Goal: Task Accomplishment & Management: Use online tool/utility

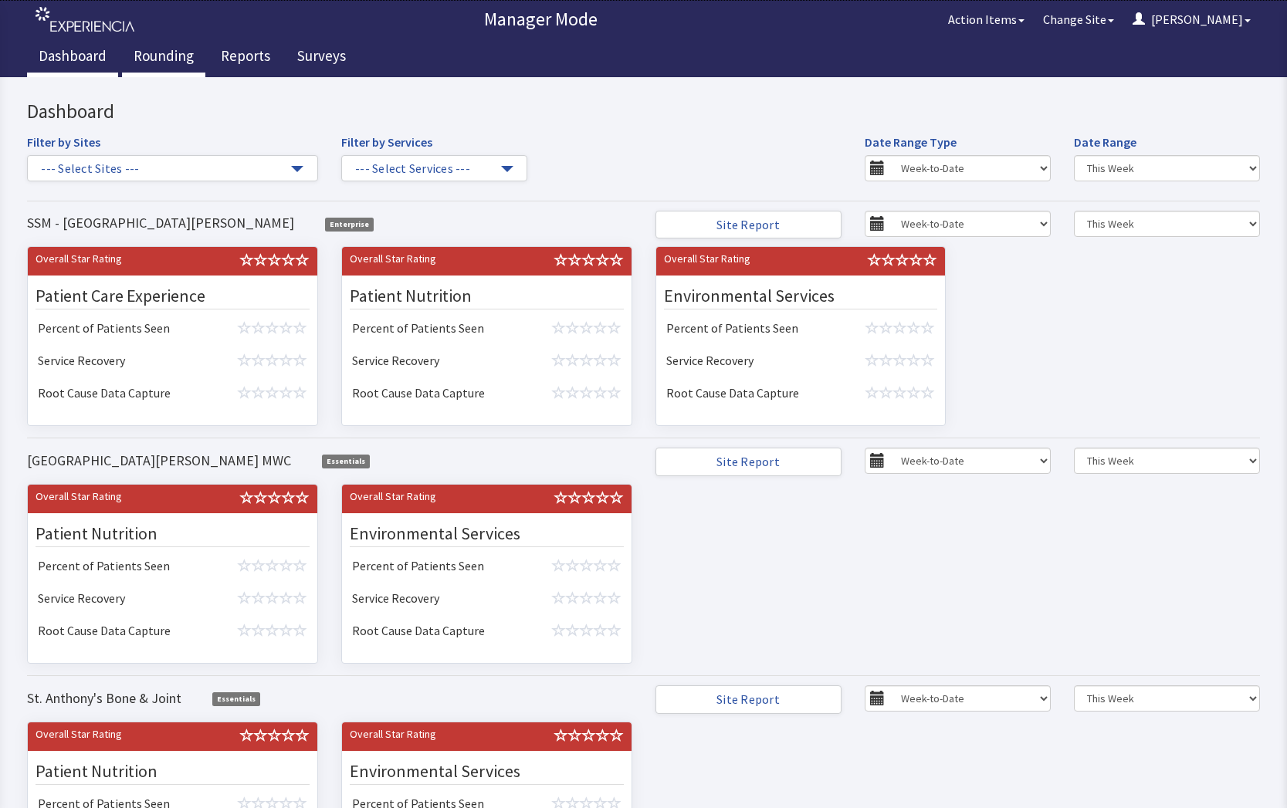
click at [154, 56] on link "Rounding" at bounding box center [163, 58] width 83 height 39
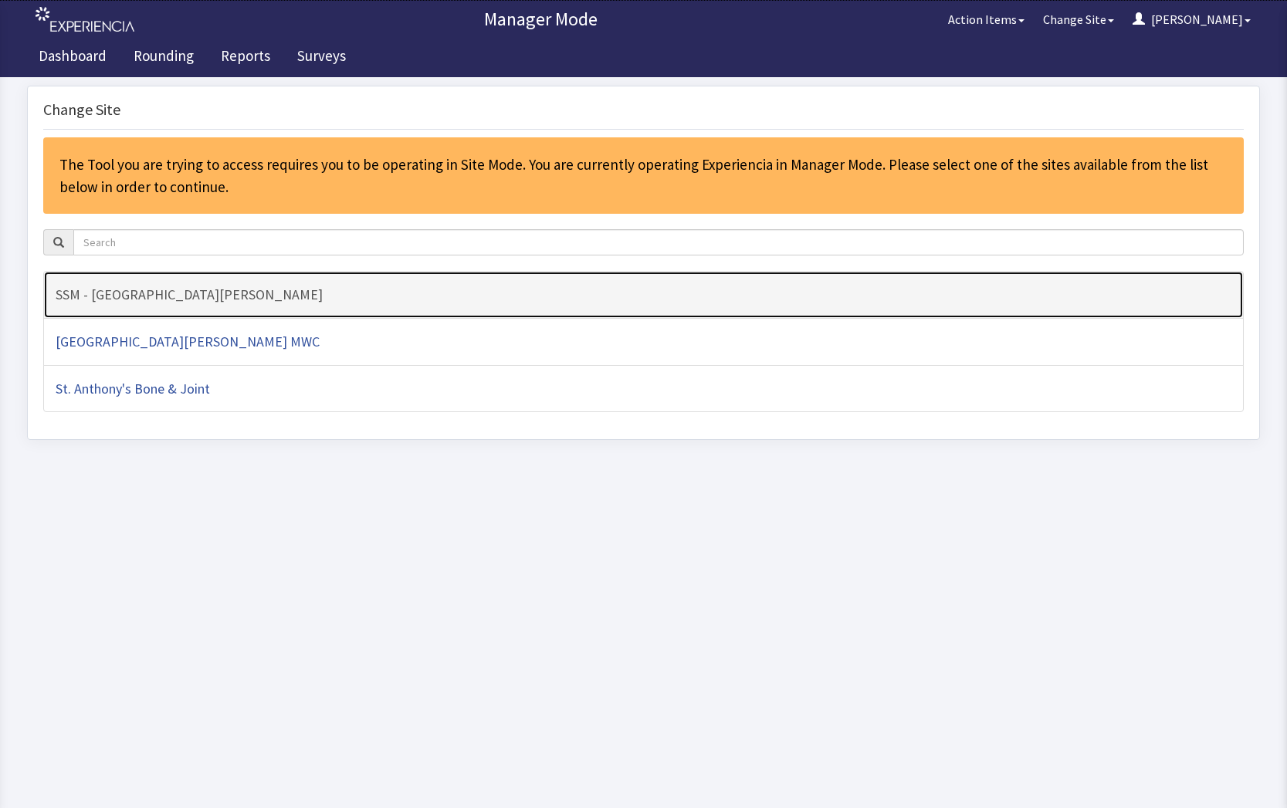
click at [142, 292] on h4 "SSM - [GEOGRAPHIC_DATA][PERSON_NAME]" at bounding box center [644, 294] width 1176 height 15
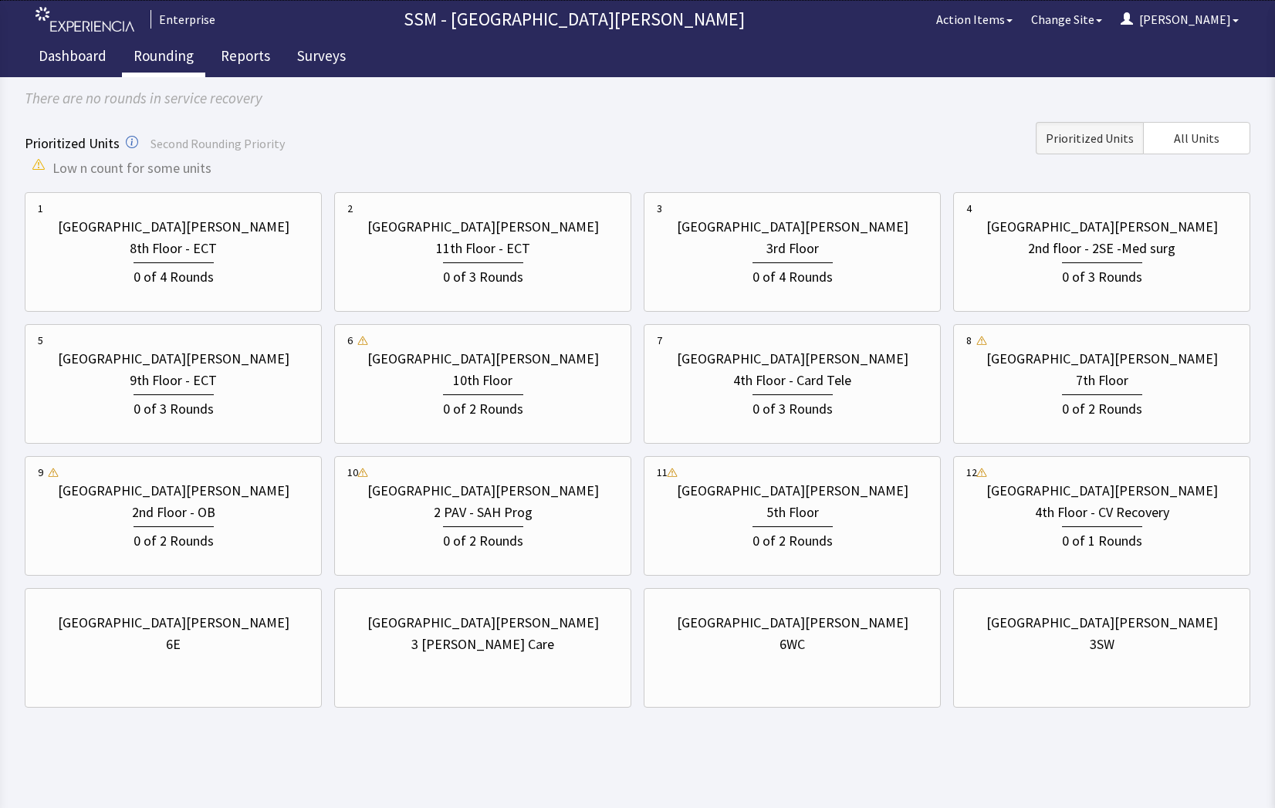
scroll to position [137, 0]
click at [220, 646] on div "6E" at bounding box center [173, 643] width 271 height 22
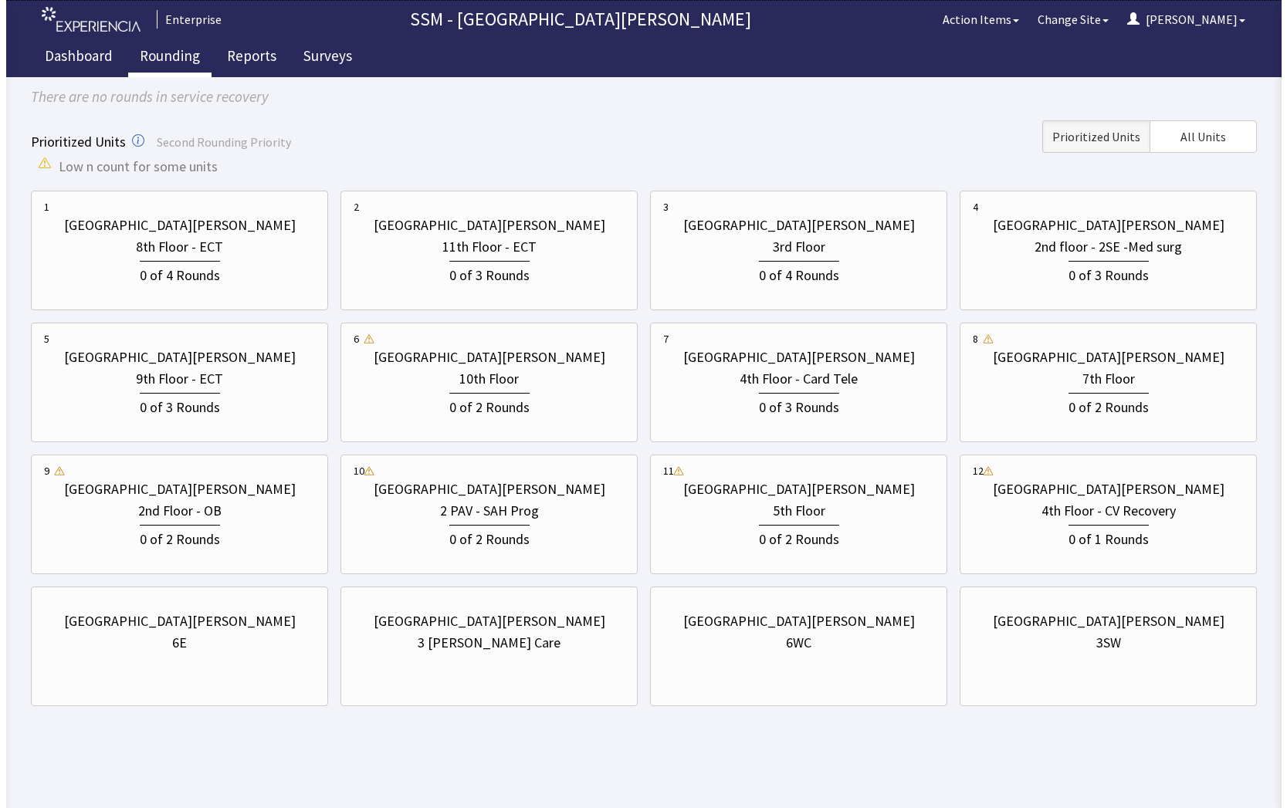
scroll to position [0, 0]
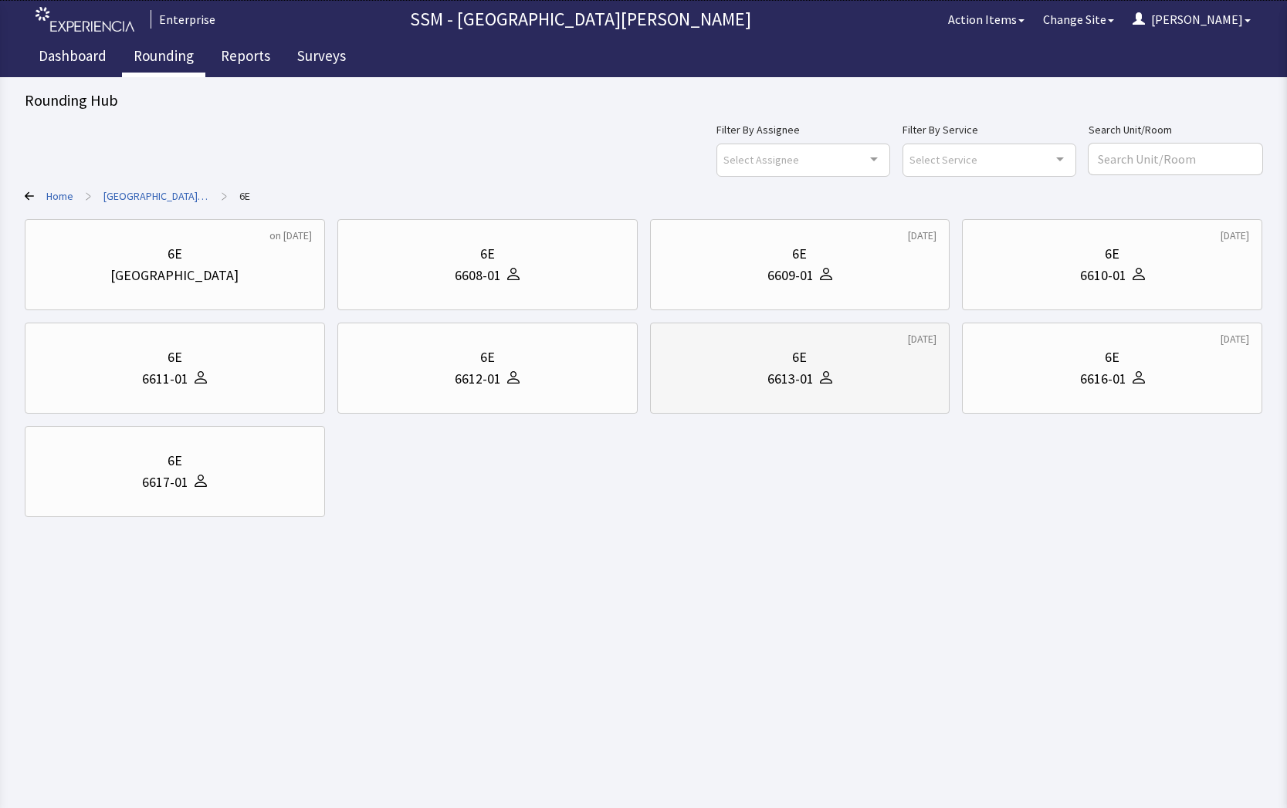
click at [825, 392] on div "6E 6613-01" at bounding box center [800, 368] width 274 height 74
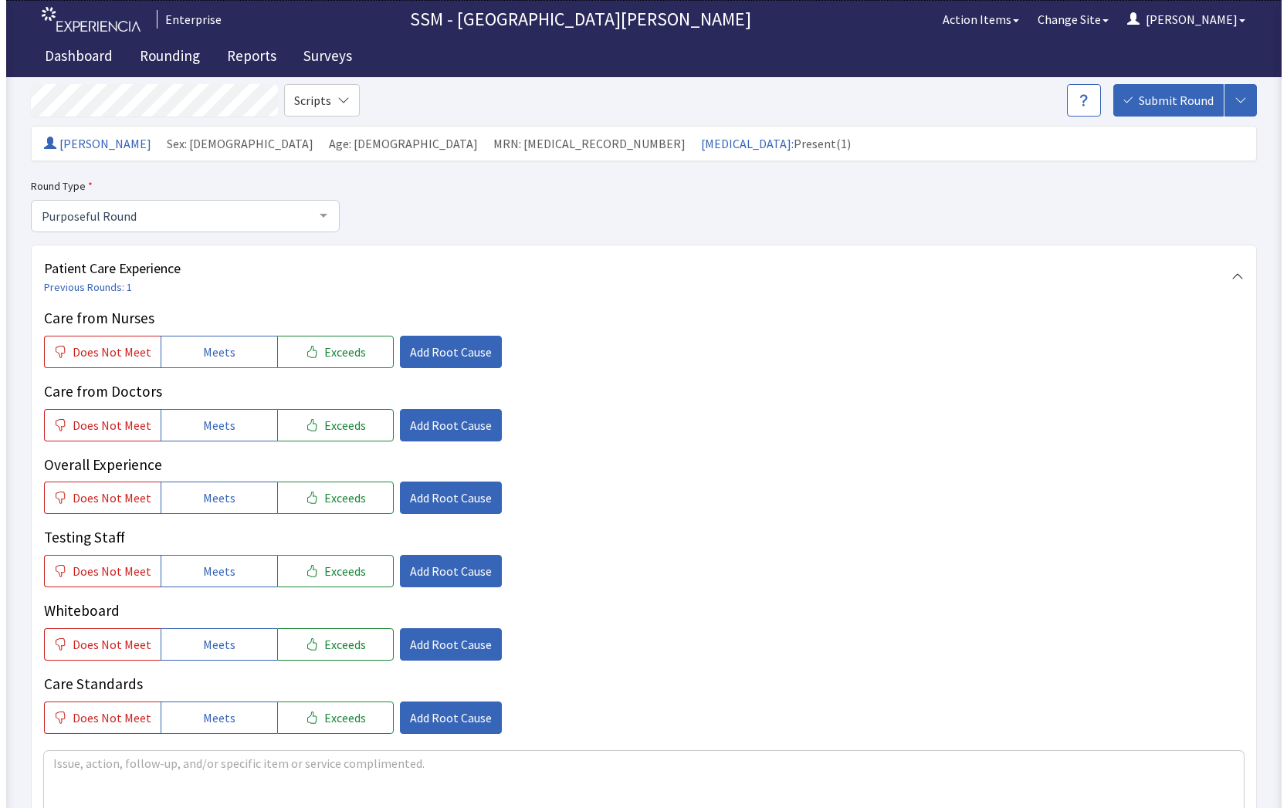
scroll to position [154, 0]
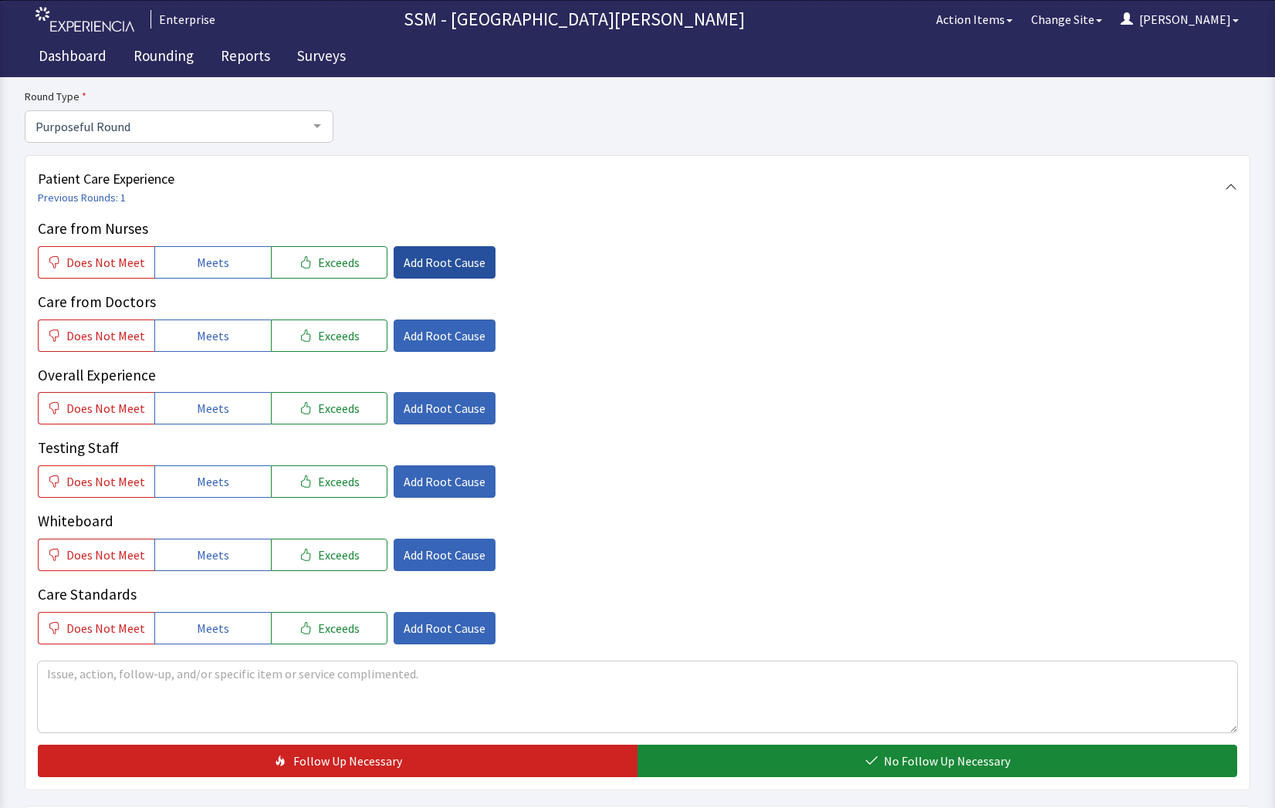
click at [404, 255] on span "Add Root Cause" at bounding box center [445, 262] width 82 height 19
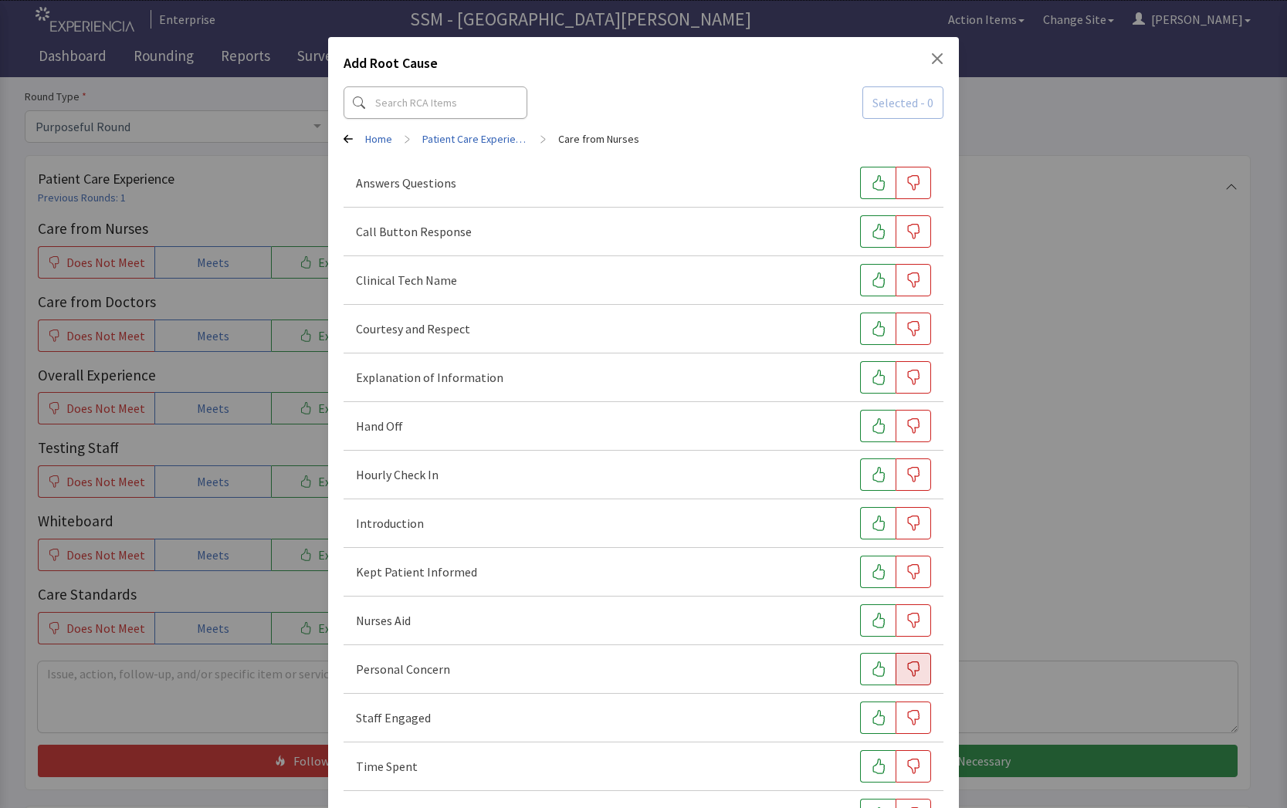
click at [908, 676] on icon "button" at bounding box center [913, 669] width 15 height 15
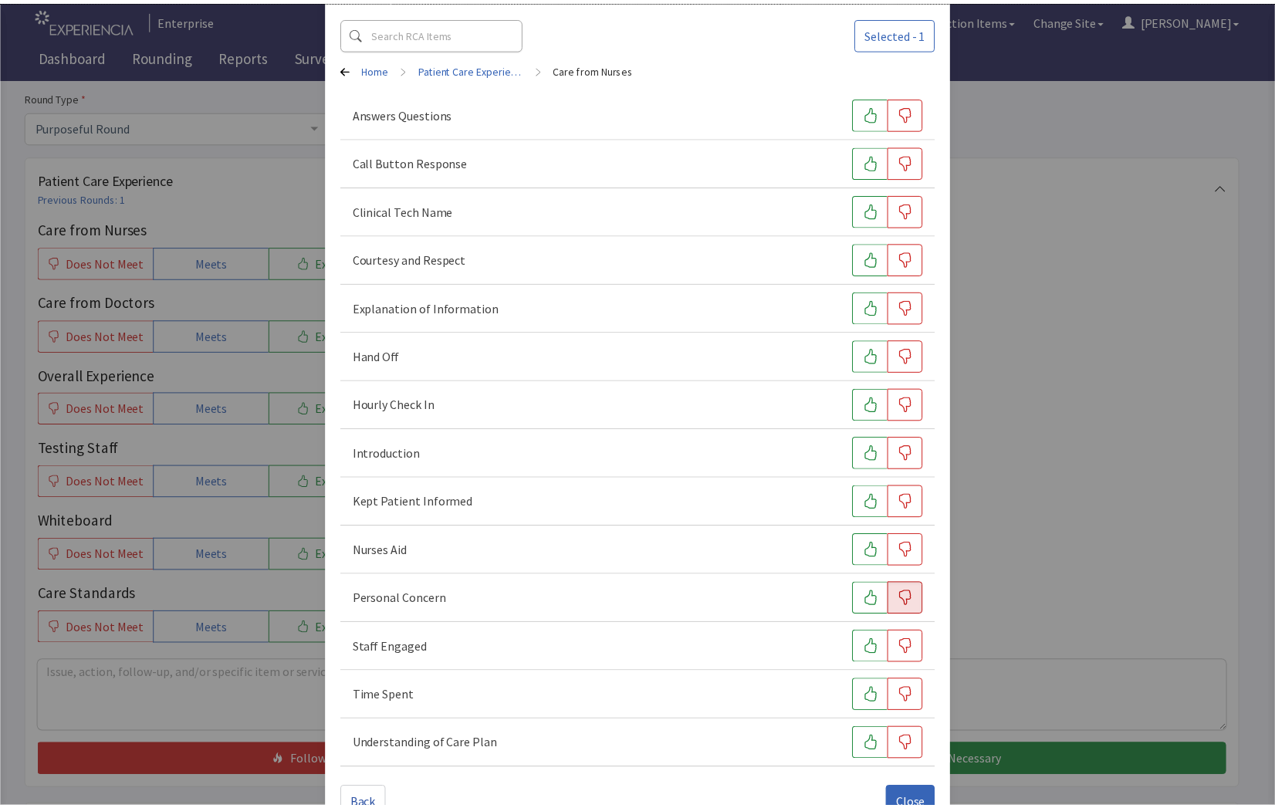
scroll to position [110, 0]
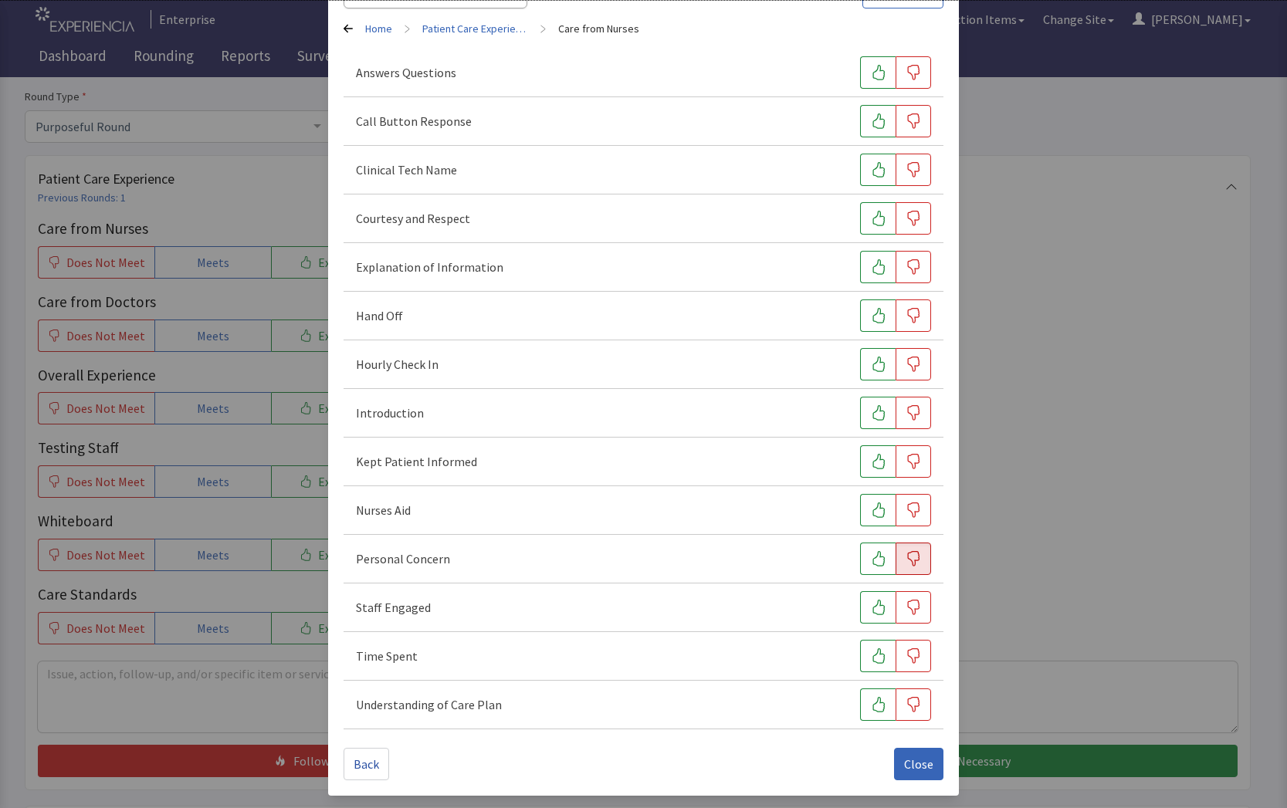
click at [1063, 507] on div "Add Root Cause Selected - 1 Home > Patient Care Experience > Care from Nurses A…" at bounding box center [643, 349] width 1287 height 919
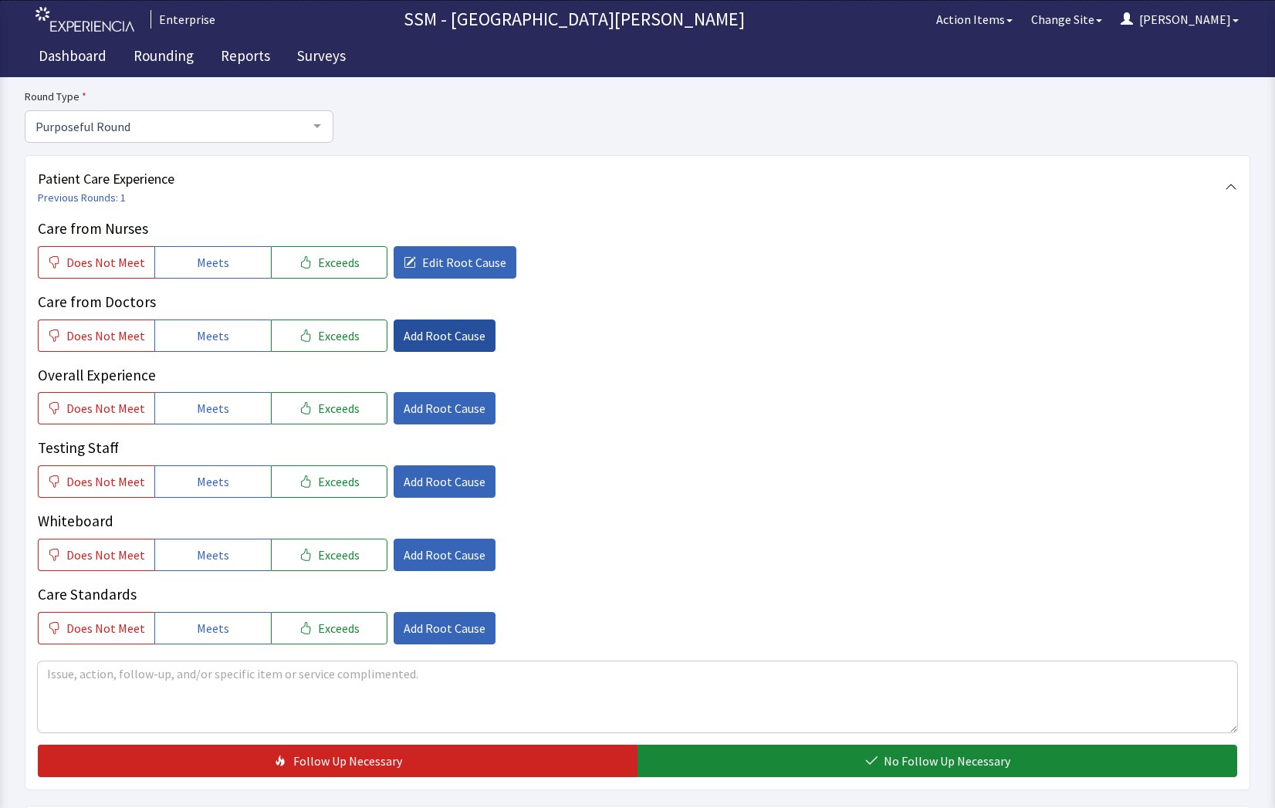
click at [432, 335] on span "Add Root Cause" at bounding box center [445, 336] width 82 height 19
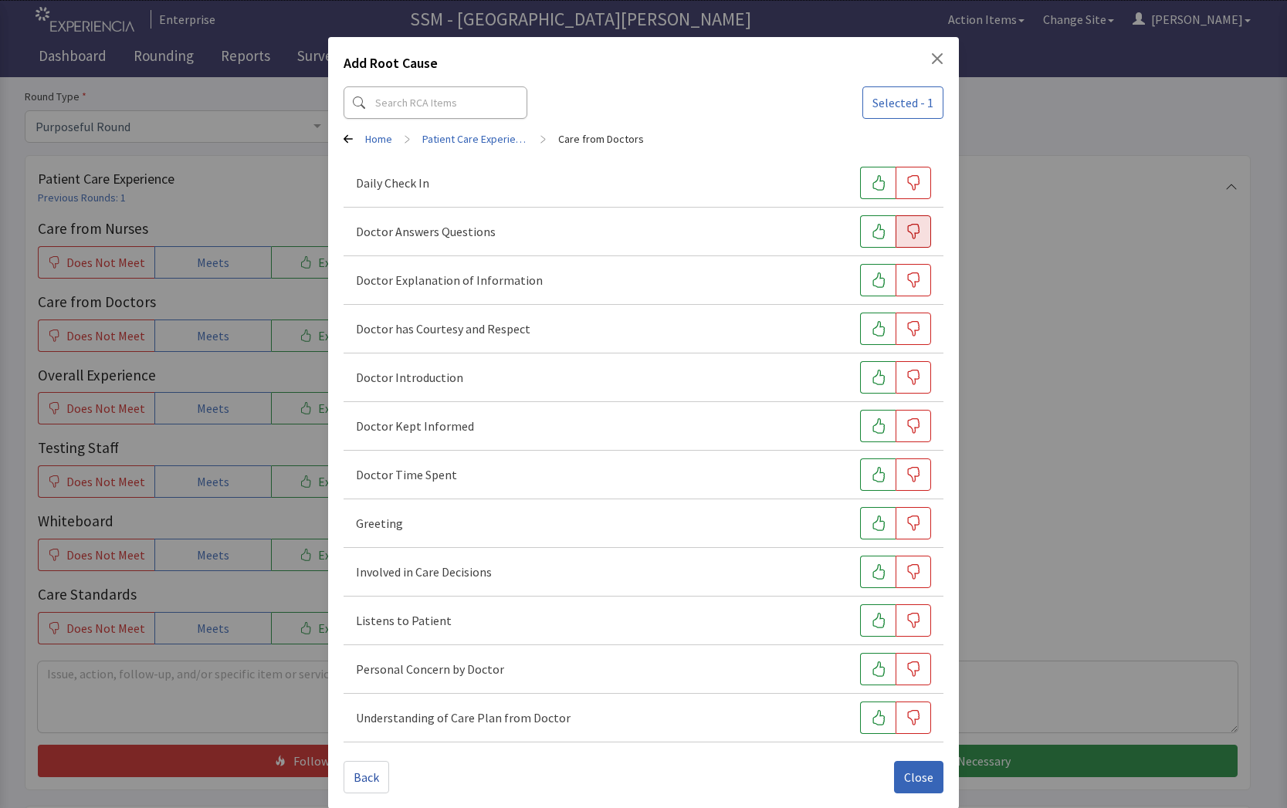
click at [896, 237] on button "button" at bounding box center [914, 231] width 36 height 32
click at [1069, 316] on div "Add Root Cause Selected - 2 Home > Patient Care Experience > Care from Doctors …" at bounding box center [643, 410] width 1287 height 821
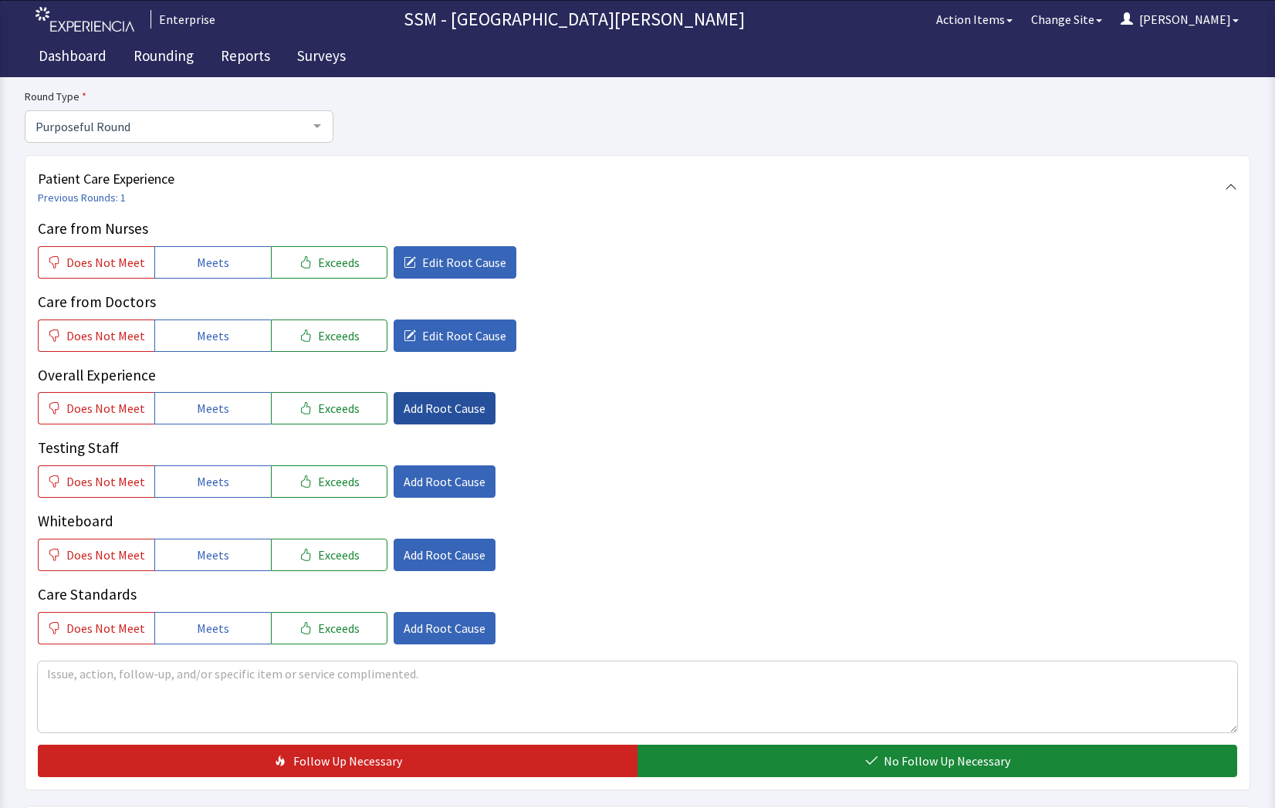
click at [438, 402] on span "Add Root Cause" at bounding box center [445, 408] width 82 height 19
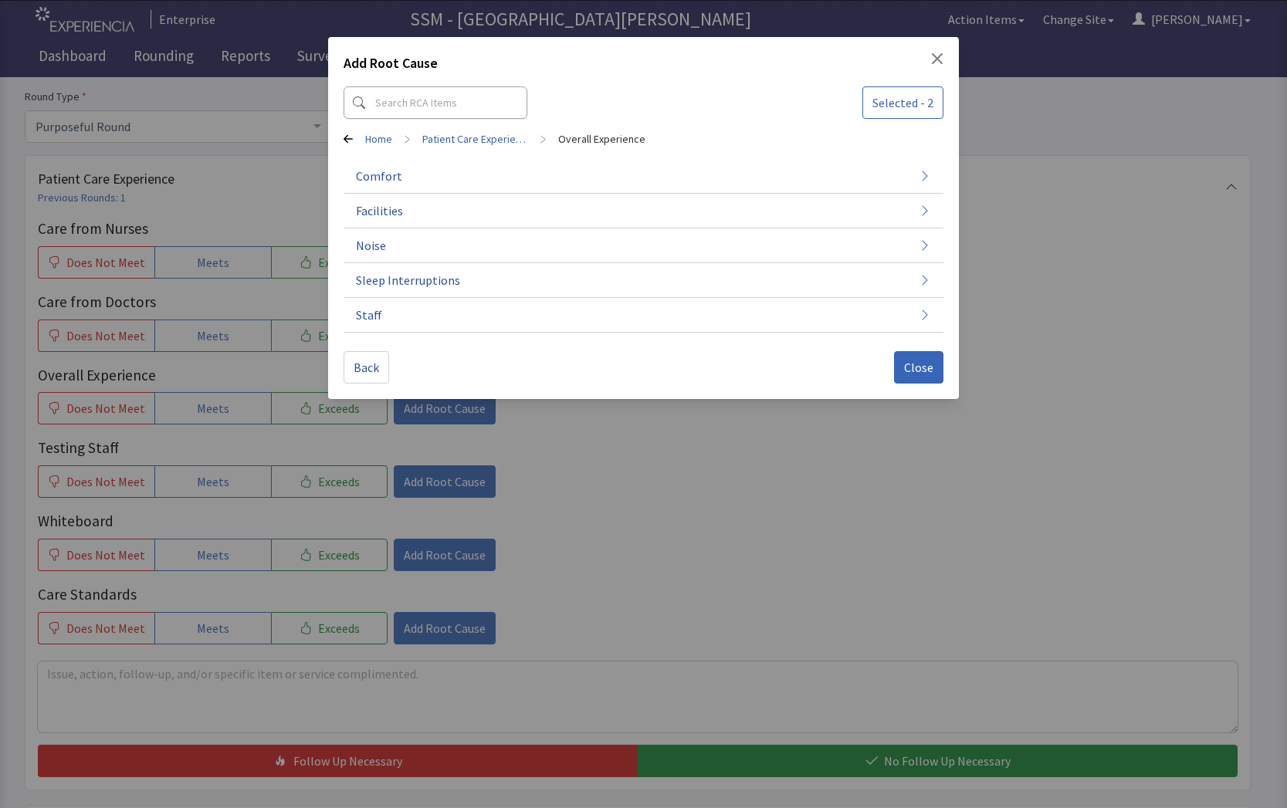
click at [667, 476] on div "Add Root Cause Selected - 2 Home > Patient Care Experience > Overall Experience…" at bounding box center [643, 404] width 1287 height 808
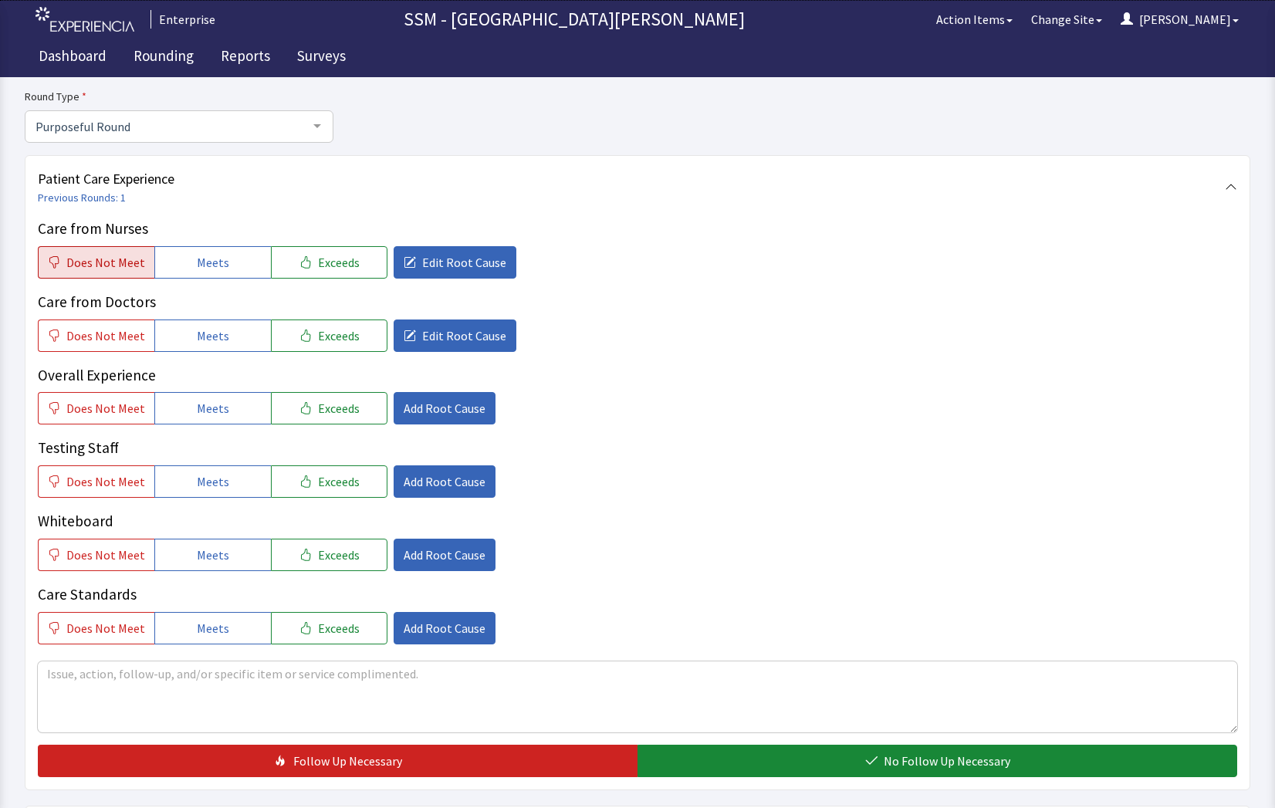
click at [126, 259] on span "Does Not Meet" at bounding box center [105, 262] width 79 height 19
click at [105, 341] on span "Does Not Meet" at bounding box center [105, 336] width 79 height 19
click at [97, 401] on span "Does Not Meet" at bounding box center [105, 408] width 79 height 19
click at [430, 417] on span "Add Root Cause" at bounding box center [445, 408] width 82 height 19
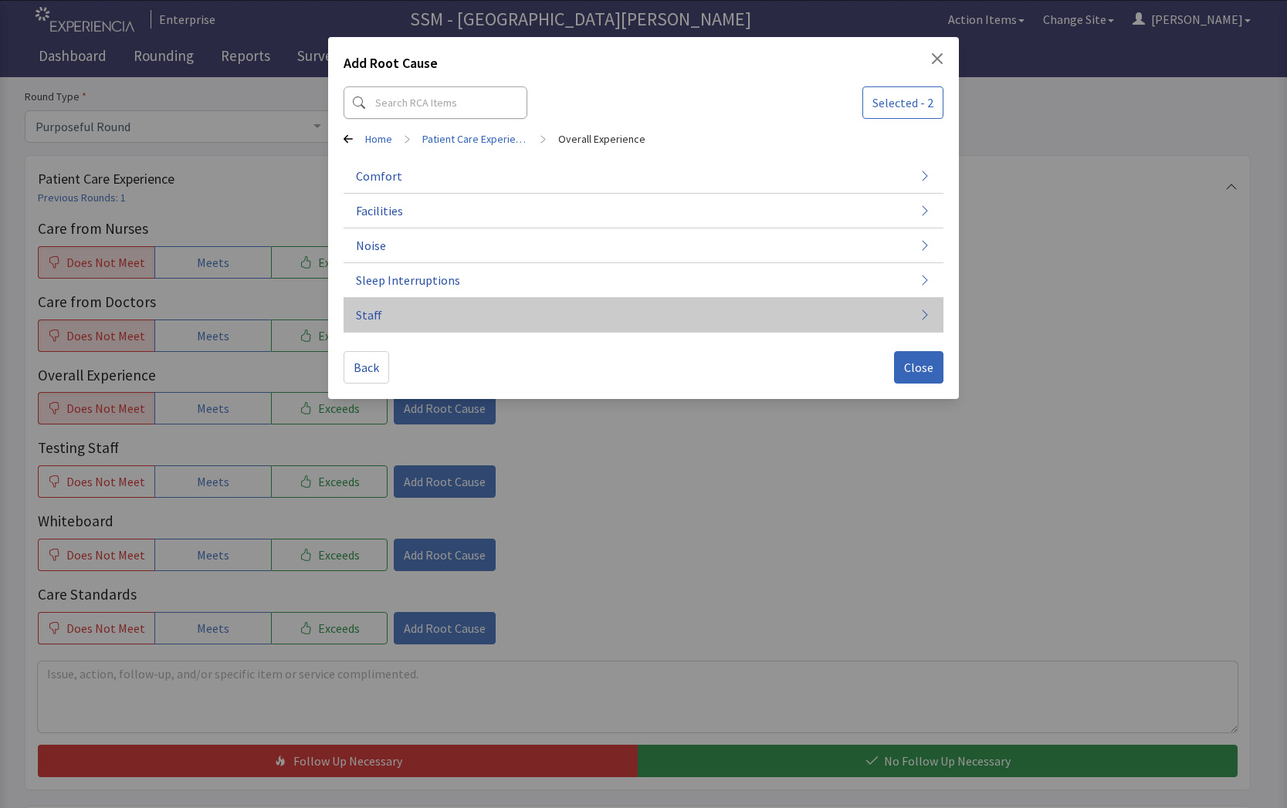
click at [781, 313] on button "Staff" at bounding box center [644, 315] width 601 height 35
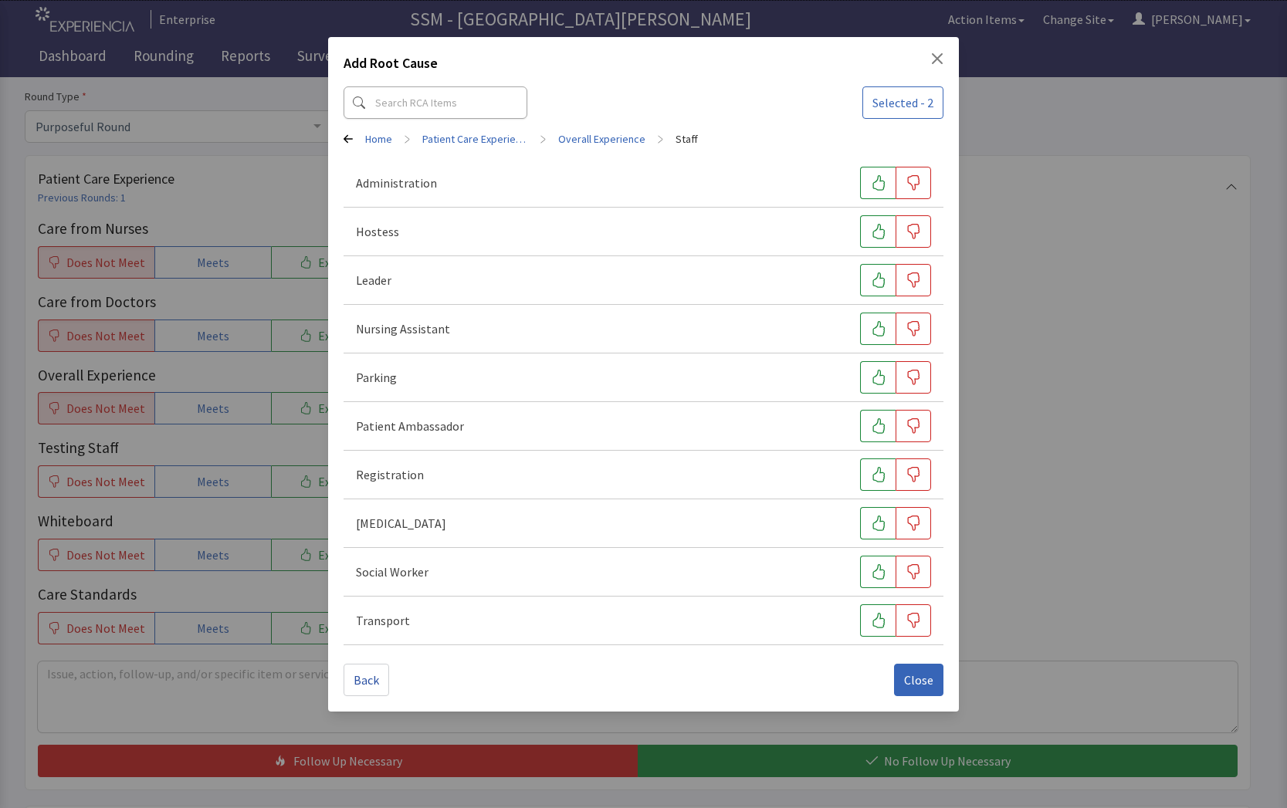
click at [1015, 396] on div "Add Root Cause Selected - 2 Home > Patient Care Experience > Overall Experience…" at bounding box center [643, 404] width 1287 height 808
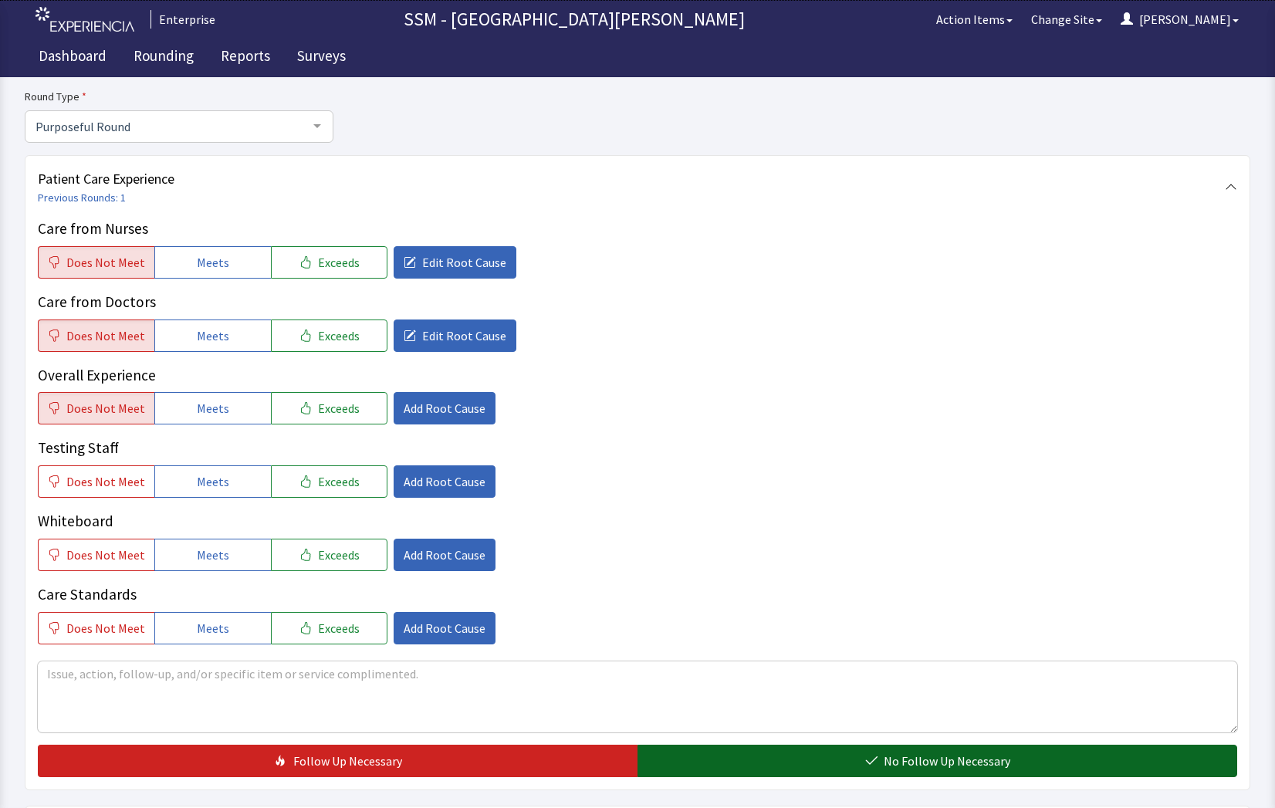
click at [765, 757] on button "No Follow Up Necessary" at bounding box center [938, 761] width 600 height 32
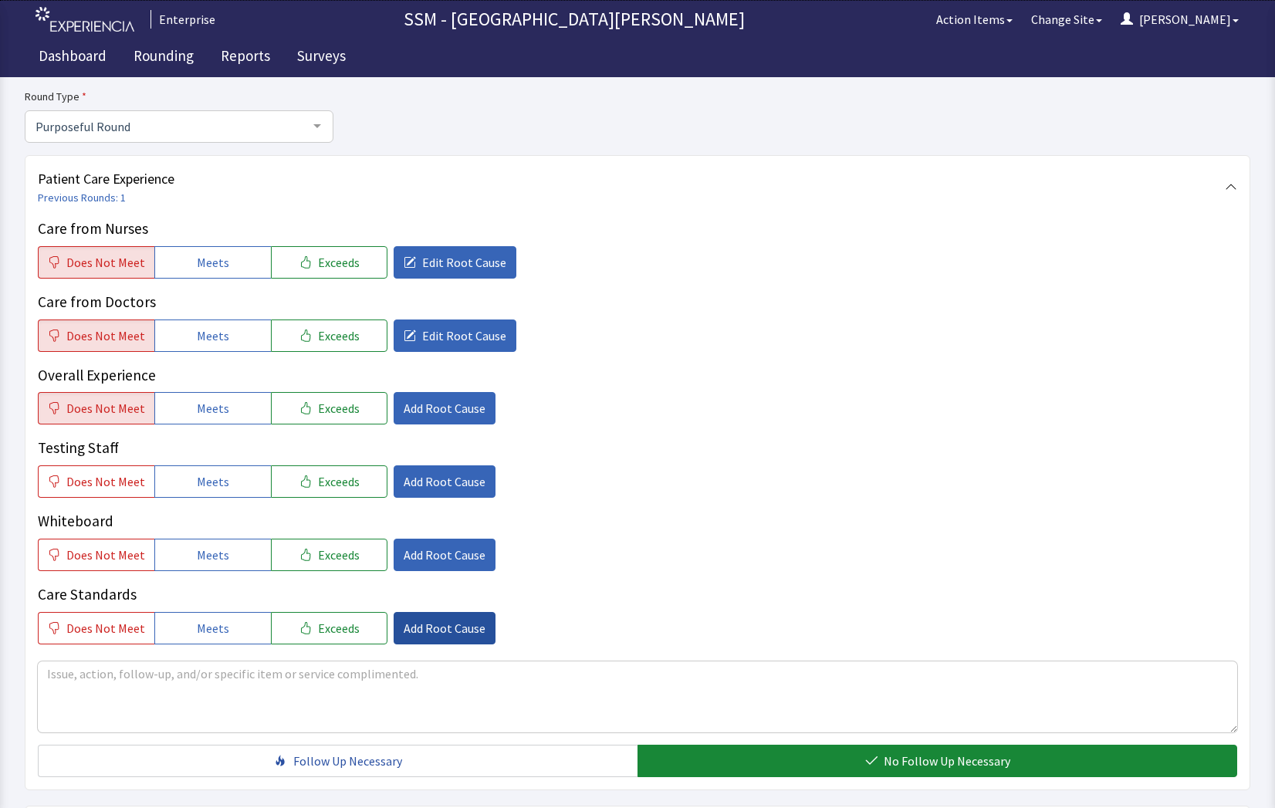
click at [404, 625] on span "Add Root Cause" at bounding box center [445, 628] width 82 height 19
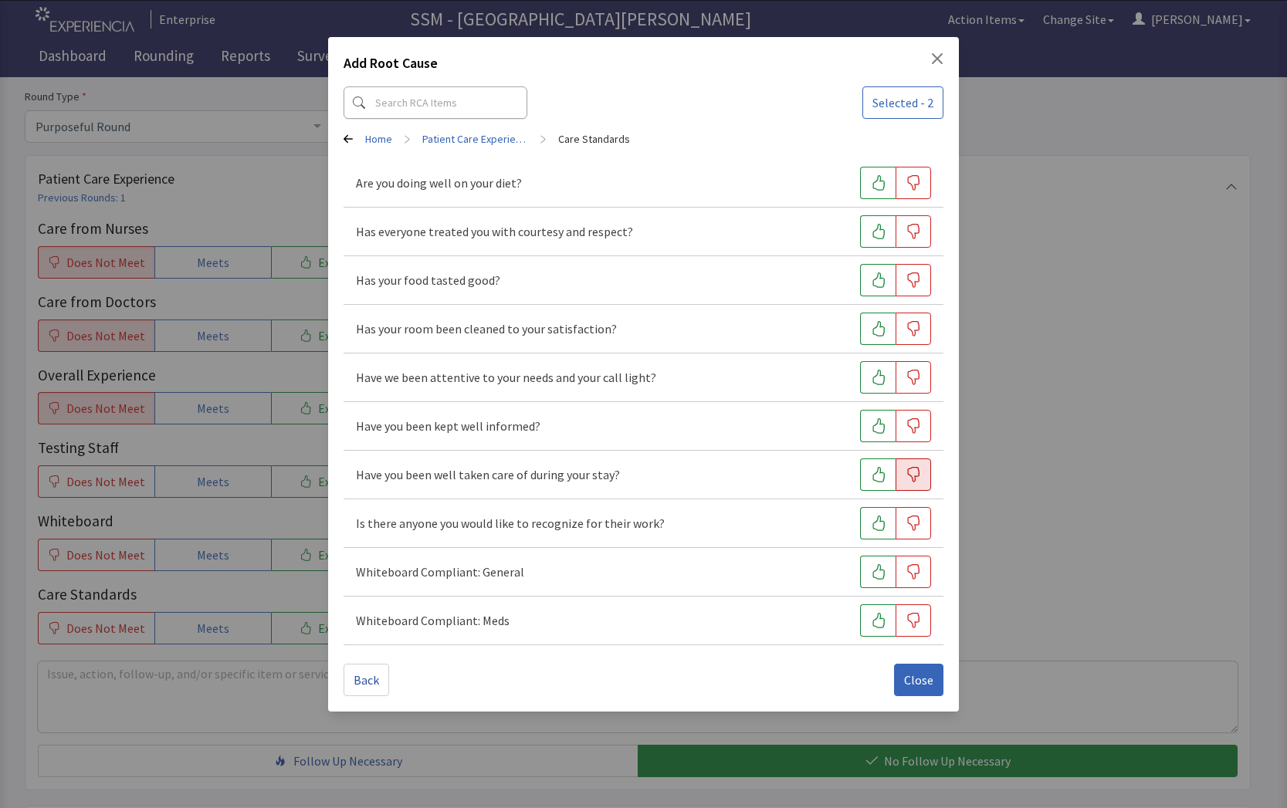
click at [920, 481] on icon "button" at bounding box center [913, 474] width 15 height 15
click at [914, 327] on icon "button" at bounding box center [913, 328] width 15 height 15
click at [913, 241] on button "button" at bounding box center [914, 231] width 36 height 32
click at [1093, 332] on div "Add Root Cause Selected - 5 Home > Patient Care Experience > Care Standards Are…" at bounding box center [643, 404] width 1287 height 808
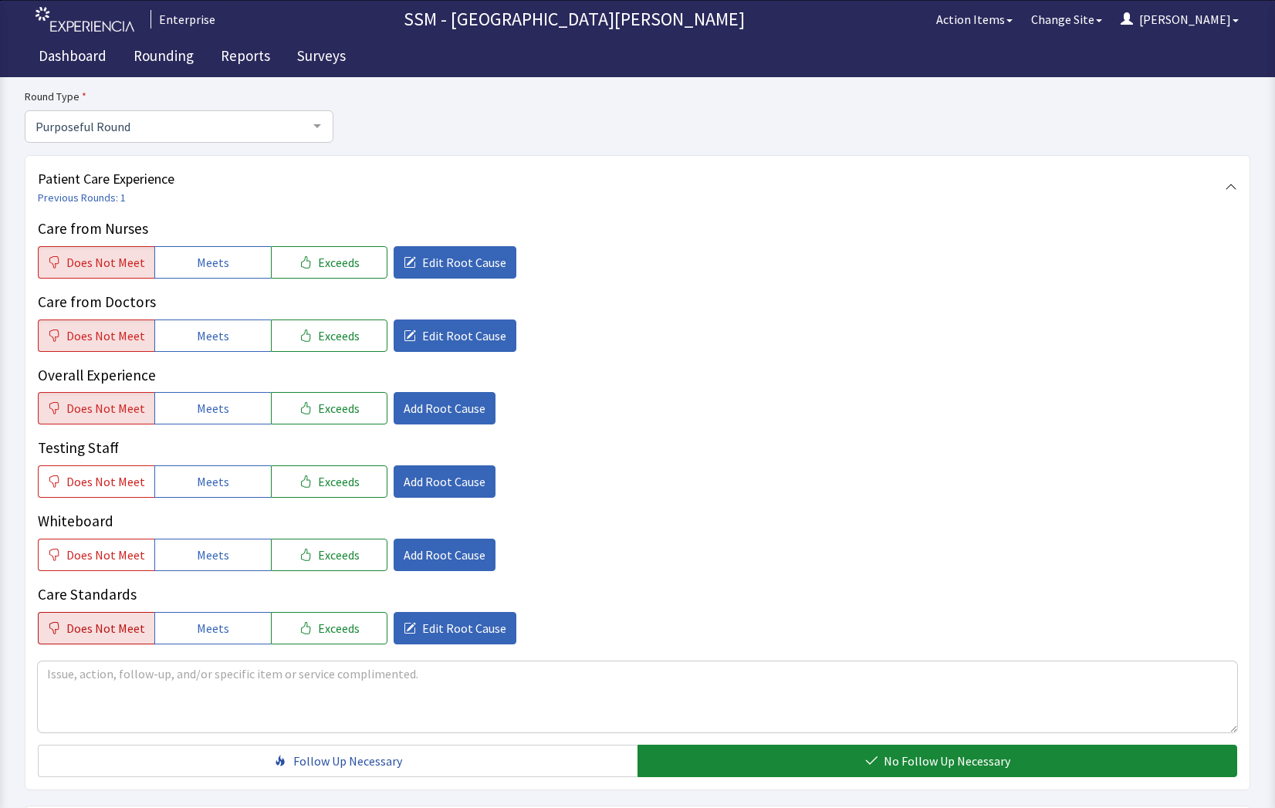
drag, startPoint x: 100, startPoint y: 625, endPoint x: 120, endPoint y: 625, distance: 20.1
click at [100, 625] on span "Does Not Meet" at bounding box center [105, 628] width 79 height 19
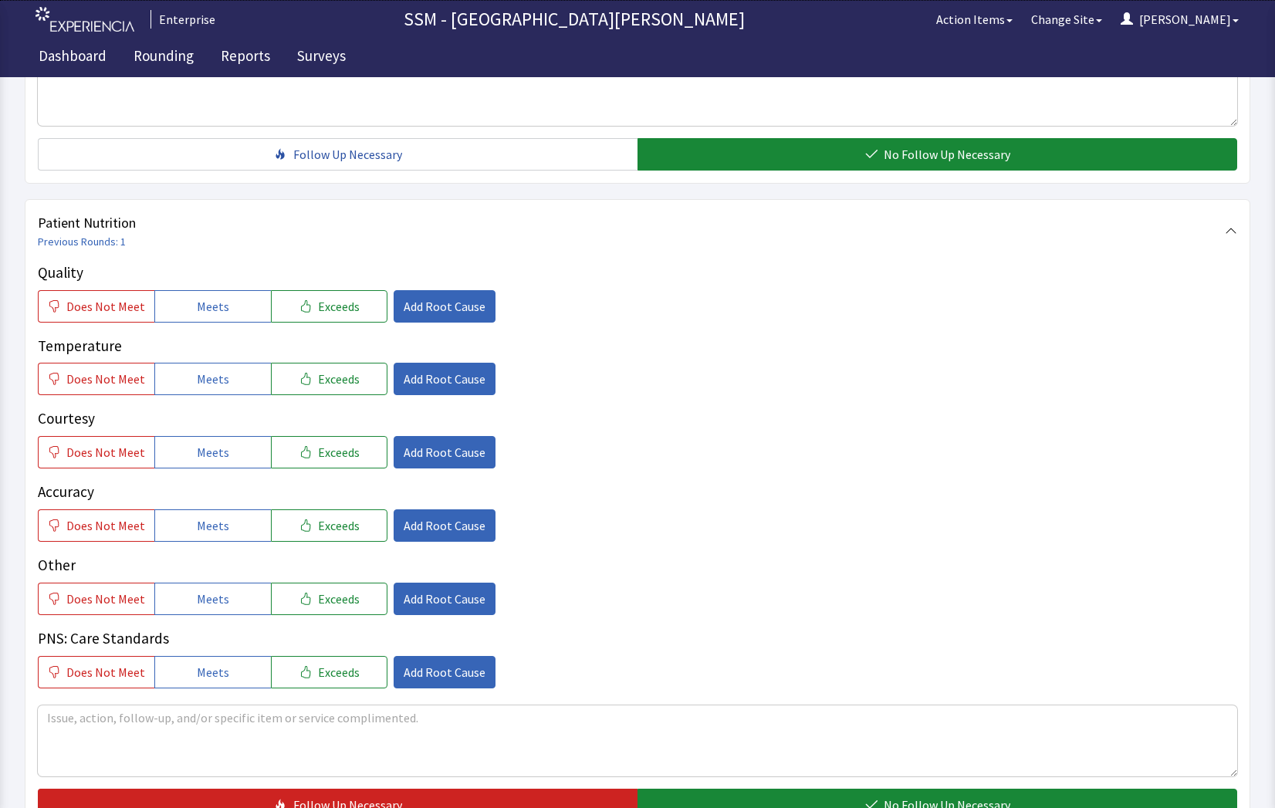
scroll to position [772, 0]
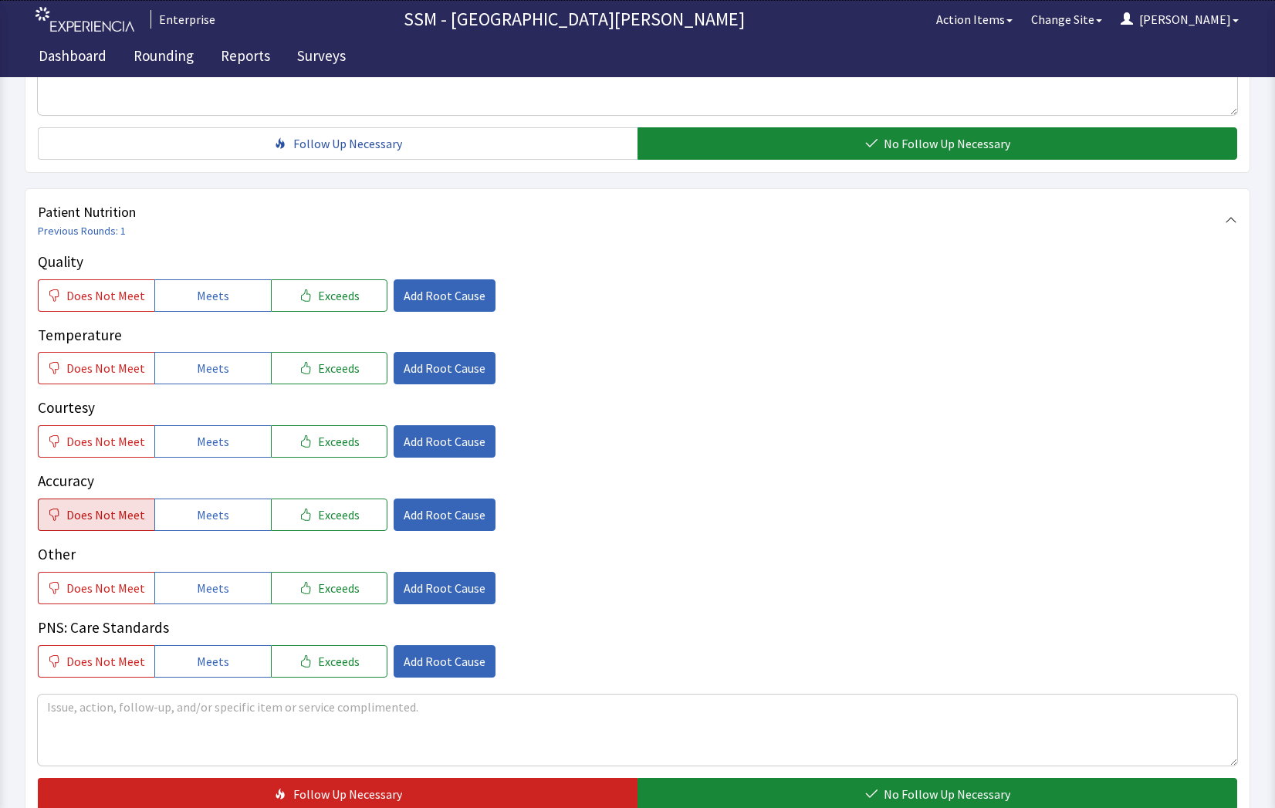
click at [100, 513] on span "Does Not Meet" at bounding box center [105, 515] width 79 height 19
click at [456, 522] on span "Add Root Cause" at bounding box center [445, 515] width 82 height 19
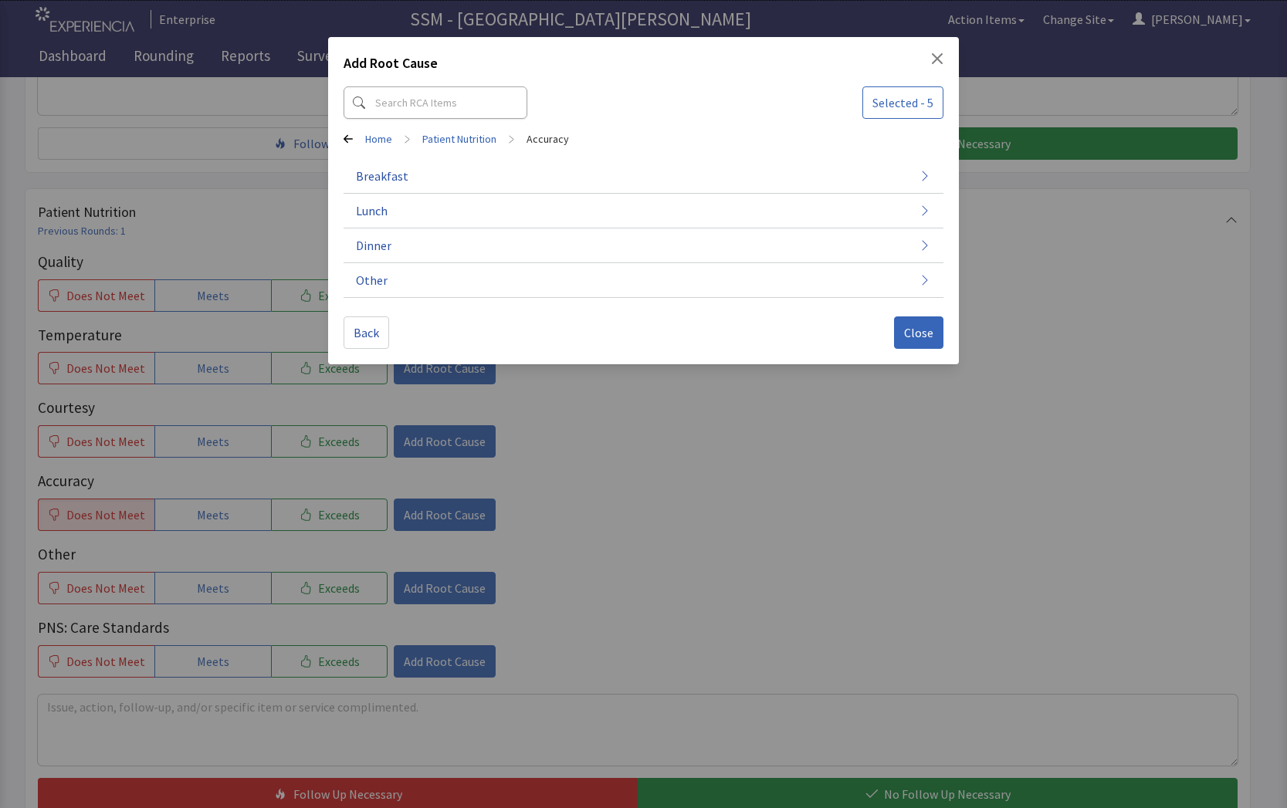
click at [736, 631] on div "Add Root Cause Selected - 5 Home > Patient Nutrition > Accuracy Breakfast Lunch…" at bounding box center [643, 404] width 1287 height 808
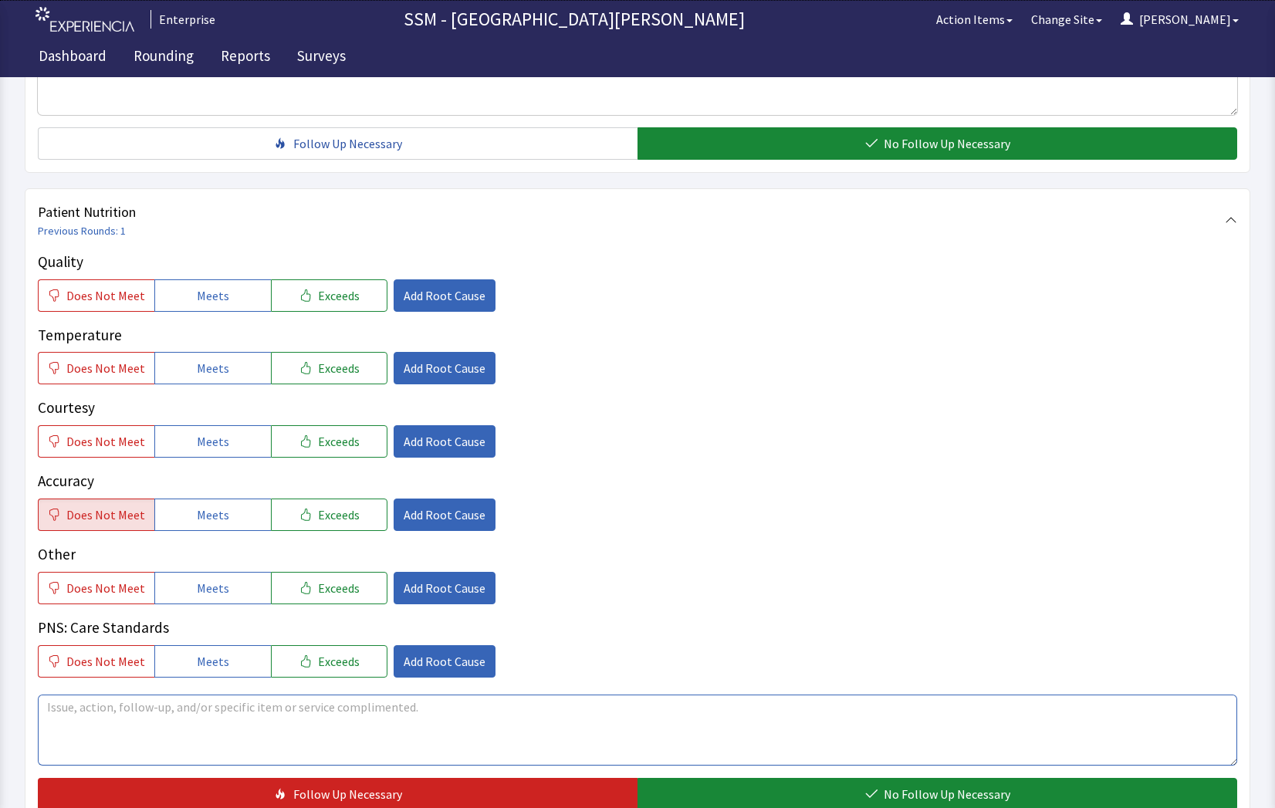
click at [102, 732] on textarea at bounding box center [638, 730] width 1200 height 71
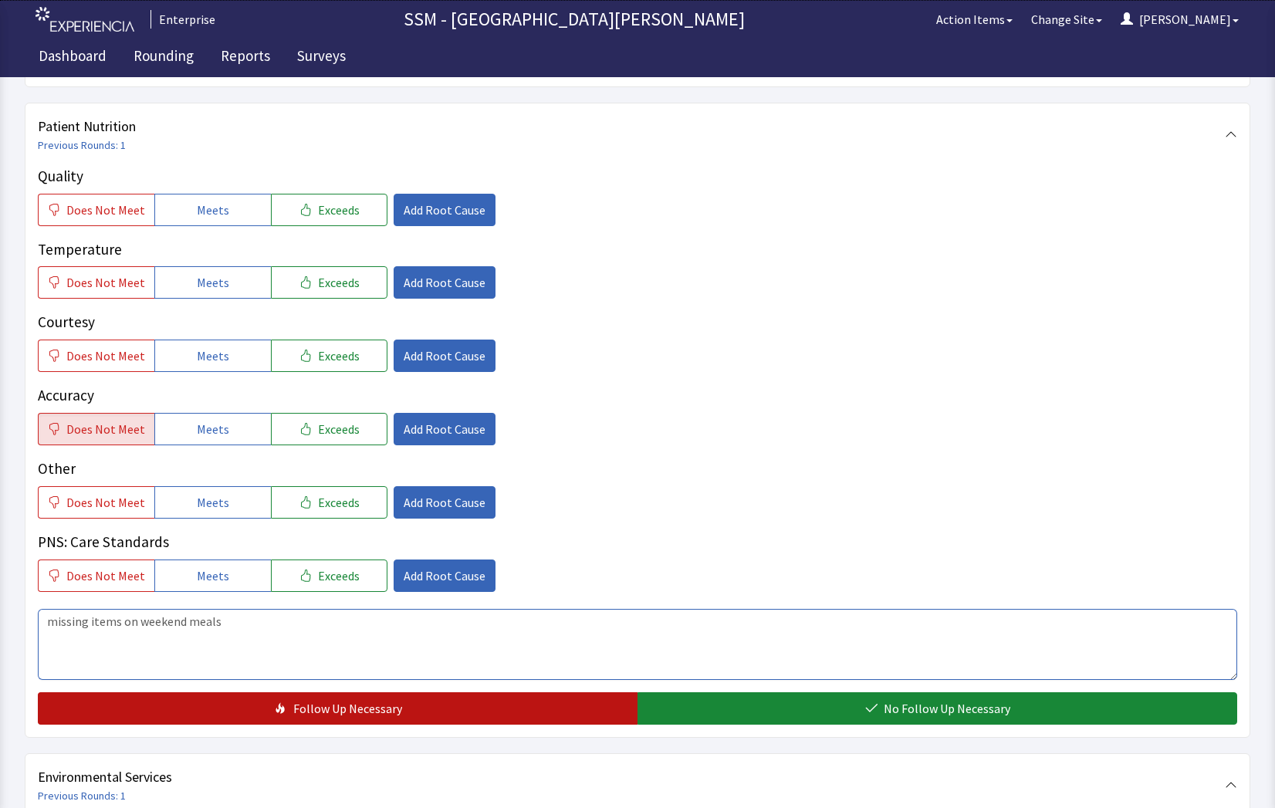
scroll to position [1004, 0]
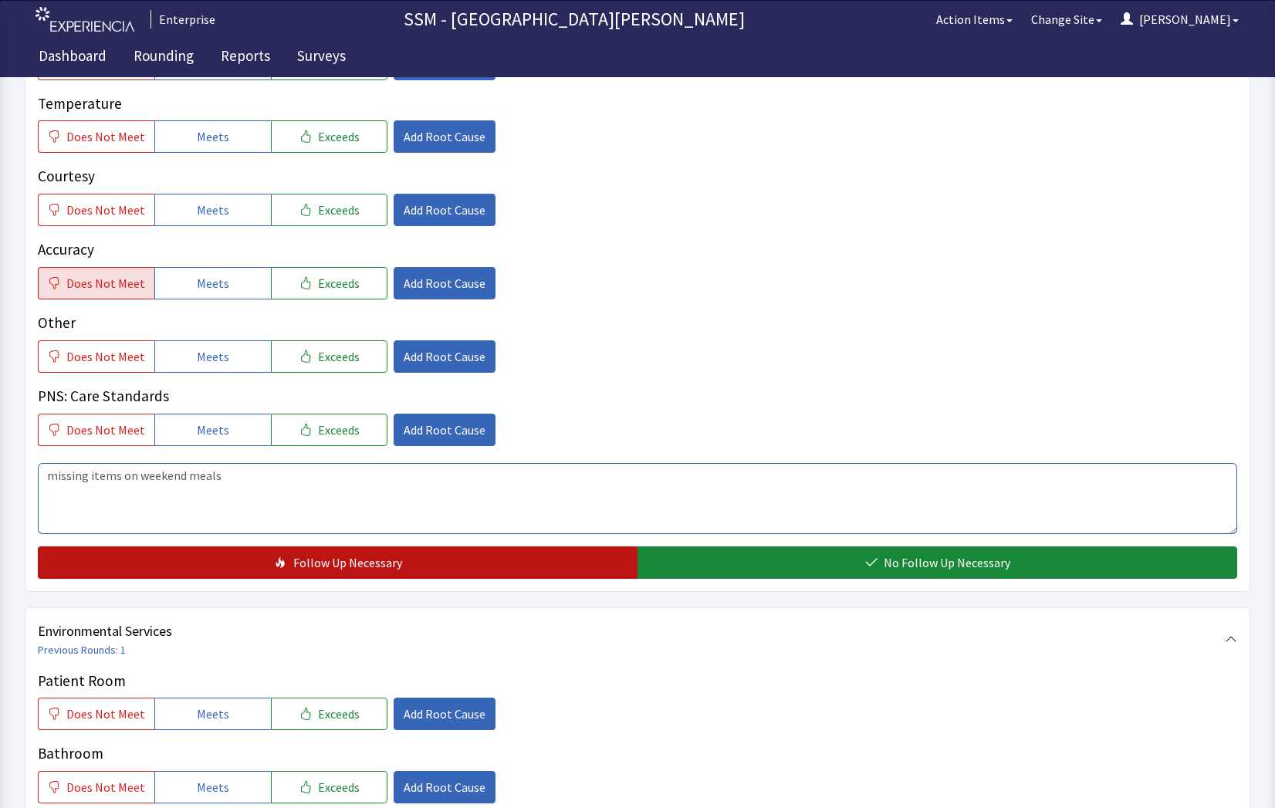
type textarea "missing items on weekend meals"
click at [305, 570] on span "Follow Up Necessary" at bounding box center [347, 563] width 109 height 19
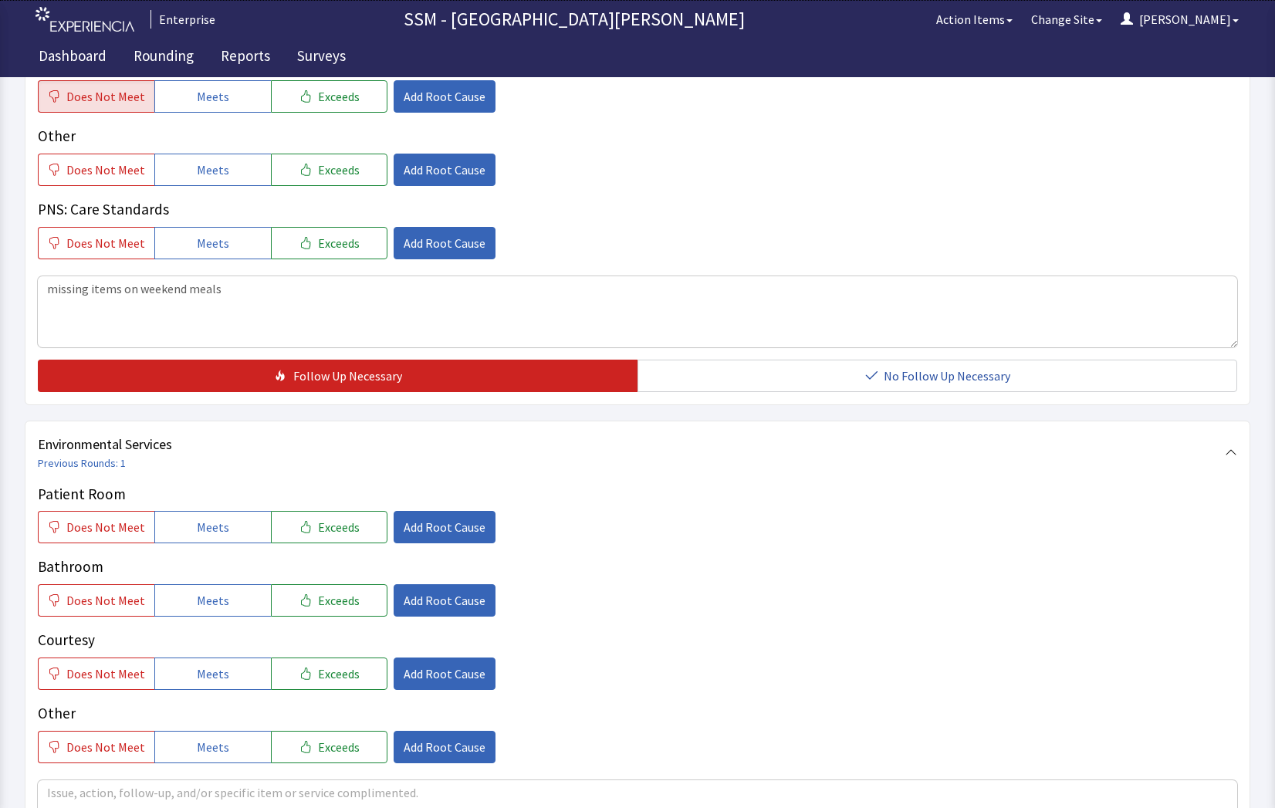
scroll to position [1312, 0]
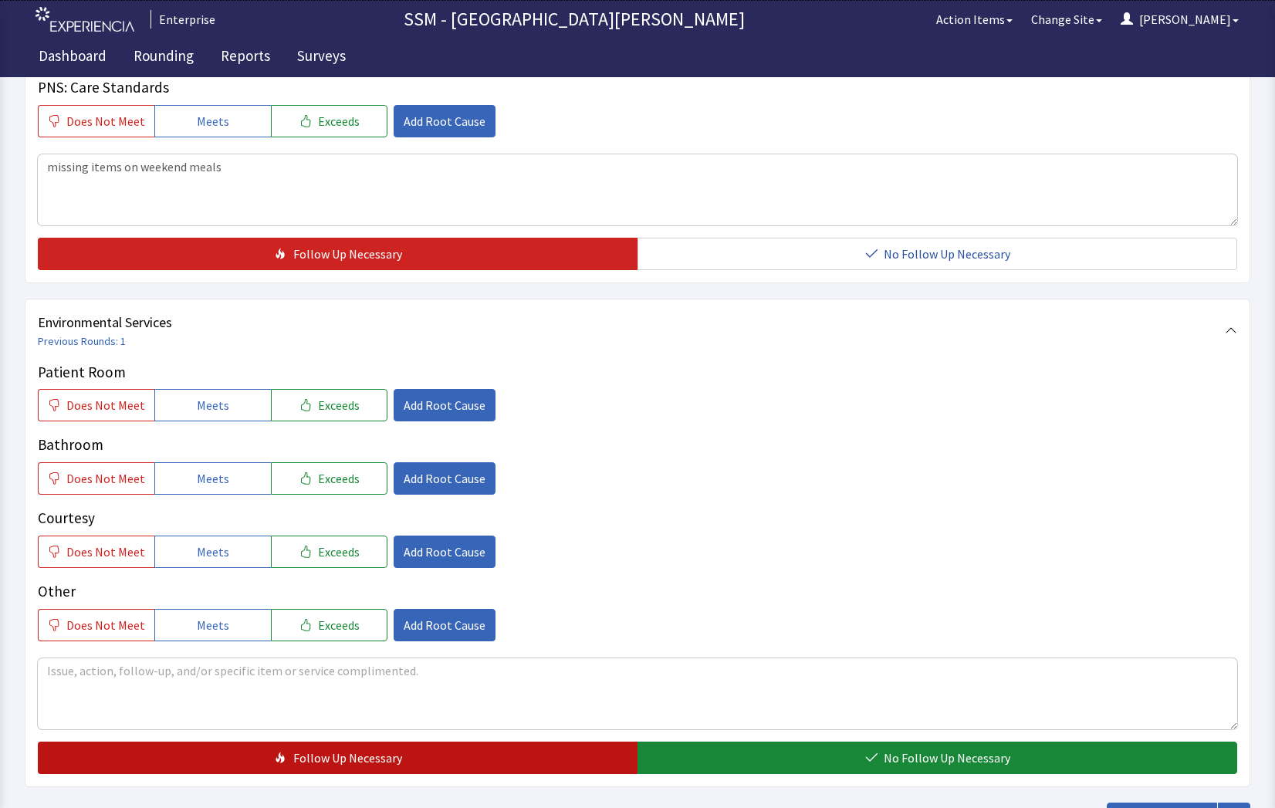
click at [138, 763] on button "Follow Up Necessary" at bounding box center [338, 758] width 600 height 32
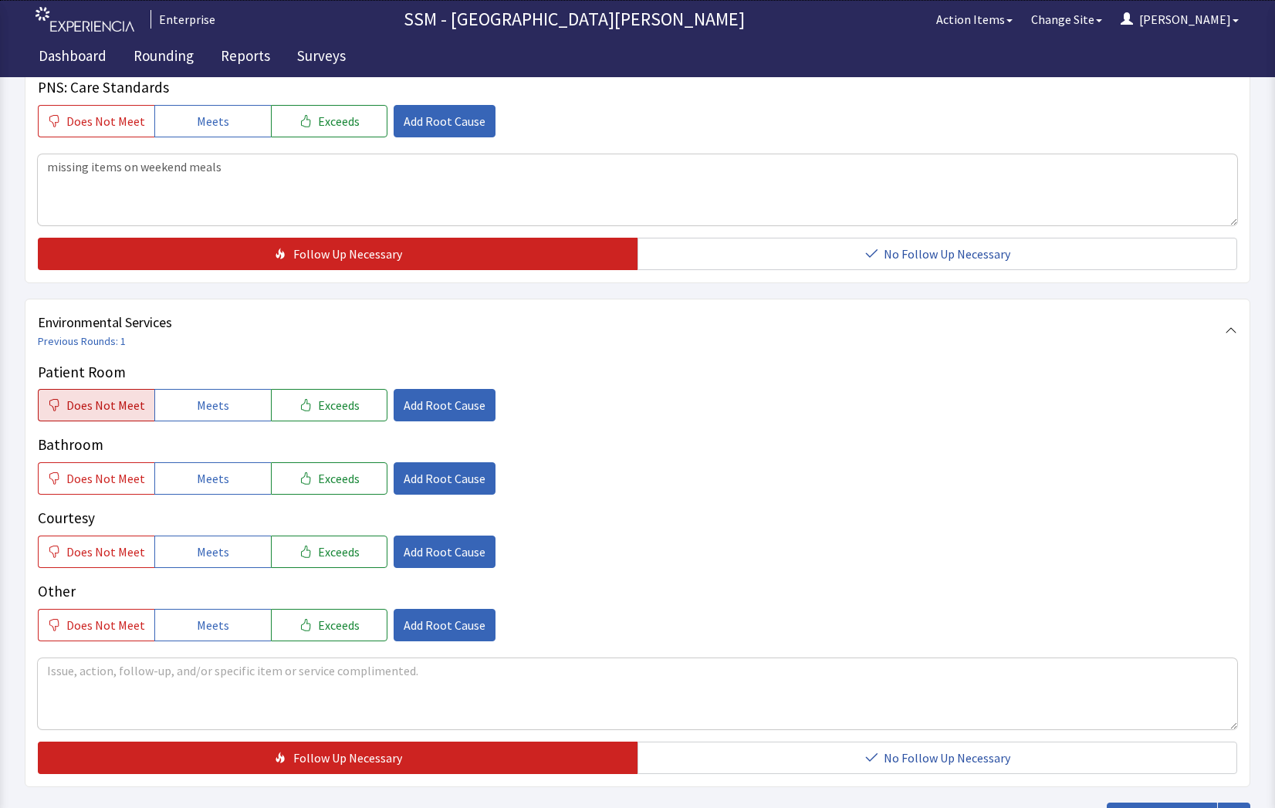
click at [138, 418] on button "Does Not Meet" at bounding box center [96, 405] width 117 height 32
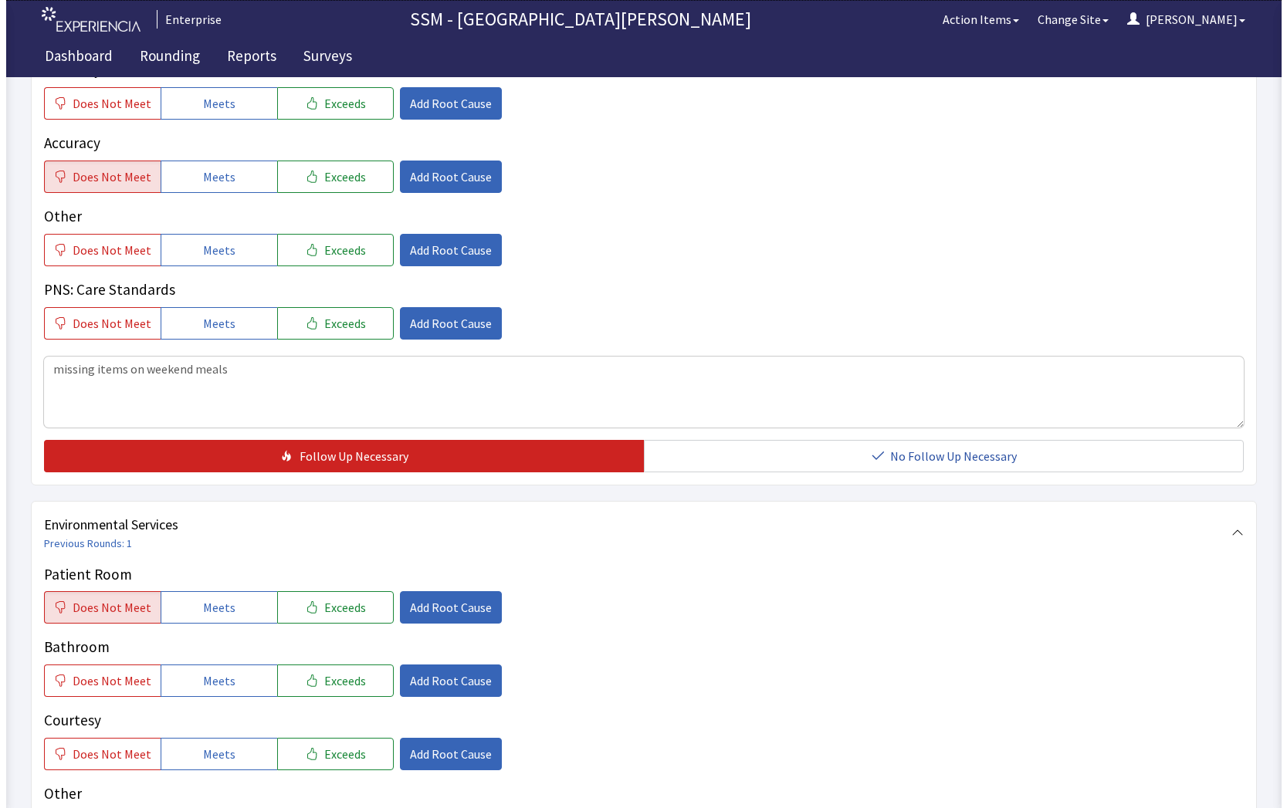
scroll to position [1390, 0]
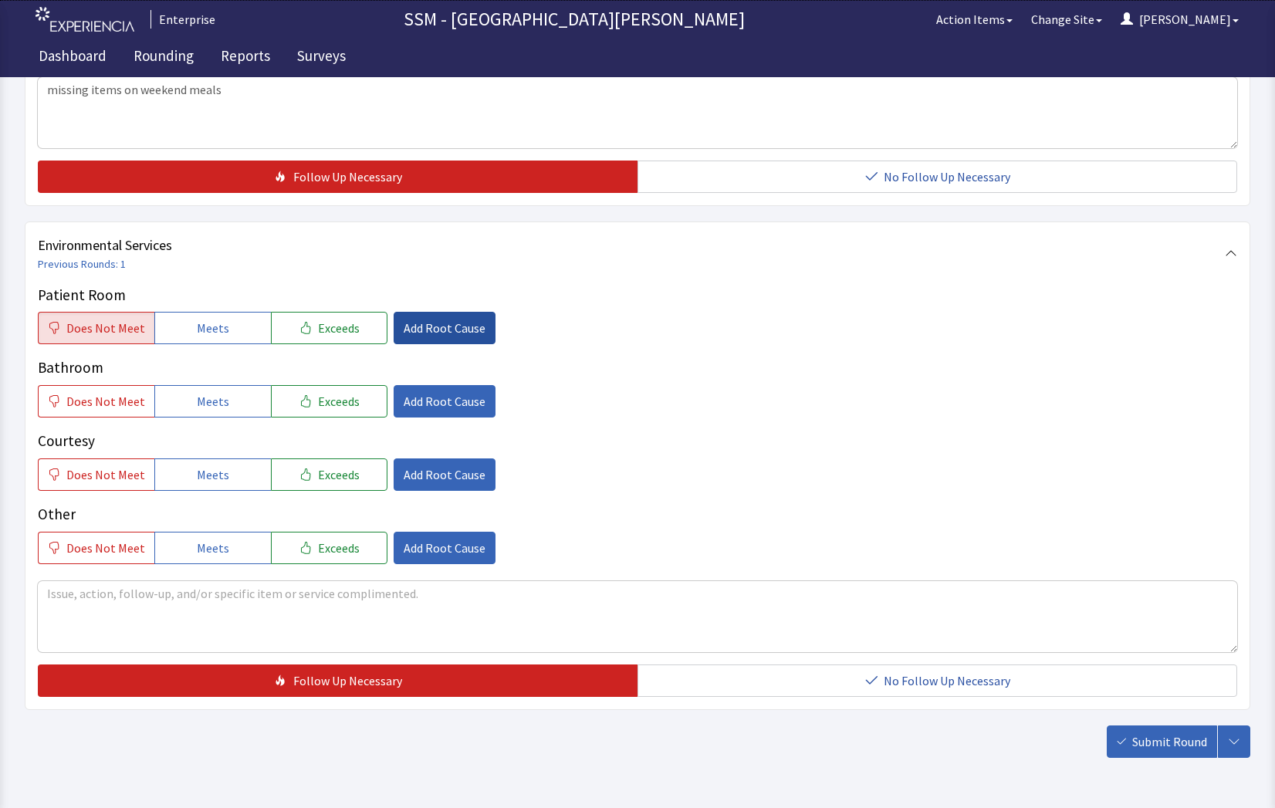
click at [400, 317] on button "Add Root Cause" at bounding box center [445, 328] width 102 height 32
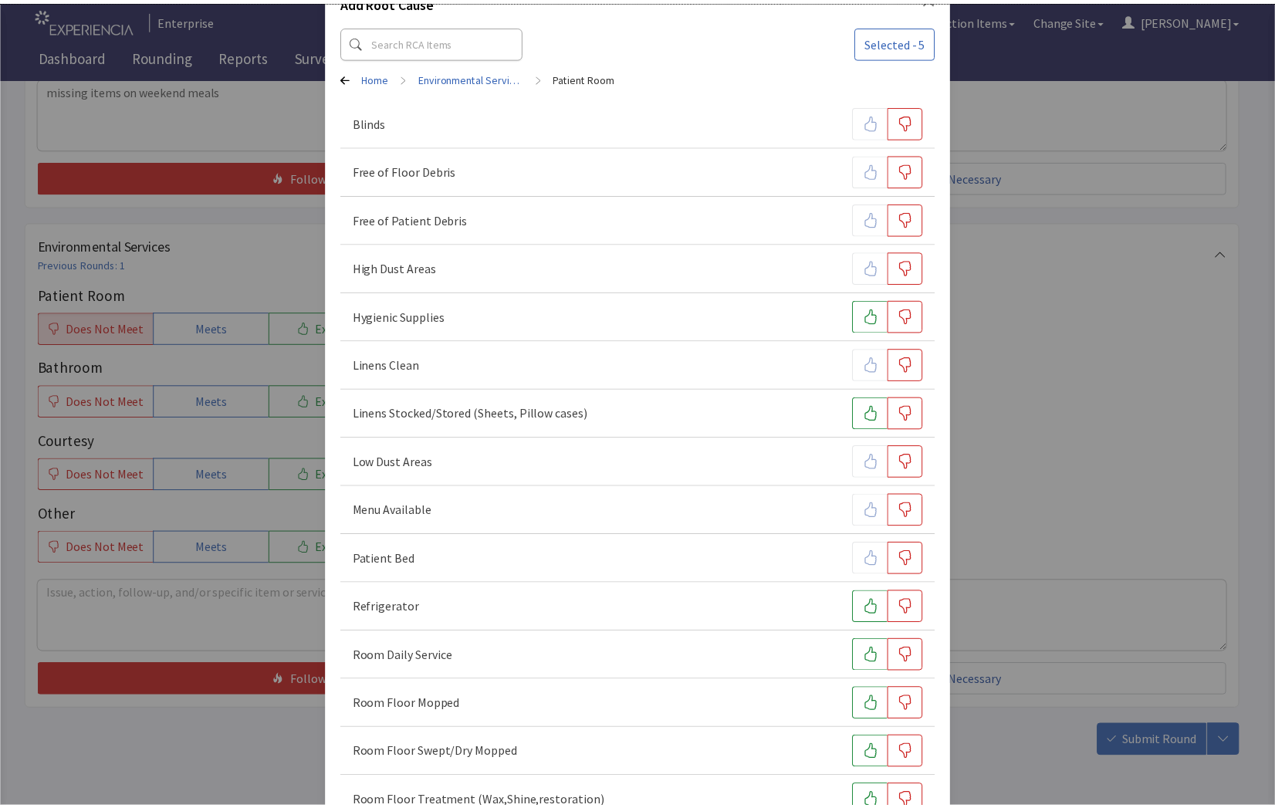
scroll to position [154, 0]
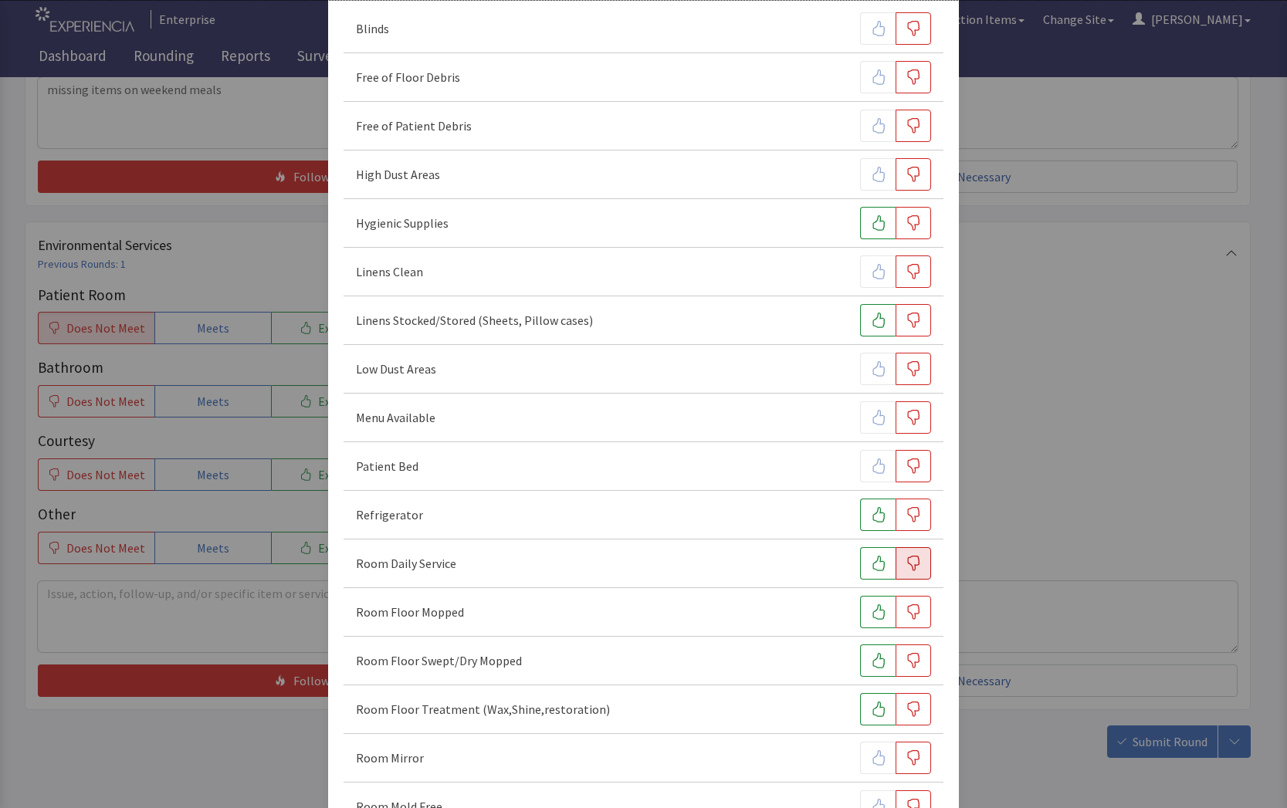
drag, startPoint x: 909, startPoint y: 569, endPoint x: 914, endPoint y: 578, distance: 10.7
click at [911, 576] on button "button" at bounding box center [914, 563] width 36 height 32
click at [215, 768] on div "Add Root Cause Selected - 6 Home > Environmental Services > Patient Room Blinds…" at bounding box center [643, 646] width 1287 height 1600
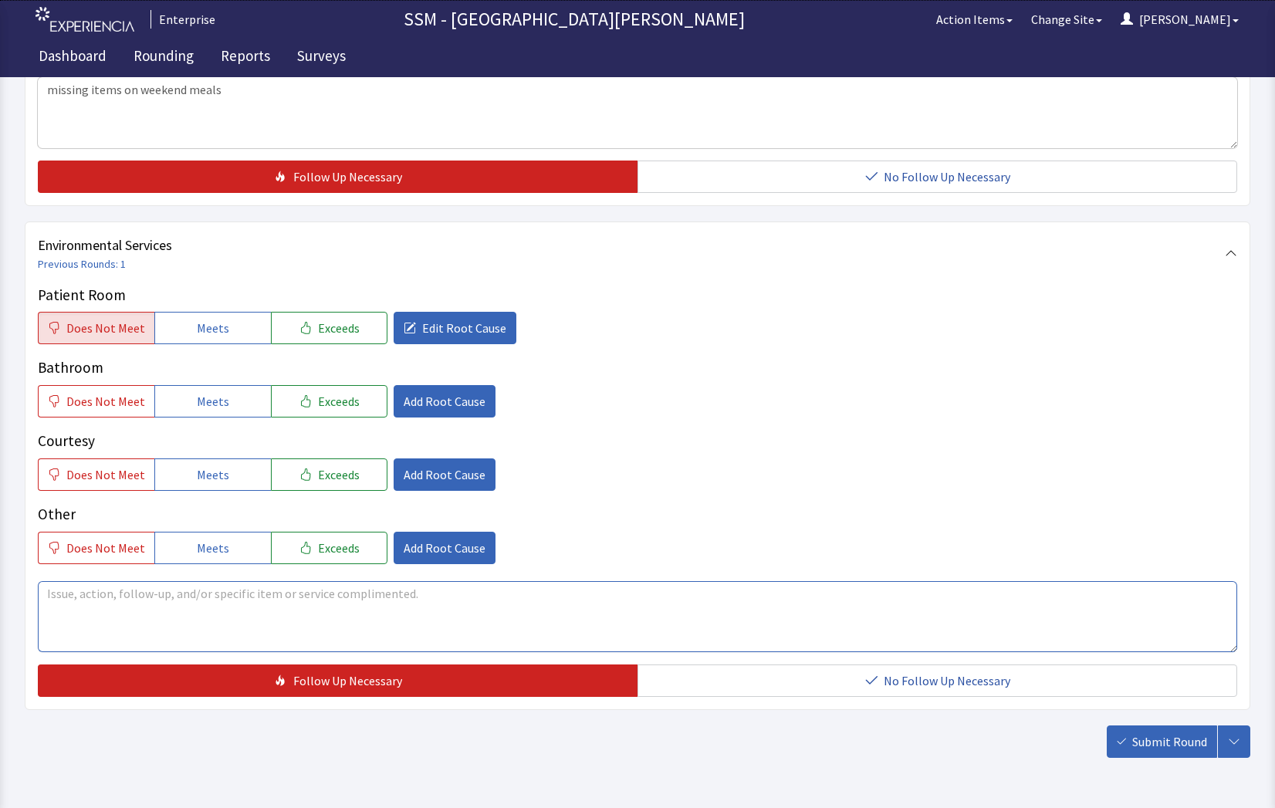
click at [147, 622] on textarea at bounding box center [638, 616] width 1200 height 71
type textarea "no service on the weekend"
click at [468, 398] on span "Add Root Cause" at bounding box center [445, 401] width 82 height 19
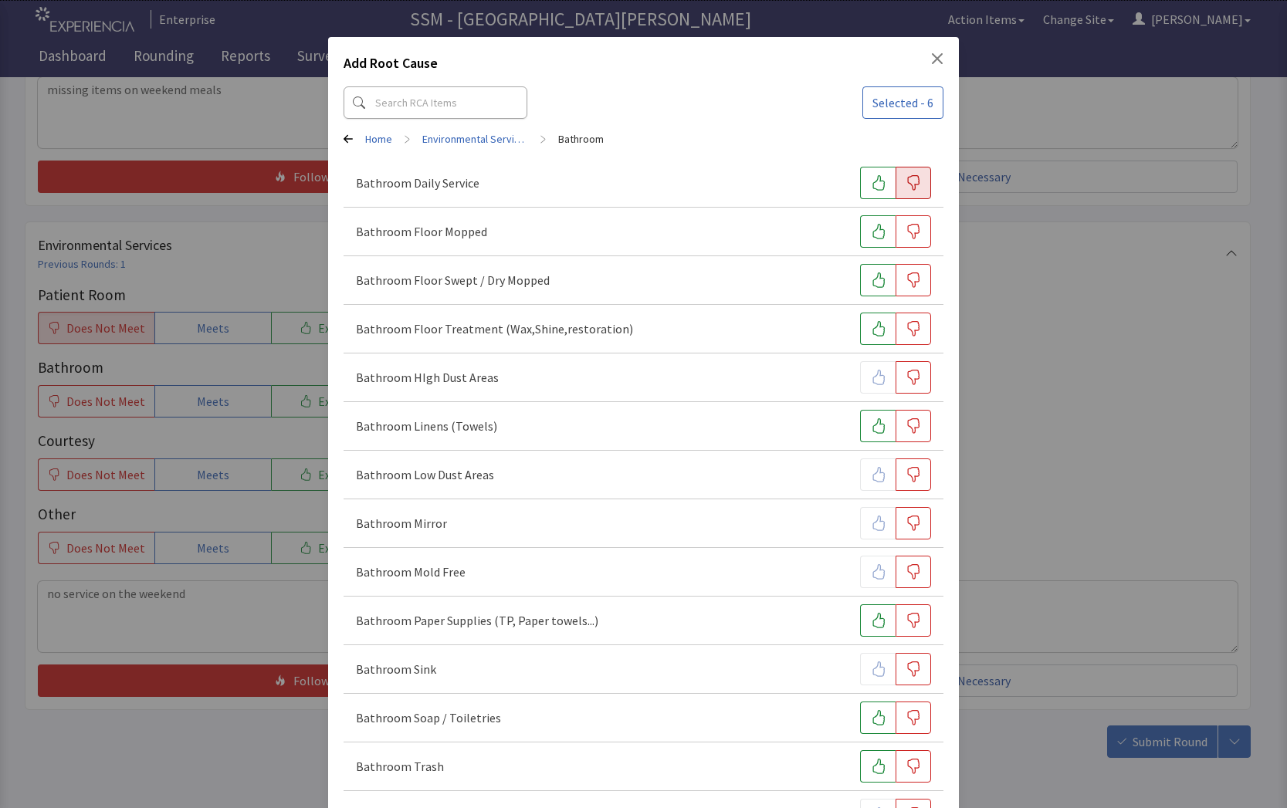
click at [913, 175] on button "button" at bounding box center [914, 183] width 36 height 32
click at [1069, 594] on div "Add Root Cause Selected - 7 Home > Environmental Services > Bathroom Bathroom D…" at bounding box center [643, 629] width 1287 height 1259
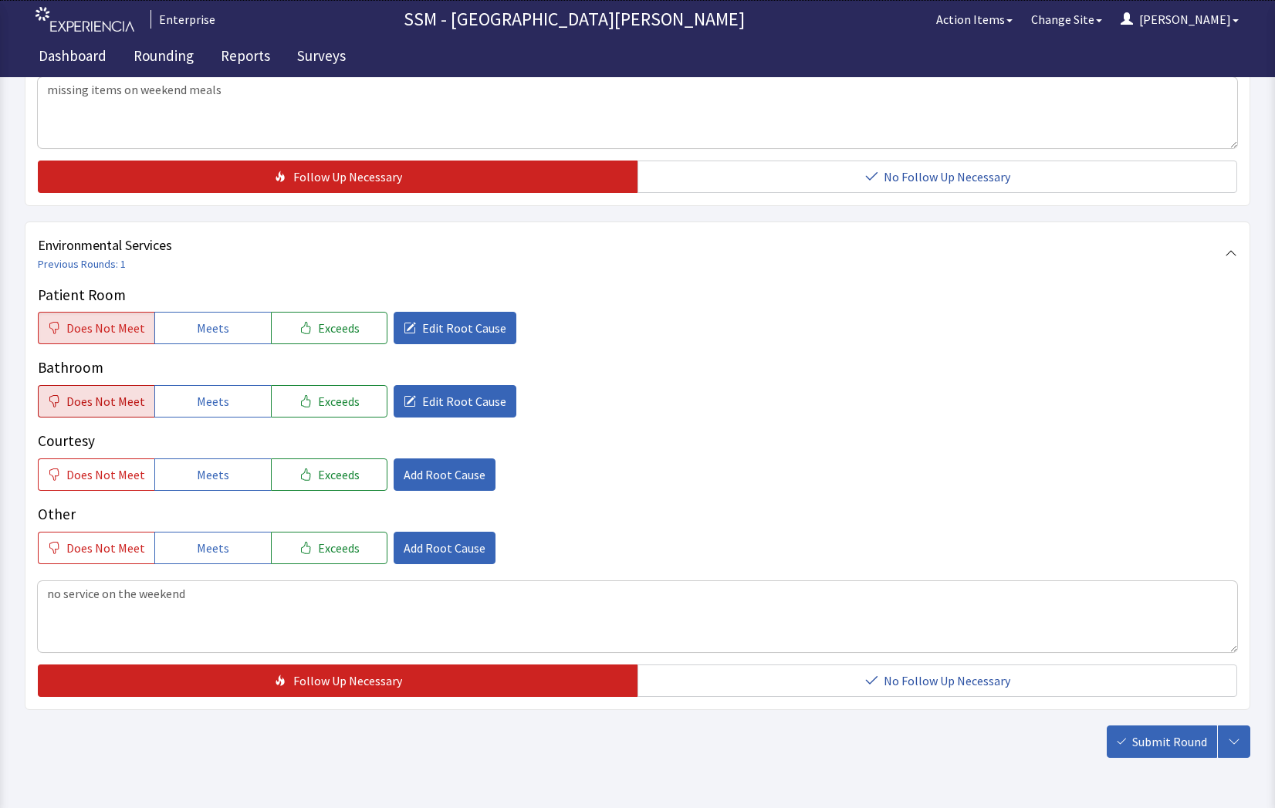
click at [100, 405] on span "Does Not Meet" at bounding box center [105, 401] width 79 height 19
click at [1169, 739] on span "Submit Round" at bounding box center [1170, 742] width 75 height 19
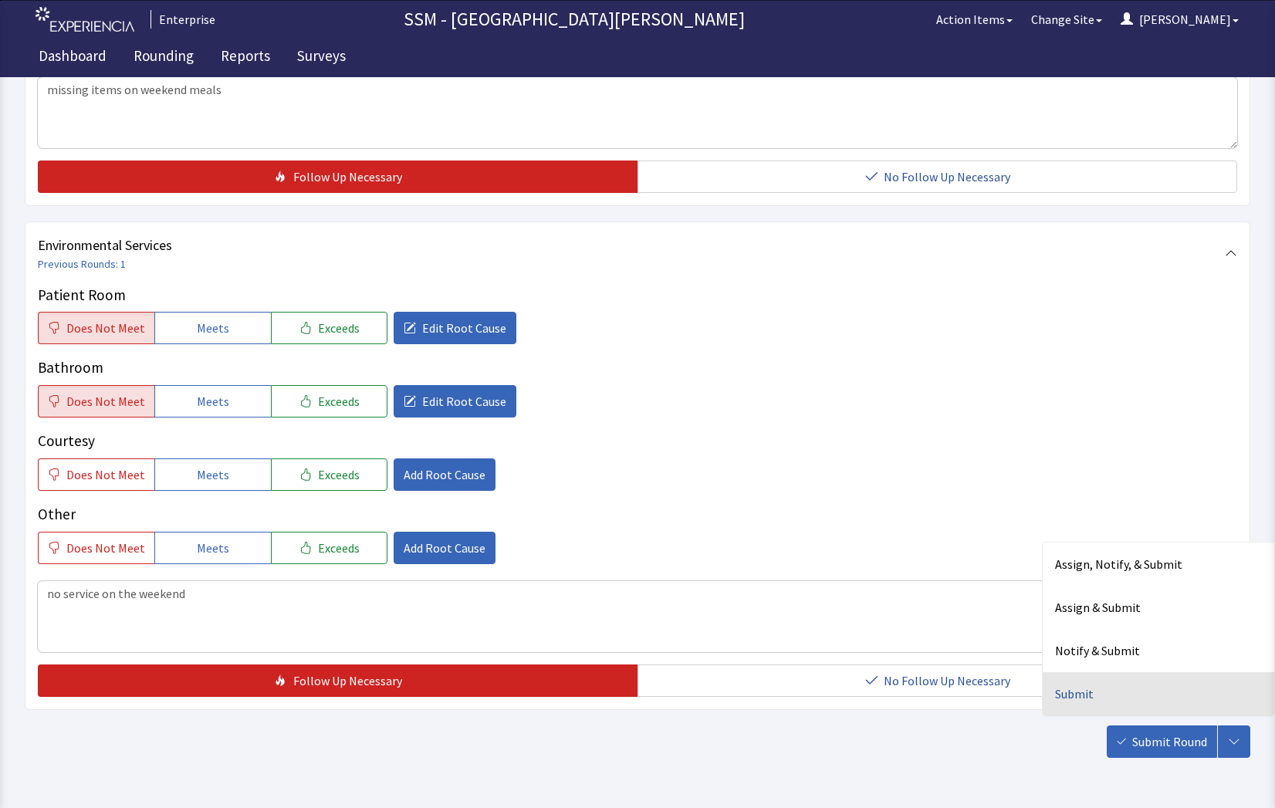
click at [1051, 697] on div "Submit" at bounding box center [1159, 693] width 232 height 43
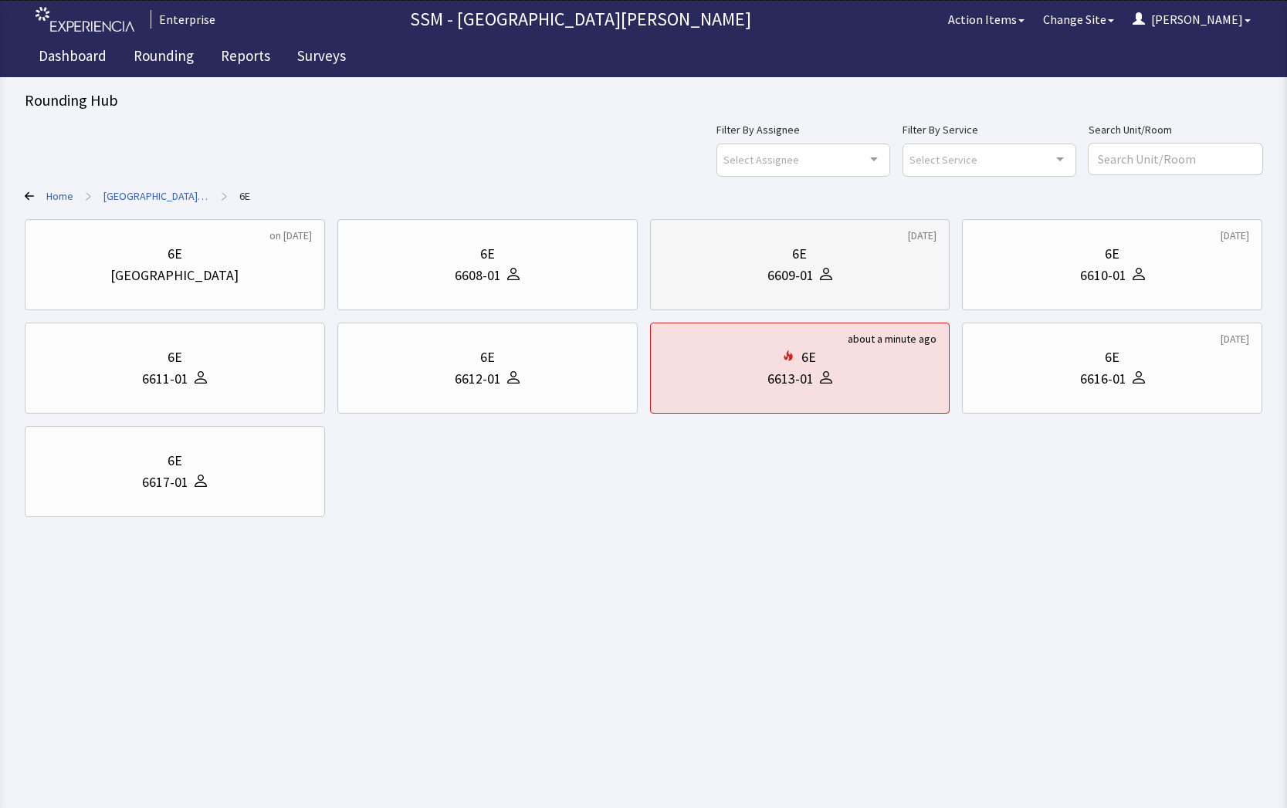
click at [819, 250] on div "6E" at bounding box center [800, 254] width 274 height 22
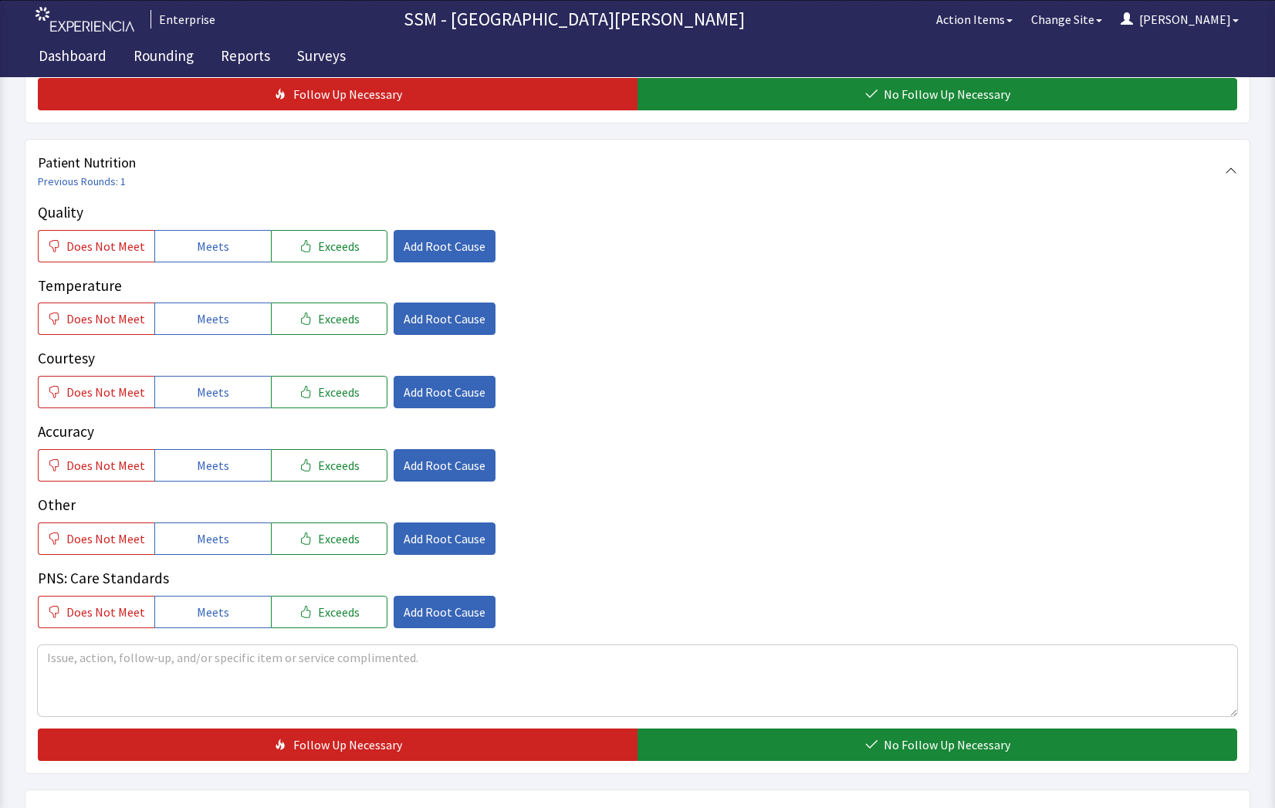
scroll to position [849, 0]
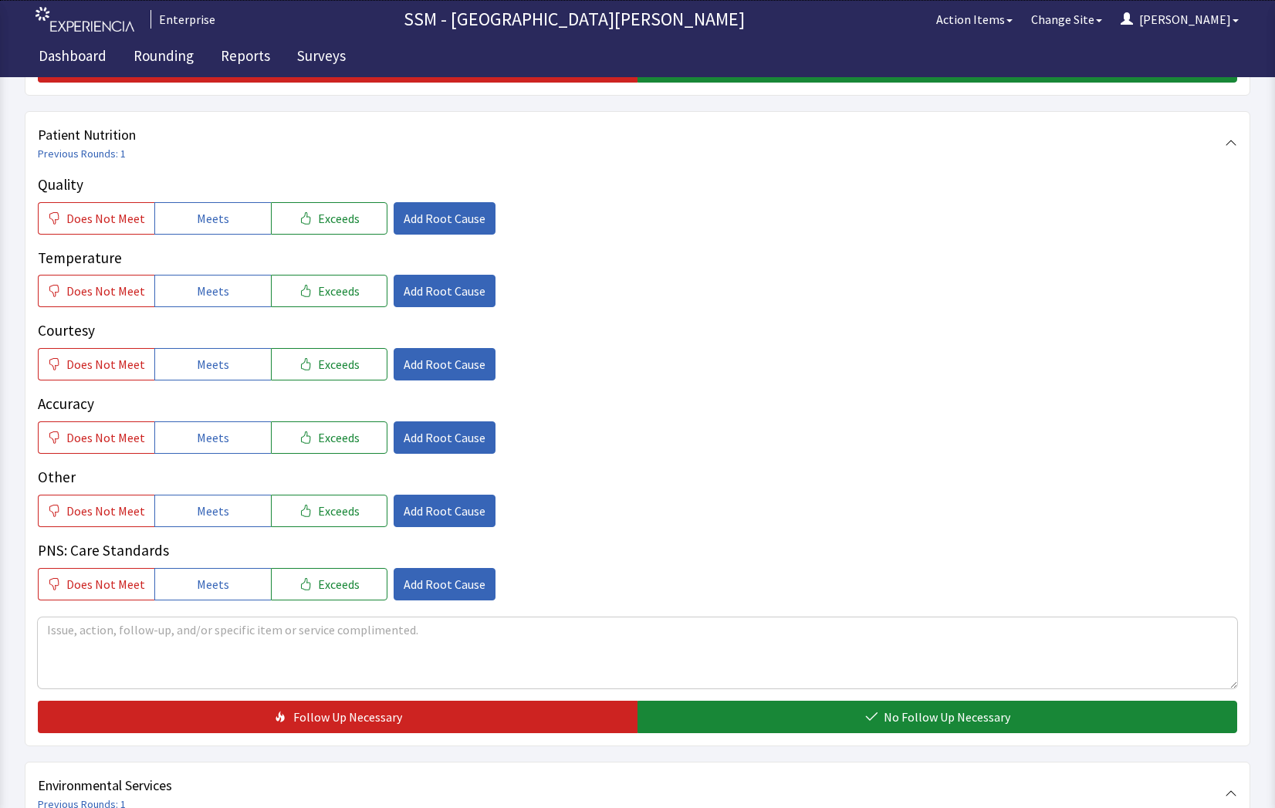
drag, startPoint x: 205, startPoint y: 218, endPoint x: 198, endPoint y: 252, distance: 34.5
click at [205, 218] on span "Meets" at bounding box center [213, 218] width 32 height 19
click at [200, 296] on span "Meets" at bounding box center [213, 291] width 32 height 19
click at [222, 377] on button "Meets" at bounding box center [212, 364] width 117 height 32
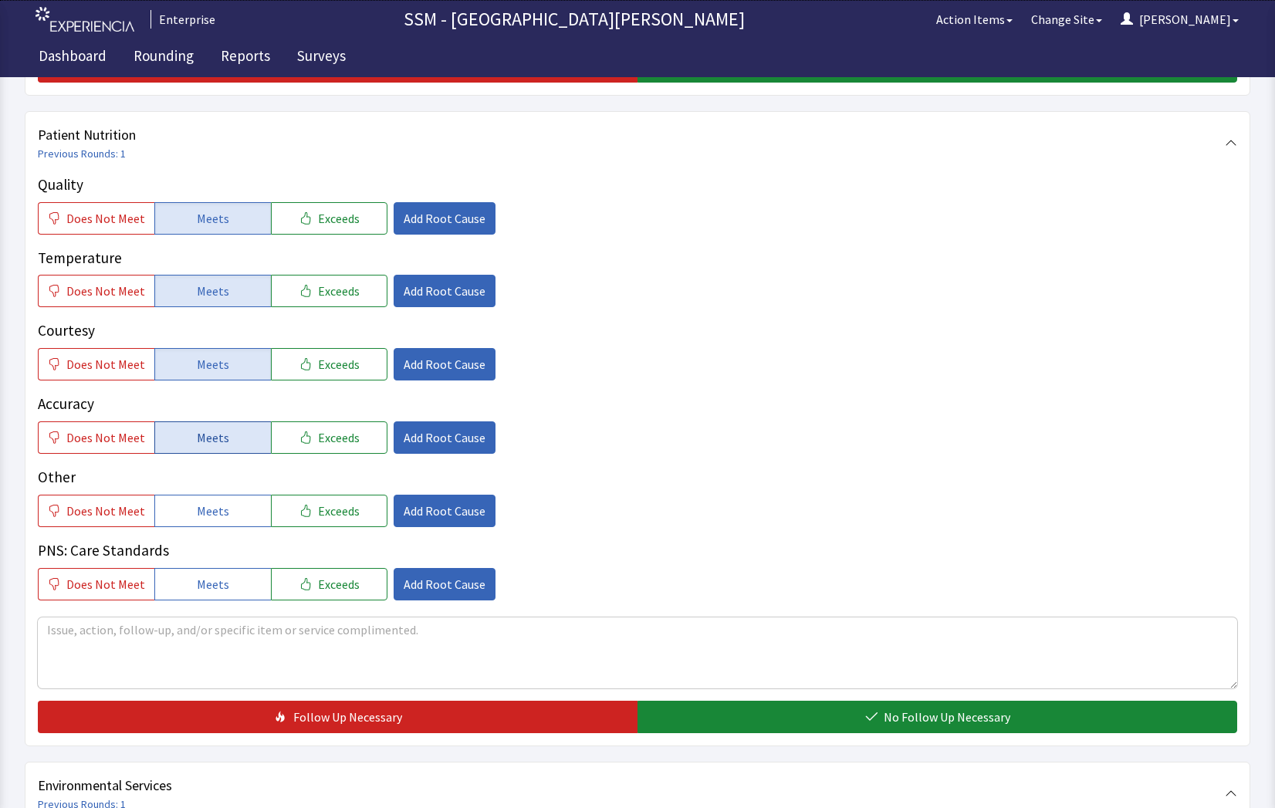
click at [228, 435] on button "Meets" at bounding box center [212, 438] width 117 height 32
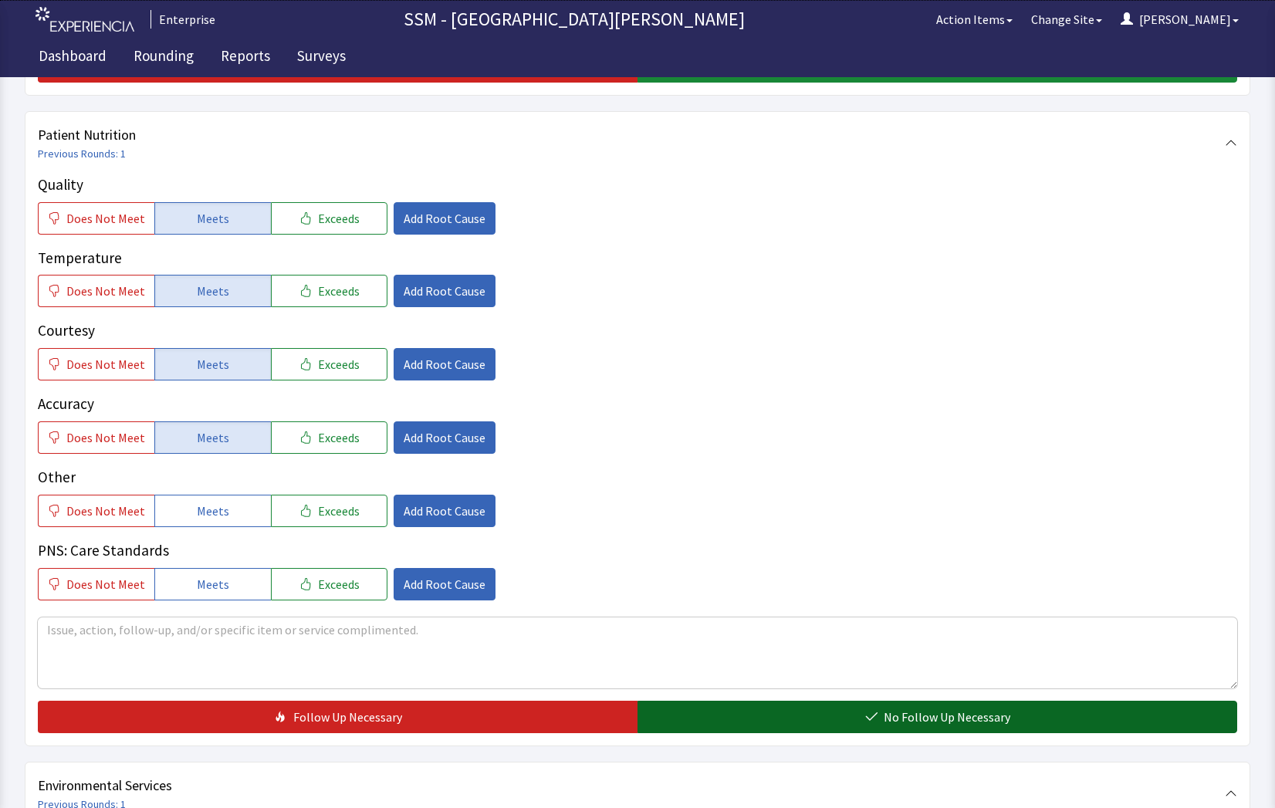
click at [913, 725] on span "No Follow Up Necessary" at bounding box center [947, 717] width 127 height 19
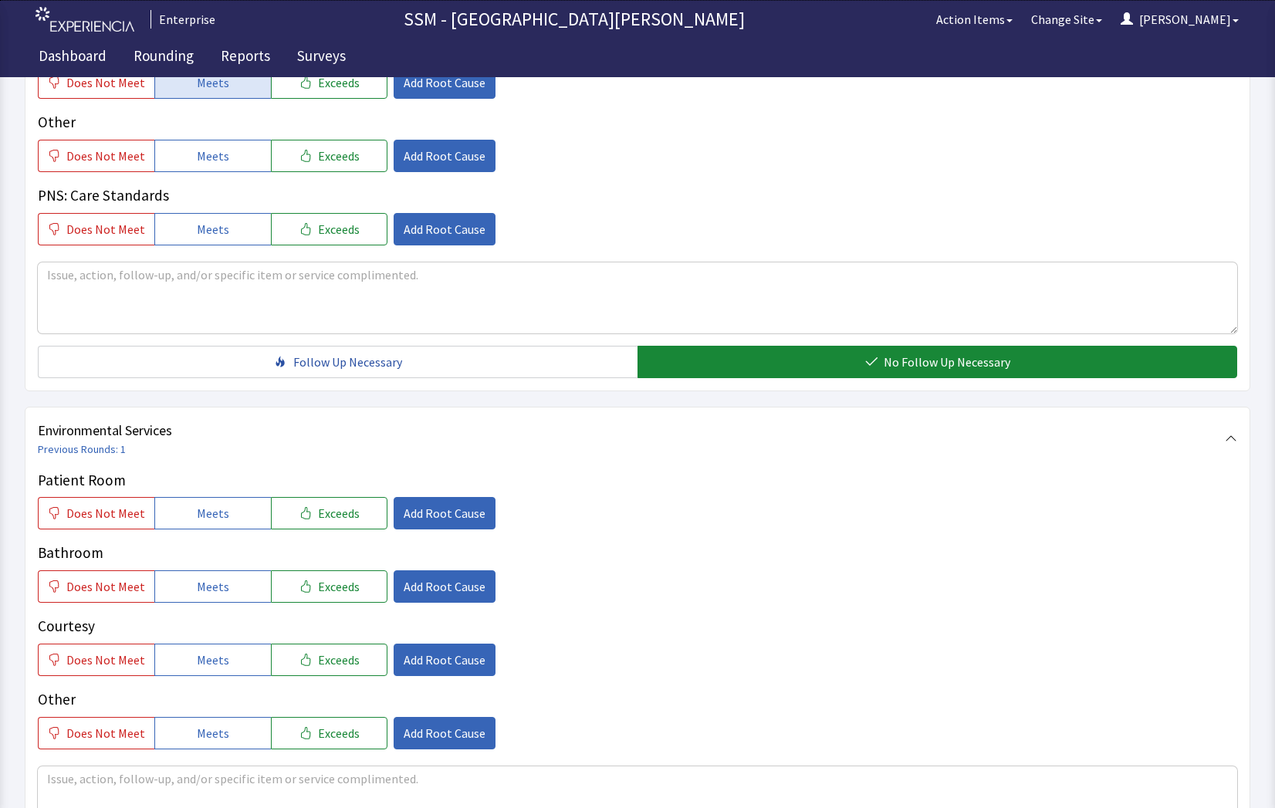
scroll to position [1441, 0]
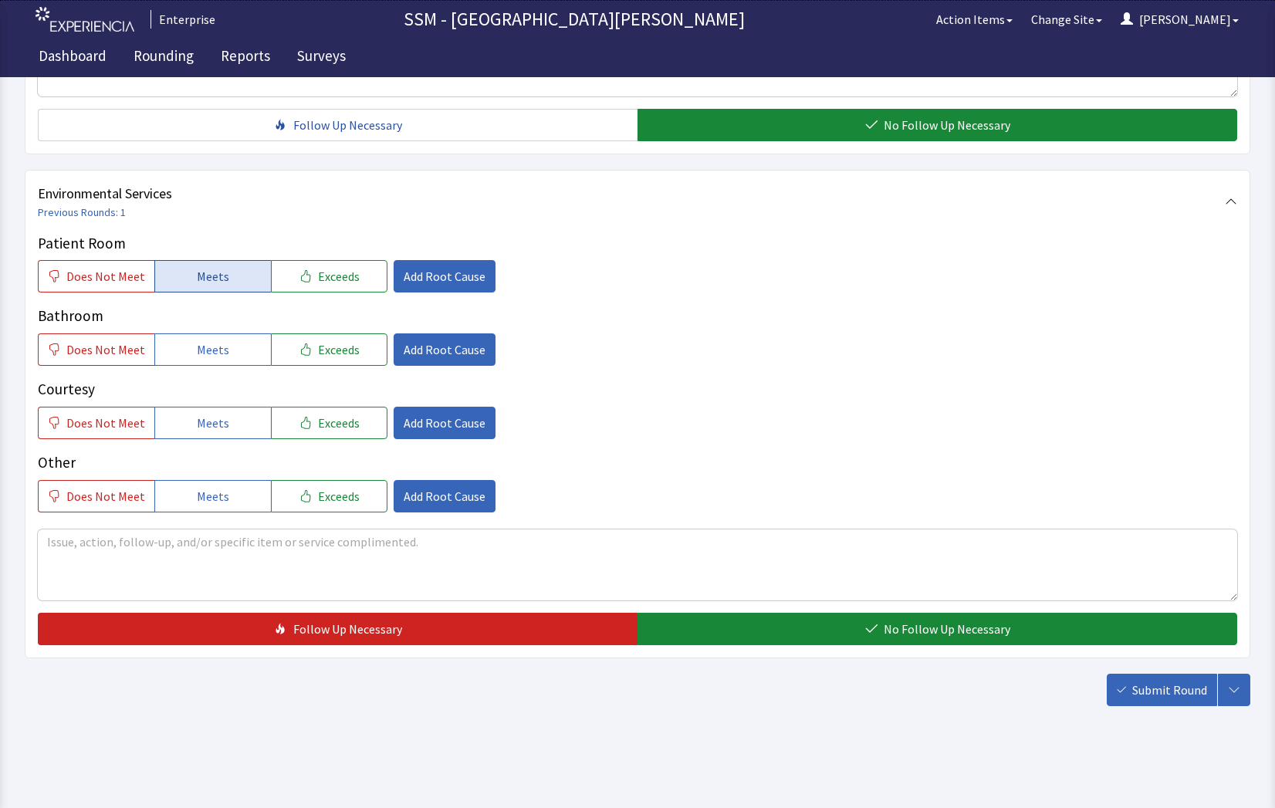
click at [197, 282] on span "Meets" at bounding box center [213, 276] width 32 height 19
drag, startPoint x: 220, startPoint y: 355, endPoint x: 223, endPoint y: 433, distance: 78.0
click at [222, 370] on div "Patient Room Does Not Meet Meets Exceeds Add Root Cause Bathroom Does Not Meet …" at bounding box center [638, 372] width 1200 height 280
click at [220, 425] on span "Meets" at bounding box center [213, 423] width 32 height 19
click at [221, 346] on span "Meets" at bounding box center [213, 349] width 32 height 19
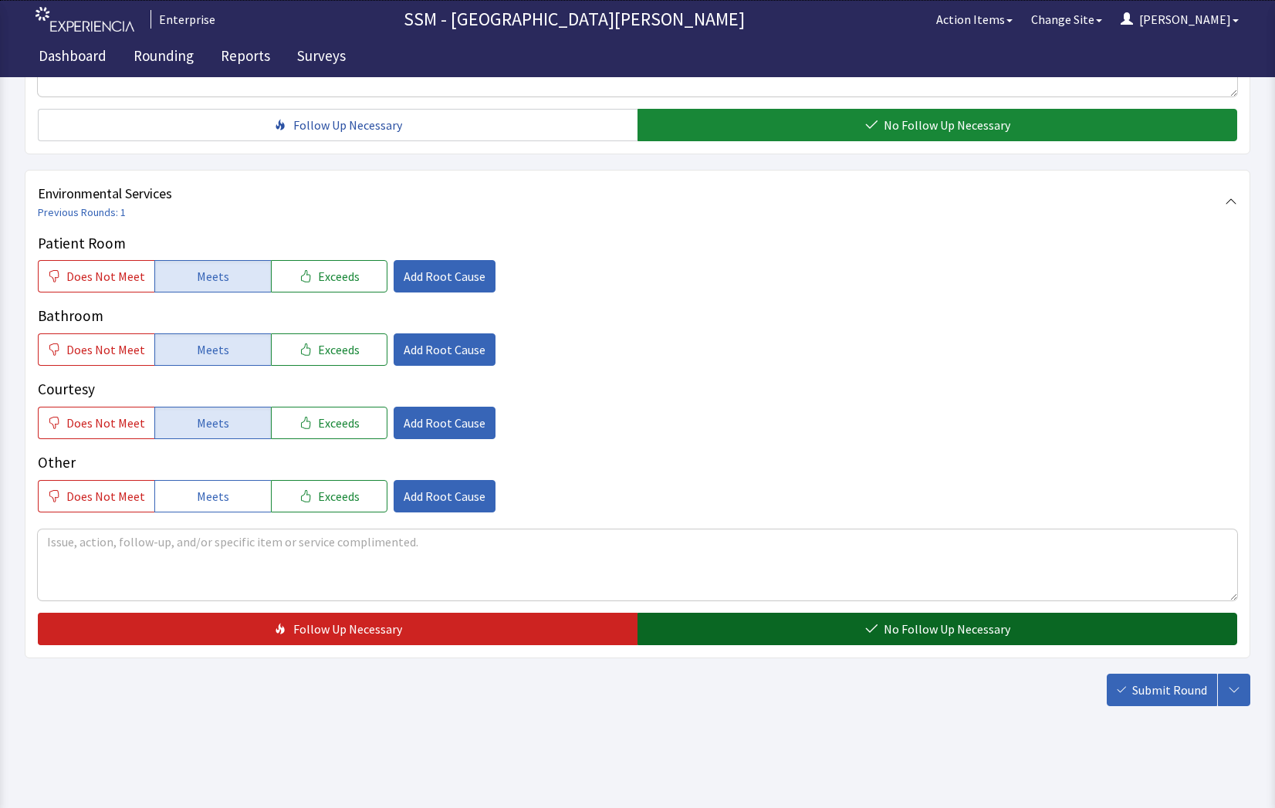
click at [954, 638] on span "No Follow Up Necessary" at bounding box center [947, 629] width 127 height 19
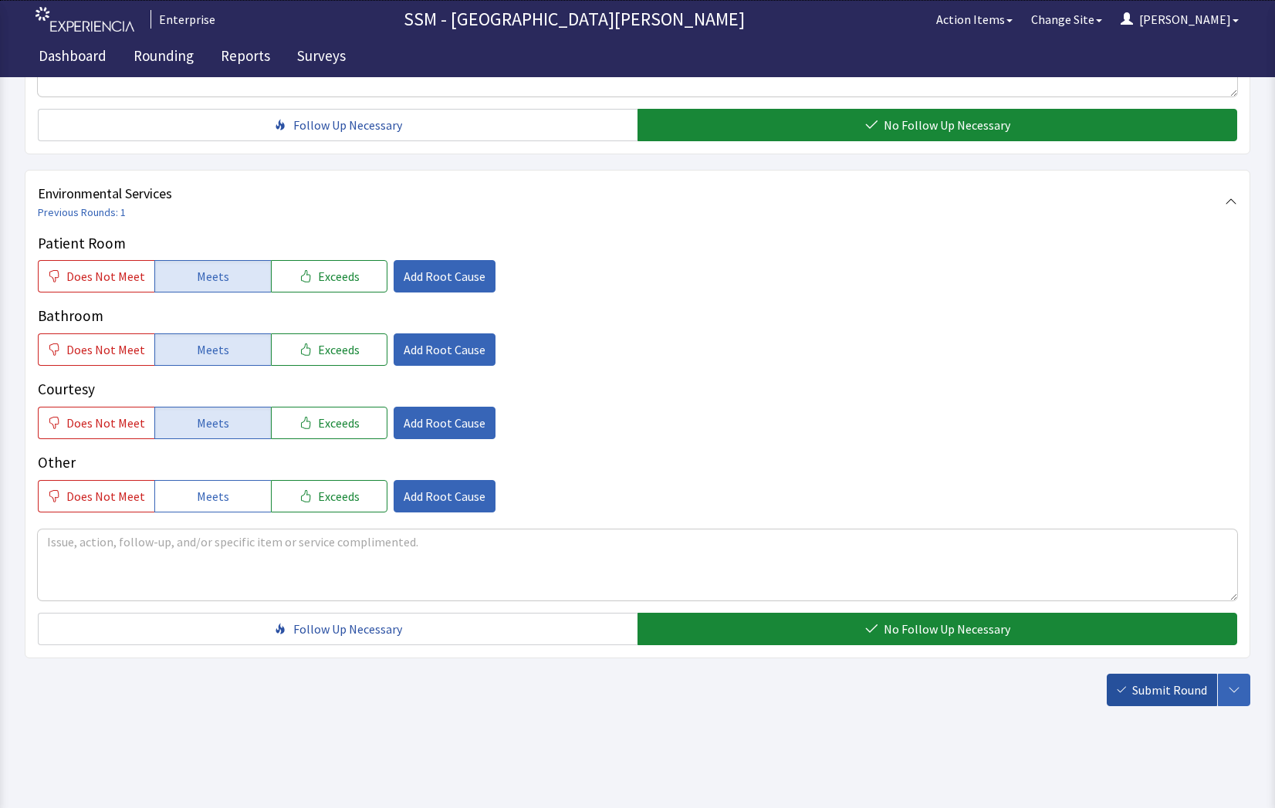
click at [1190, 690] on span "Submit Round" at bounding box center [1170, 690] width 75 height 19
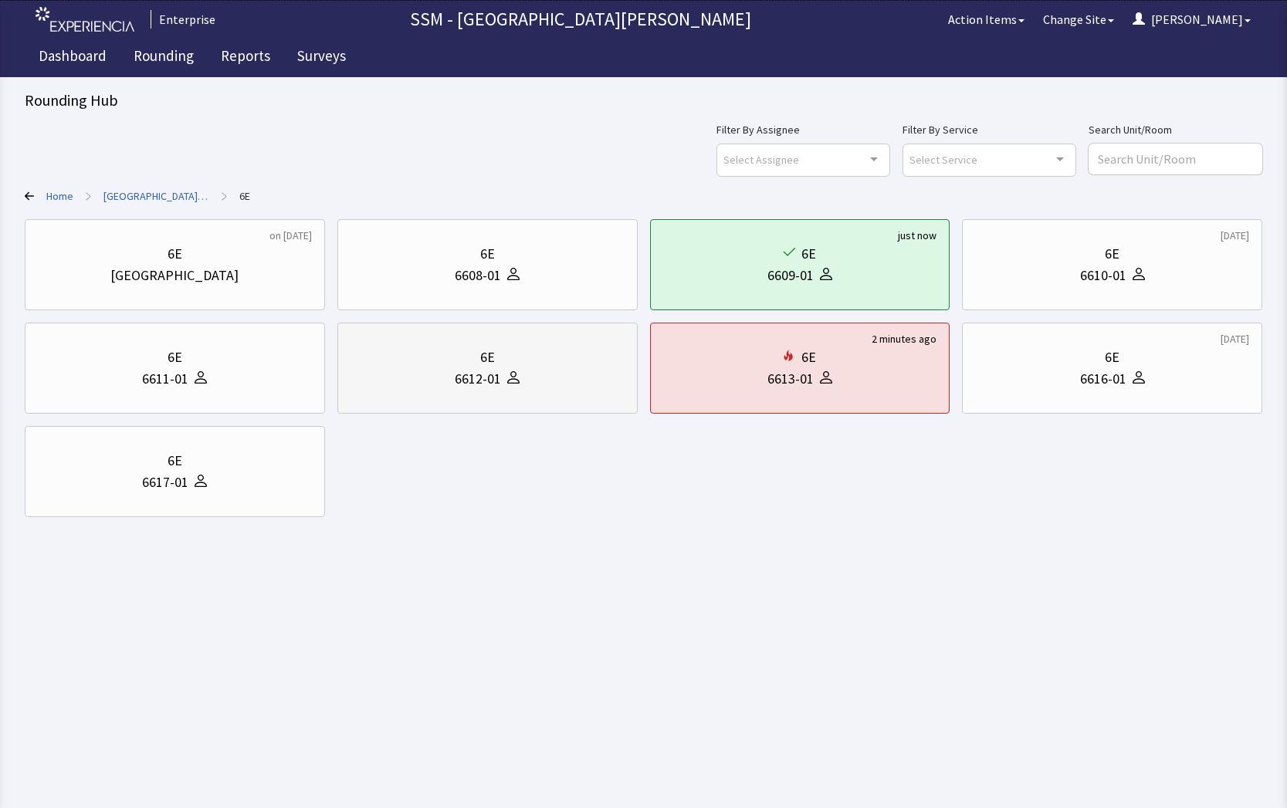
click at [467, 385] on div "6612-01" at bounding box center [478, 379] width 46 height 22
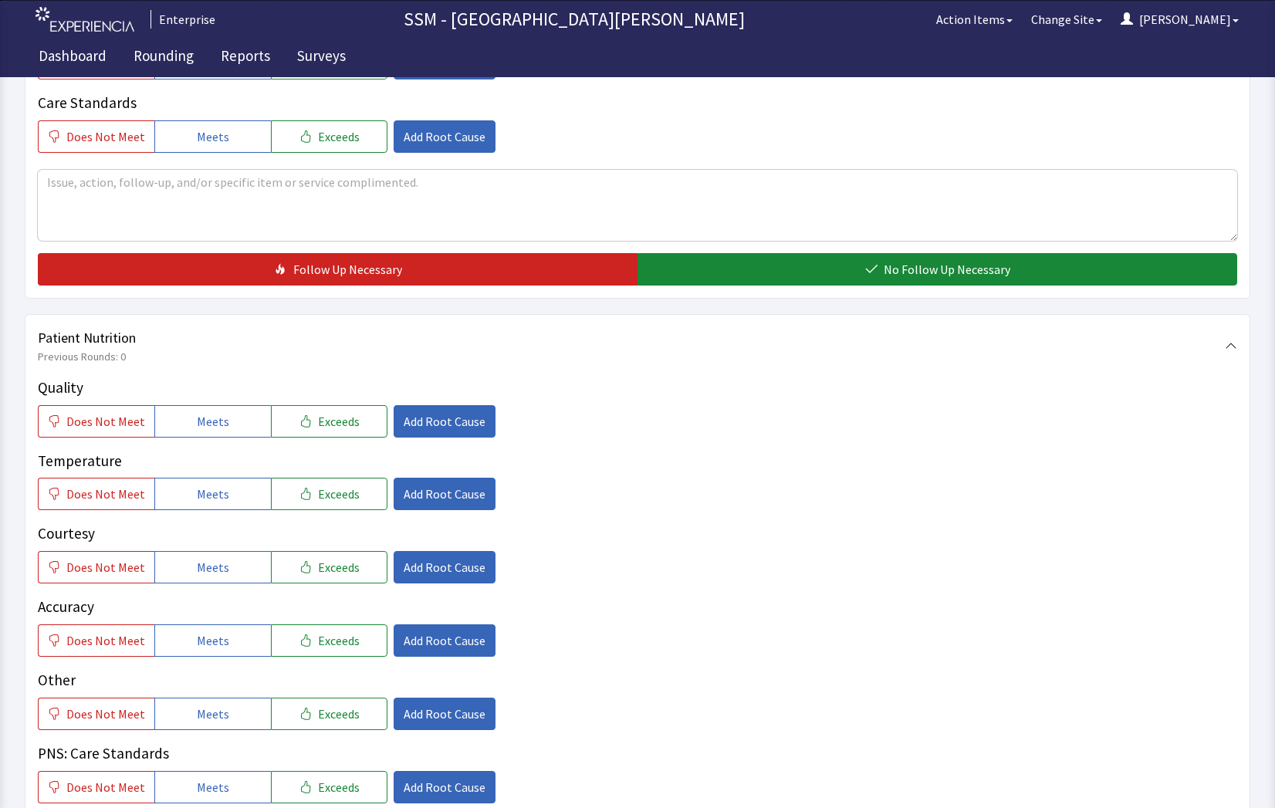
scroll to position [772, 0]
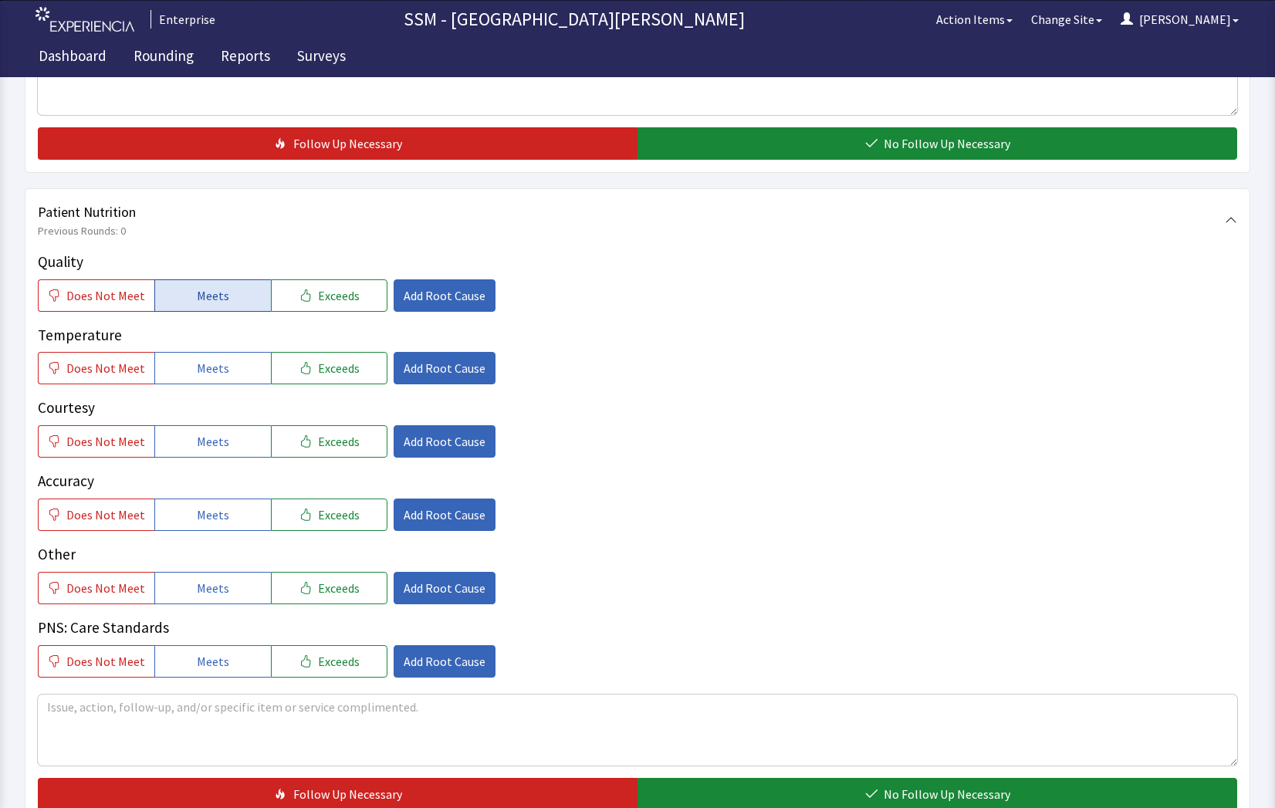
click at [213, 310] on button "Meets" at bounding box center [212, 295] width 117 height 32
click at [214, 368] on span "Meets" at bounding box center [213, 368] width 32 height 19
click at [208, 452] on button "Meets" at bounding box center [212, 441] width 117 height 32
click at [218, 533] on div "Quality Does Not Meet Meets Exceeds Add Root Cause Temperature Does Not Meet Me…" at bounding box center [638, 464] width 1200 height 427
click at [228, 522] on button "Meets" at bounding box center [212, 515] width 117 height 32
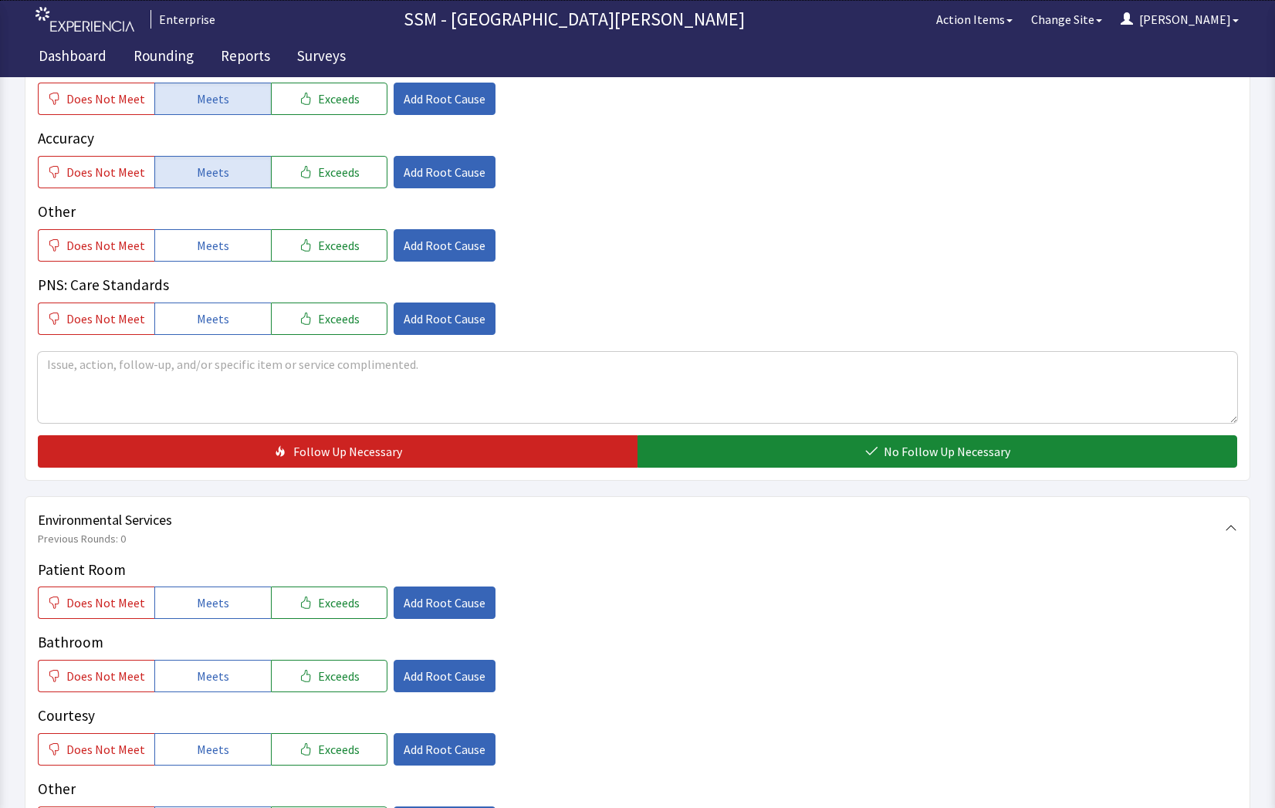
scroll to position [1158, 0]
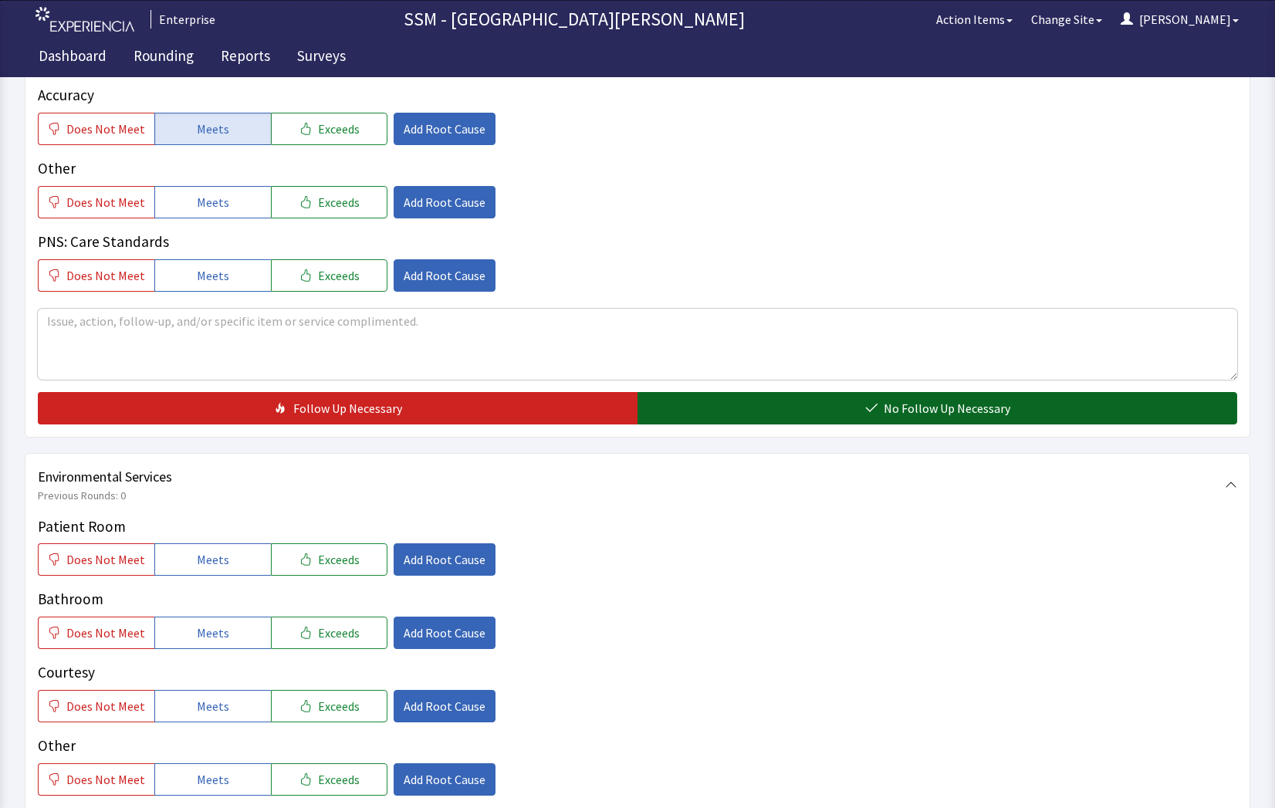
click at [883, 412] on button "No Follow Up Necessary" at bounding box center [938, 408] width 600 height 32
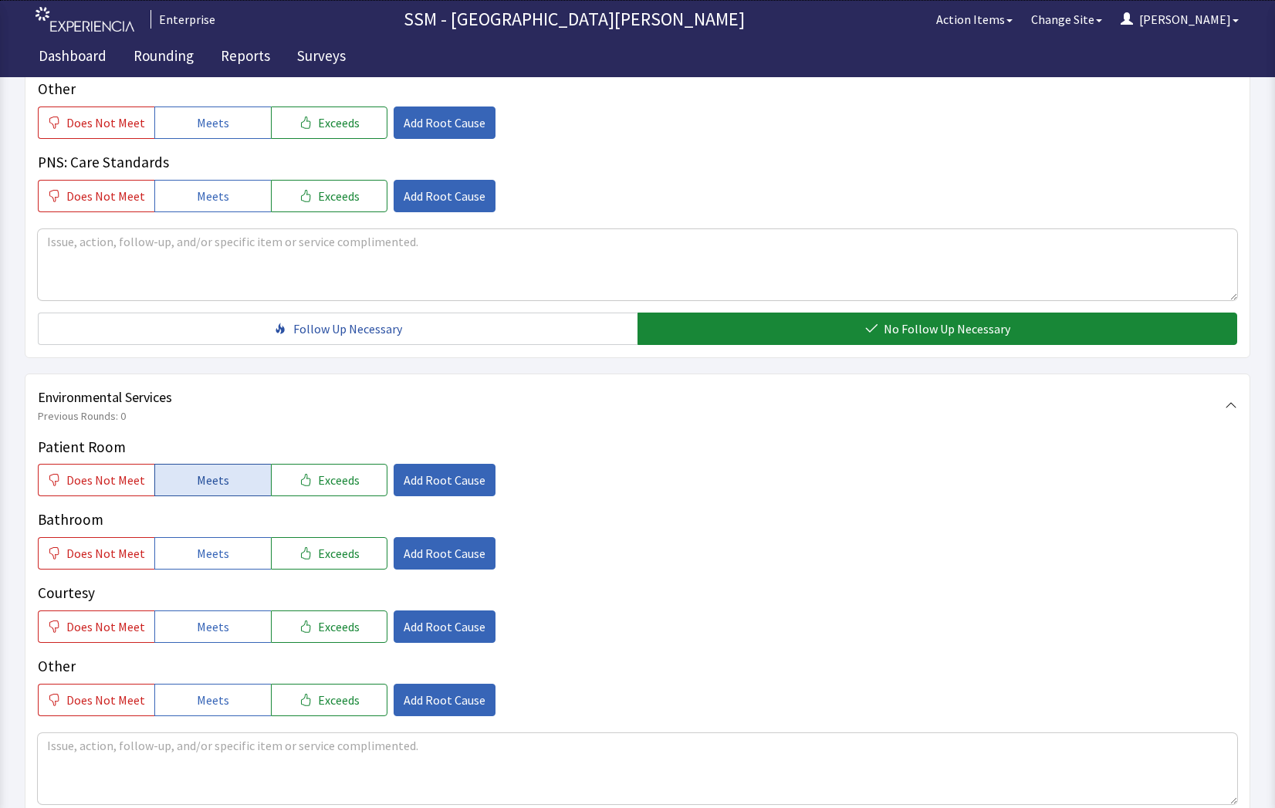
scroll to position [1312, 0]
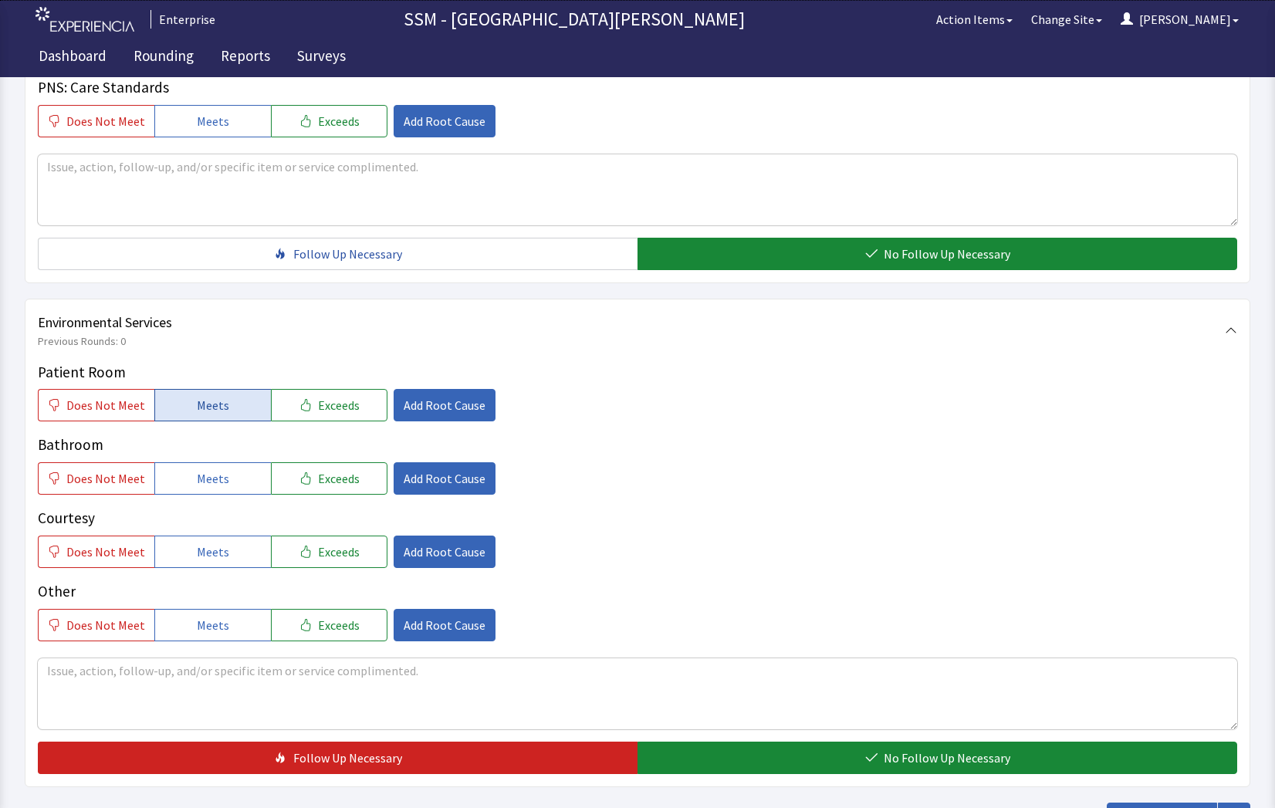
click at [251, 398] on button "Meets" at bounding box center [212, 405] width 117 height 32
drag, startPoint x: 221, startPoint y: 489, endPoint x: 221, endPoint y: 500, distance: 10.8
click at [221, 496] on div "Patient Room Does Not Meet Meets Exceeds Add Root Cause Bathroom Does Not Meet …" at bounding box center [638, 501] width 1200 height 280
click at [229, 556] on button "Meets" at bounding box center [212, 552] width 117 height 32
click at [207, 489] on button "Meets" at bounding box center [212, 478] width 117 height 32
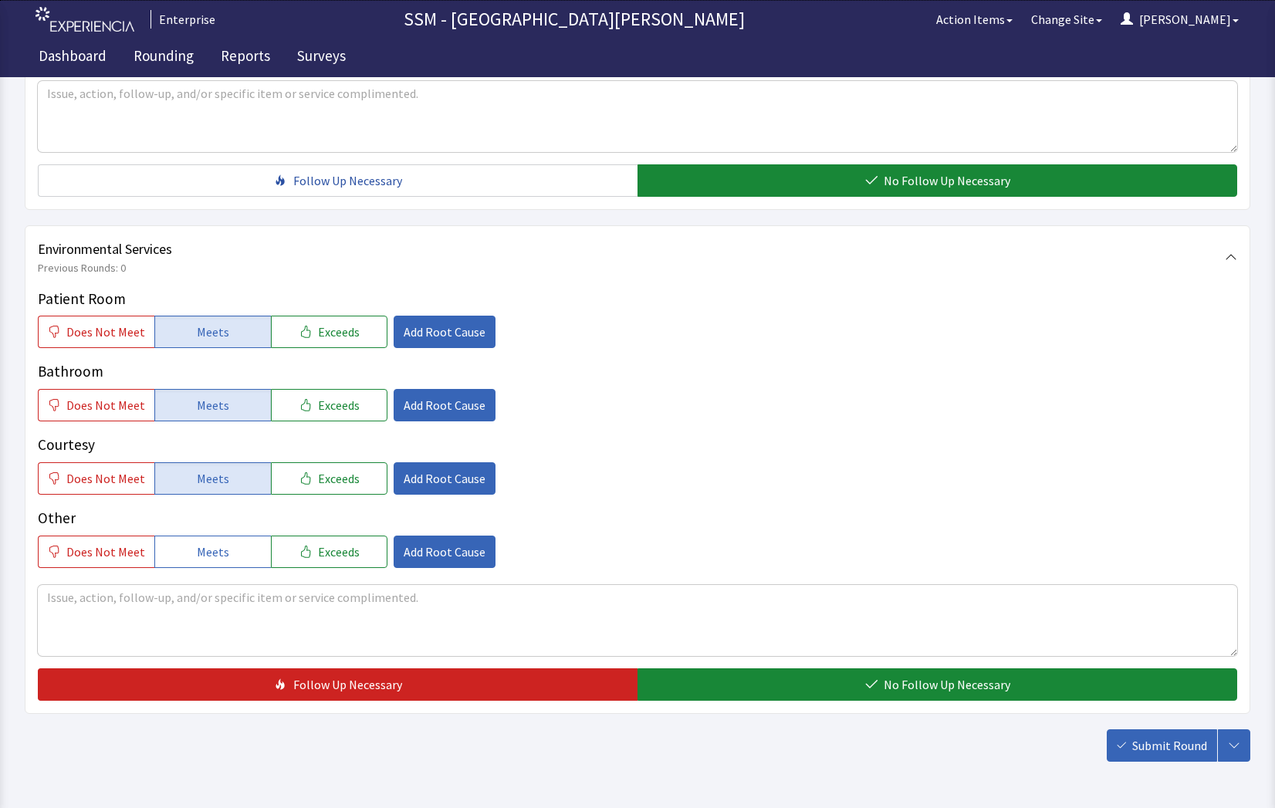
scroll to position [1441, 0]
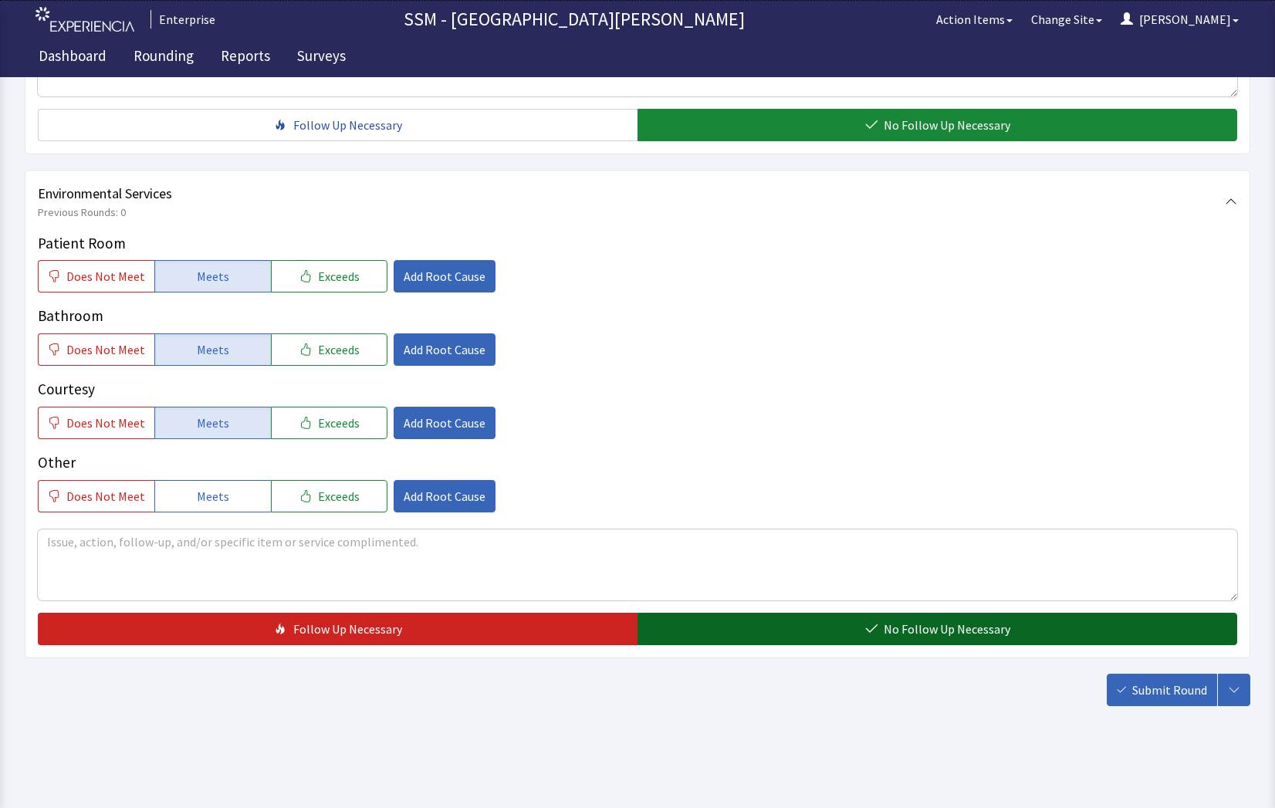
click at [928, 642] on button "No Follow Up Necessary" at bounding box center [938, 629] width 600 height 32
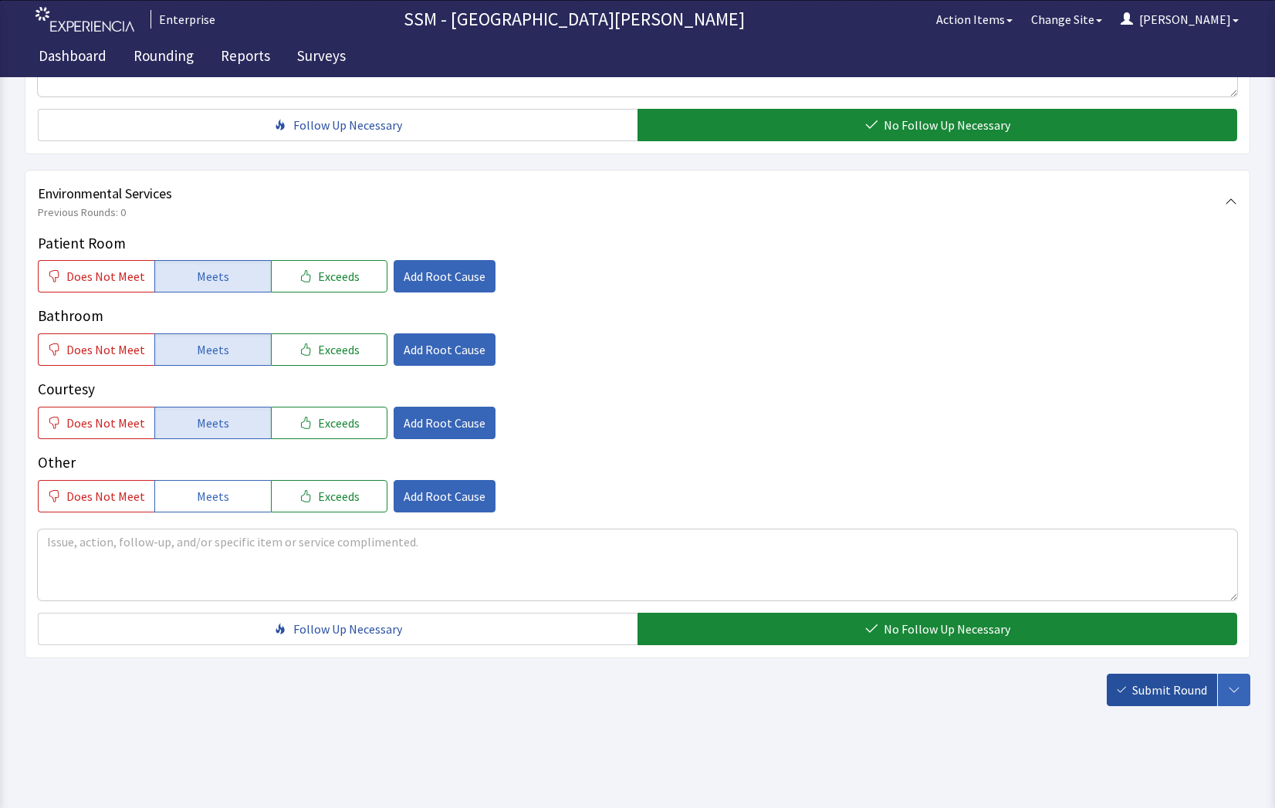
click at [1171, 700] on button "Submit Round" at bounding box center [1162, 690] width 110 height 32
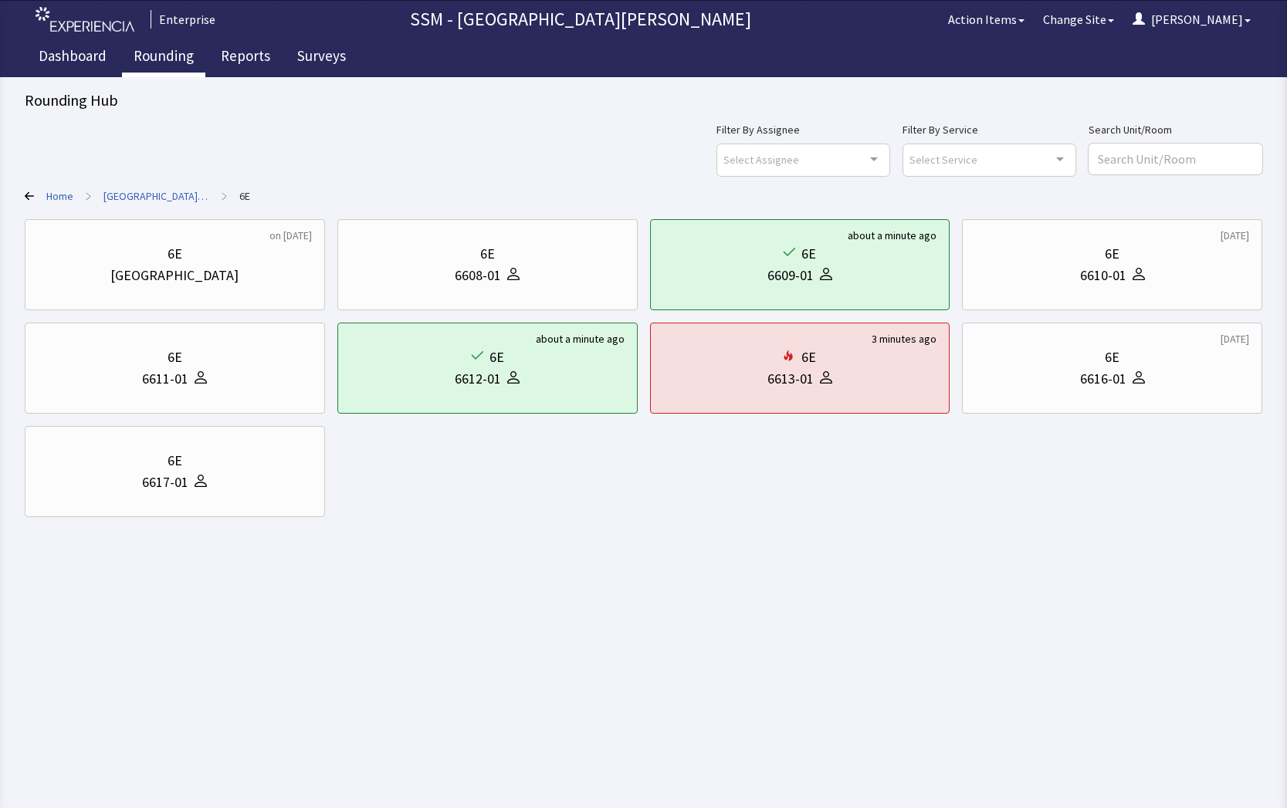
click at [175, 59] on link "Rounding" at bounding box center [163, 58] width 83 height 39
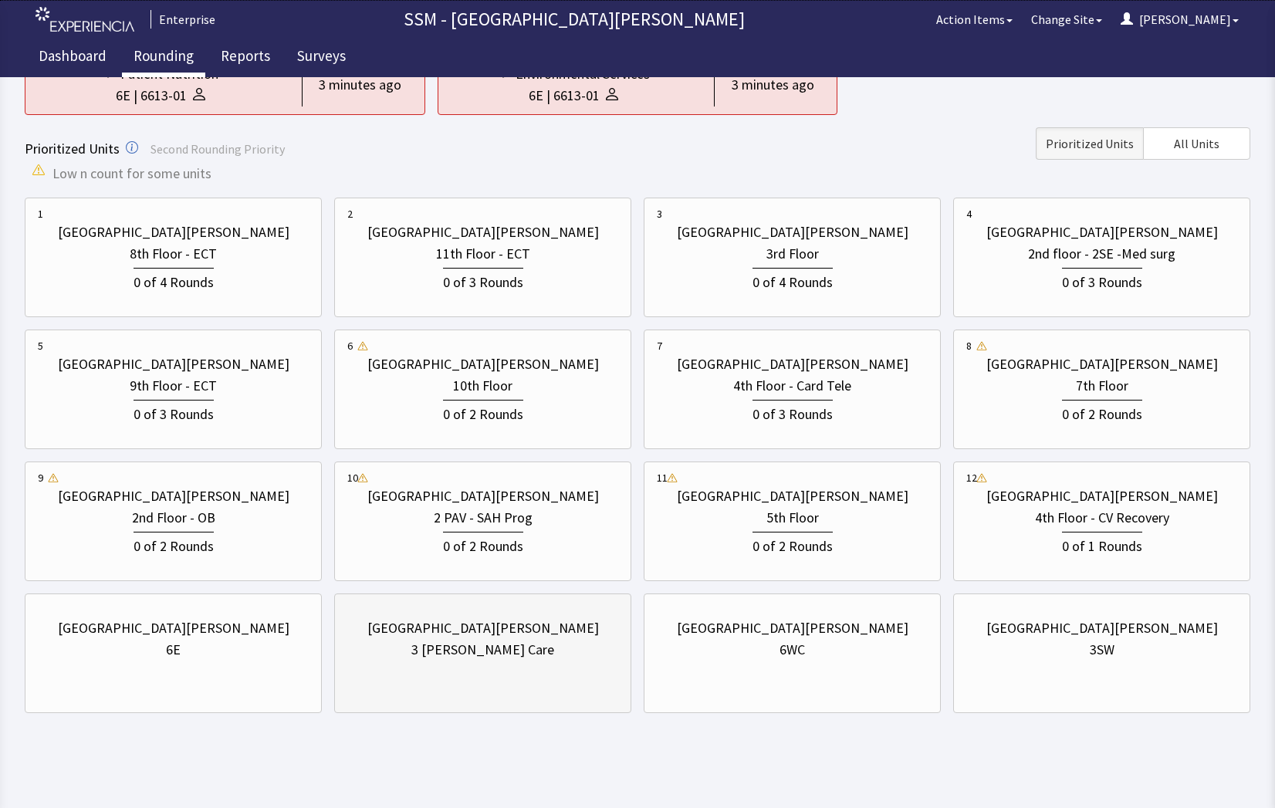
scroll to position [174, 0]
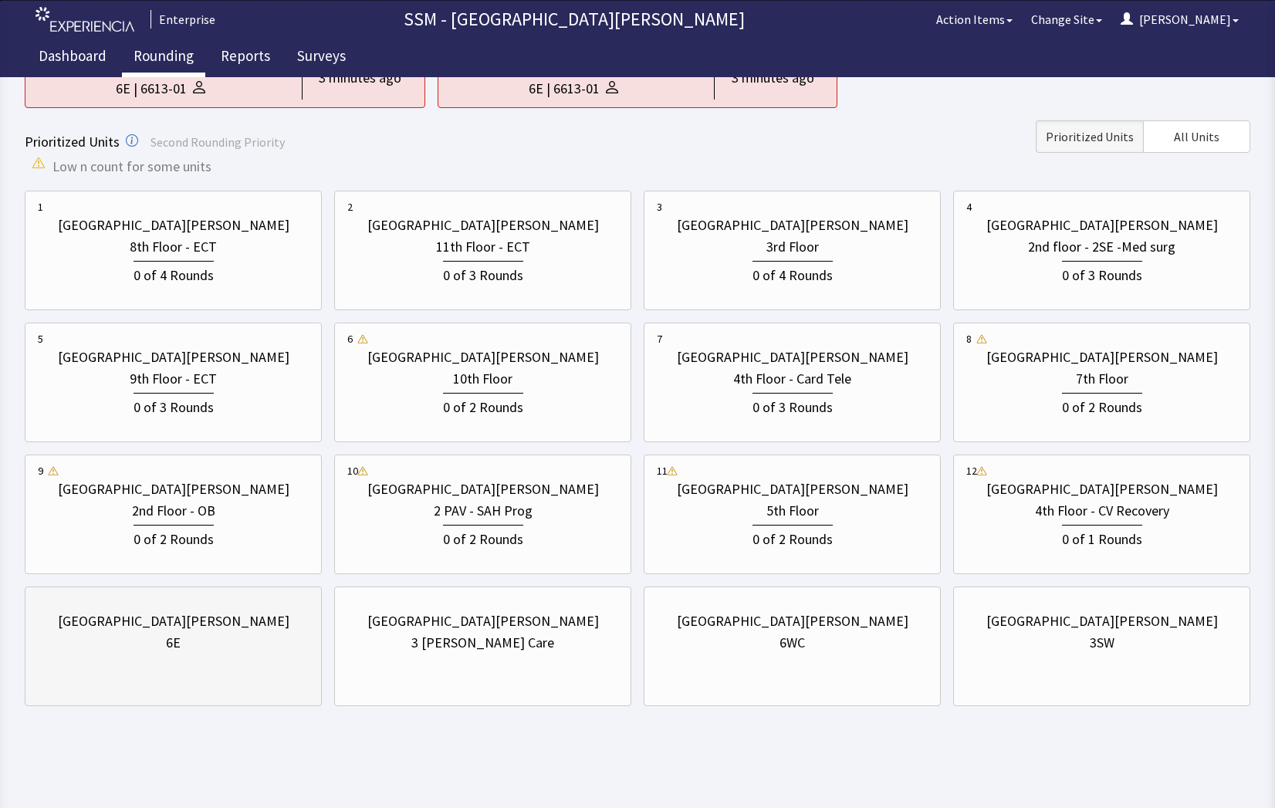
click at [199, 652] on div "6E" at bounding box center [173, 643] width 271 height 22
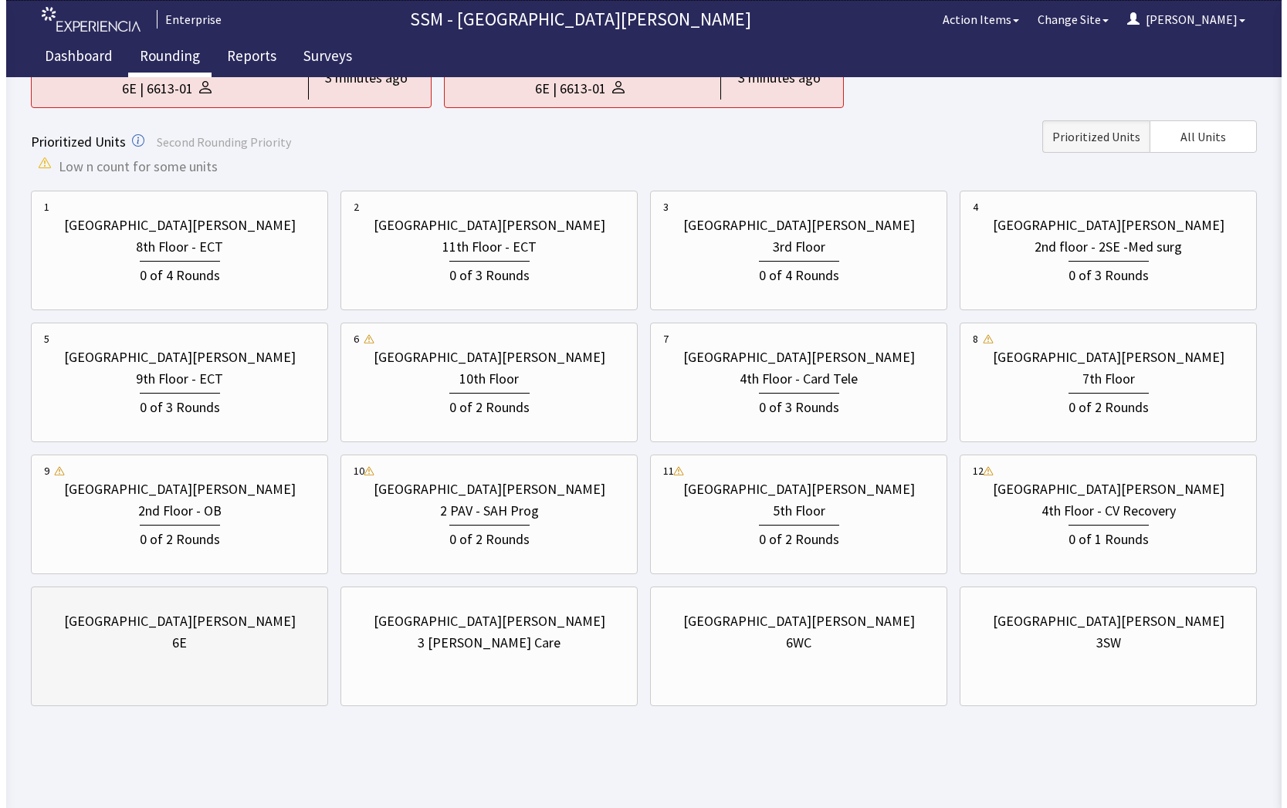
scroll to position [0, 0]
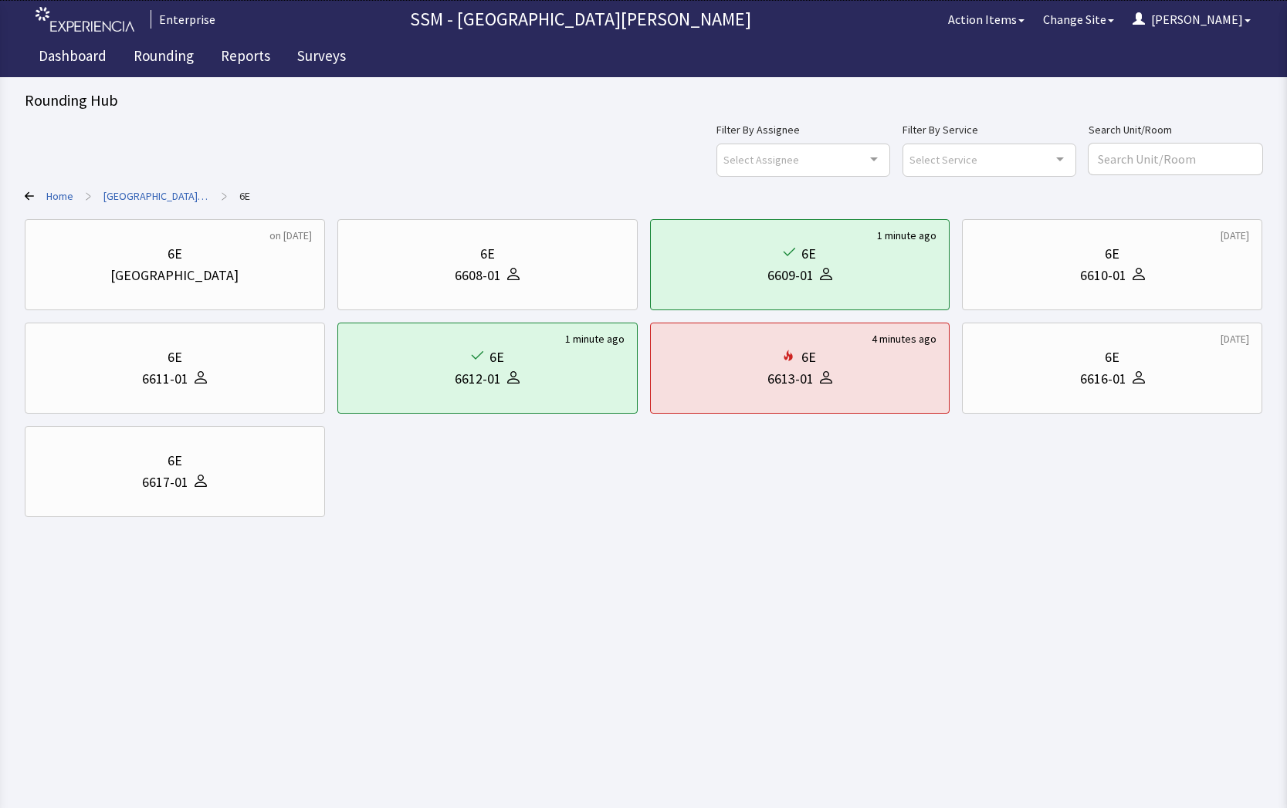
click at [26, 197] on icon at bounding box center [29, 196] width 9 height 8
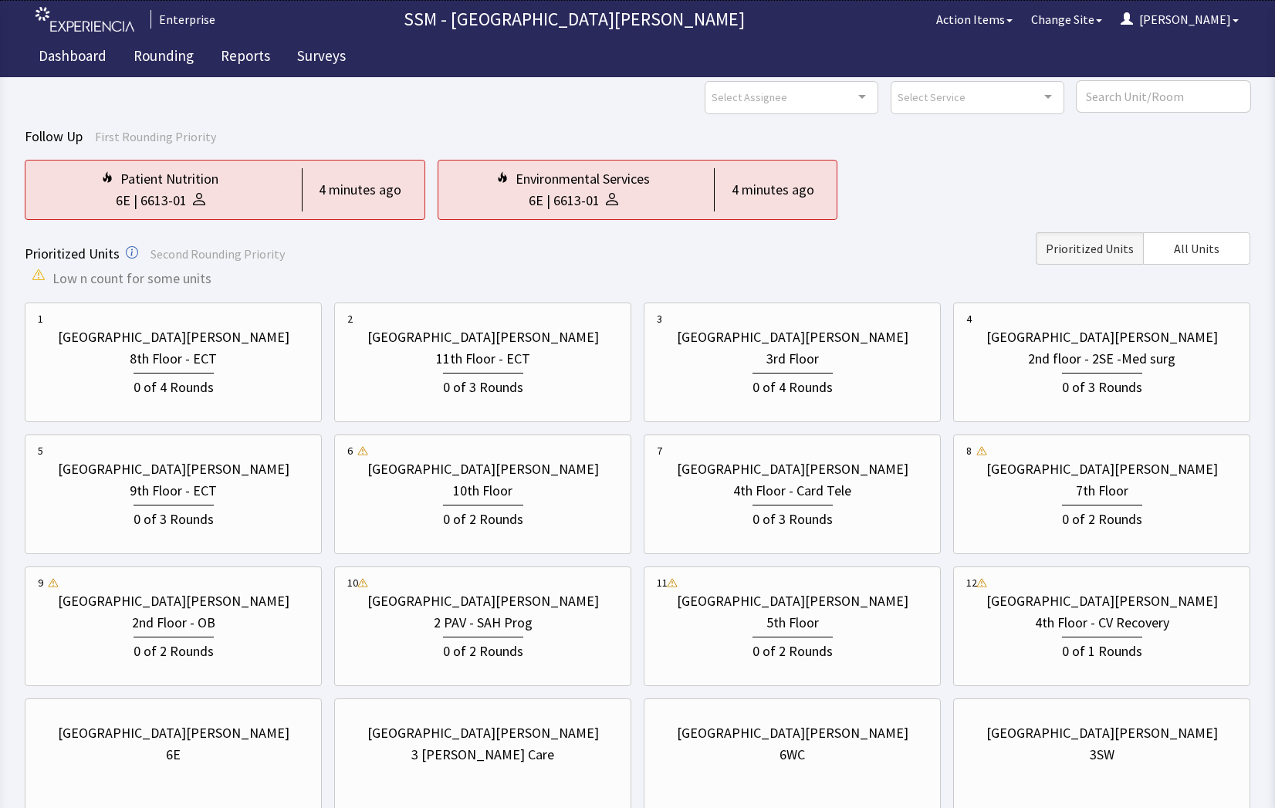
scroll to position [154, 0]
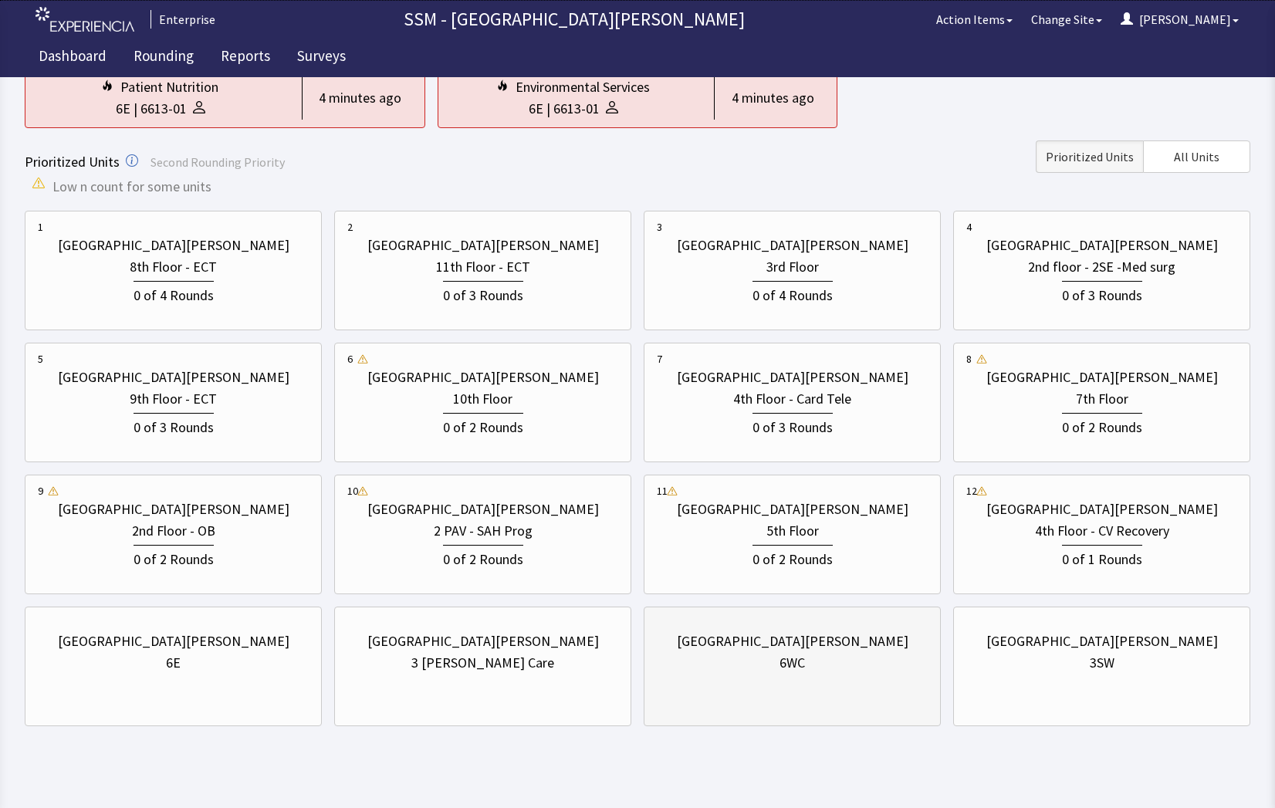
click at [768, 650] on div "[GEOGRAPHIC_DATA][PERSON_NAME]" at bounding box center [793, 642] width 232 height 22
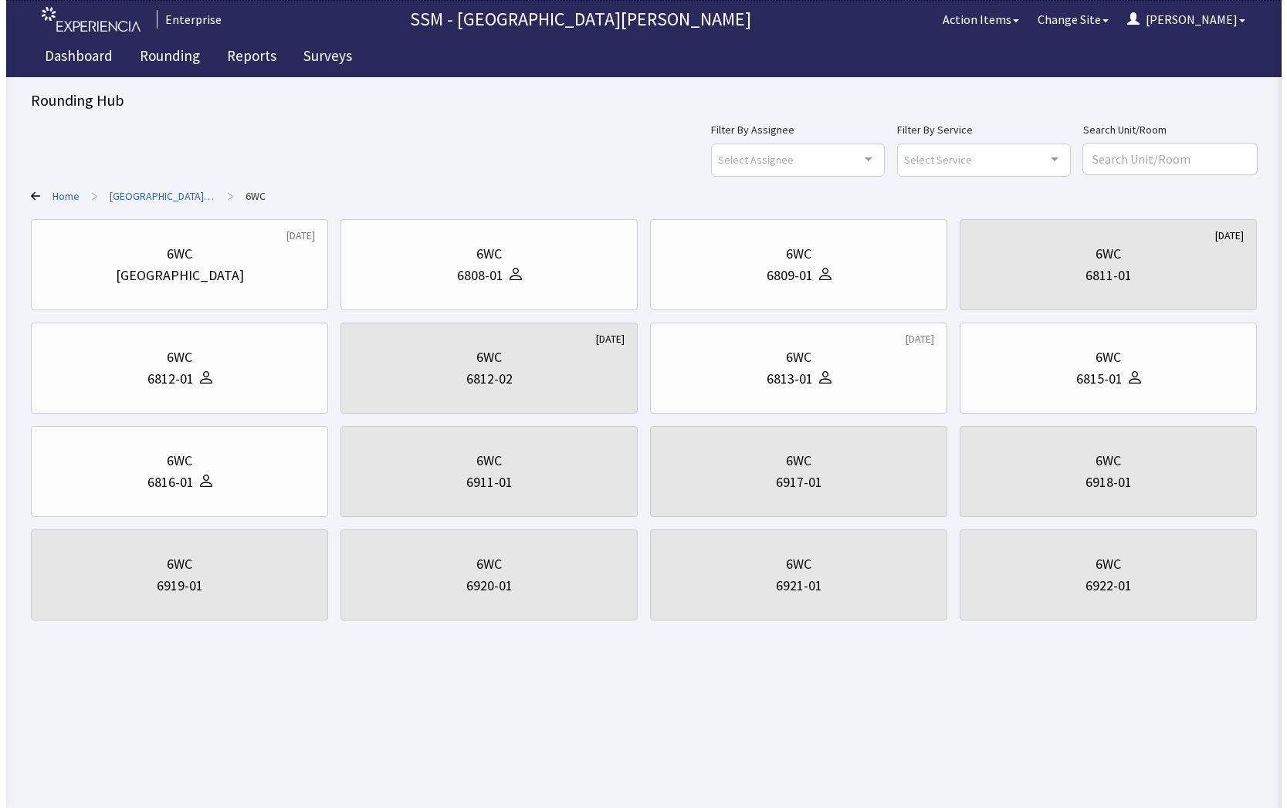
scroll to position [0, 0]
click at [626, 722] on html "Enterprise SSM - St. Anthony Hospital Action Items Change Site Dorothy Menu Men…" at bounding box center [643, 404] width 1287 height 808
click at [828, 690] on html "Enterprise SSM - St. Anthony Hospital Action Items Change Site Dorothy Menu Men…" at bounding box center [643, 404] width 1287 height 808
click at [176, 482] on div "6816-01" at bounding box center [165, 483] width 46 height 22
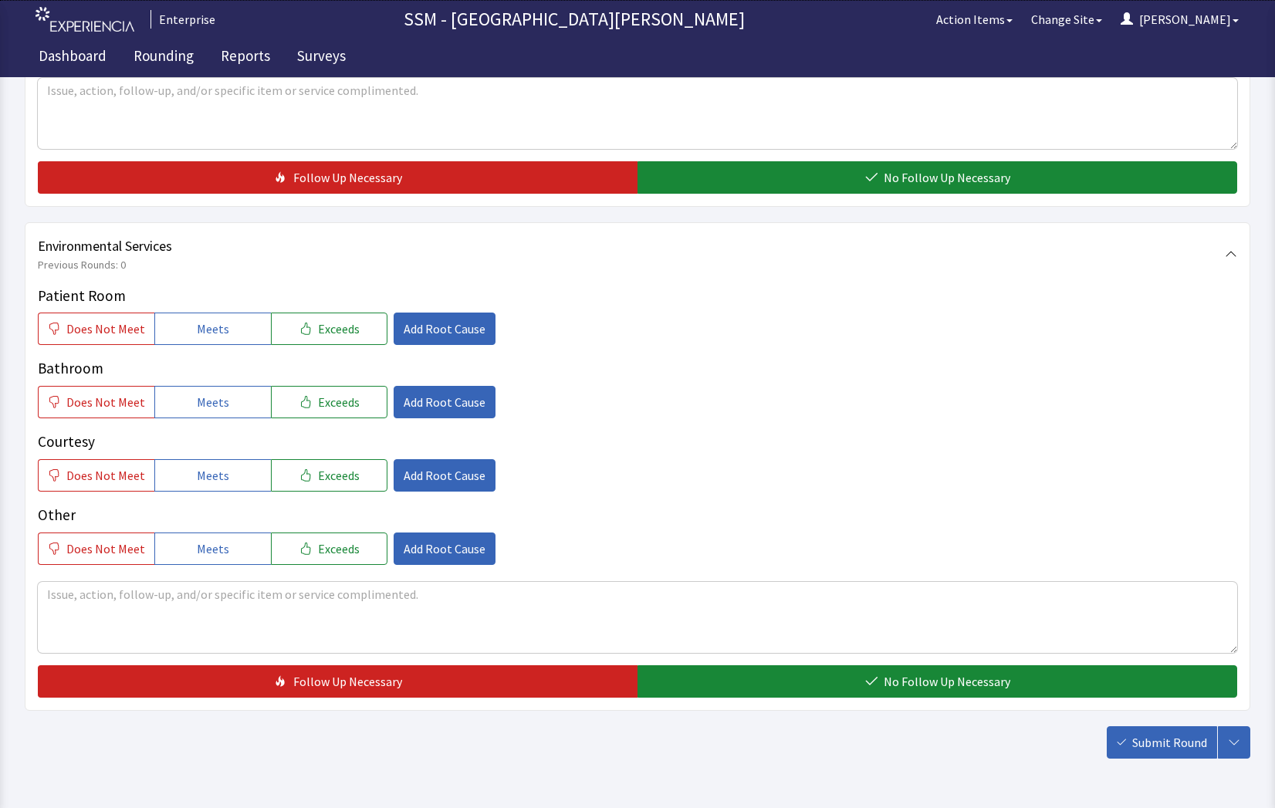
scroll to position [1364, 0]
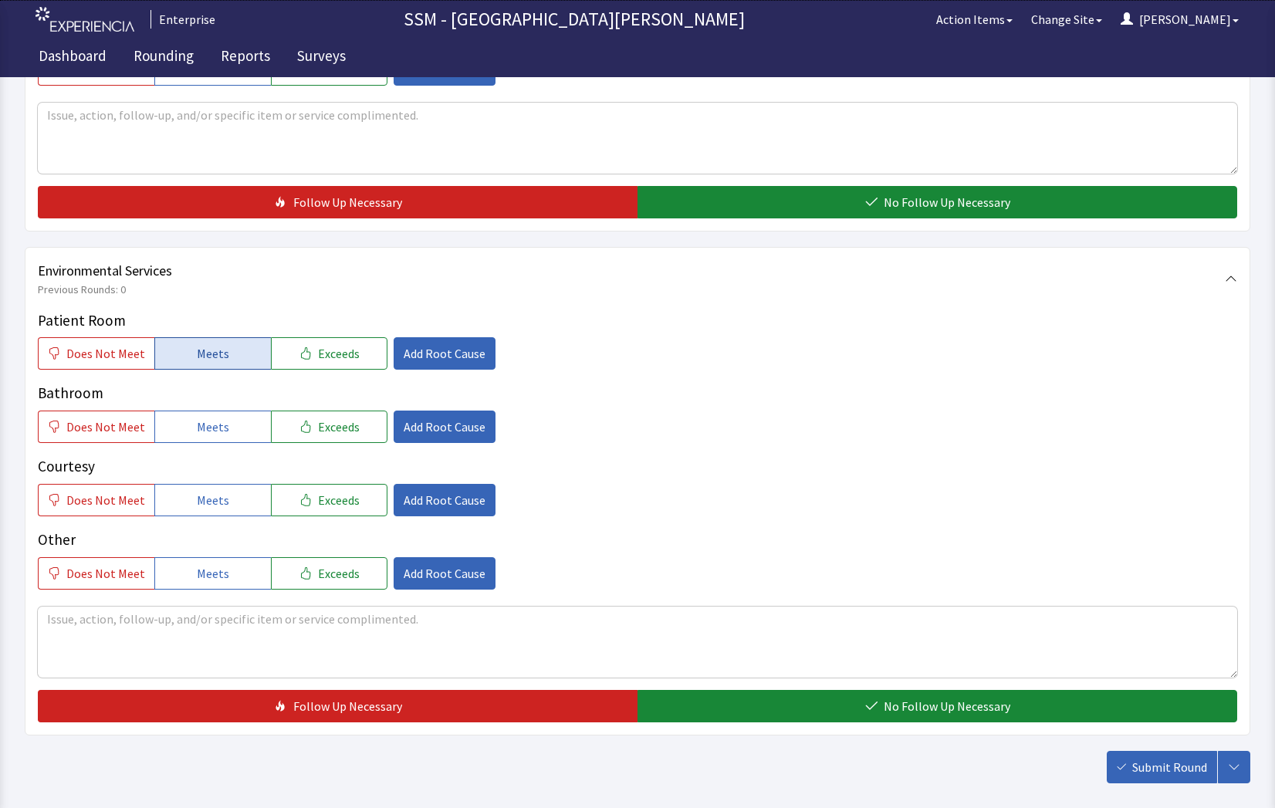
click at [163, 347] on button "Meets" at bounding box center [212, 353] width 117 height 32
click at [206, 427] on span "Meets" at bounding box center [213, 427] width 32 height 19
click at [207, 506] on span "Meets" at bounding box center [213, 500] width 32 height 19
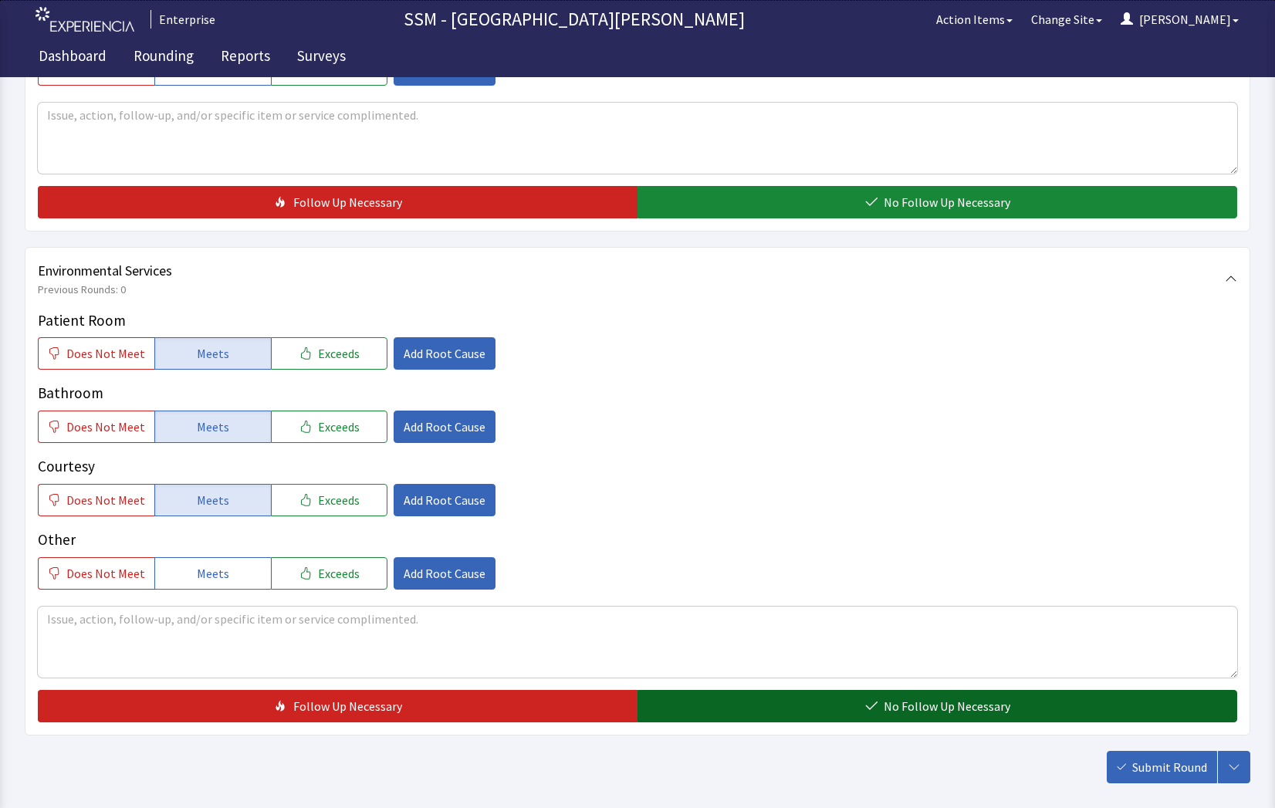
click at [1013, 710] on button "No Follow Up Necessary" at bounding box center [938, 706] width 600 height 32
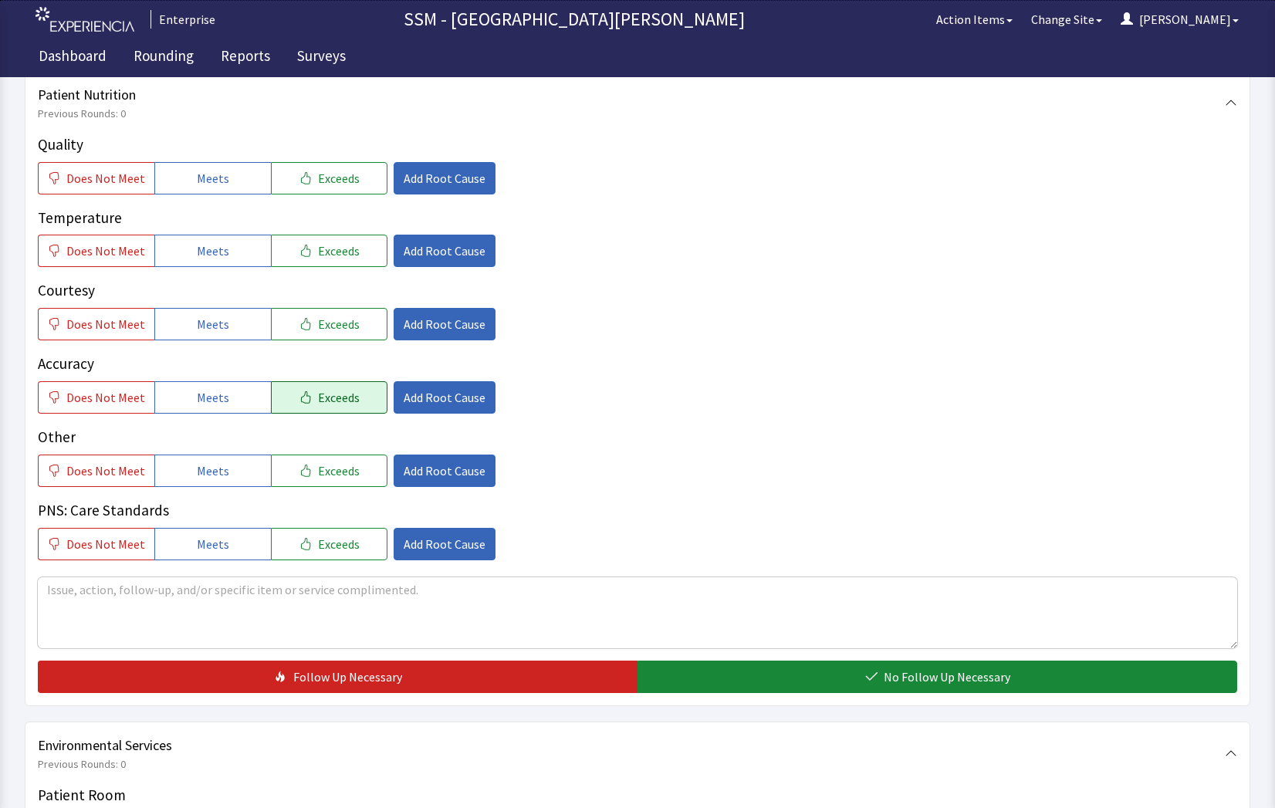
scroll to position [824, 0]
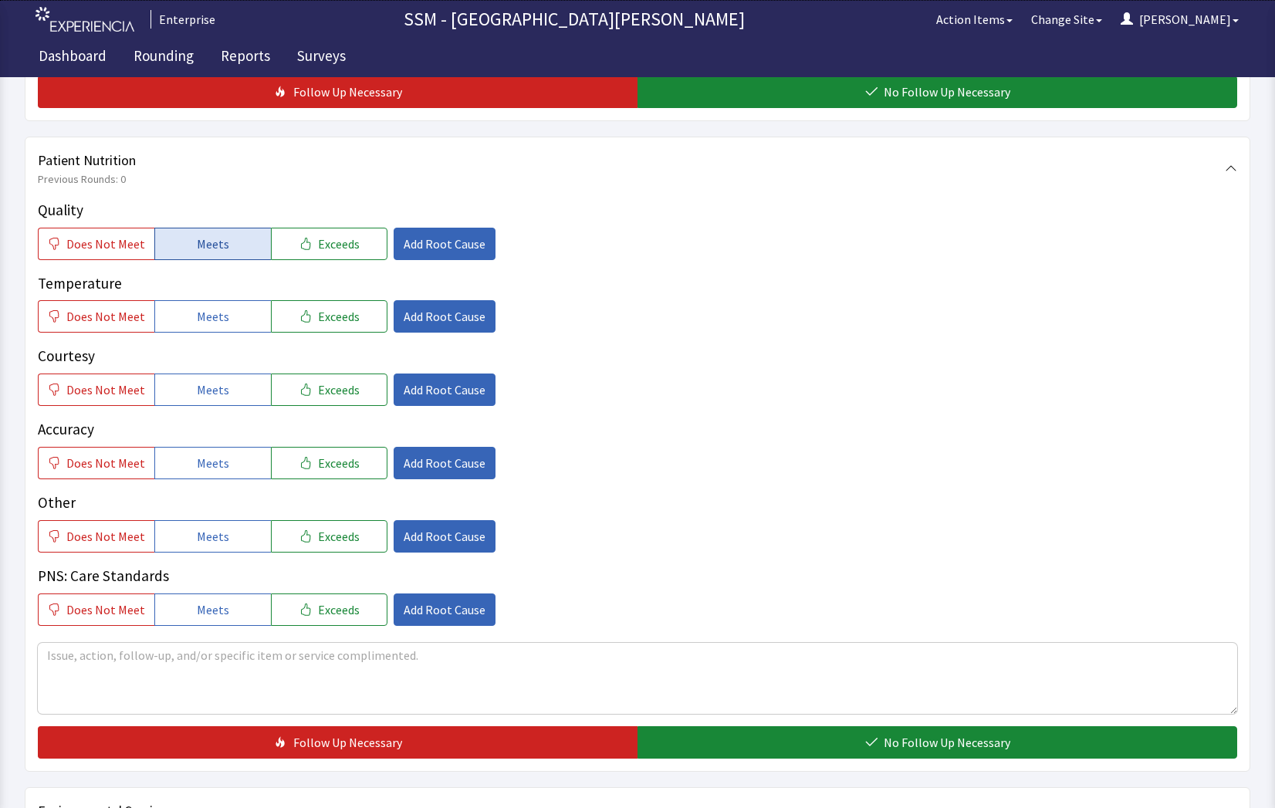
click at [211, 235] on span "Meets" at bounding box center [213, 244] width 32 height 19
click at [215, 330] on button "Meets" at bounding box center [212, 316] width 117 height 32
click at [233, 398] on button "Meets" at bounding box center [212, 390] width 117 height 32
click at [227, 482] on div "Quality Does Not Meet Meets Exceeds Add Root Cause Temperature Does Not Meet Me…" at bounding box center [638, 412] width 1200 height 427
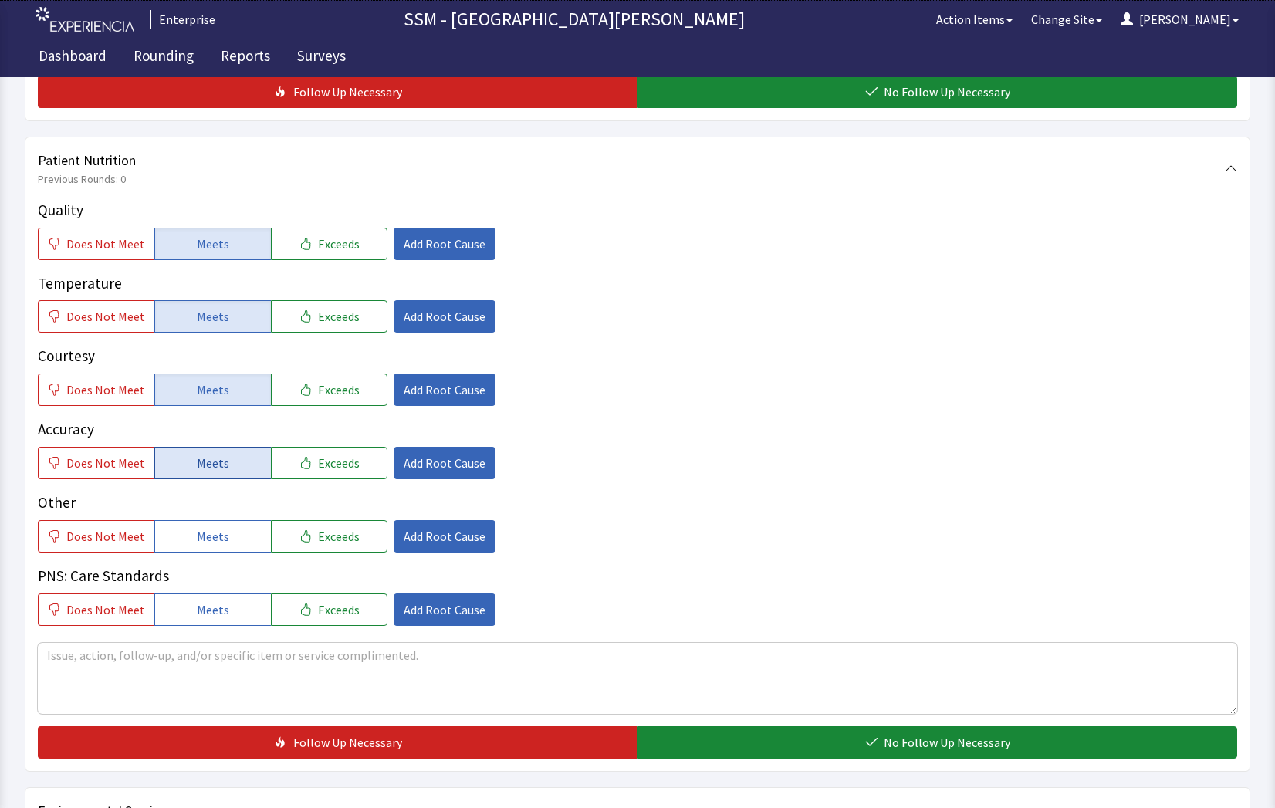
drag, startPoint x: 217, startPoint y: 465, endPoint x: 226, endPoint y: 469, distance: 10.4
click at [226, 469] on button "Meets" at bounding box center [212, 463] width 117 height 32
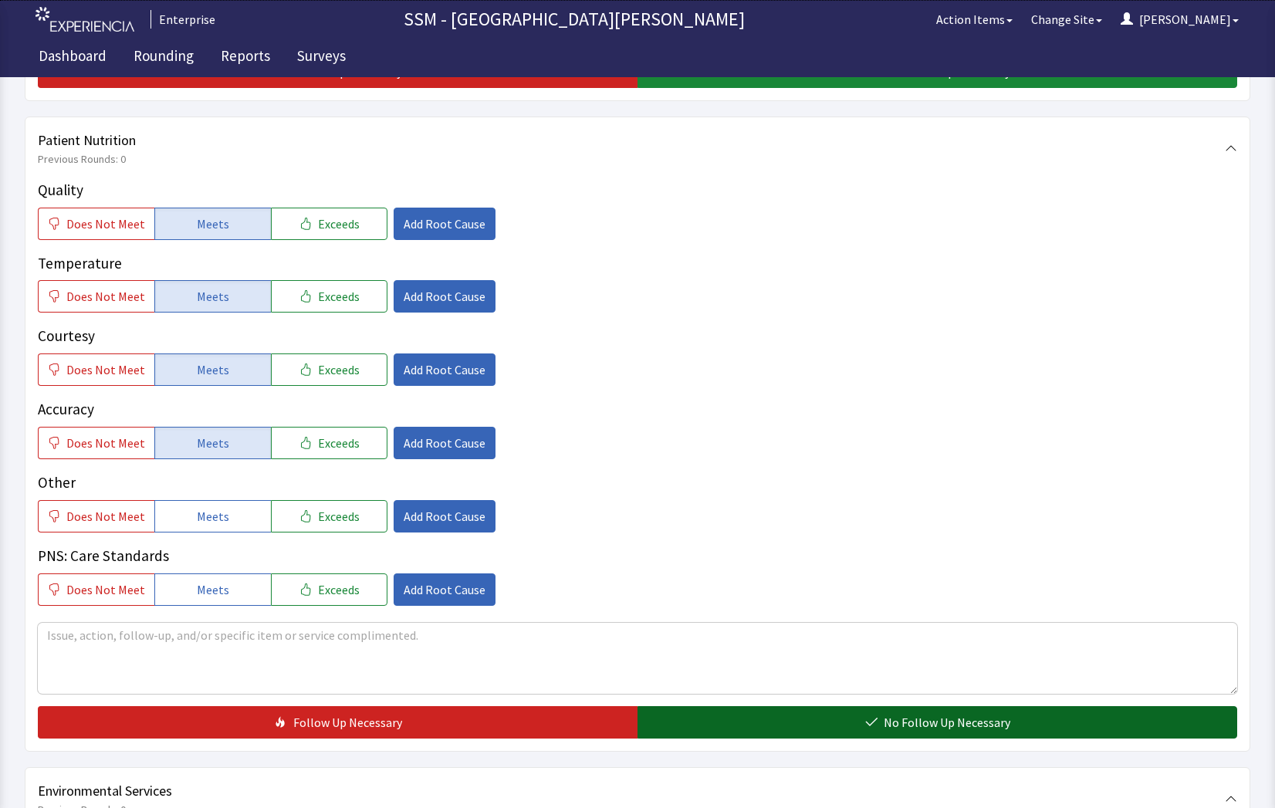
scroll to position [901, 0]
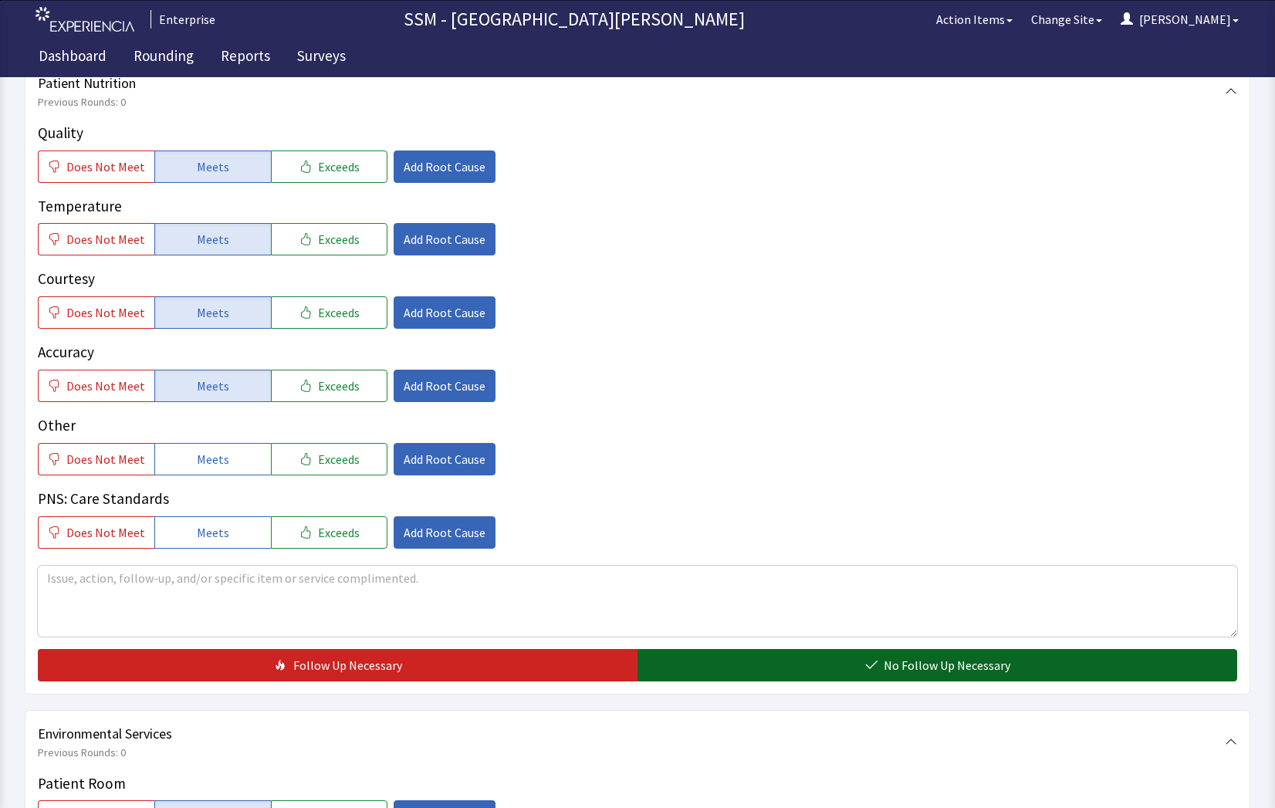
click at [947, 666] on span "No Follow Up Necessary" at bounding box center [947, 665] width 127 height 19
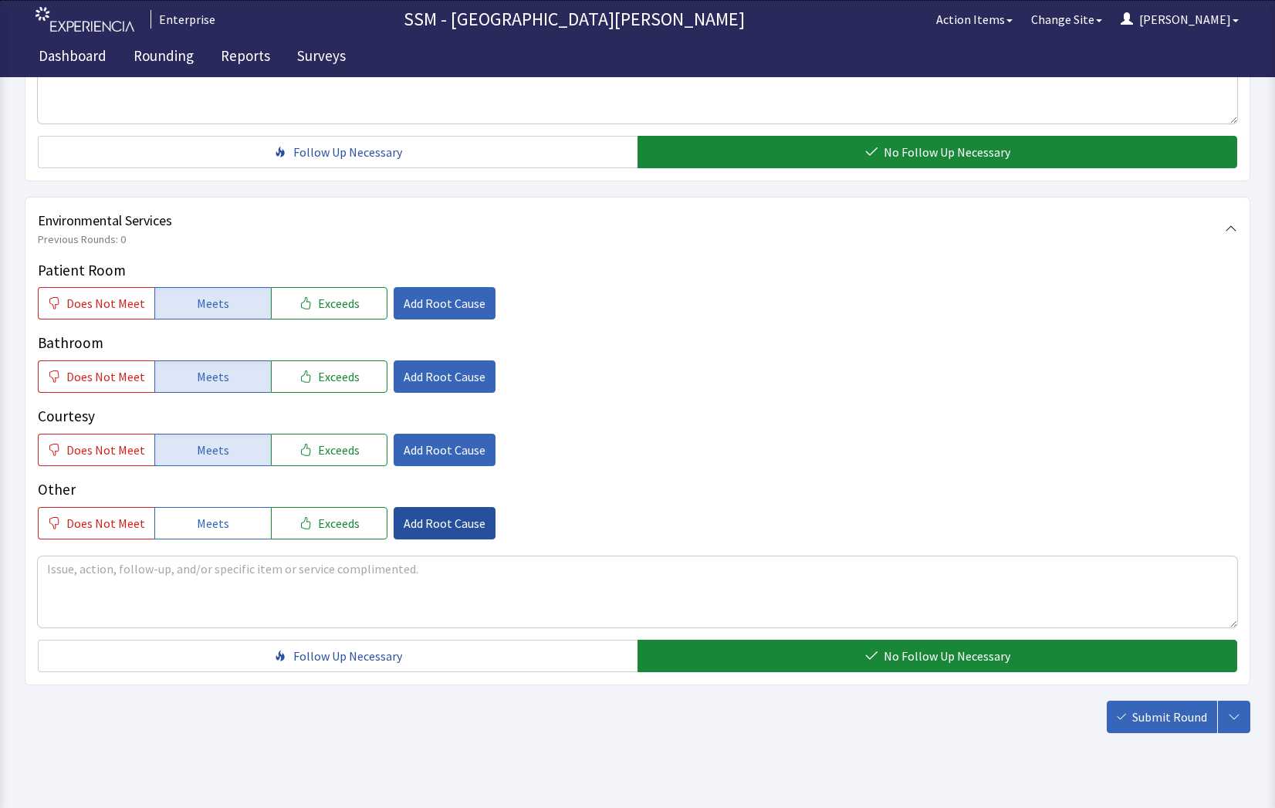
scroll to position [1441, 0]
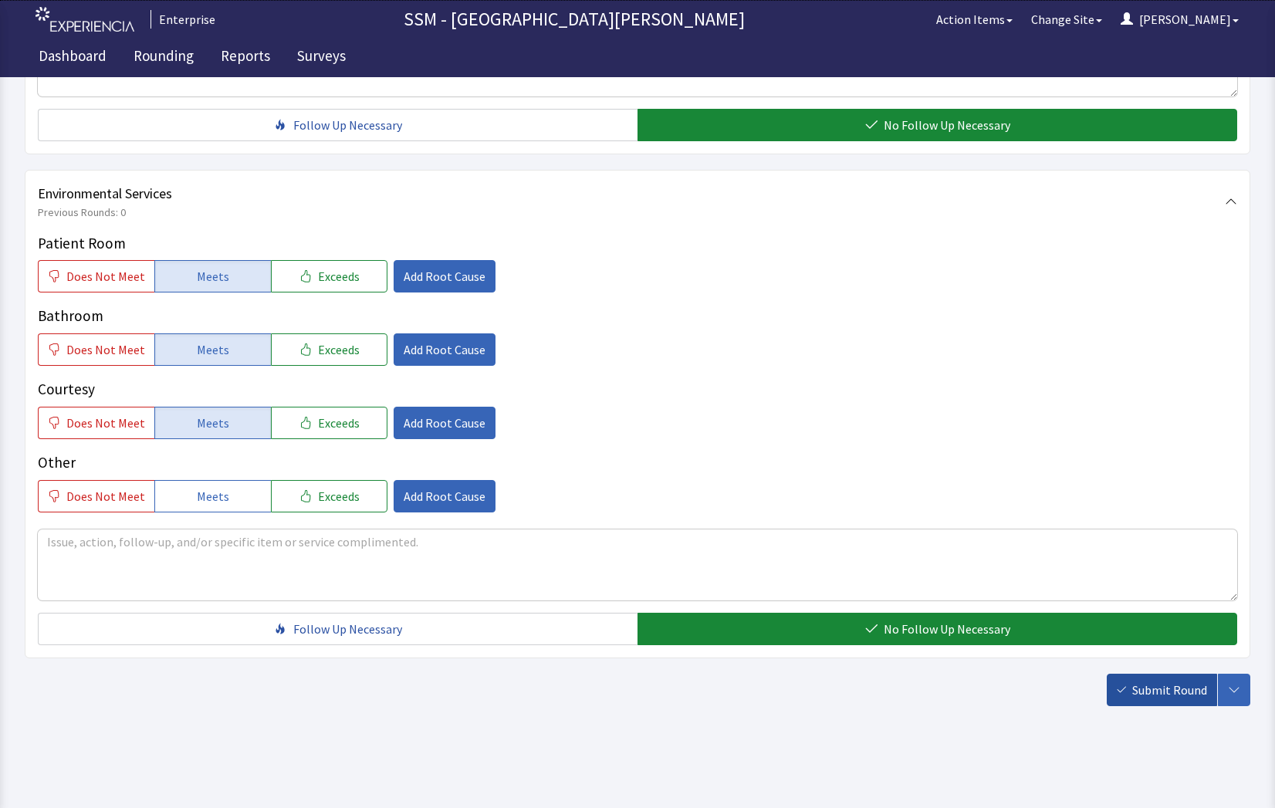
click at [1152, 689] on span "Submit Round" at bounding box center [1170, 690] width 75 height 19
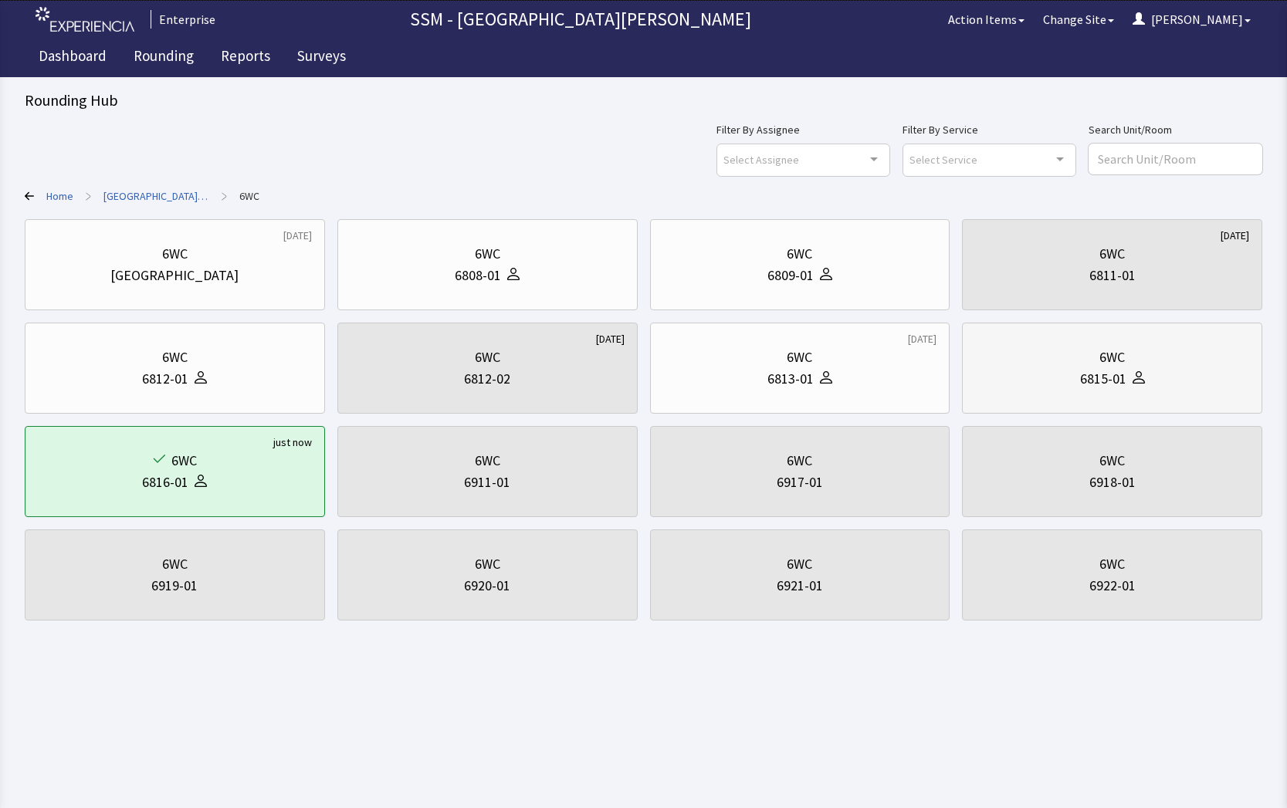
click at [1119, 373] on div "6815-01" at bounding box center [1103, 379] width 46 height 22
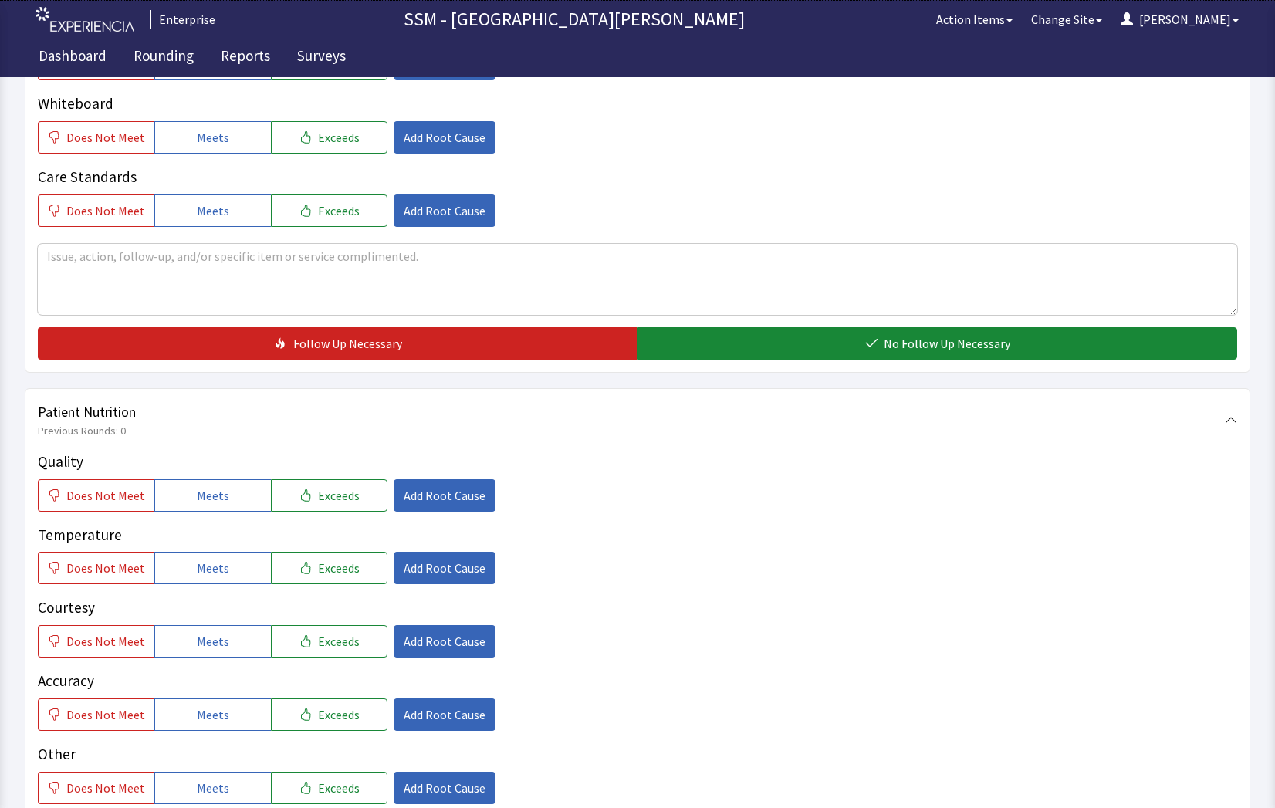
scroll to position [695, 0]
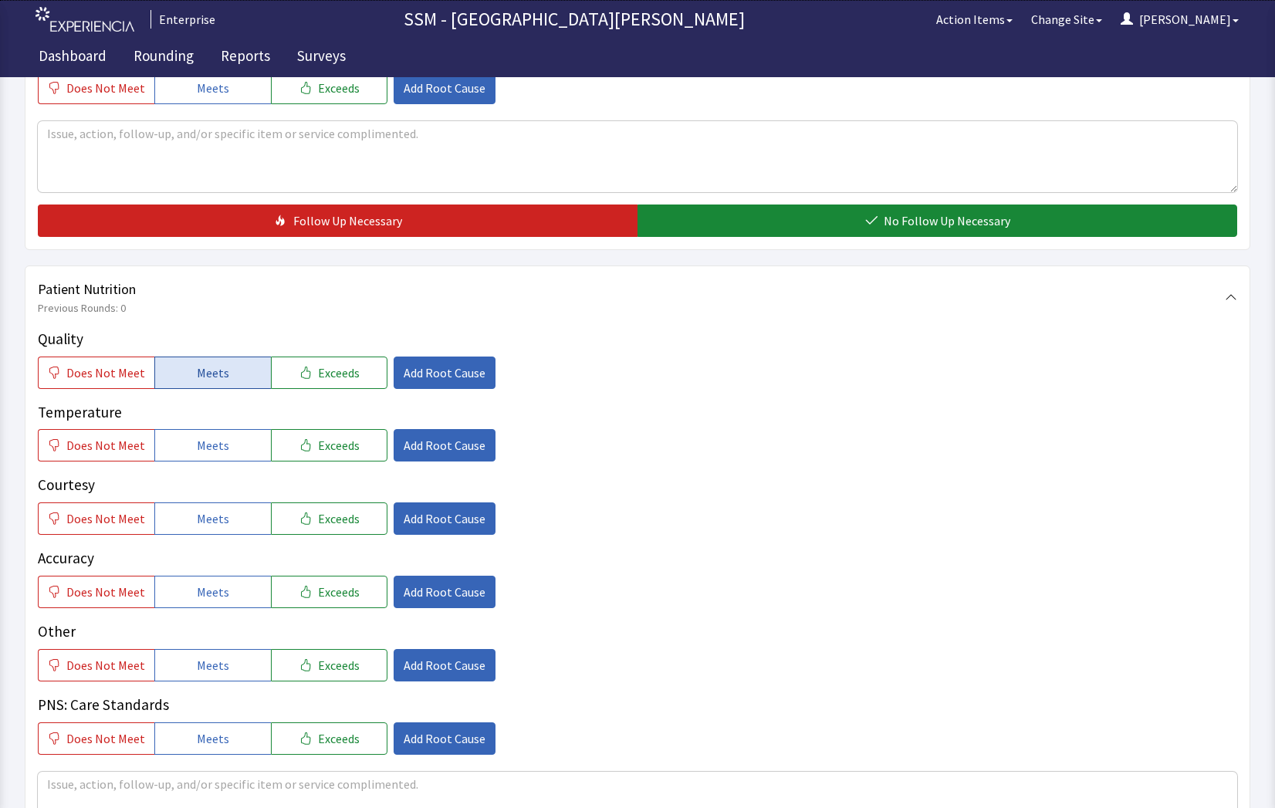
click at [206, 375] on span "Meets" at bounding box center [213, 373] width 32 height 19
click at [210, 456] on button "Meets" at bounding box center [212, 445] width 117 height 32
click at [218, 540] on div "Quality Does Not Meet Meets Exceeds Add Root Cause Temperature Does Not Meet Me…" at bounding box center [638, 541] width 1200 height 427
click at [215, 535] on button "Meets" at bounding box center [212, 519] width 117 height 32
click at [232, 594] on button "Meets" at bounding box center [212, 592] width 117 height 32
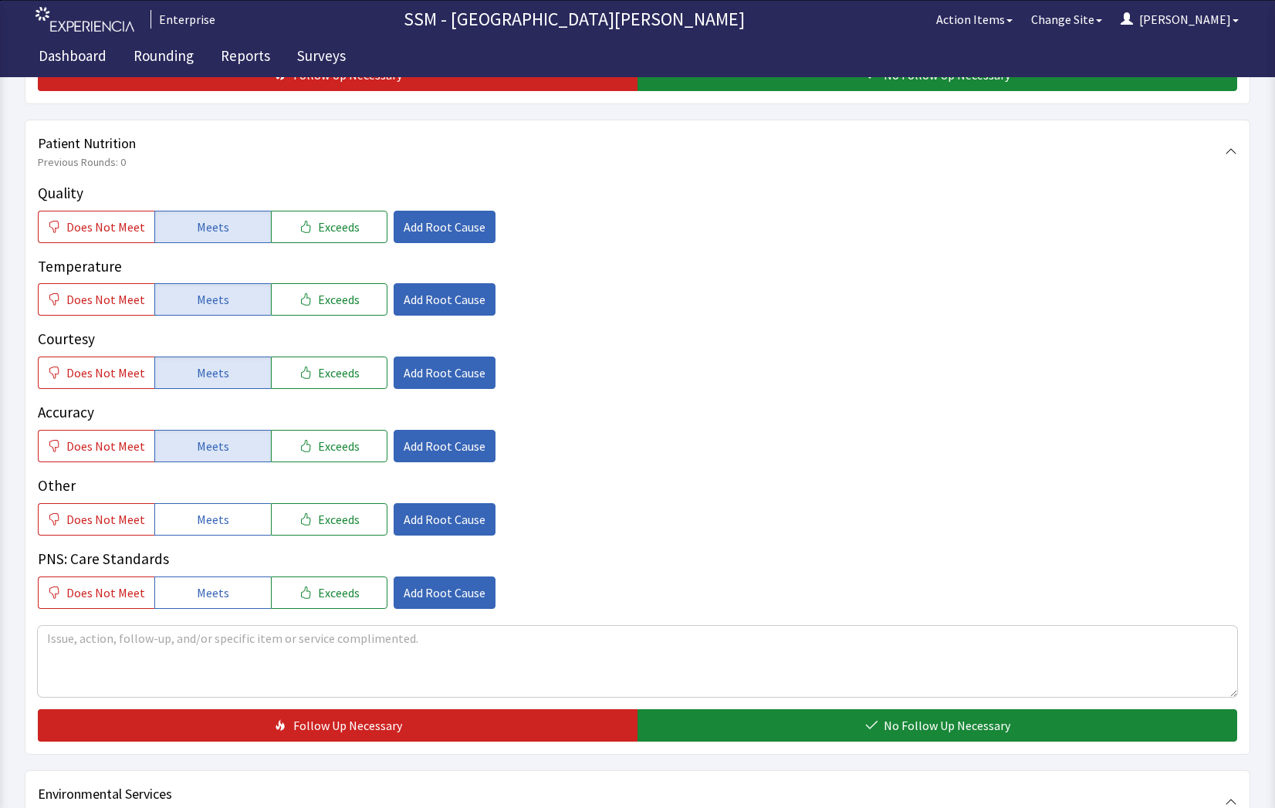
scroll to position [926, 0]
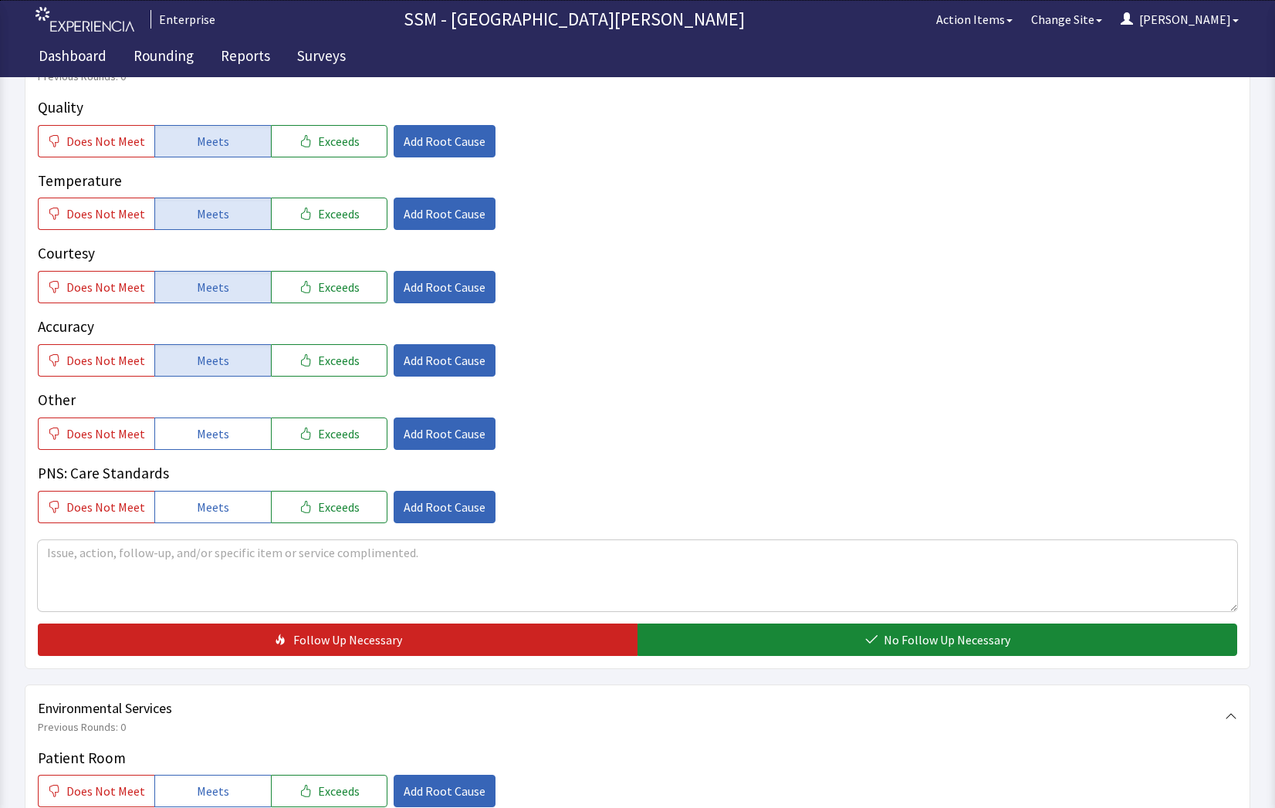
click at [860, 662] on div "Patient Nutrition Previous Rounds: 0 Quality Does Not Meet Meets Exceeds Add Ro…" at bounding box center [638, 351] width 1226 height 635
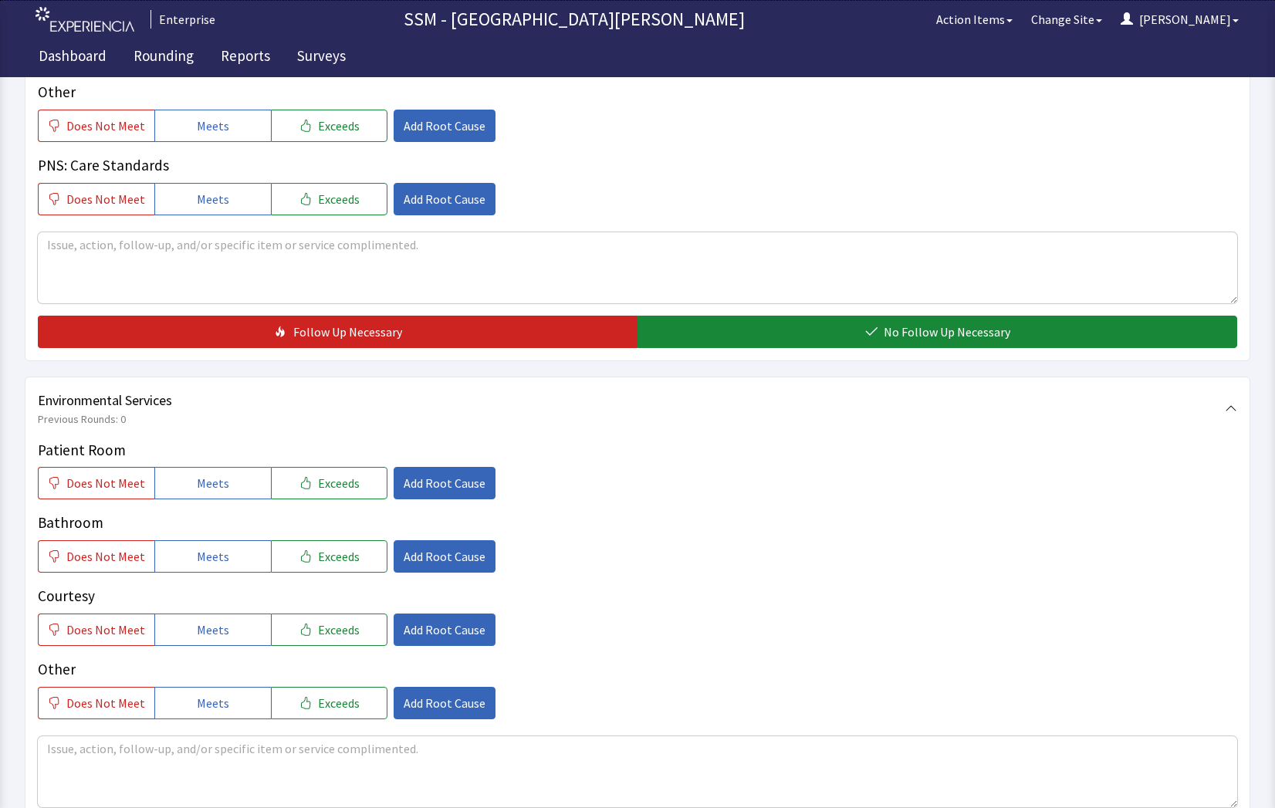
scroll to position [1235, 0]
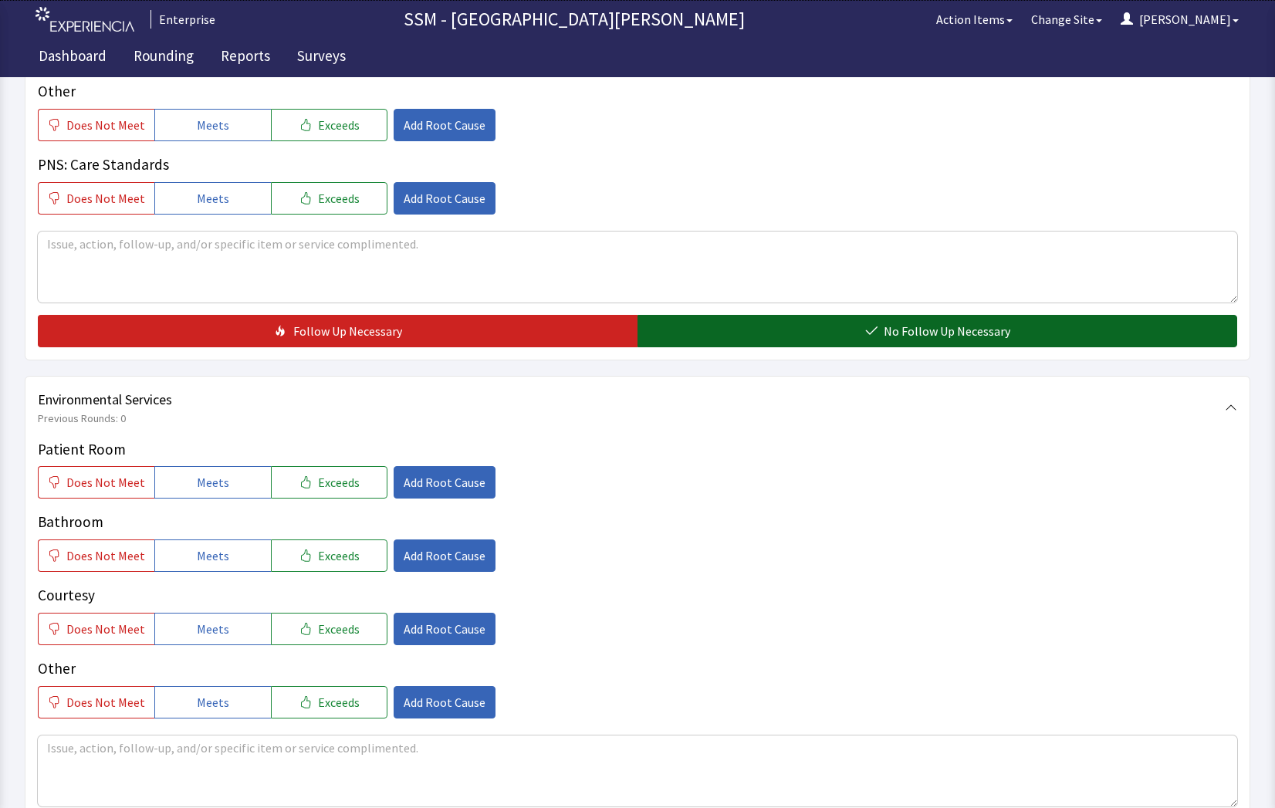
click at [876, 334] on icon "button" at bounding box center [871, 331] width 12 height 12
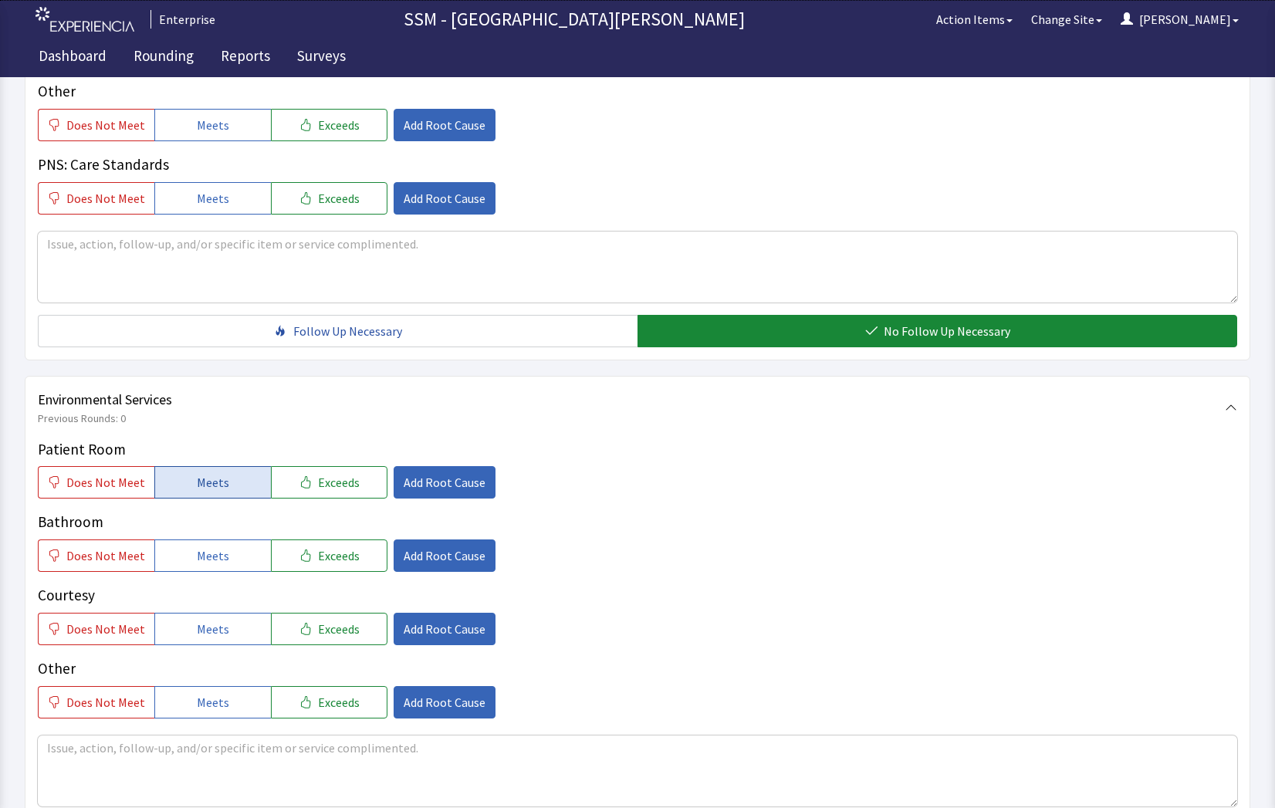
click at [219, 484] on span "Meets" at bounding box center [213, 482] width 32 height 19
click at [212, 571] on button "Meets" at bounding box center [212, 556] width 117 height 32
drag, startPoint x: 220, startPoint y: 641, endPoint x: 252, endPoint y: 649, distance: 32.8
click at [225, 643] on button "Meets" at bounding box center [212, 629] width 117 height 32
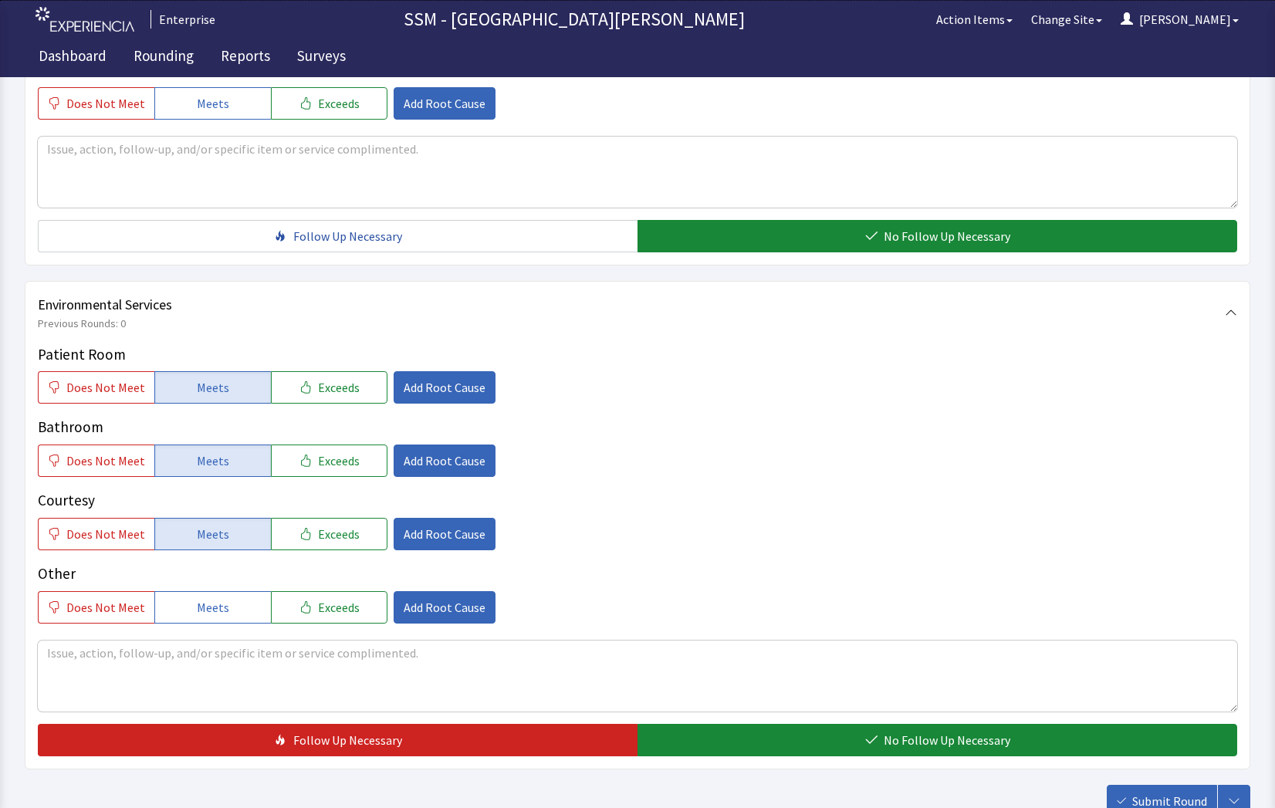
scroll to position [1441, 0]
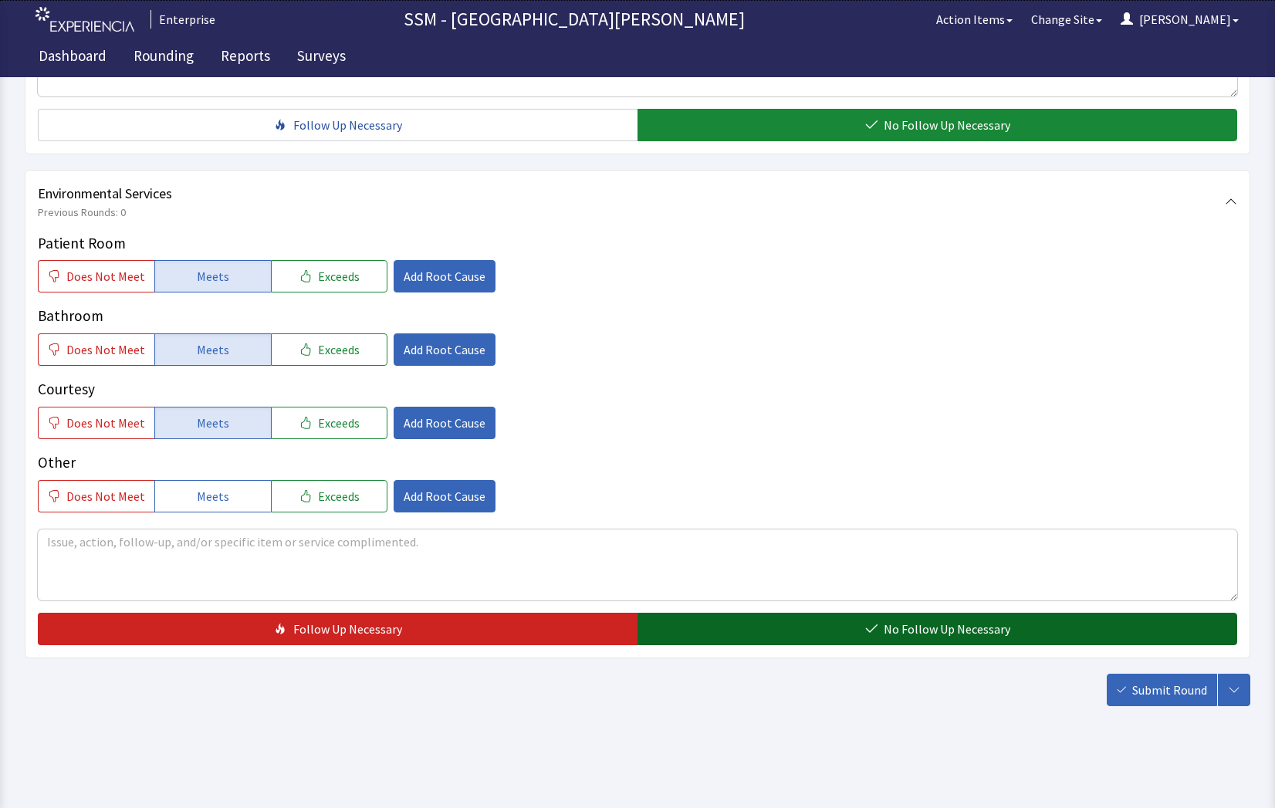
click at [894, 628] on span "No Follow Up Necessary" at bounding box center [947, 629] width 127 height 19
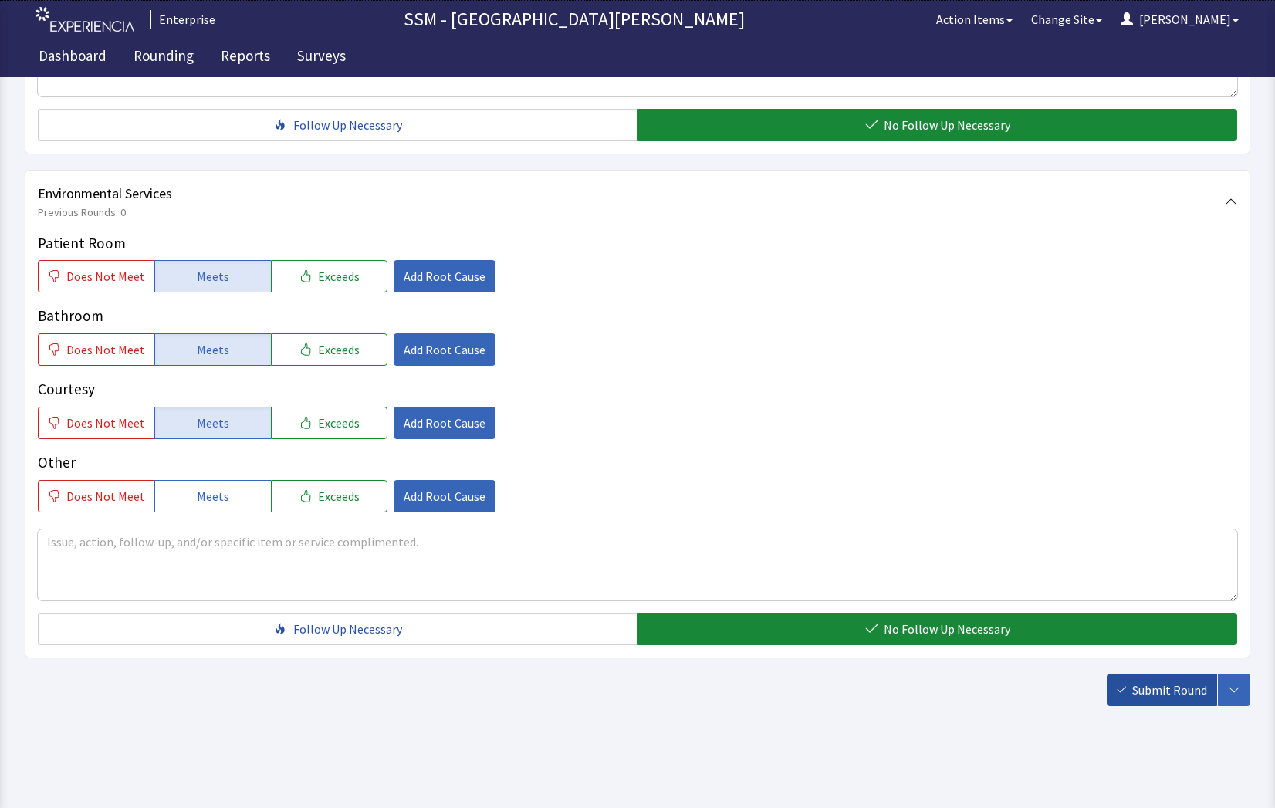
click at [1136, 699] on button "Submit Round" at bounding box center [1162, 690] width 110 height 32
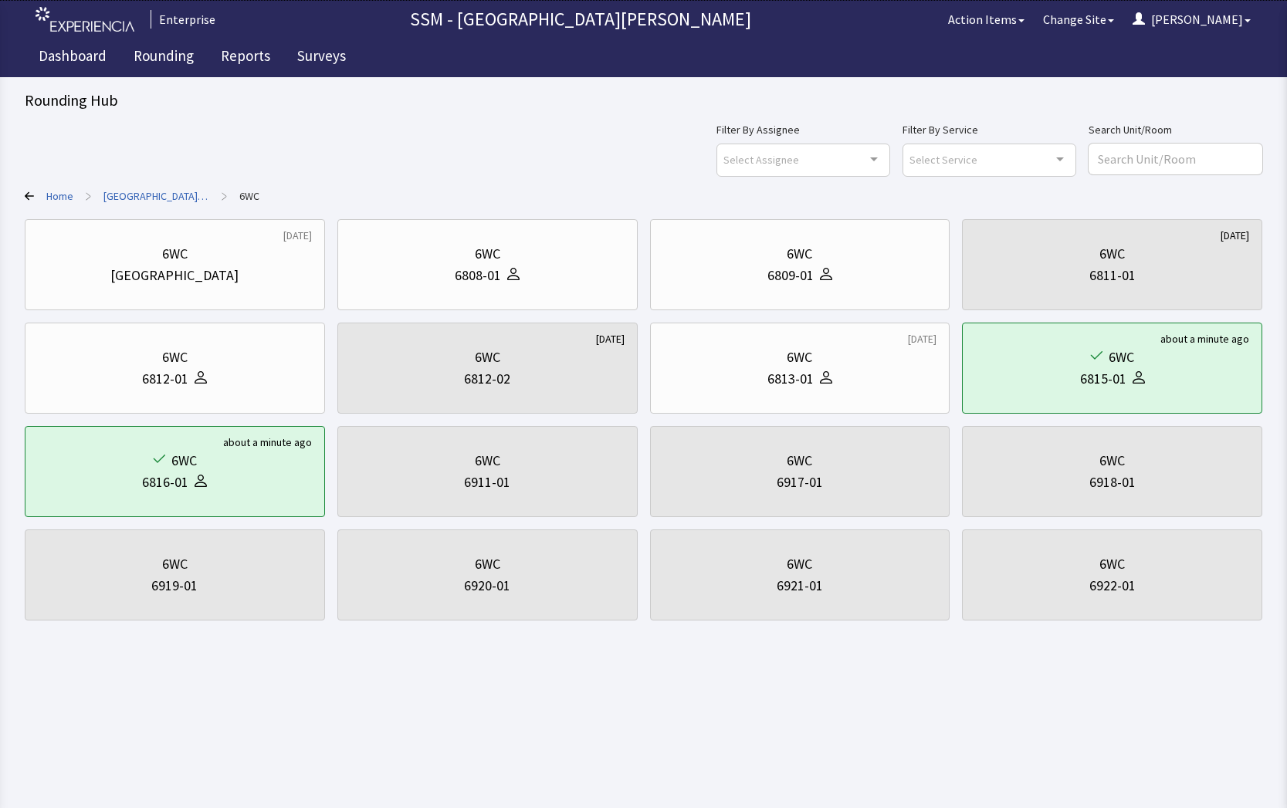
click at [632, 166] on div "Filter By Assignee Select Assignee Clear Selection [PERSON_NAME] [PERSON_NAME] …" at bounding box center [644, 148] width 1238 height 56
click at [136, 47] on link "Rounding" at bounding box center [163, 58] width 83 height 39
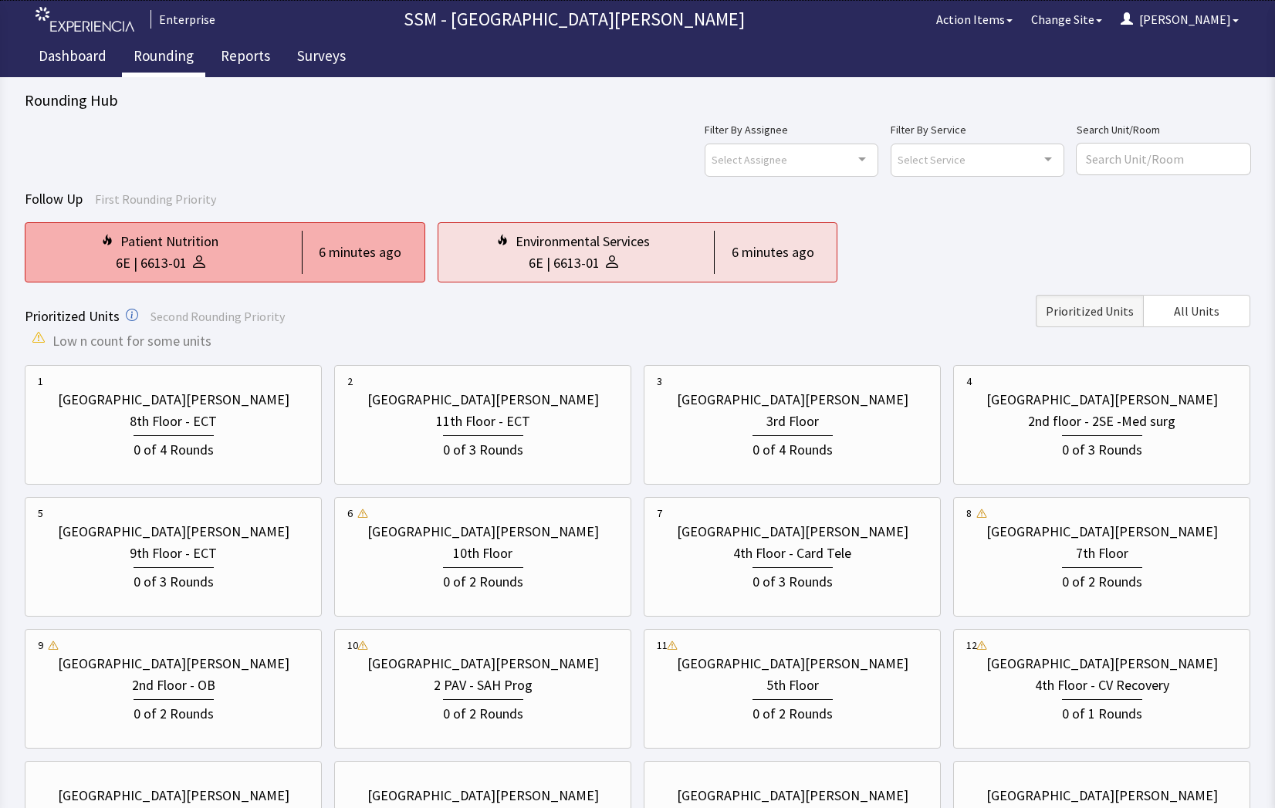
click at [205, 238] on div "Patient Nutrition" at bounding box center [169, 242] width 98 height 22
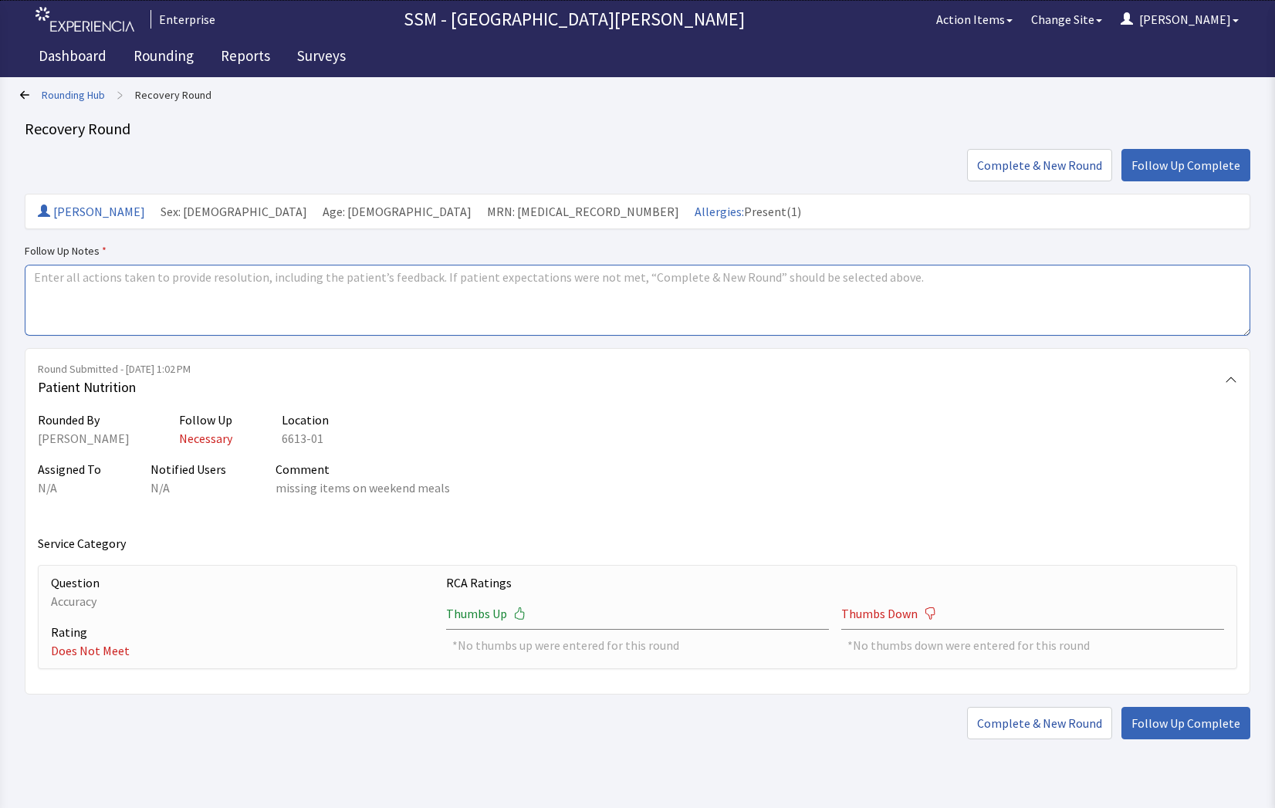
click at [236, 296] on textarea at bounding box center [638, 300] width 1226 height 71
type textarea "g"
type textarea "notified management of complaint"
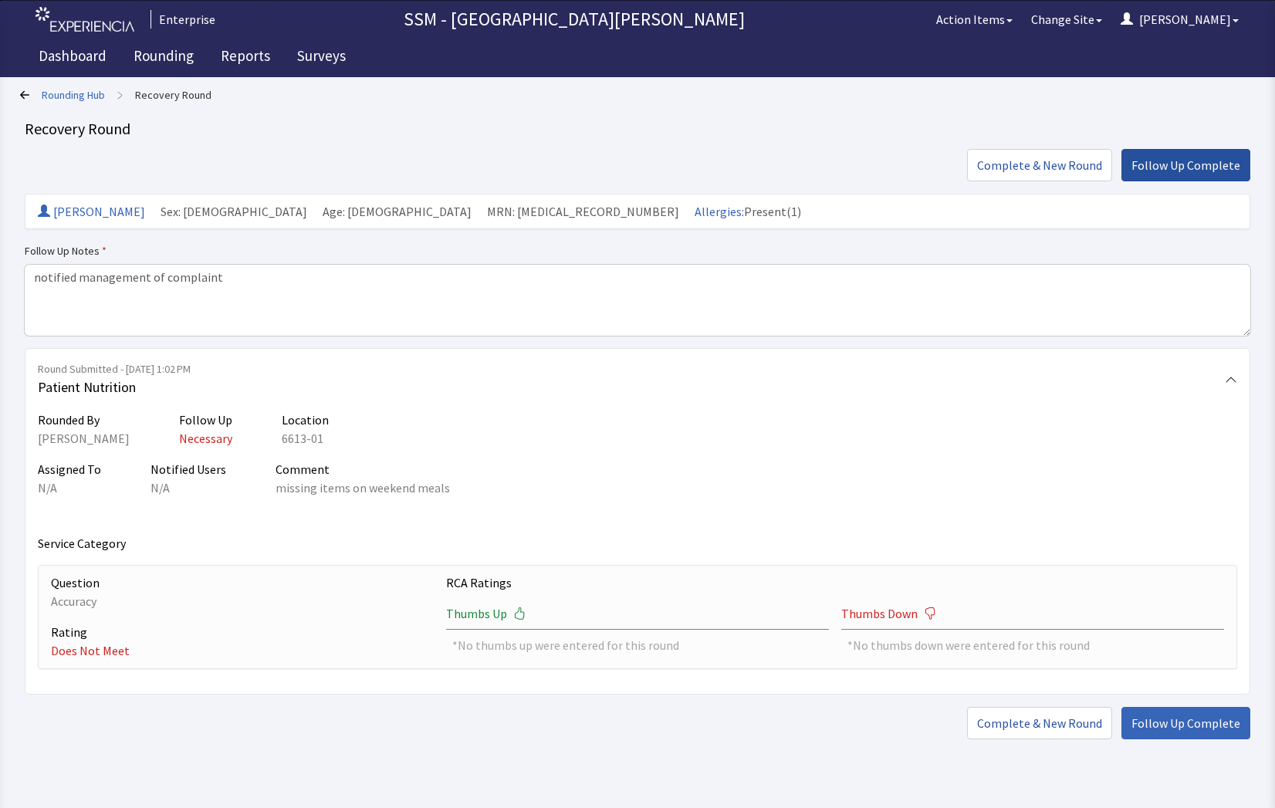
click at [1162, 173] on span "Follow Up Complete" at bounding box center [1186, 165] width 109 height 19
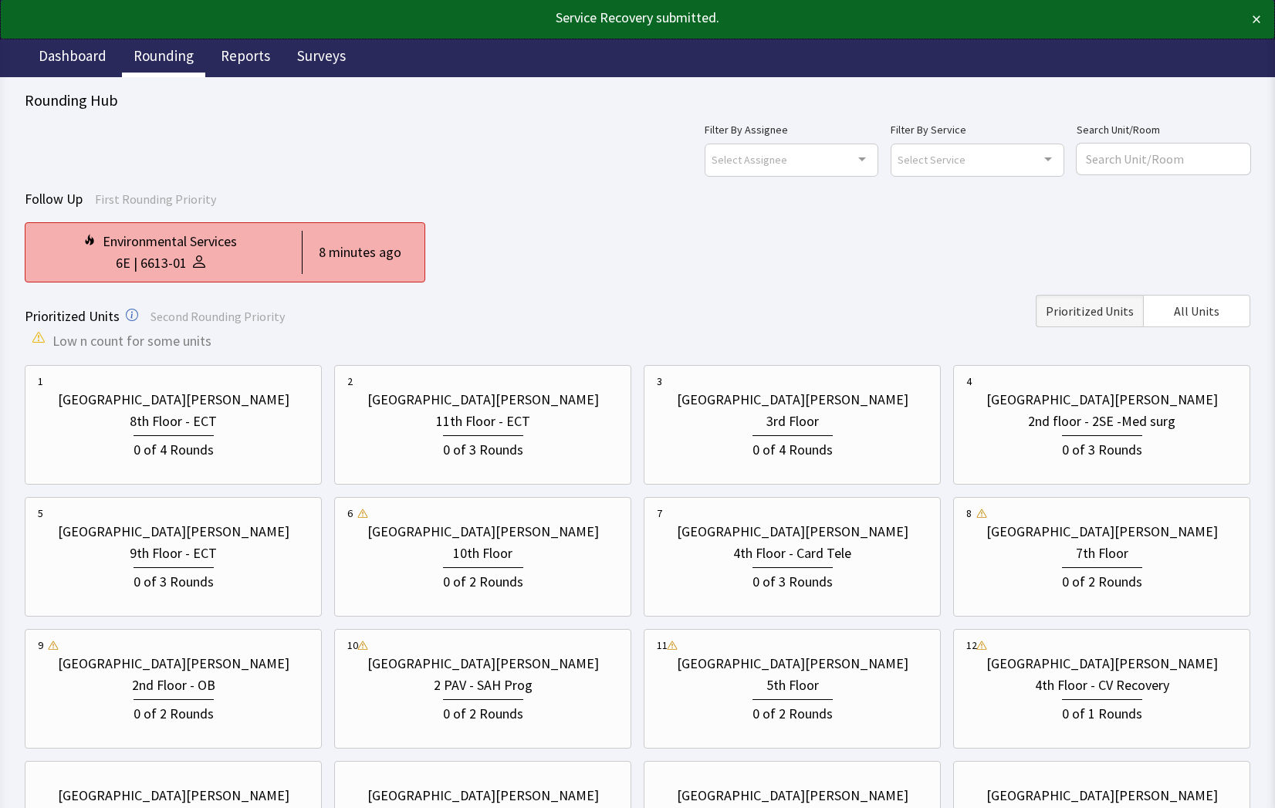
click at [199, 260] on icon at bounding box center [199, 262] width 12 height 12
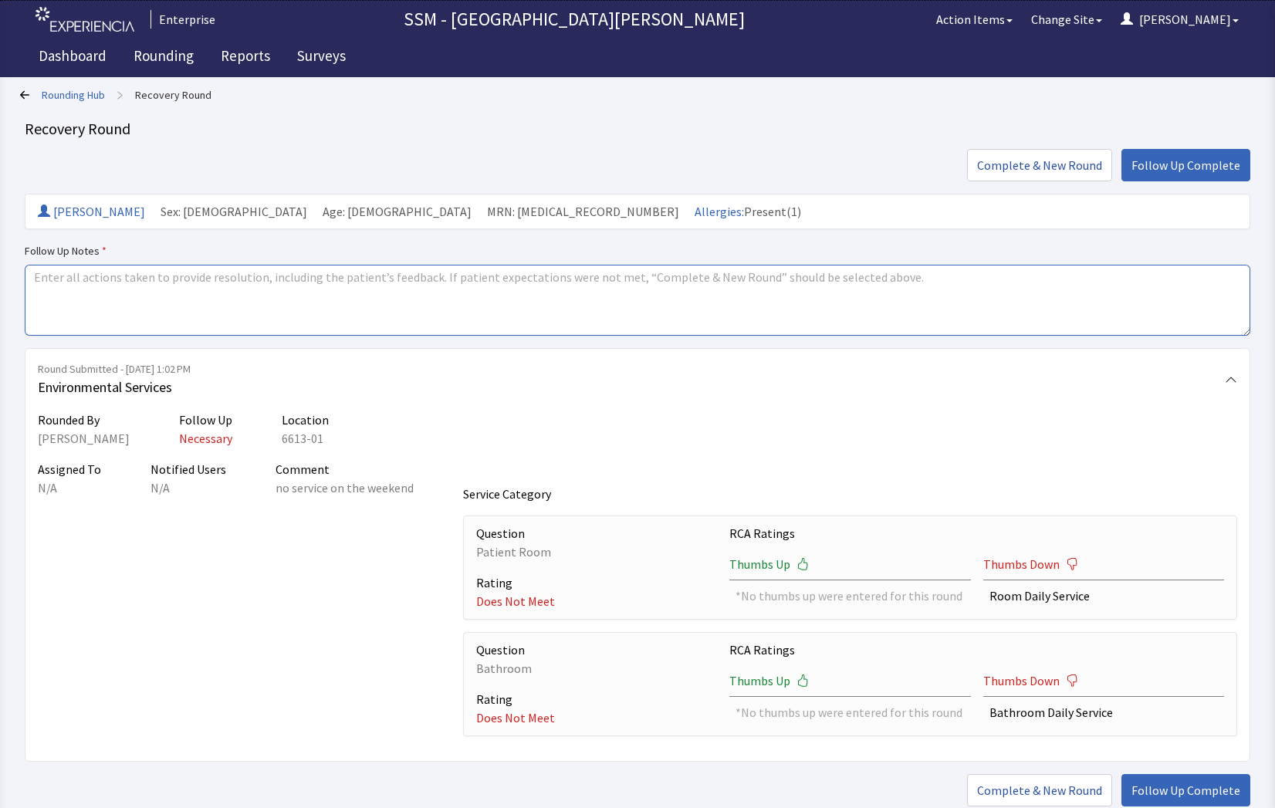
click at [379, 299] on textarea at bounding box center [638, 300] width 1226 height 71
click at [279, 280] on textarea "notified management of complaints" at bounding box center [638, 300] width 1226 height 71
type textarea "notified management of complaints"
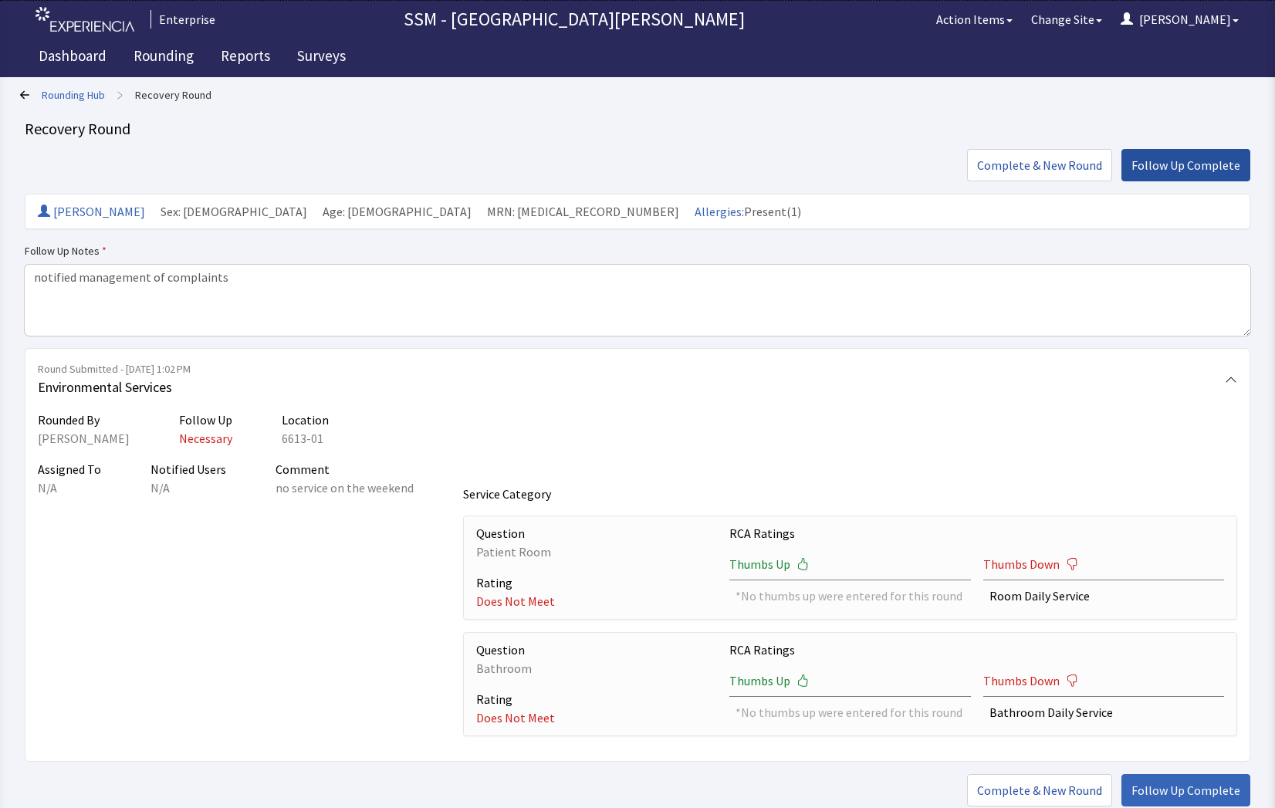
click at [1196, 168] on span "Follow Up Complete" at bounding box center [1186, 165] width 109 height 19
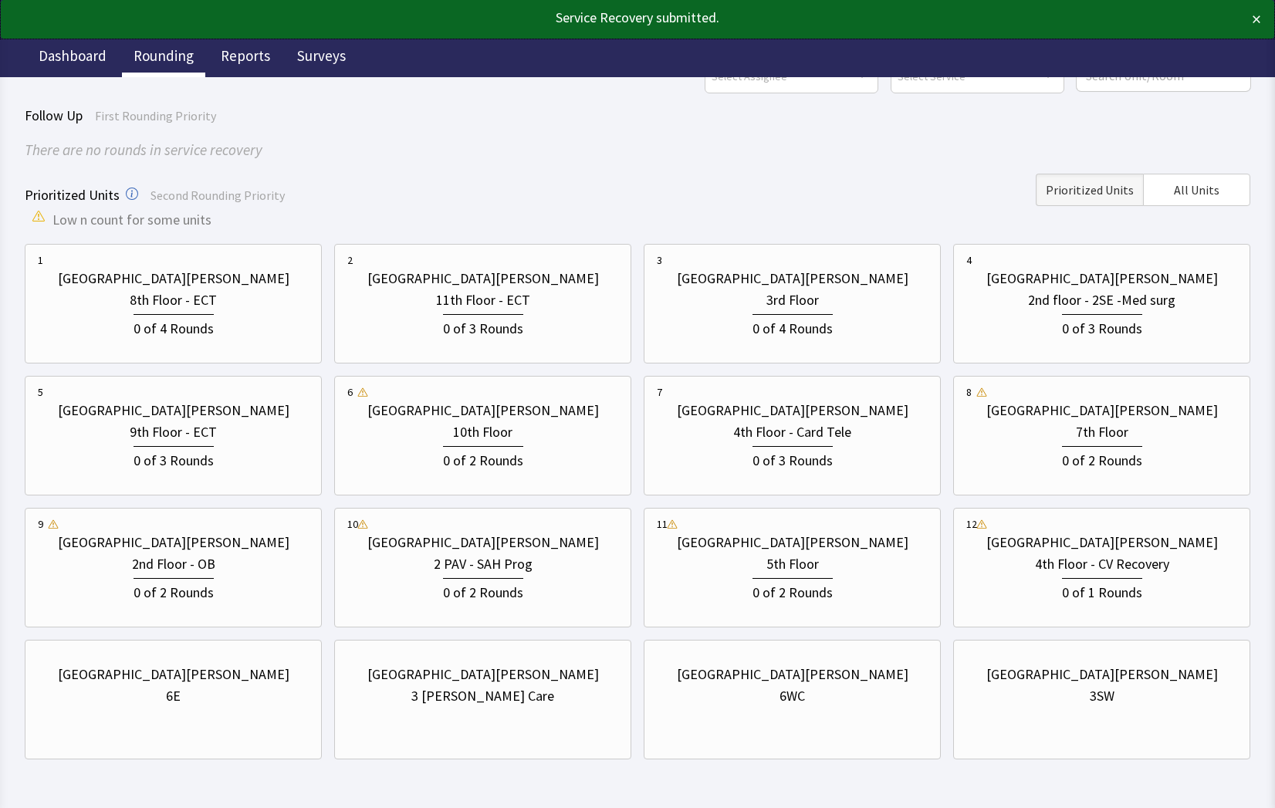
scroll to position [137, 0]
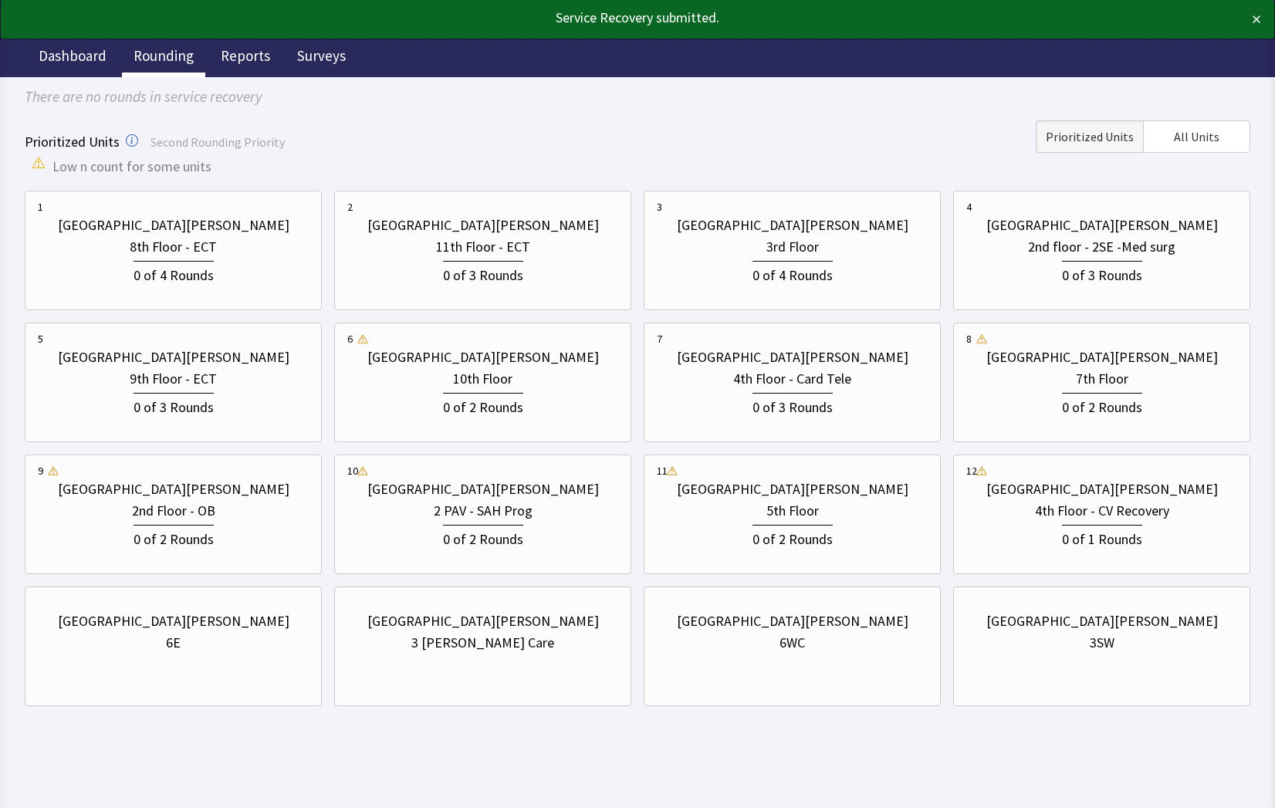
click at [547, 737] on html "Service Recovery submitted. × Enterprise SSM - St. [PERSON_NAME] Hospital Actio…" at bounding box center [637, 335] width 1275 height 945
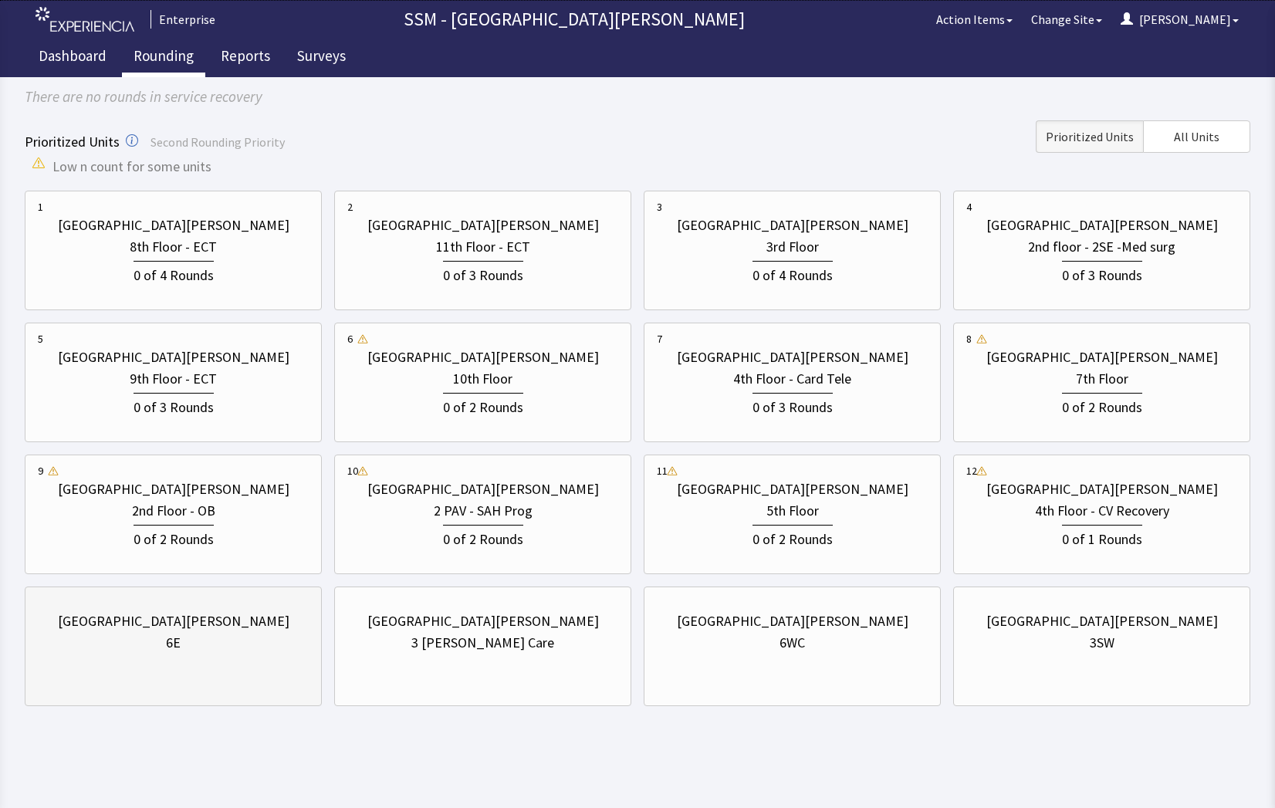
click at [164, 587] on div "[GEOGRAPHIC_DATA][PERSON_NAME] 6E" at bounding box center [173, 647] width 297 height 120
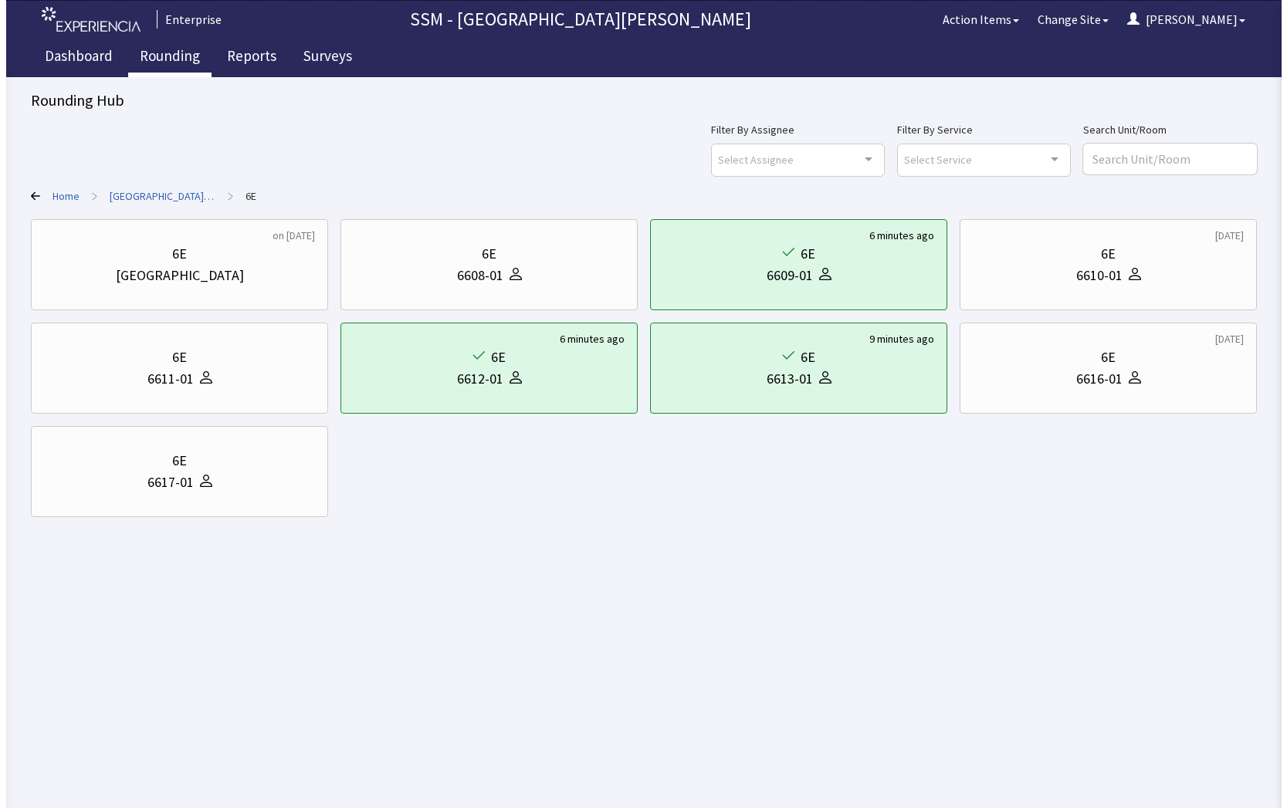
scroll to position [0, 0]
click at [145, 55] on link "Rounding" at bounding box center [163, 58] width 83 height 39
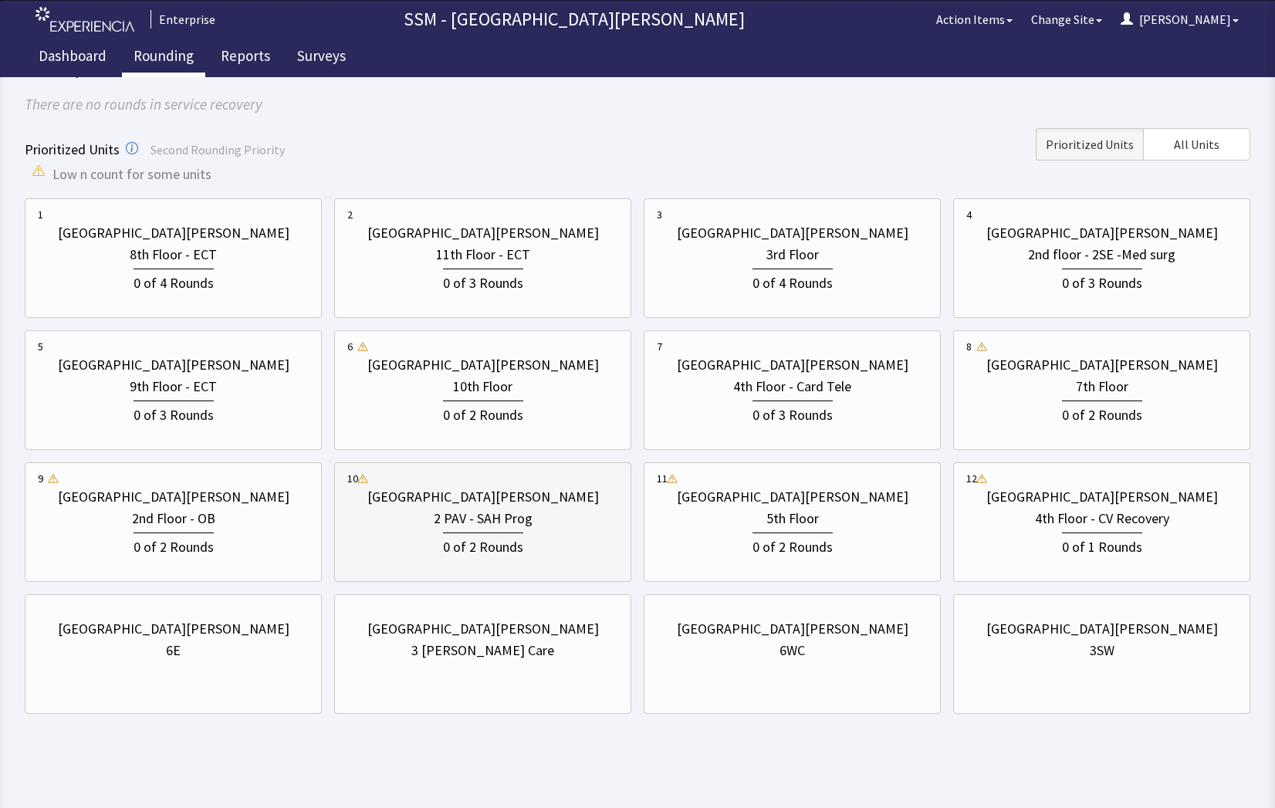
scroll to position [137, 0]
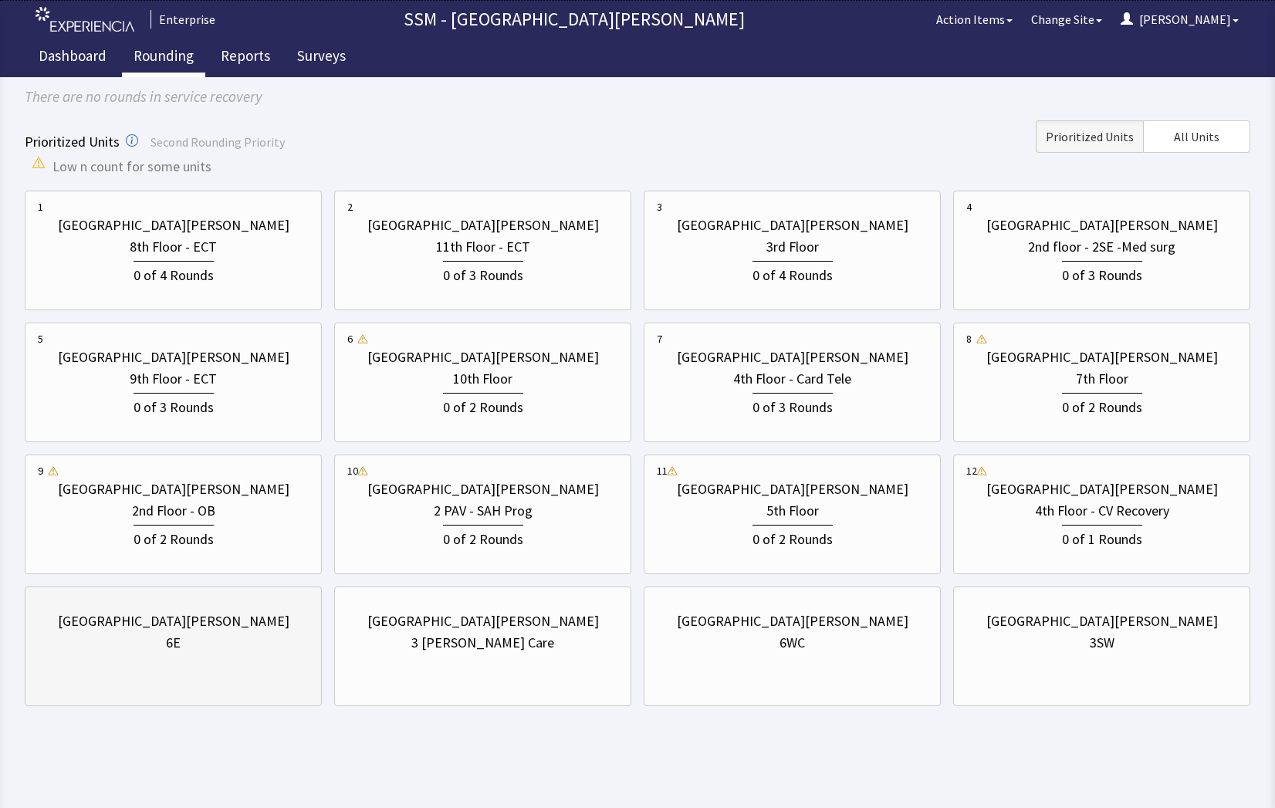
click at [120, 685] on div "St. Anthony Hospital 6E" at bounding box center [173, 647] width 297 height 120
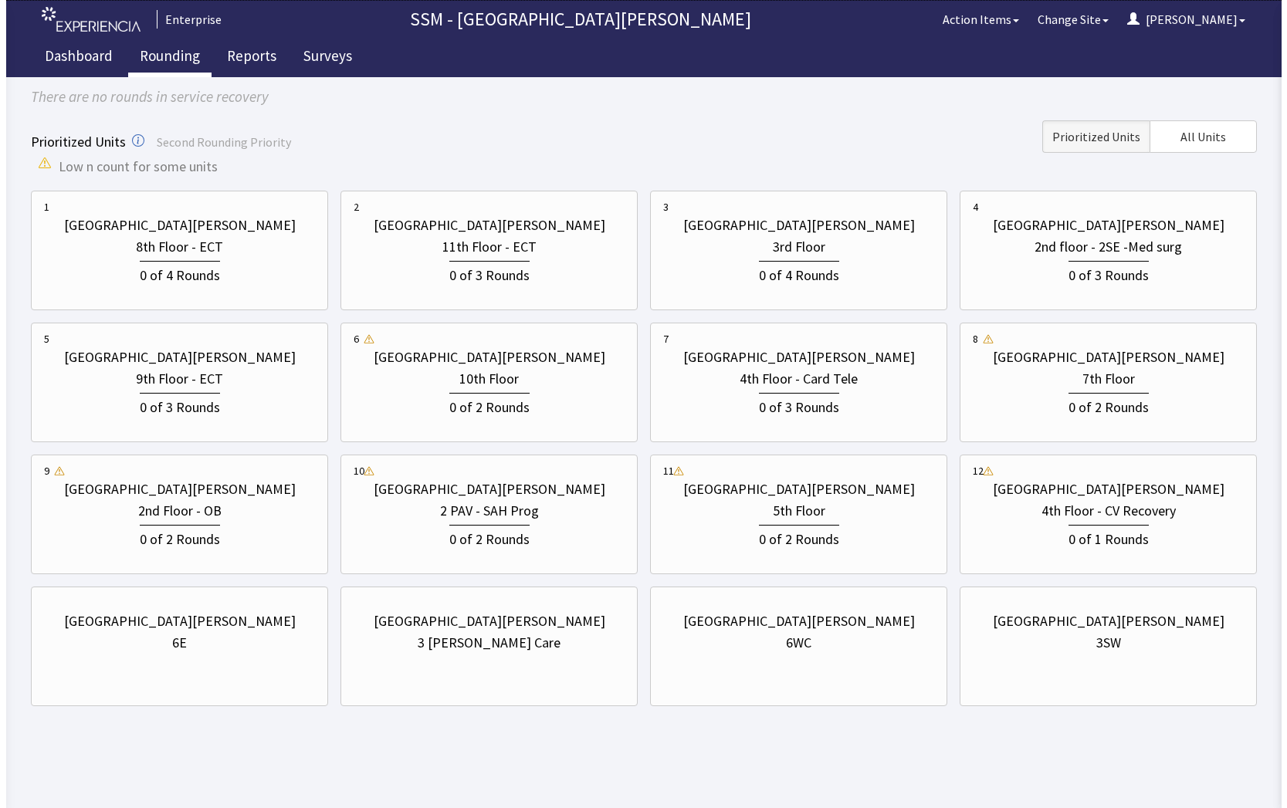
scroll to position [0, 0]
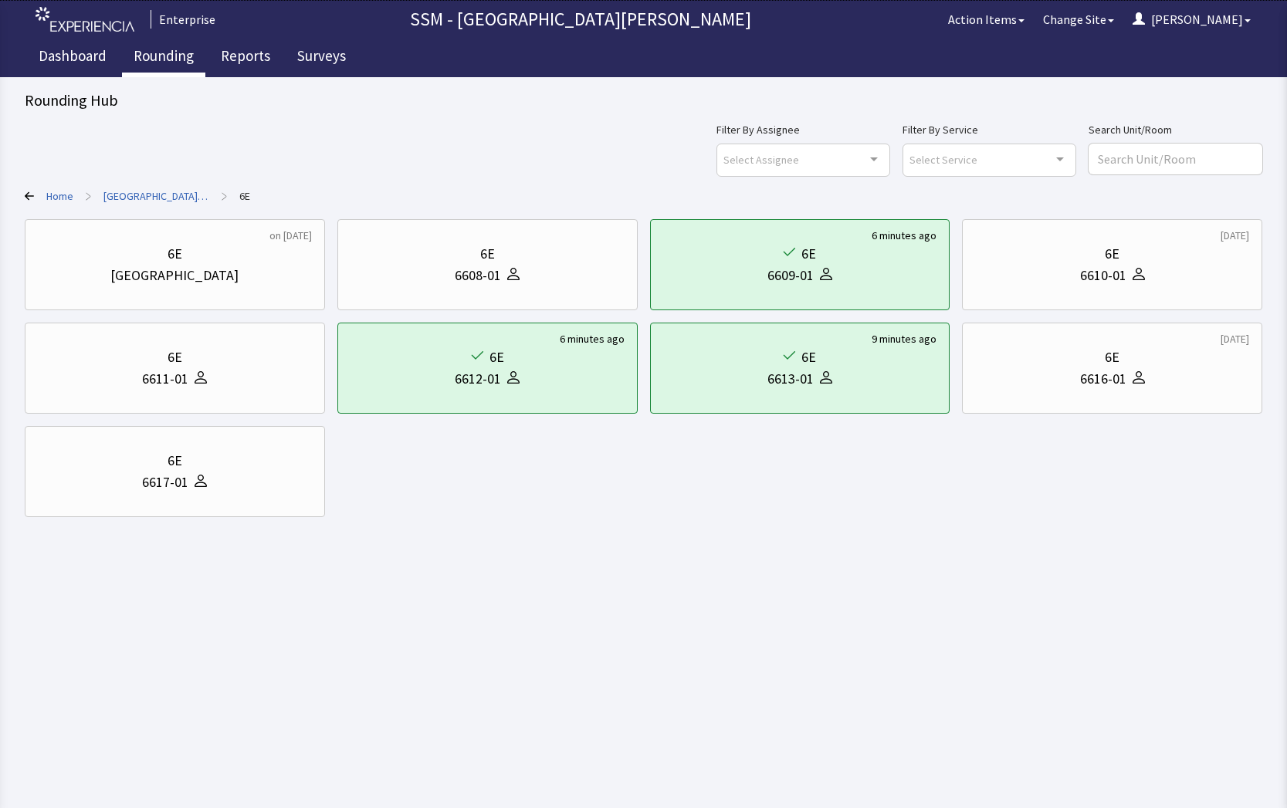
click at [171, 50] on link "Rounding" at bounding box center [163, 58] width 83 height 39
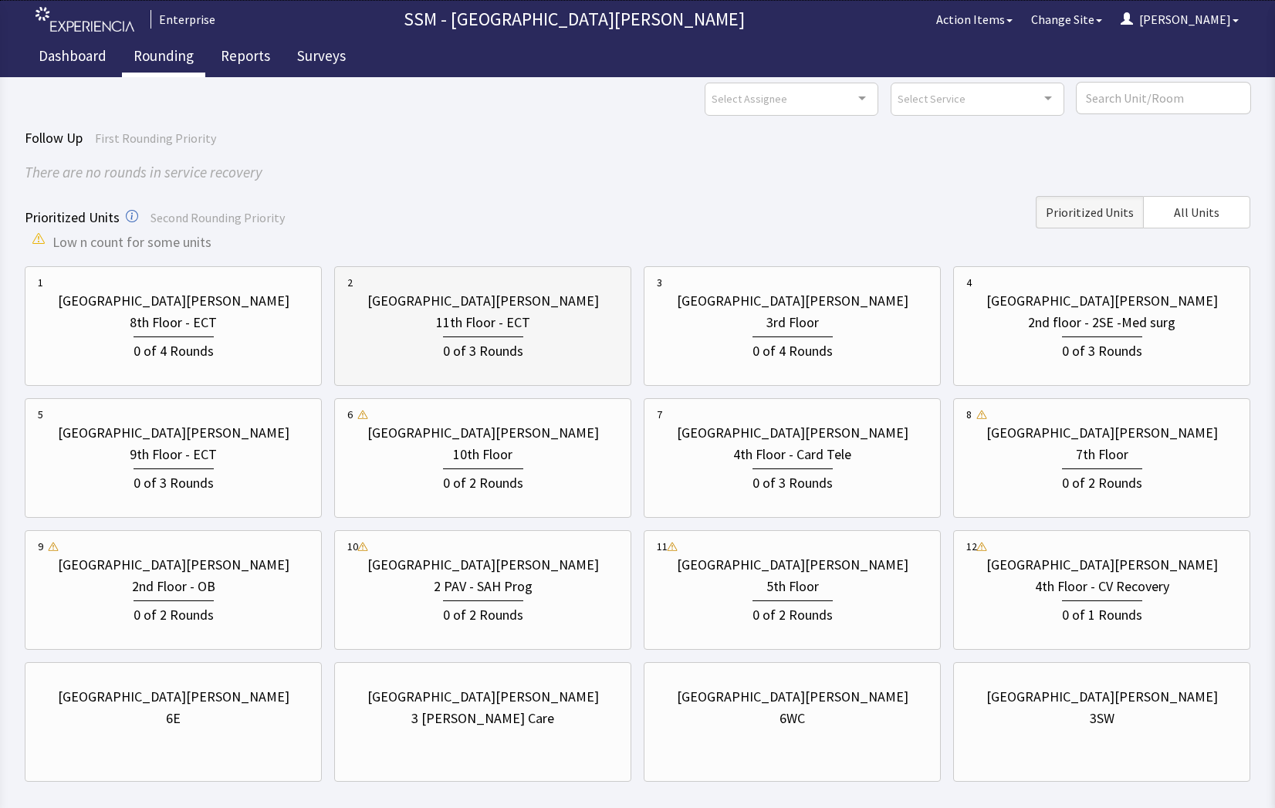
scroll to position [137, 0]
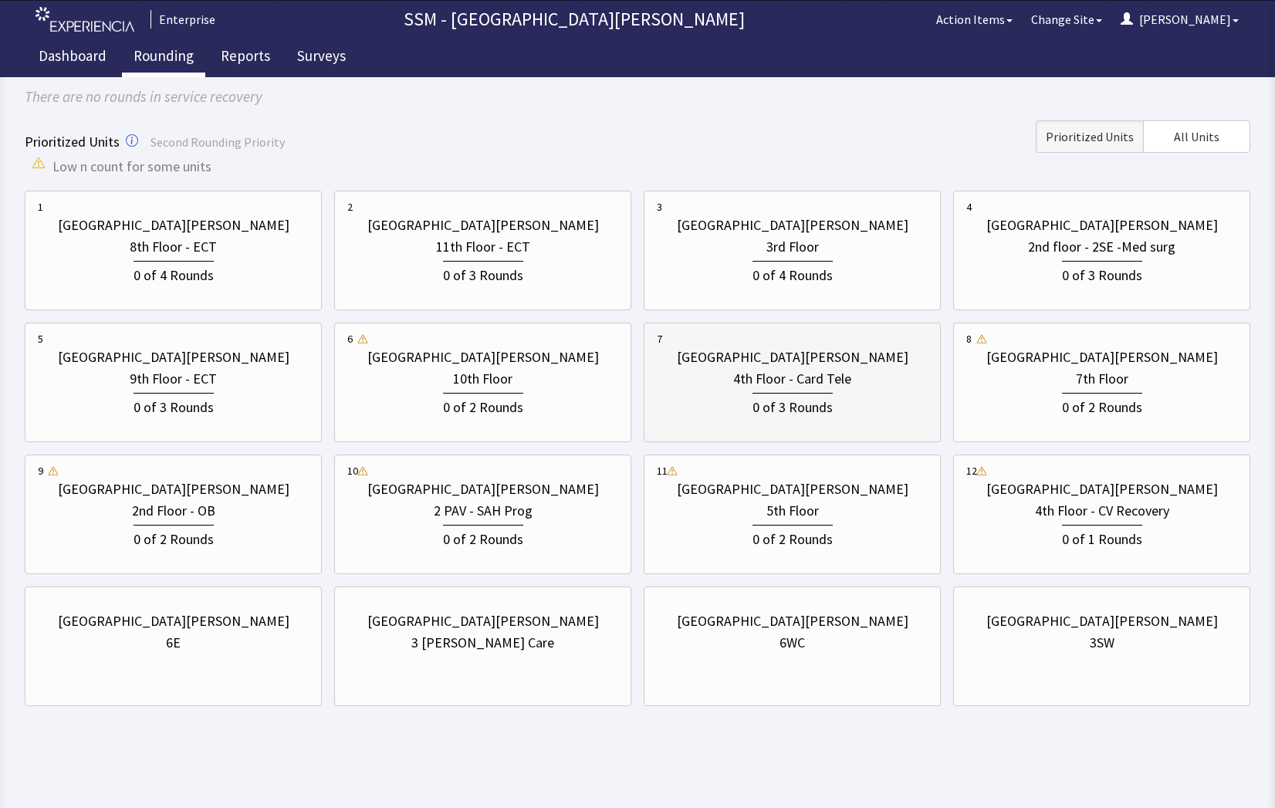
click at [807, 395] on div "0 of 3 Rounds" at bounding box center [793, 405] width 80 height 25
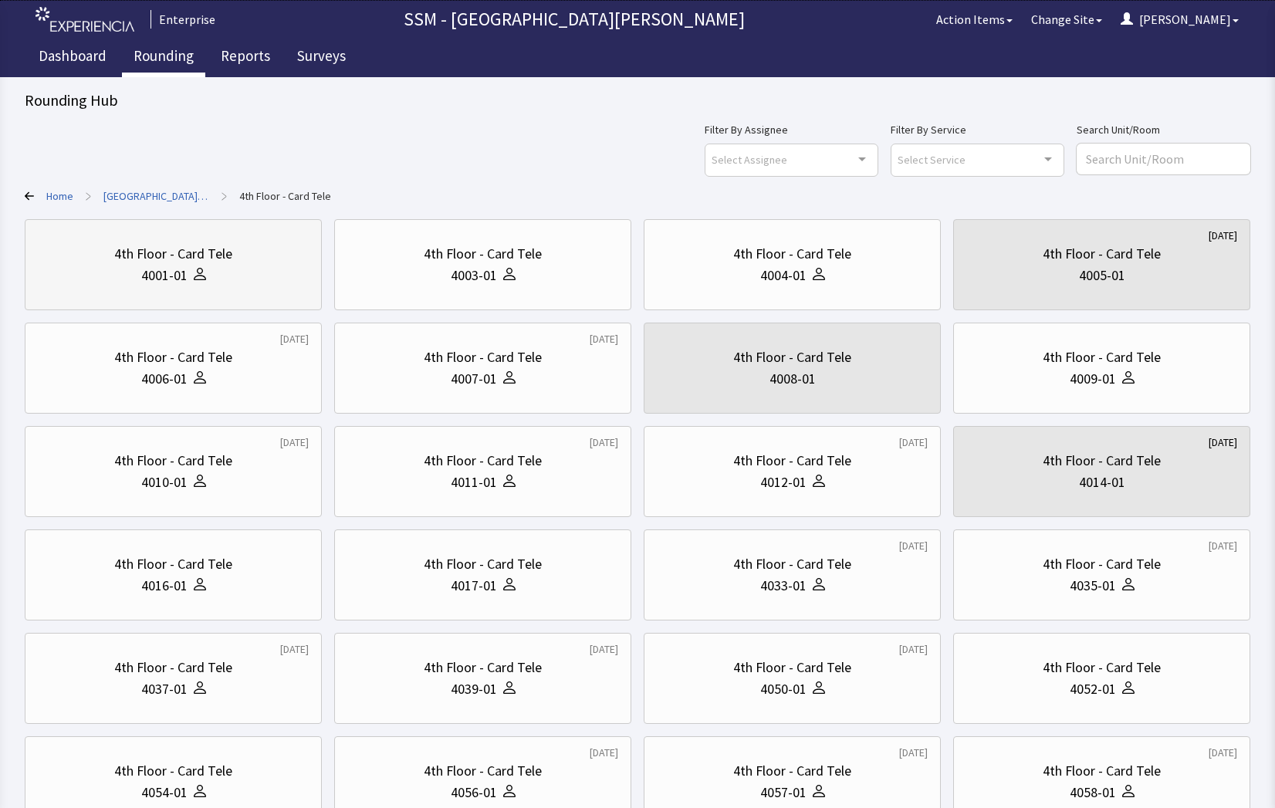
click at [178, 283] on div "4001-01" at bounding box center [164, 276] width 46 height 22
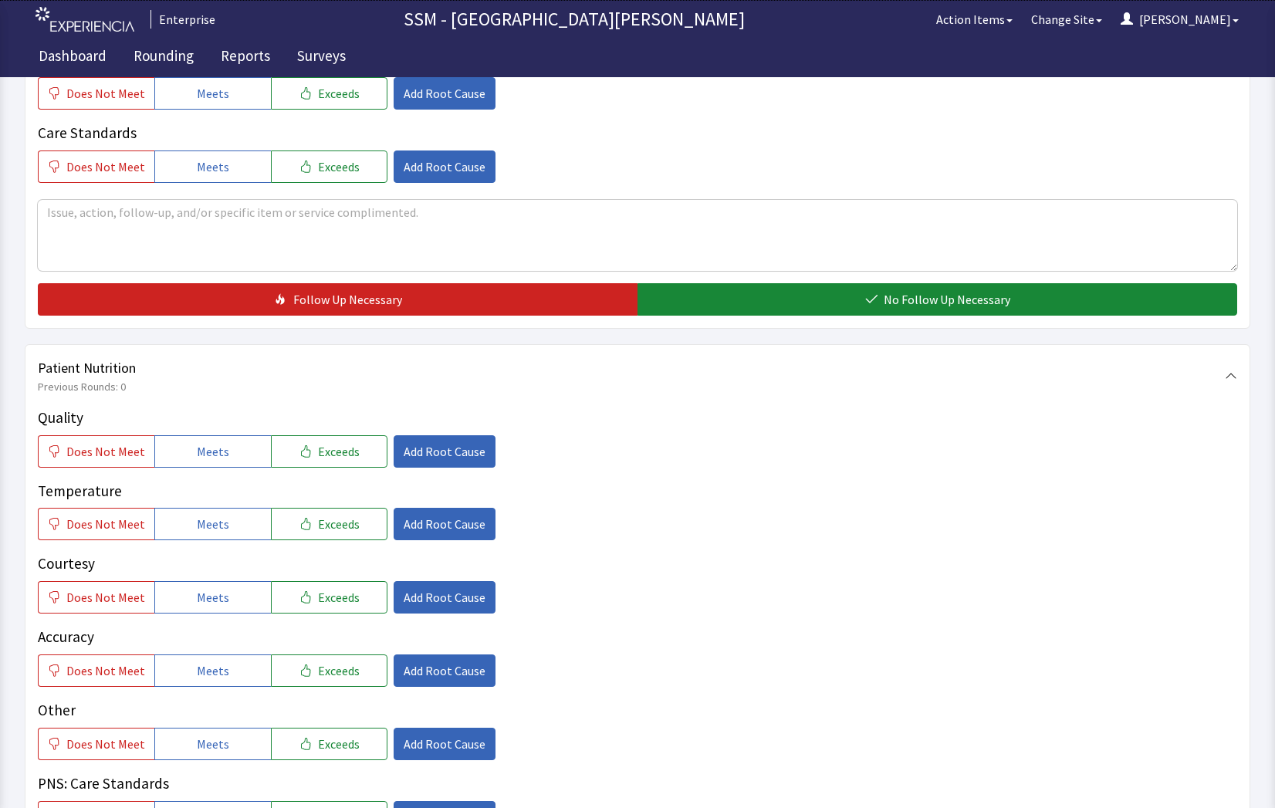
scroll to position [772, 0]
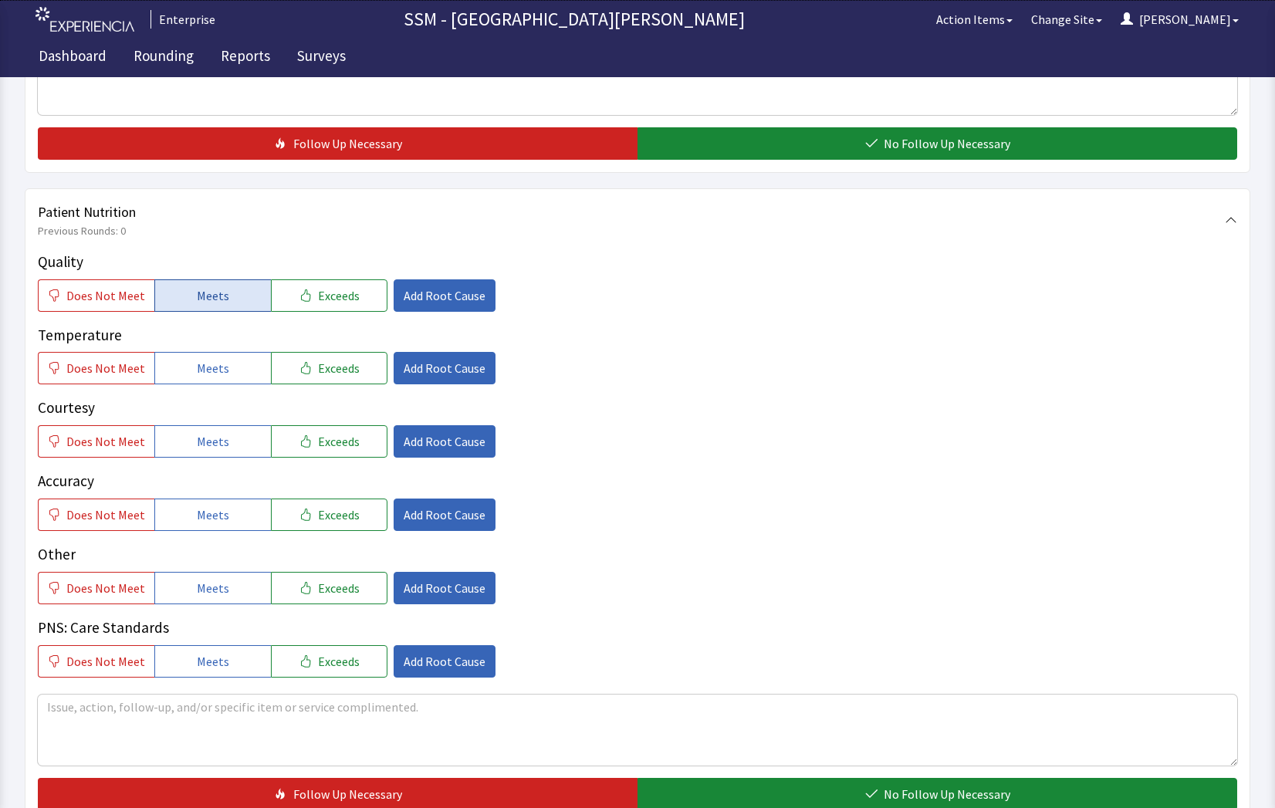
click at [203, 294] on span "Meets" at bounding box center [213, 295] width 32 height 19
click at [206, 373] on span "Meets" at bounding box center [213, 368] width 32 height 19
drag, startPoint x: 221, startPoint y: 450, endPoint x: 233, endPoint y: 504, distance: 55.4
click at [225, 460] on div "Quality Does Not Meet Meets Exceeds Add Root Cause Temperature Does Not Meet Me…" at bounding box center [638, 464] width 1200 height 427
click at [229, 519] on button "Meets" at bounding box center [212, 515] width 117 height 32
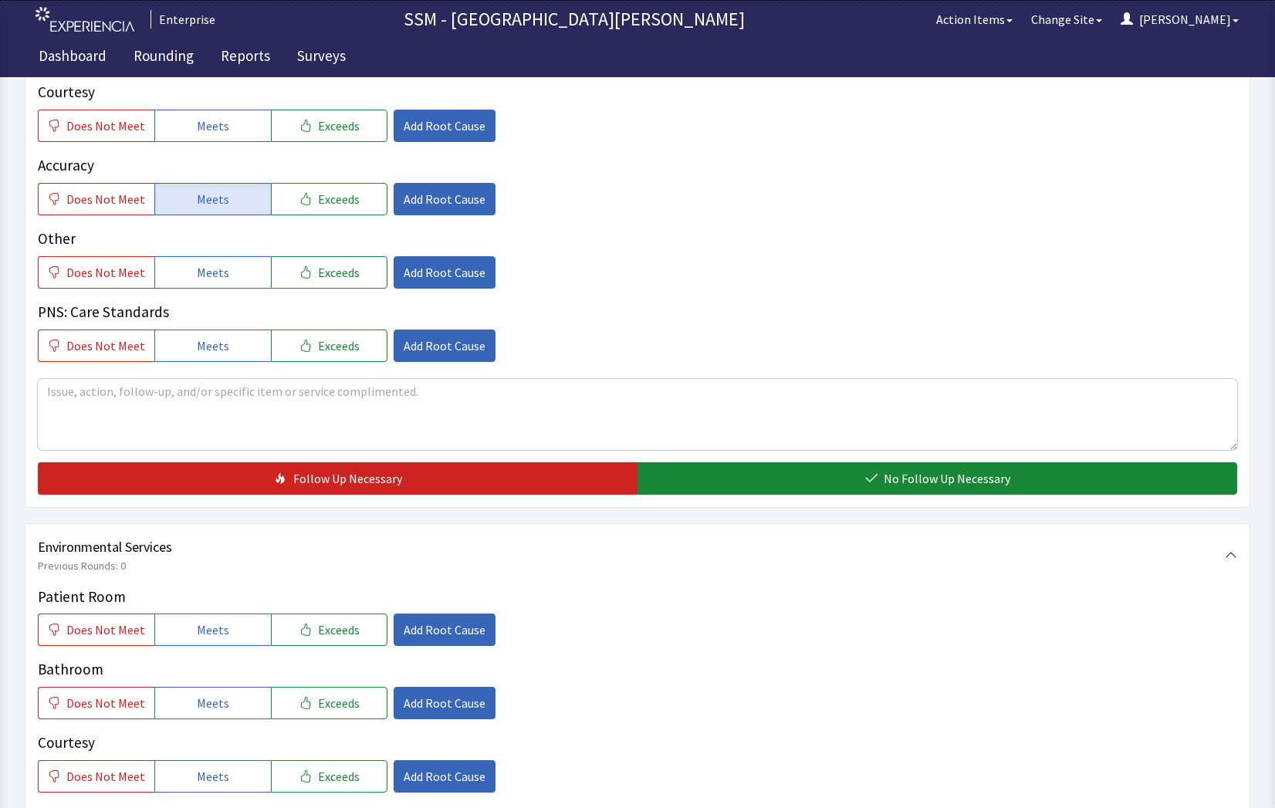
scroll to position [1004, 0]
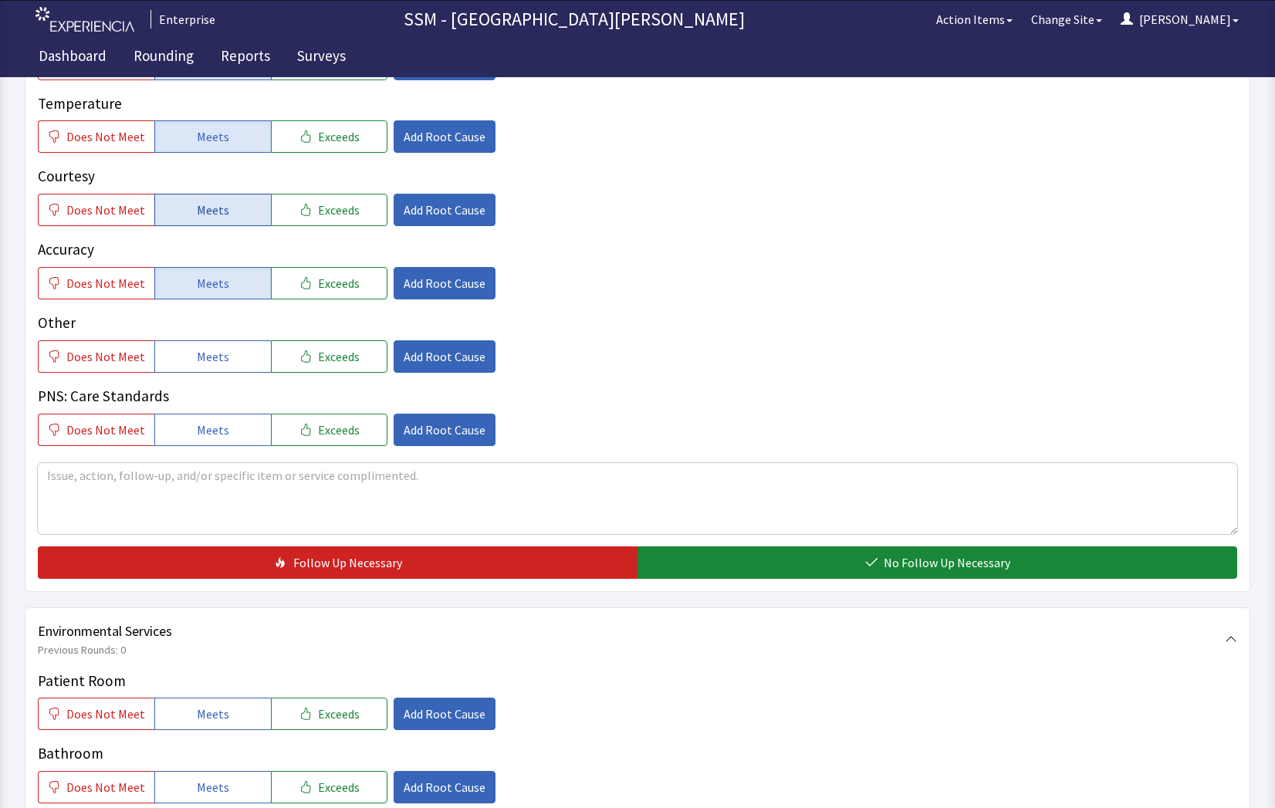
click at [227, 224] on button "Meets" at bounding box center [212, 210] width 117 height 32
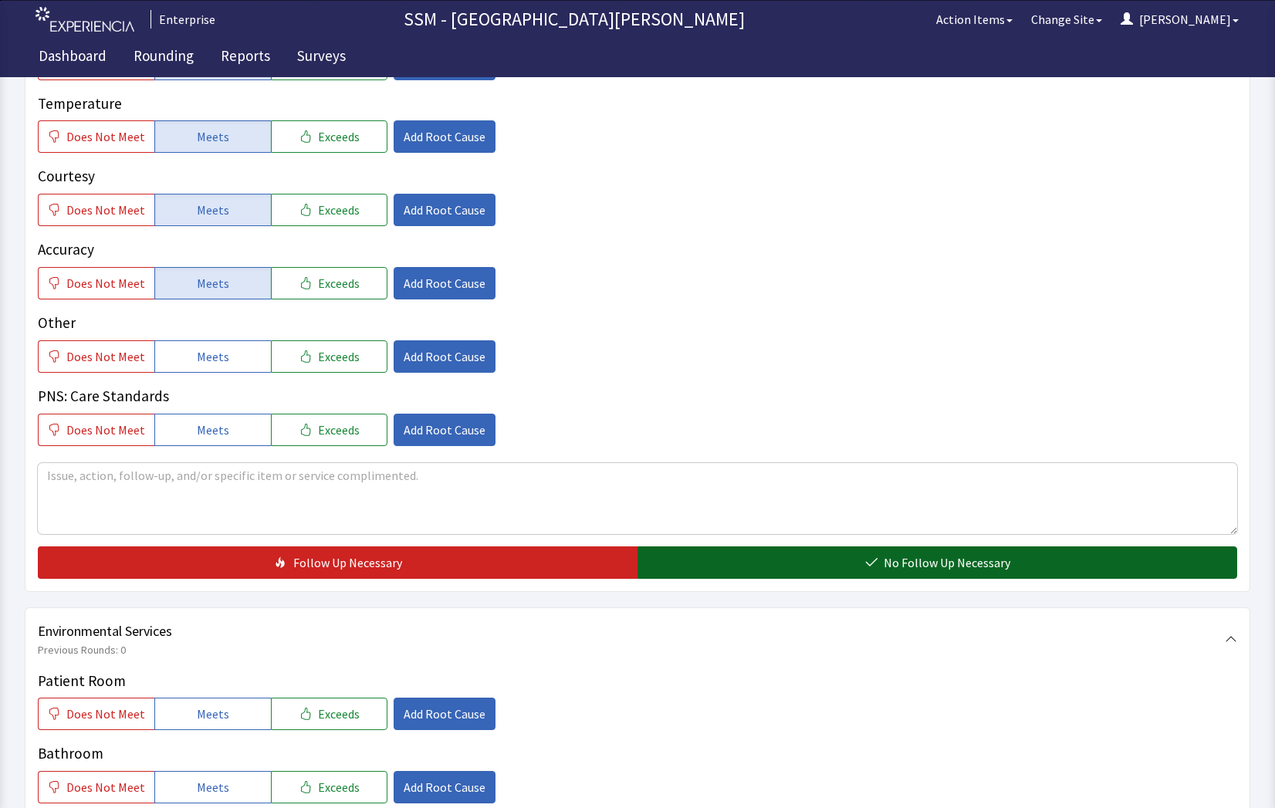
click at [828, 560] on button "No Follow Up Necessary" at bounding box center [938, 563] width 600 height 32
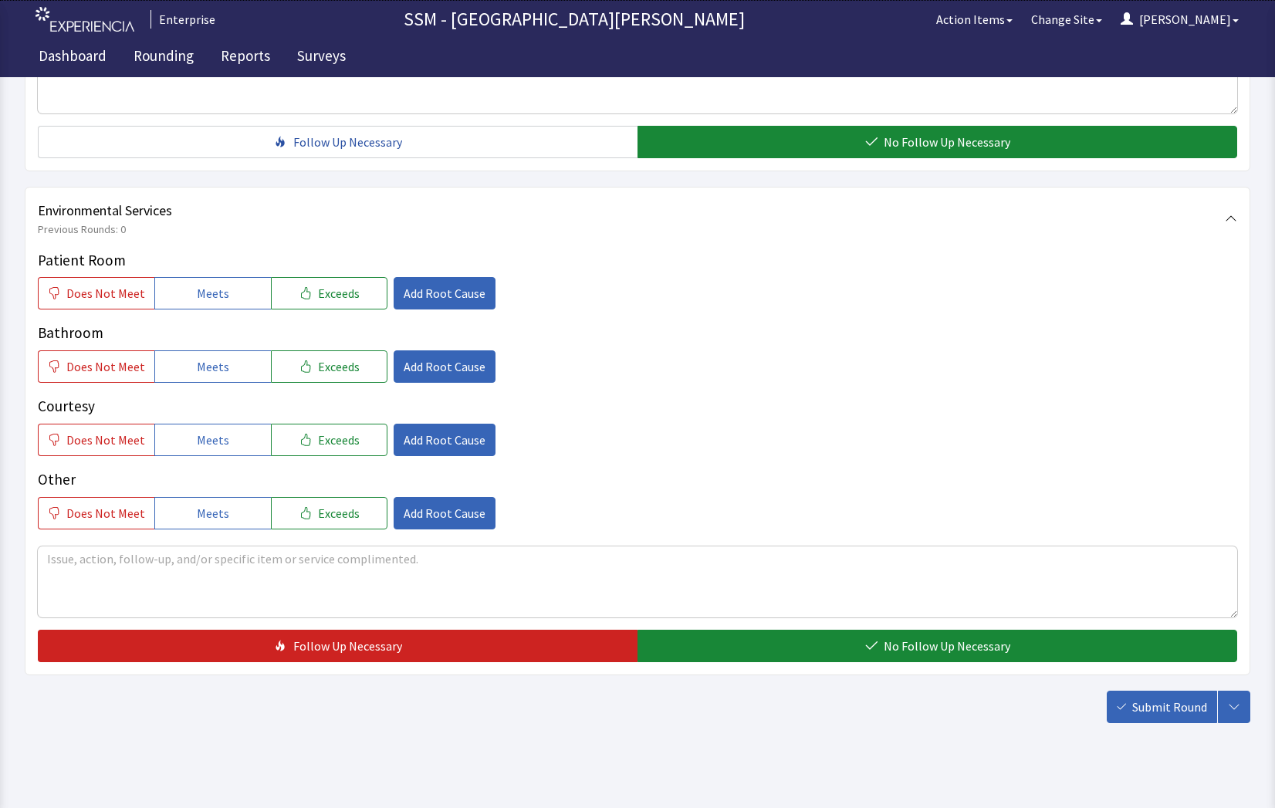
scroll to position [1441, 0]
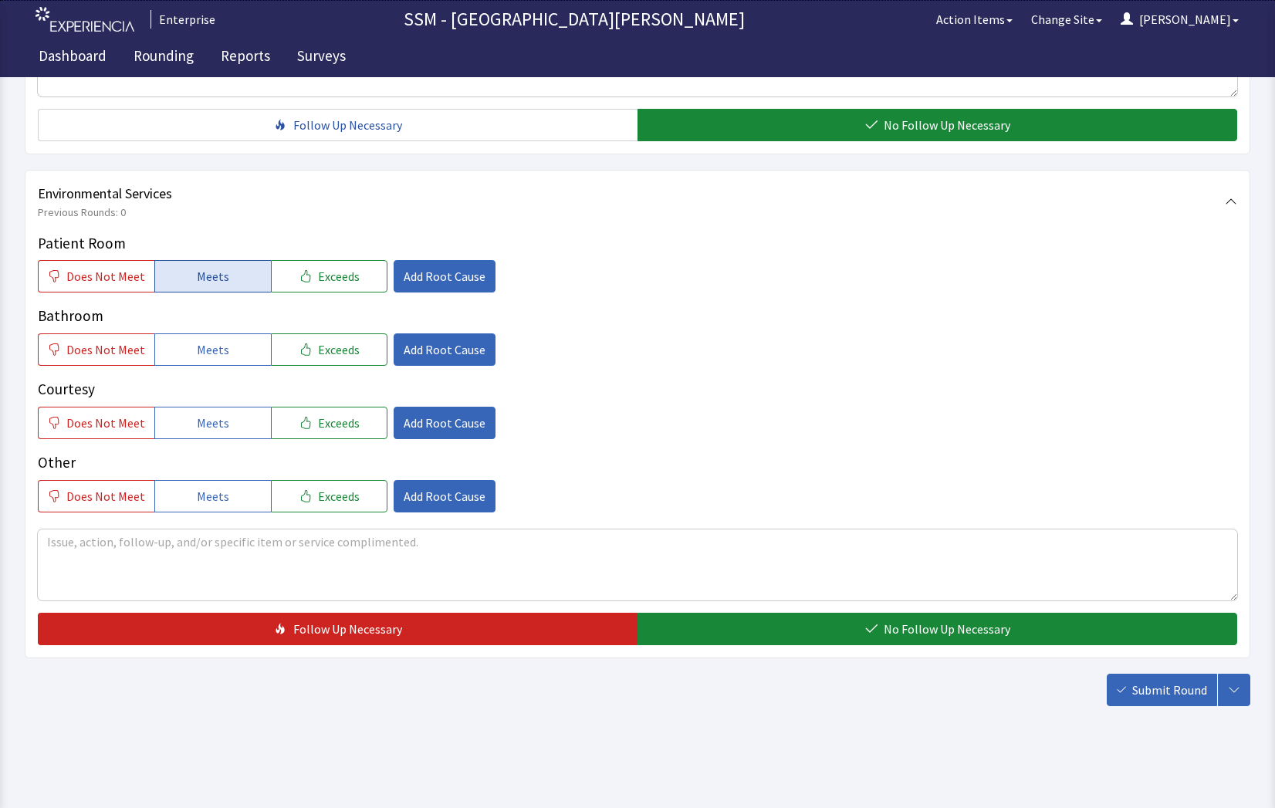
click at [208, 283] on span "Meets" at bounding box center [213, 276] width 32 height 19
click at [208, 357] on span "Meets" at bounding box center [213, 349] width 32 height 19
click at [216, 418] on span "Meets" at bounding box center [213, 423] width 32 height 19
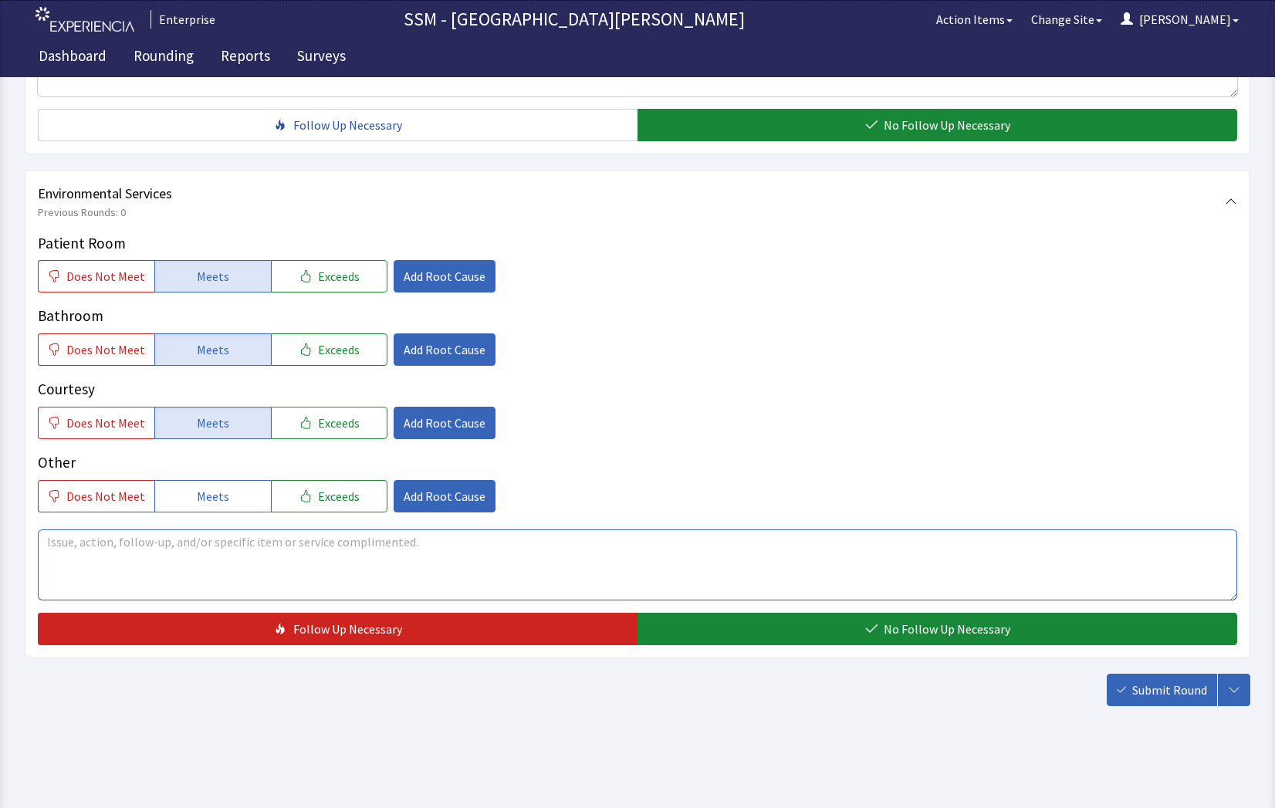
click at [190, 574] on textarea at bounding box center [638, 565] width 1200 height 71
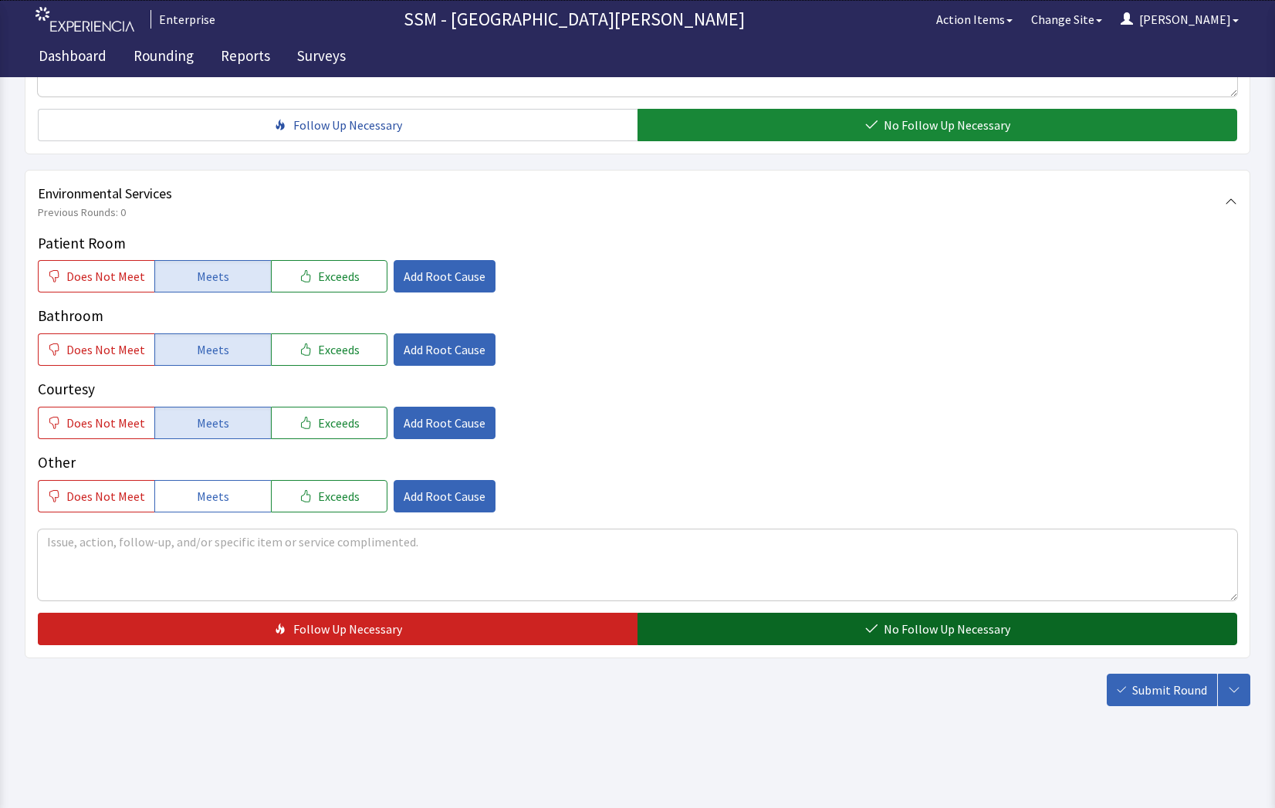
drag, startPoint x: 838, startPoint y: 626, endPoint x: 888, endPoint y: 631, distance: 50.4
click at [861, 630] on button "No Follow Up Necessary" at bounding box center [938, 629] width 600 height 32
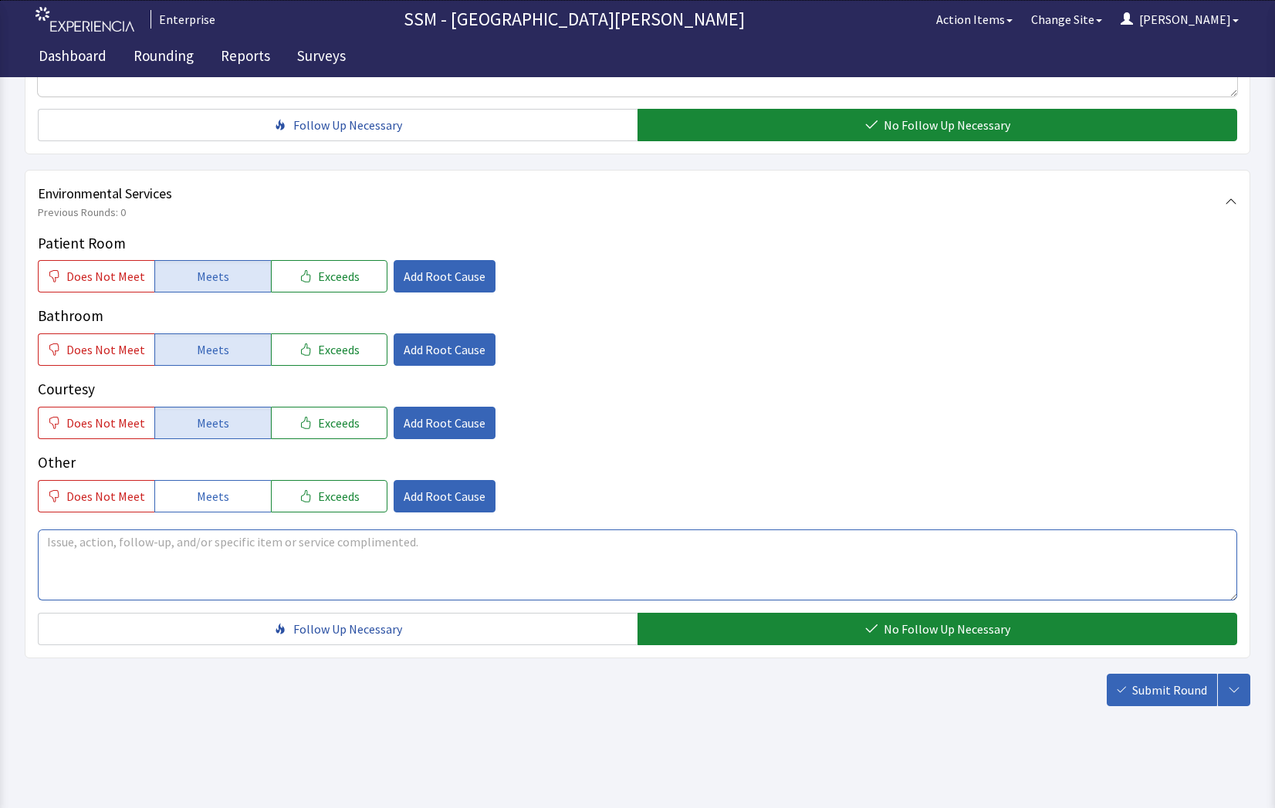
click at [239, 542] on textarea at bounding box center [638, 565] width 1200 height 71
type textarea "Its ok"
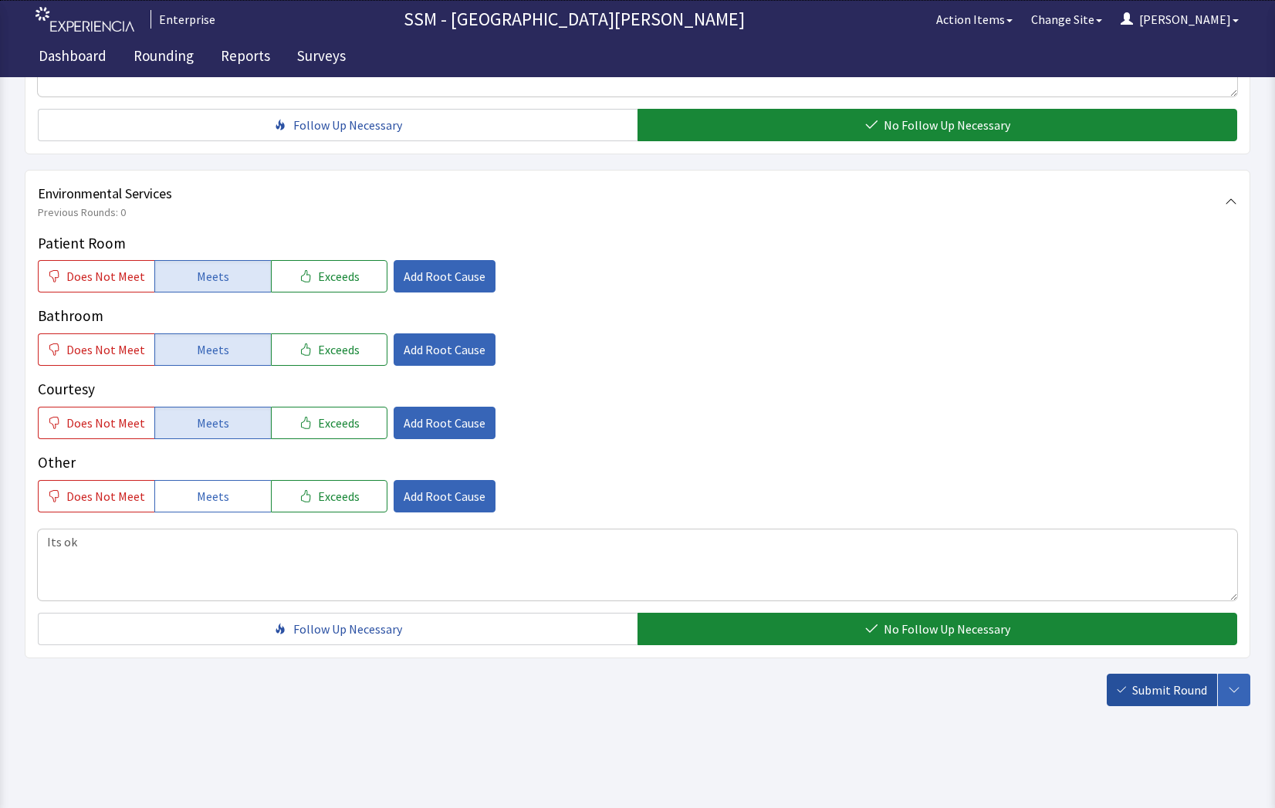
click at [1153, 686] on span "Submit Round" at bounding box center [1170, 690] width 75 height 19
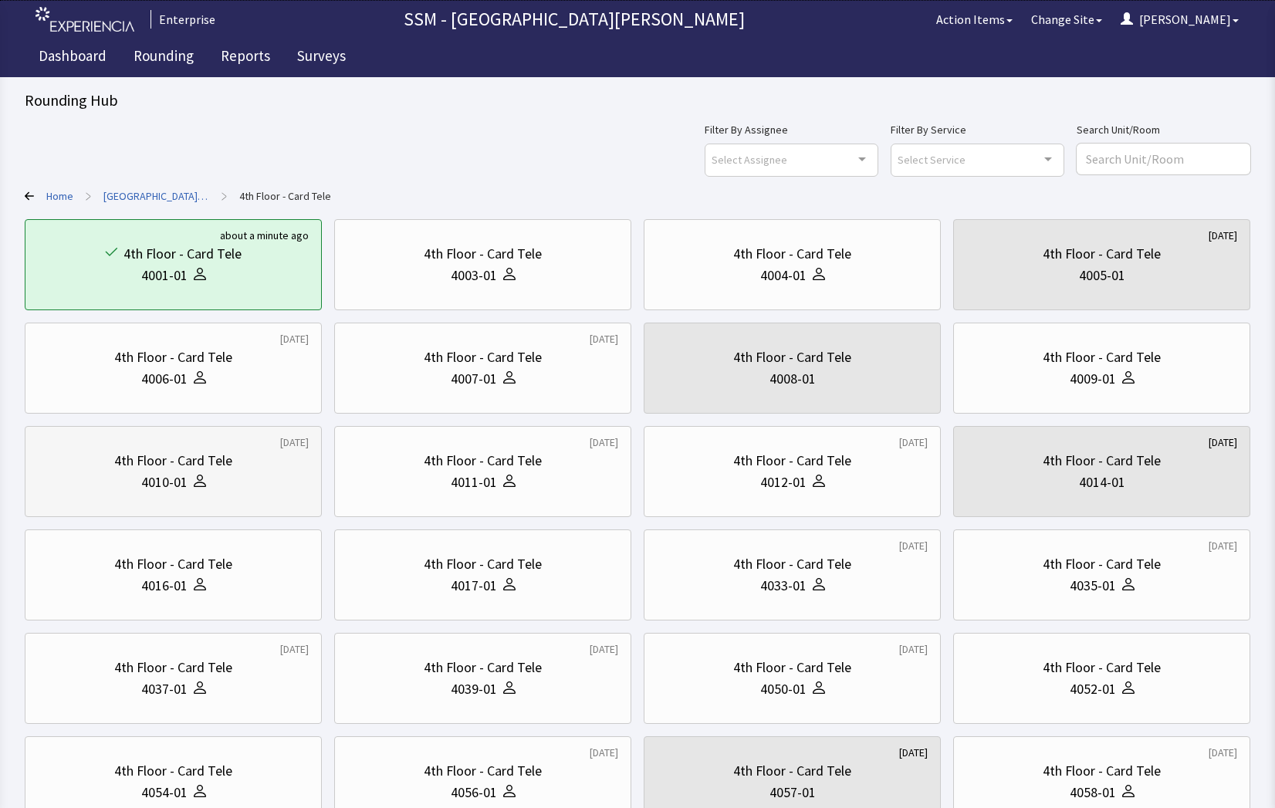
click at [178, 479] on div "4010-01" at bounding box center [164, 483] width 46 height 22
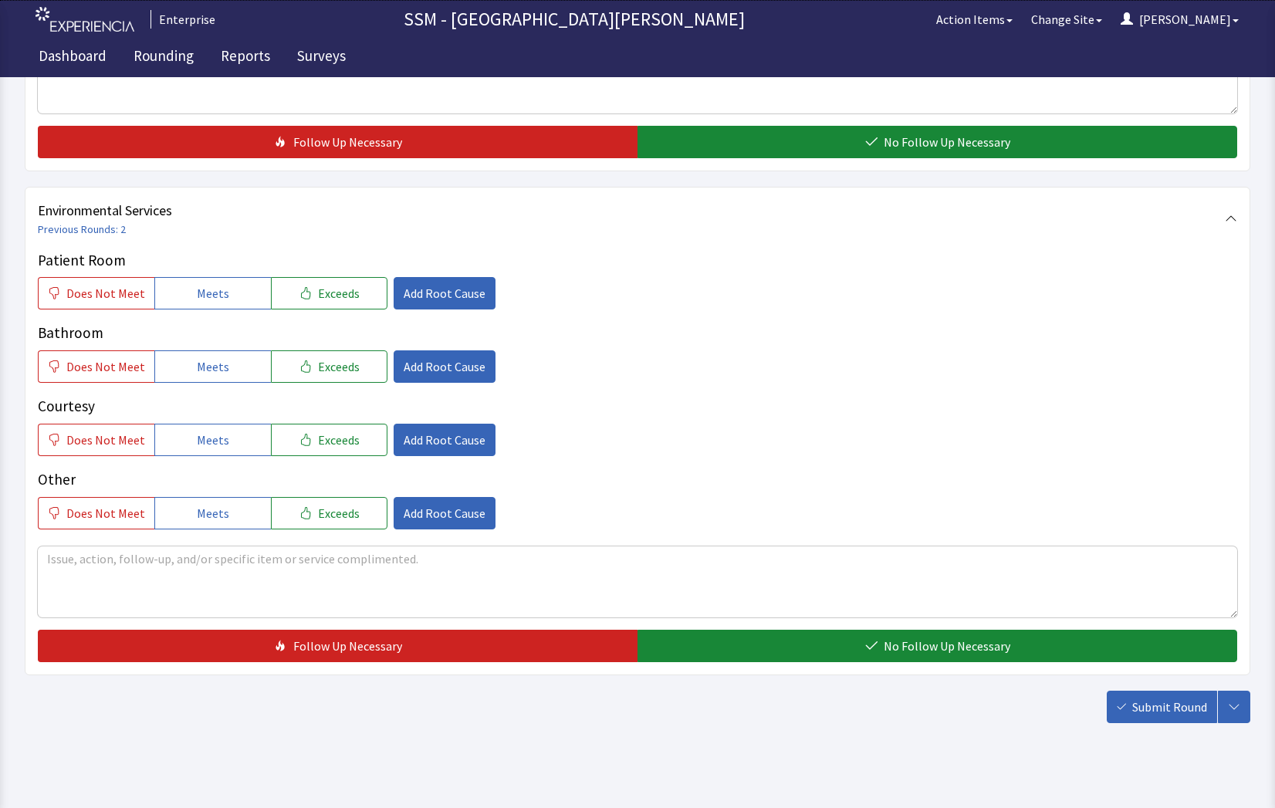
scroll to position [1441, 0]
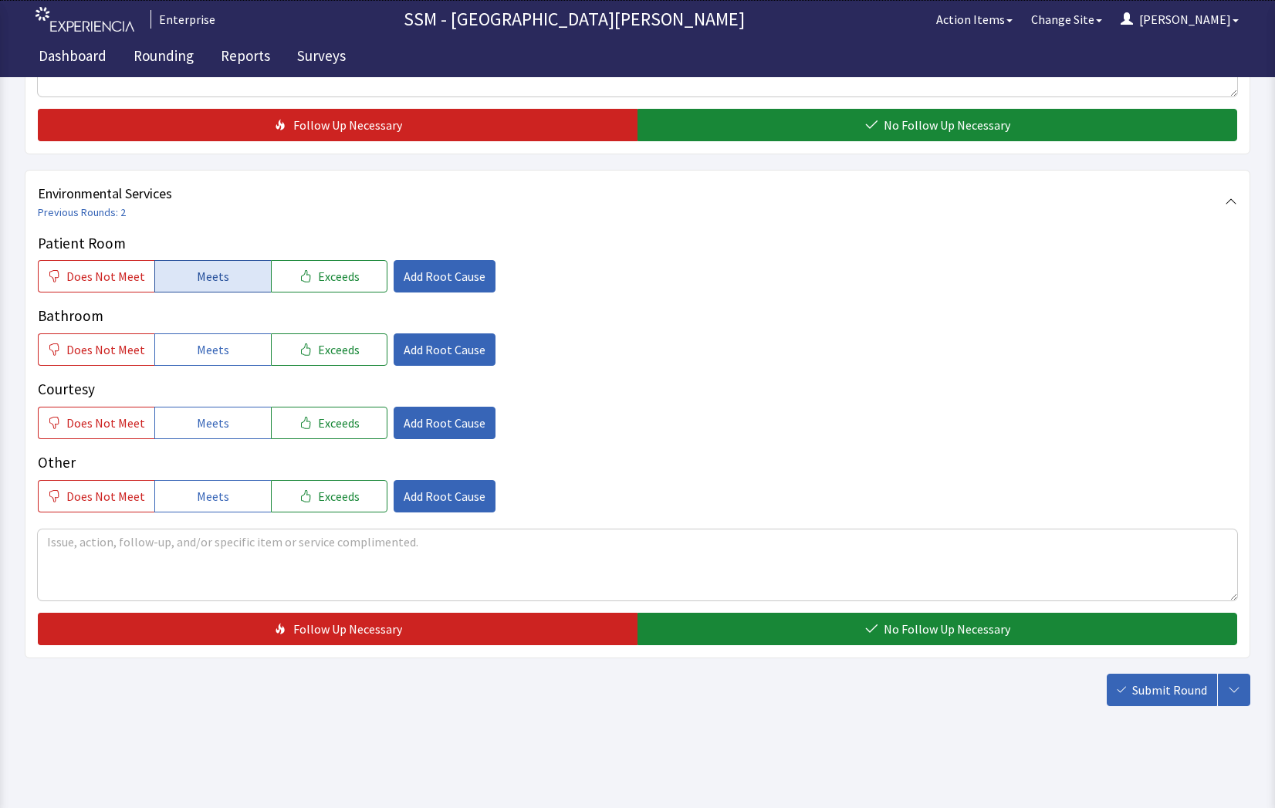
click at [197, 277] on span "Meets" at bounding box center [213, 276] width 32 height 19
click at [197, 356] on span "Meets" at bounding box center [213, 349] width 32 height 19
click at [218, 435] on button "Meets" at bounding box center [212, 423] width 117 height 32
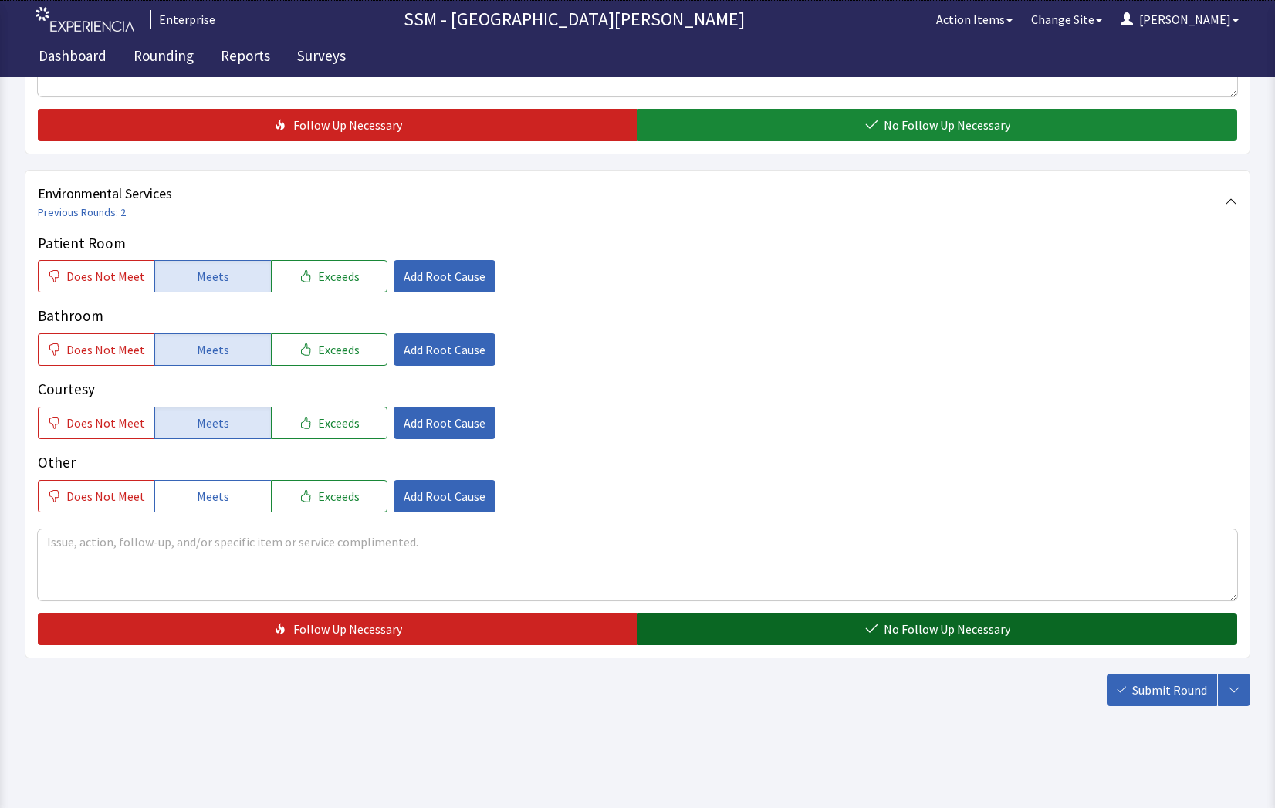
click at [838, 638] on button "No Follow Up Necessary" at bounding box center [938, 629] width 600 height 32
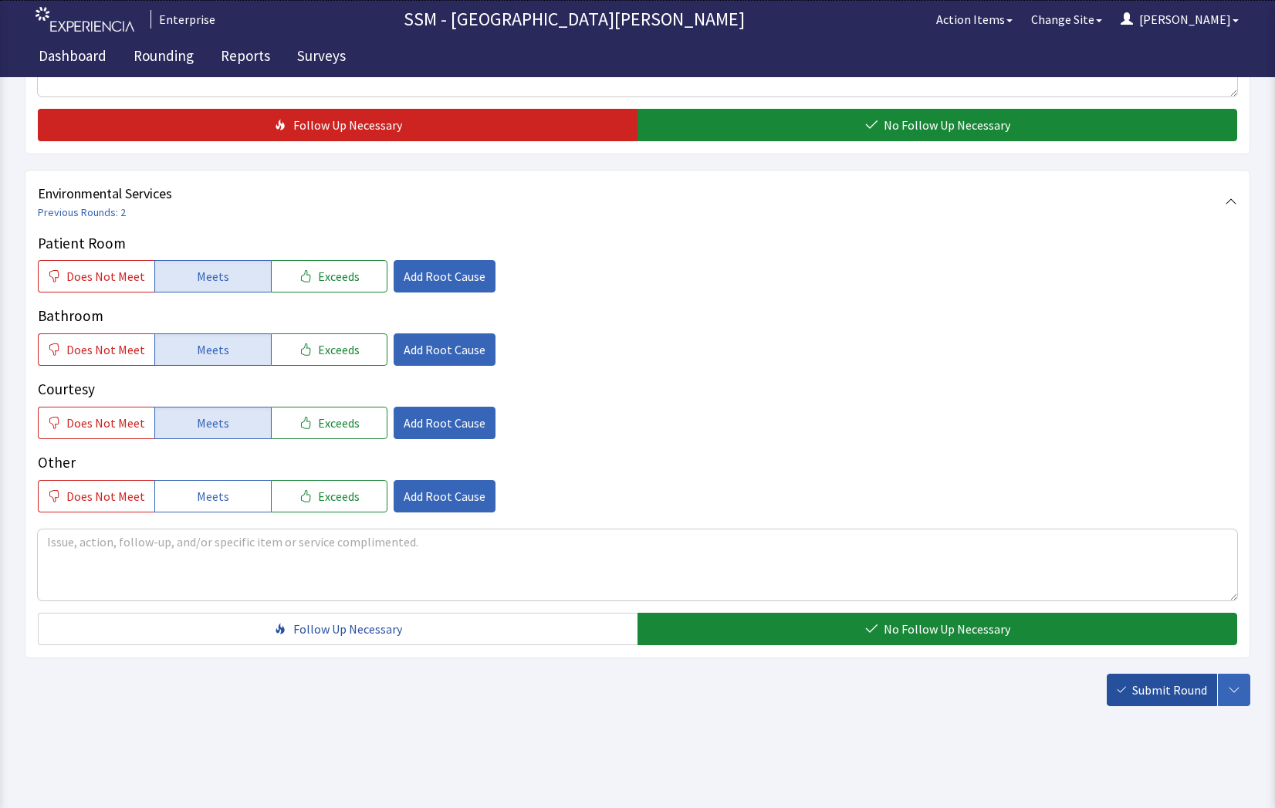
click at [1143, 689] on span "Submit Round" at bounding box center [1170, 690] width 75 height 19
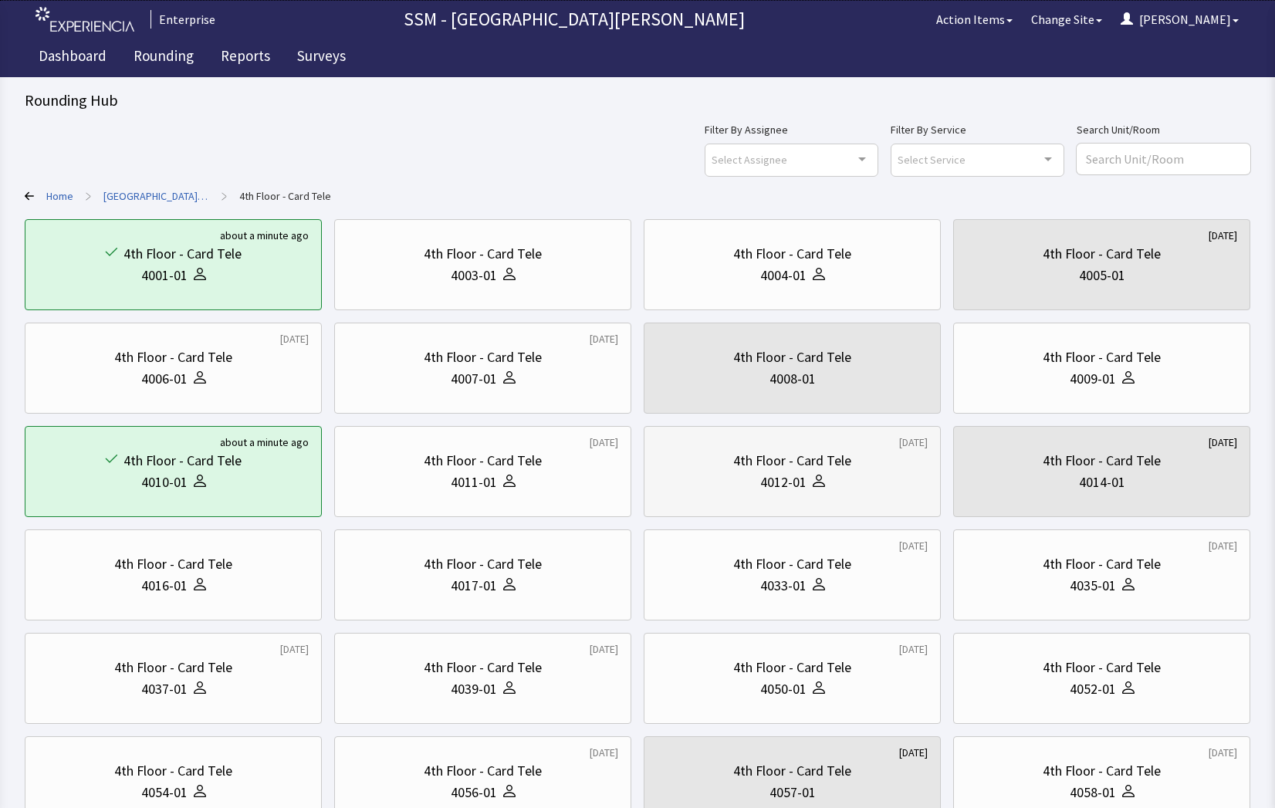
click at [794, 493] on div "4th Floor - Card Tele 4012-01" at bounding box center [792, 472] width 271 height 74
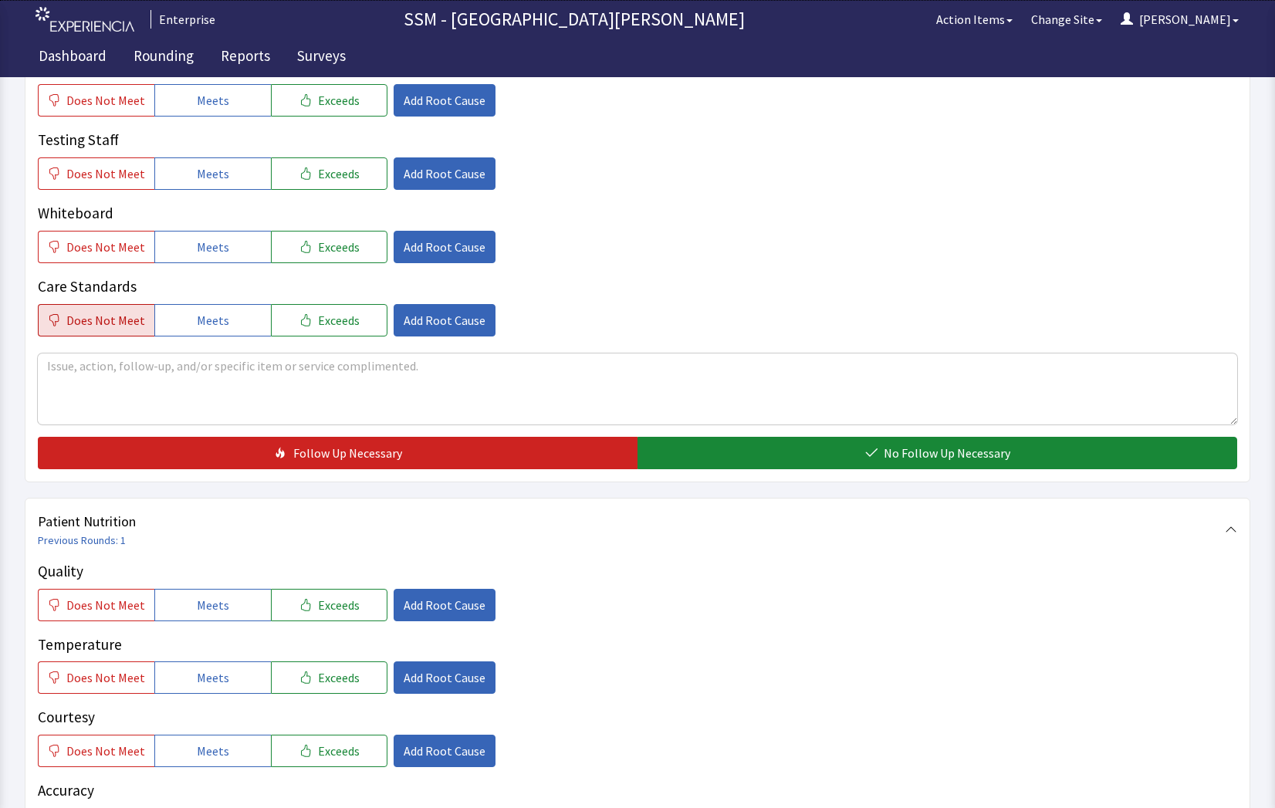
scroll to position [618, 0]
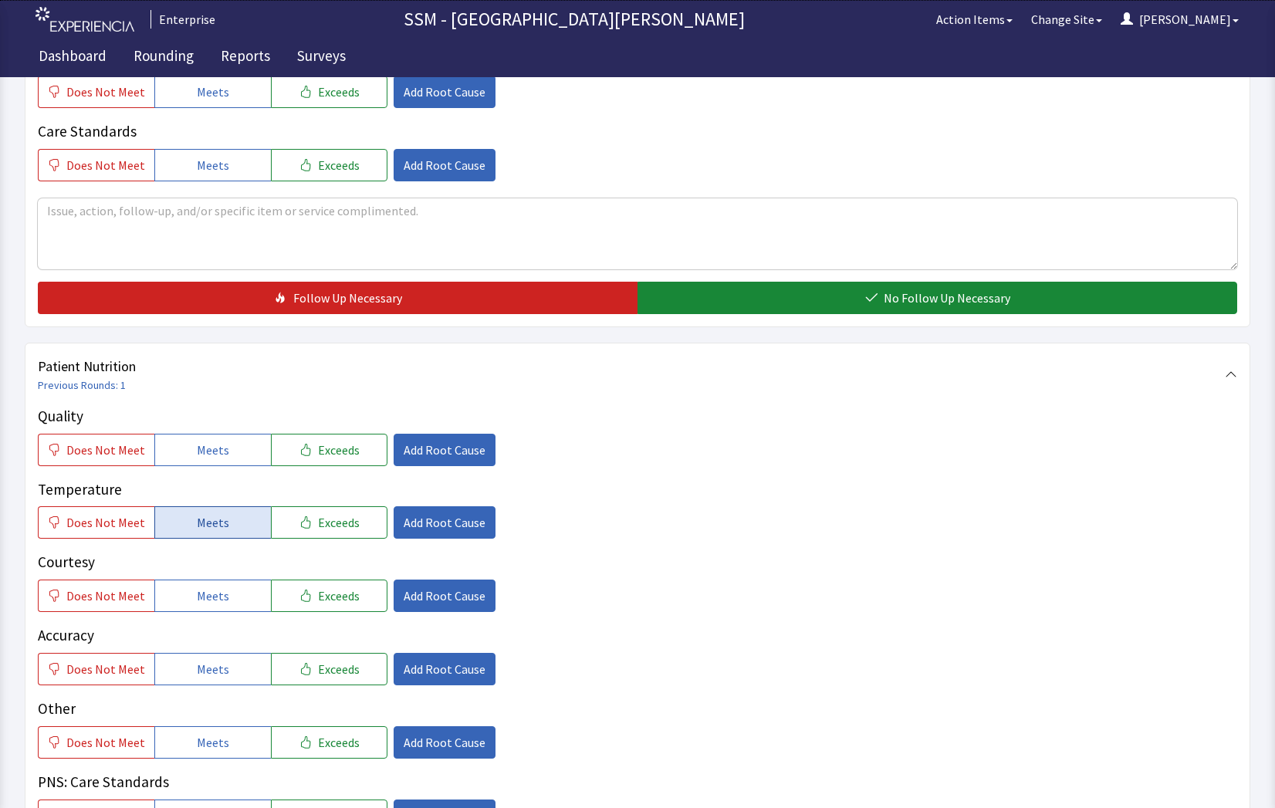
drag, startPoint x: 233, startPoint y: 451, endPoint x: 245, endPoint y: 529, distance: 78.8
click at [236, 462] on button "Meets" at bounding box center [212, 450] width 117 height 32
click at [230, 535] on button "Meets" at bounding box center [212, 522] width 117 height 32
click at [239, 588] on button "Meets" at bounding box center [212, 596] width 117 height 32
click at [228, 680] on button "Meets" at bounding box center [212, 669] width 117 height 32
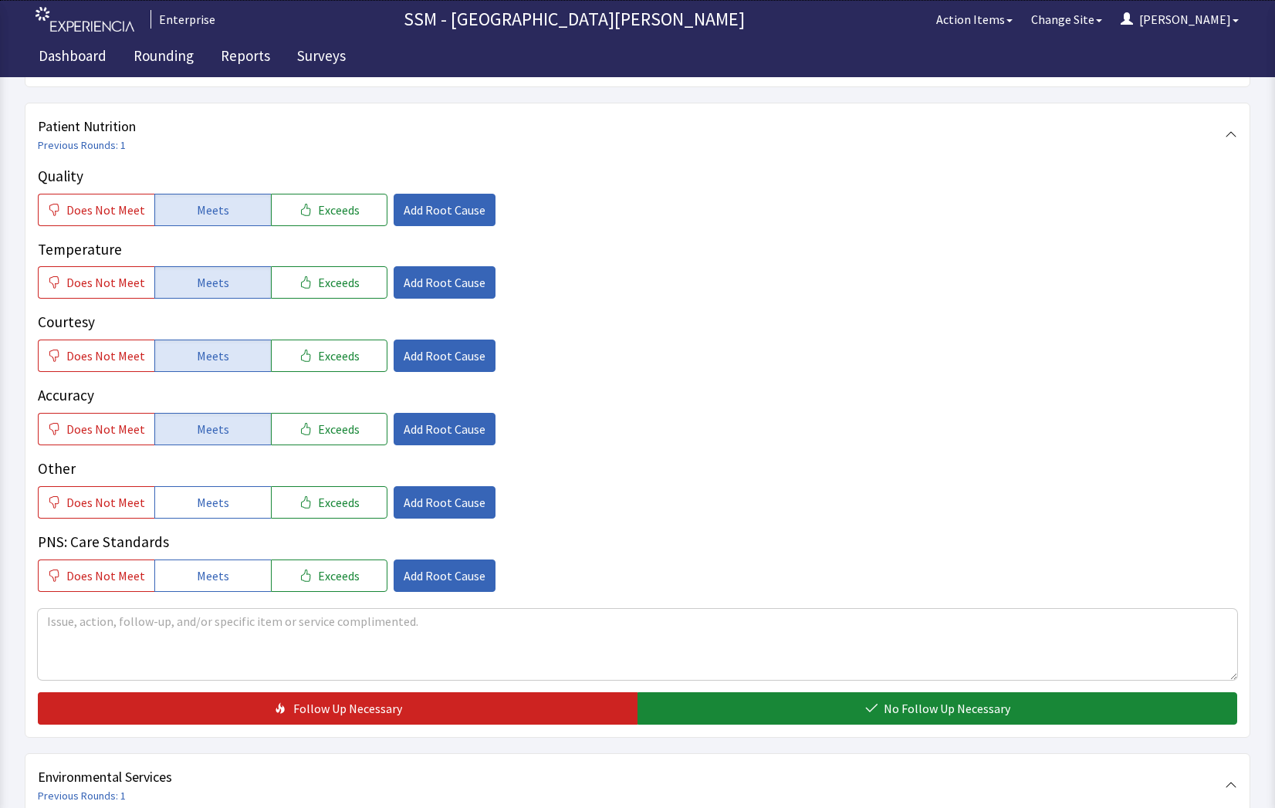
scroll to position [1081, 0]
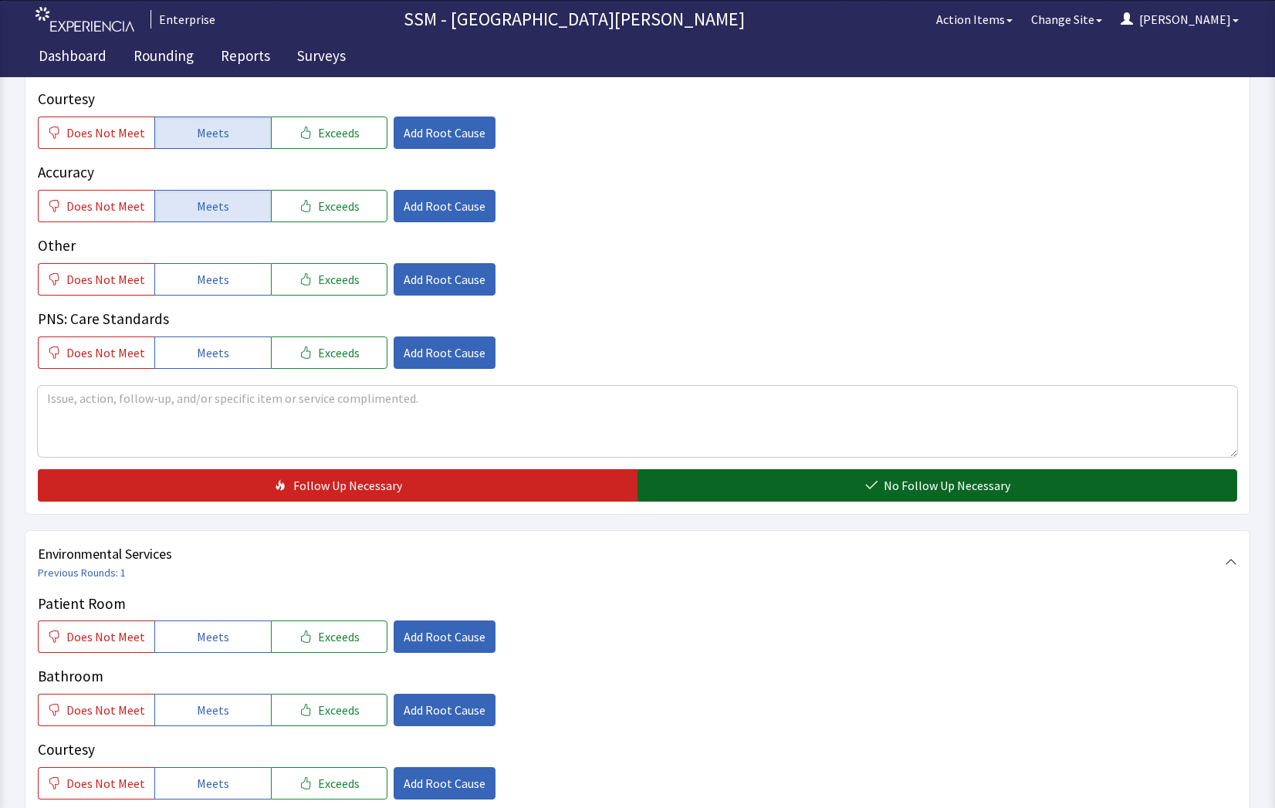
click at [693, 483] on button "No Follow Up Necessary" at bounding box center [938, 485] width 600 height 32
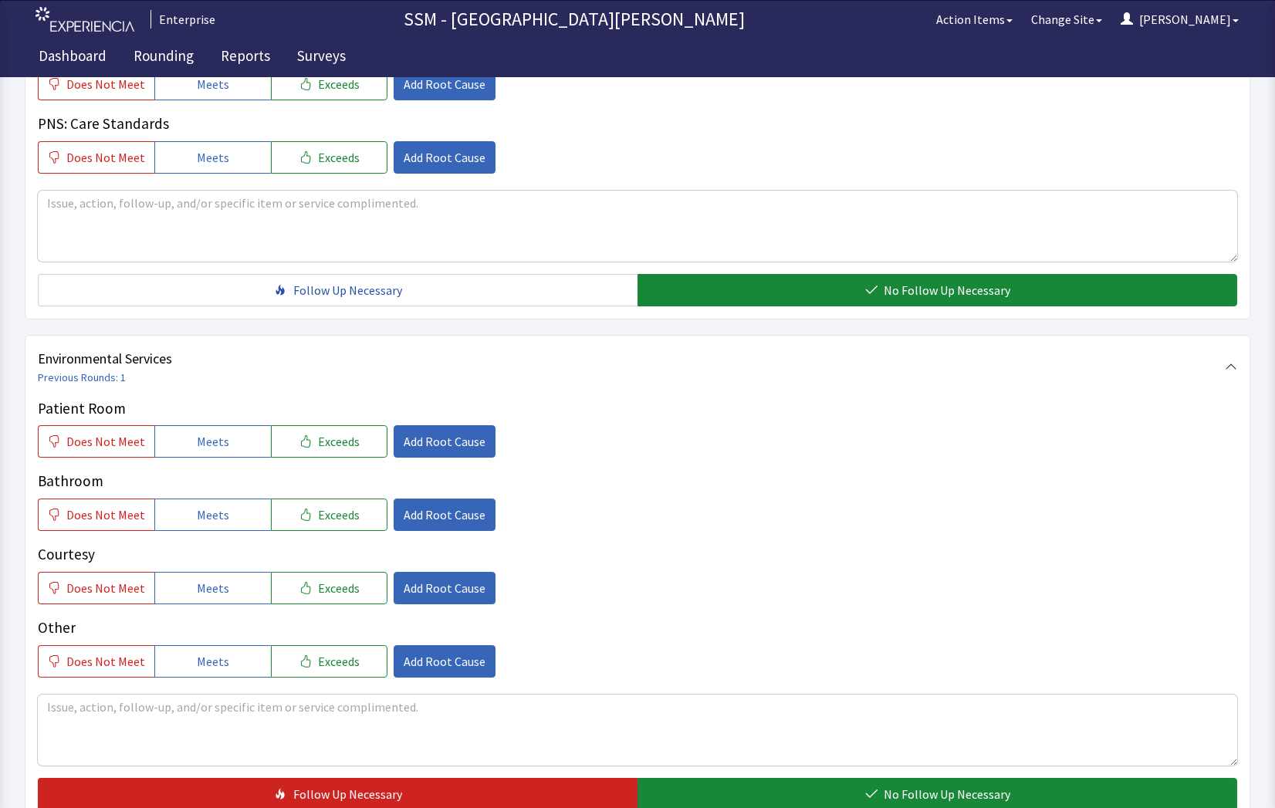
scroll to position [1441, 0]
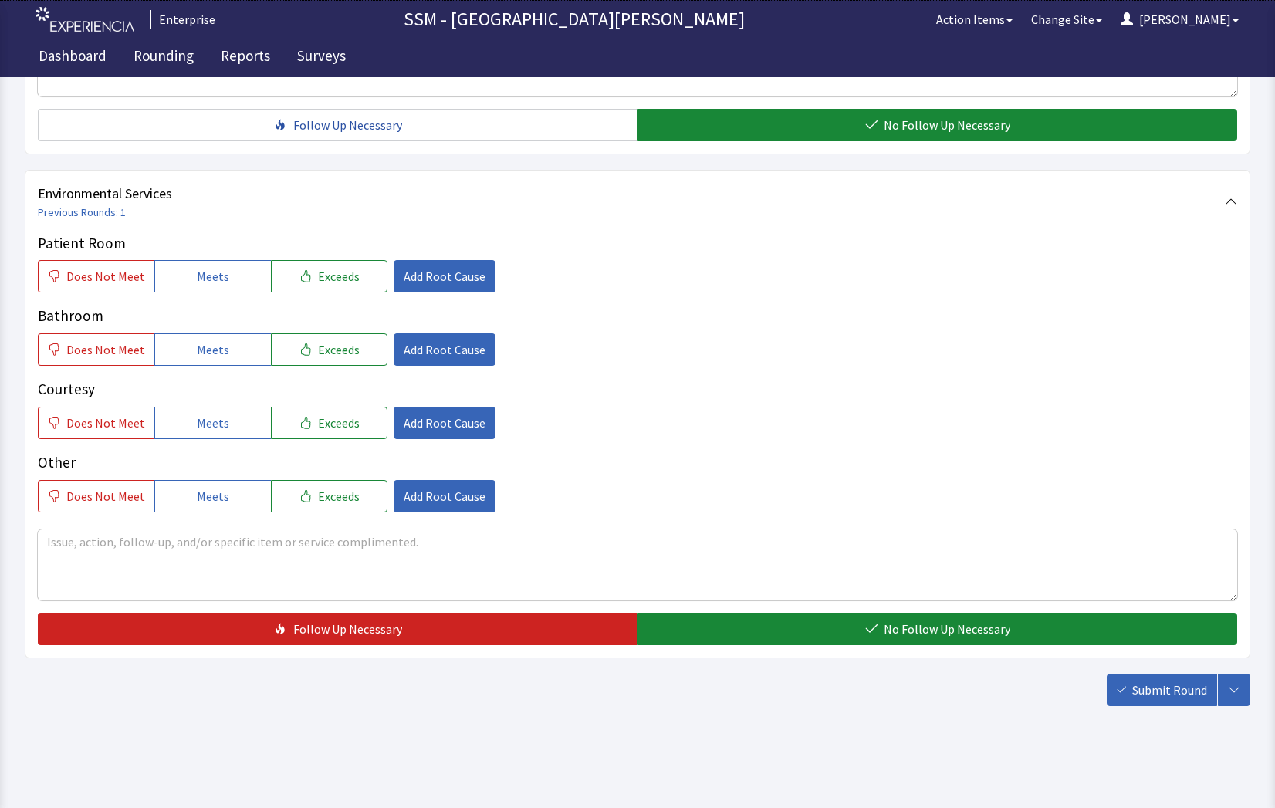
drag, startPoint x: 205, startPoint y: 283, endPoint x: 225, endPoint y: 301, distance: 27.3
click at [209, 291] on button "Meets" at bounding box center [212, 276] width 117 height 32
click at [229, 344] on button "Meets" at bounding box center [212, 350] width 117 height 32
drag, startPoint x: 223, startPoint y: 410, endPoint x: 312, endPoint y: 426, distance: 90.3
click at [222, 412] on button "Meets" at bounding box center [212, 423] width 117 height 32
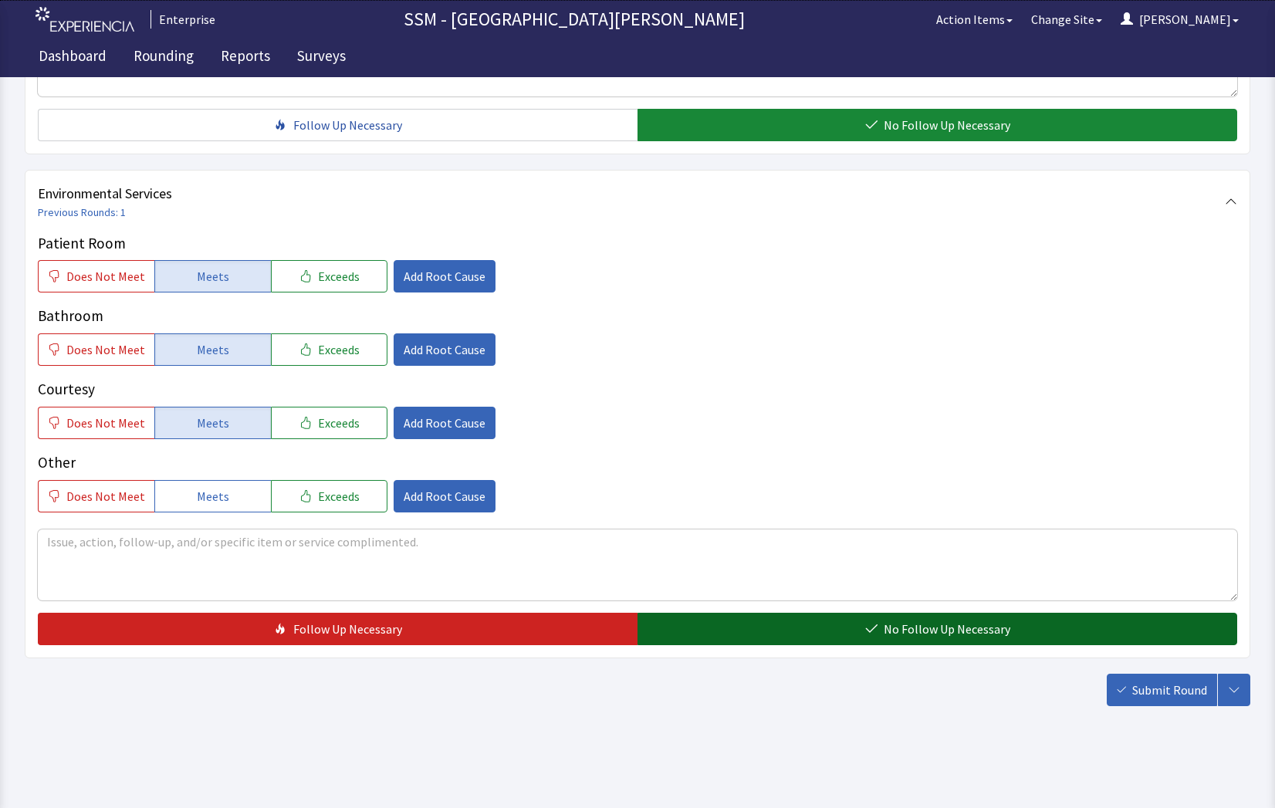
drag, startPoint x: 903, startPoint y: 622, endPoint x: 966, endPoint y: 636, distance: 64.2
click at [905, 622] on span "No Follow Up Necessary" at bounding box center [947, 629] width 127 height 19
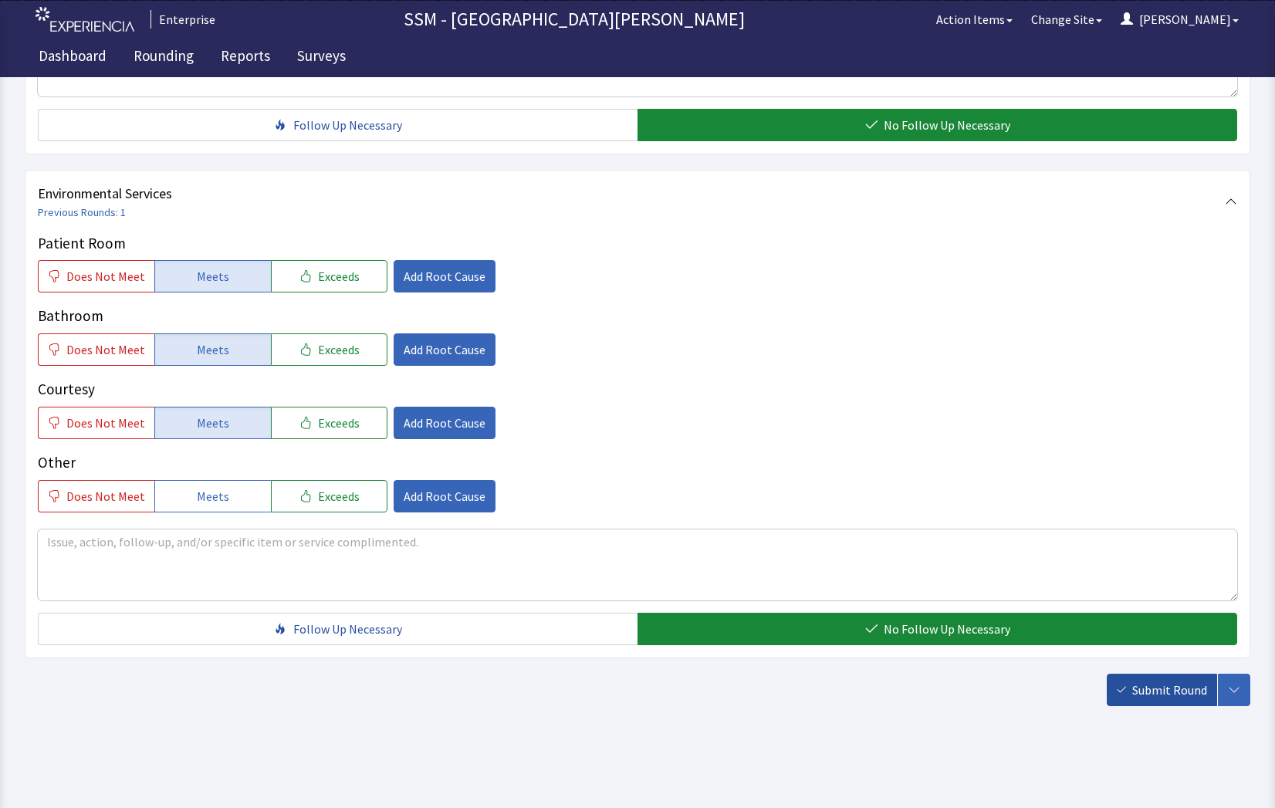
click at [1143, 689] on span "Submit Round" at bounding box center [1170, 690] width 75 height 19
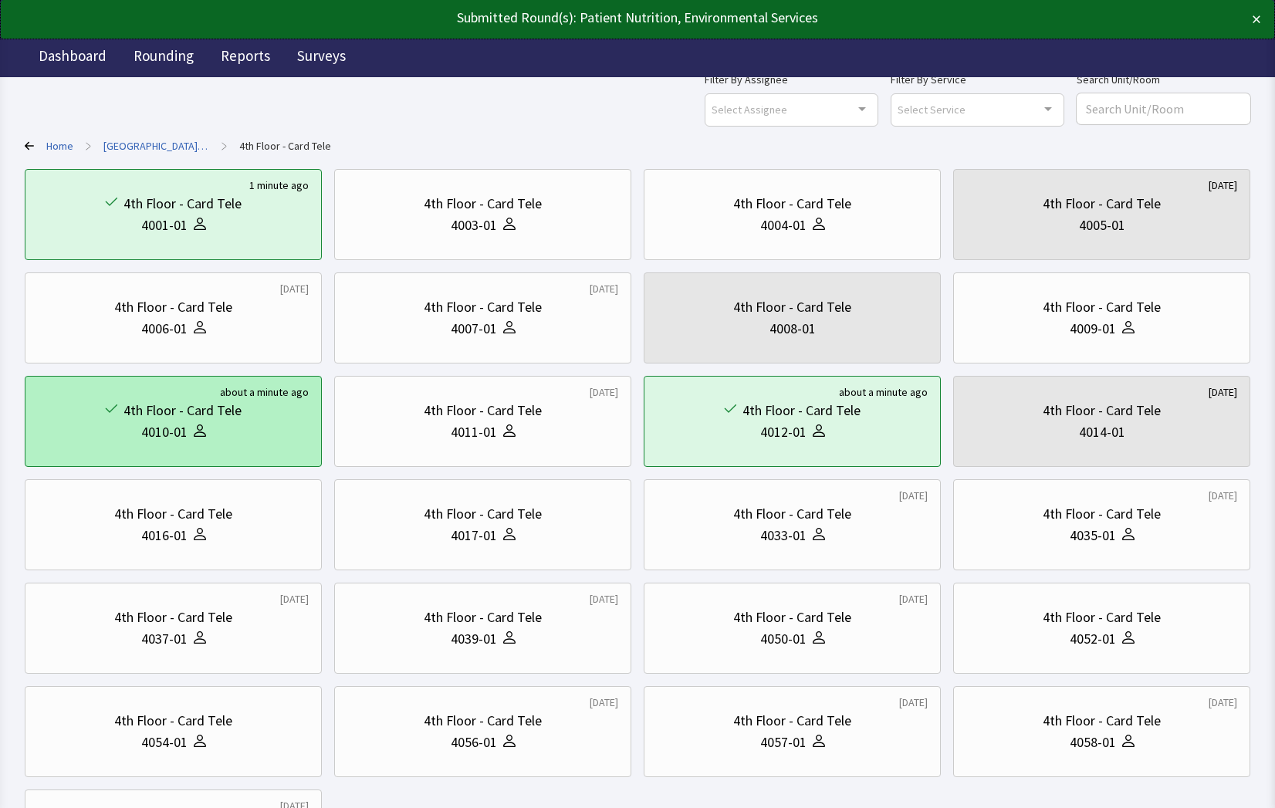
scroll to position [77, 0]
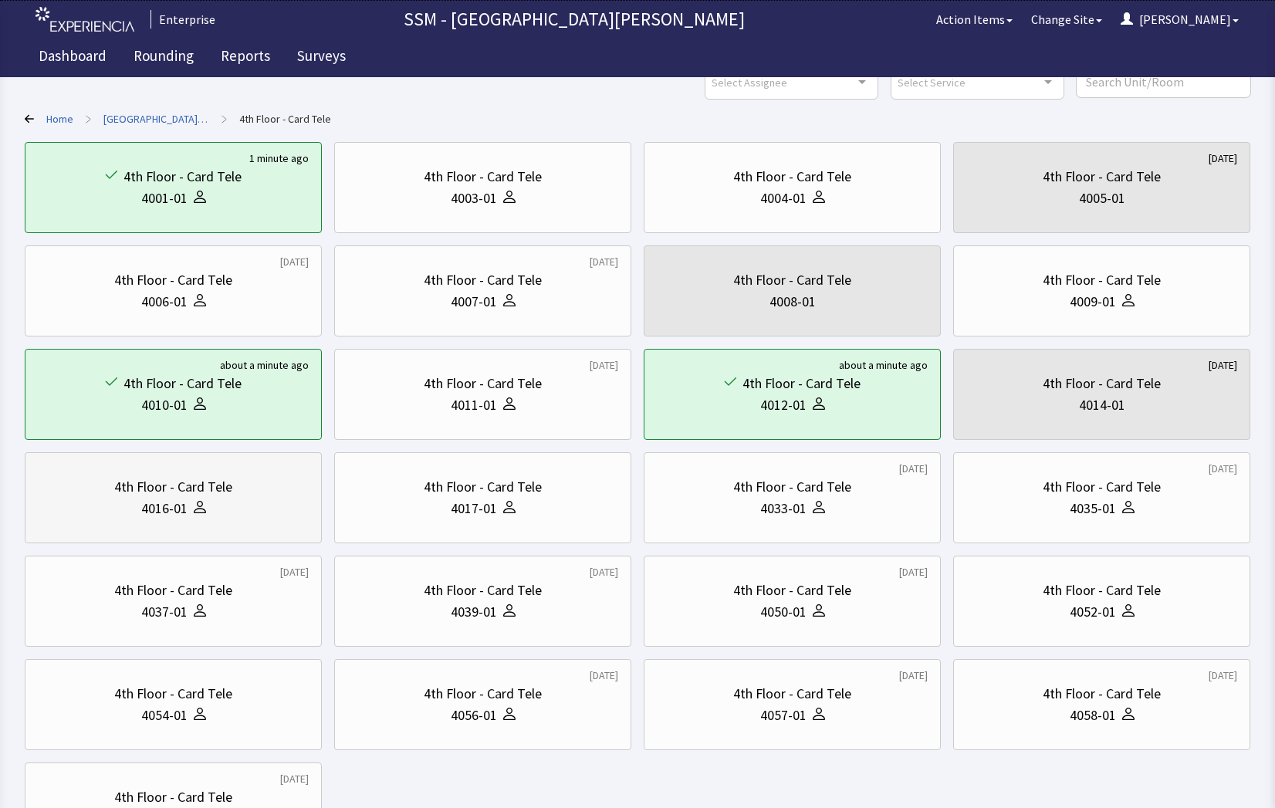
click at [186, 506] on div "4016-01" at bounding box center [164, 509] width 46 height 22
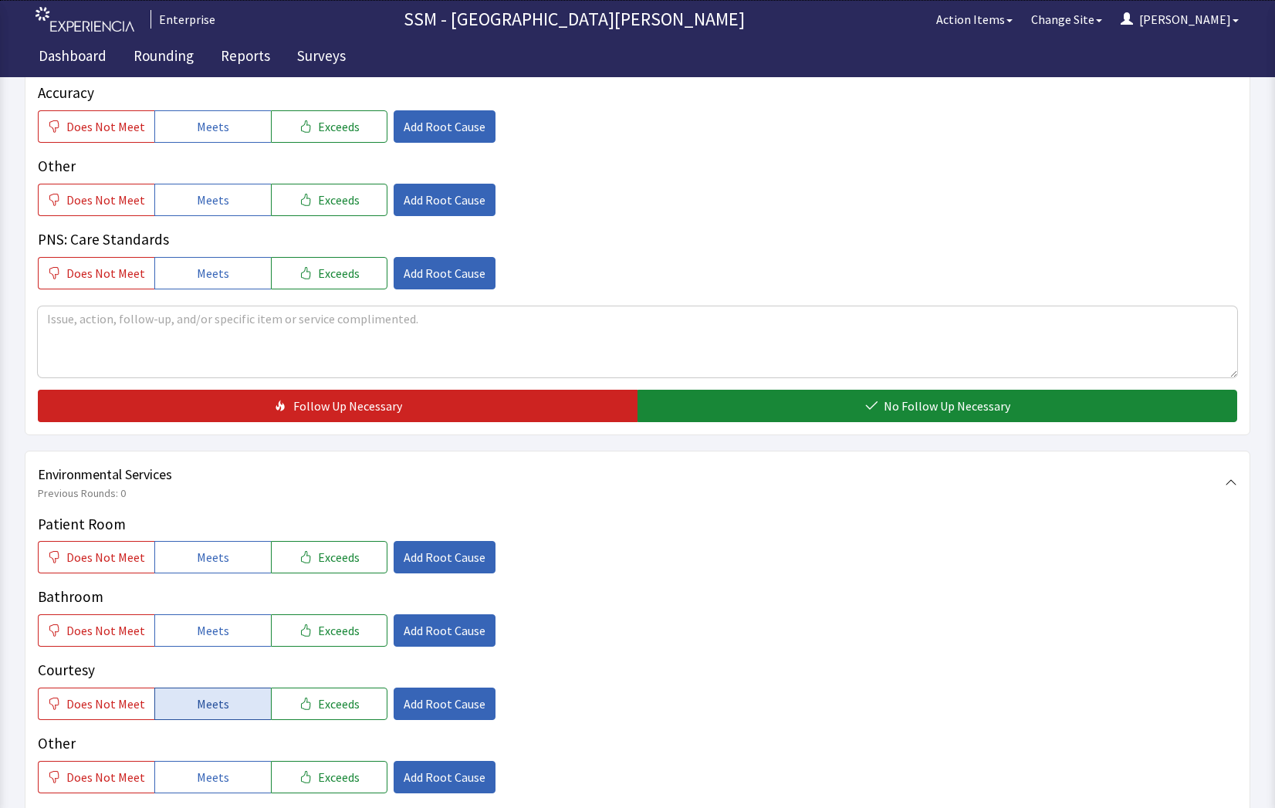
scroll to position [1390, 0]
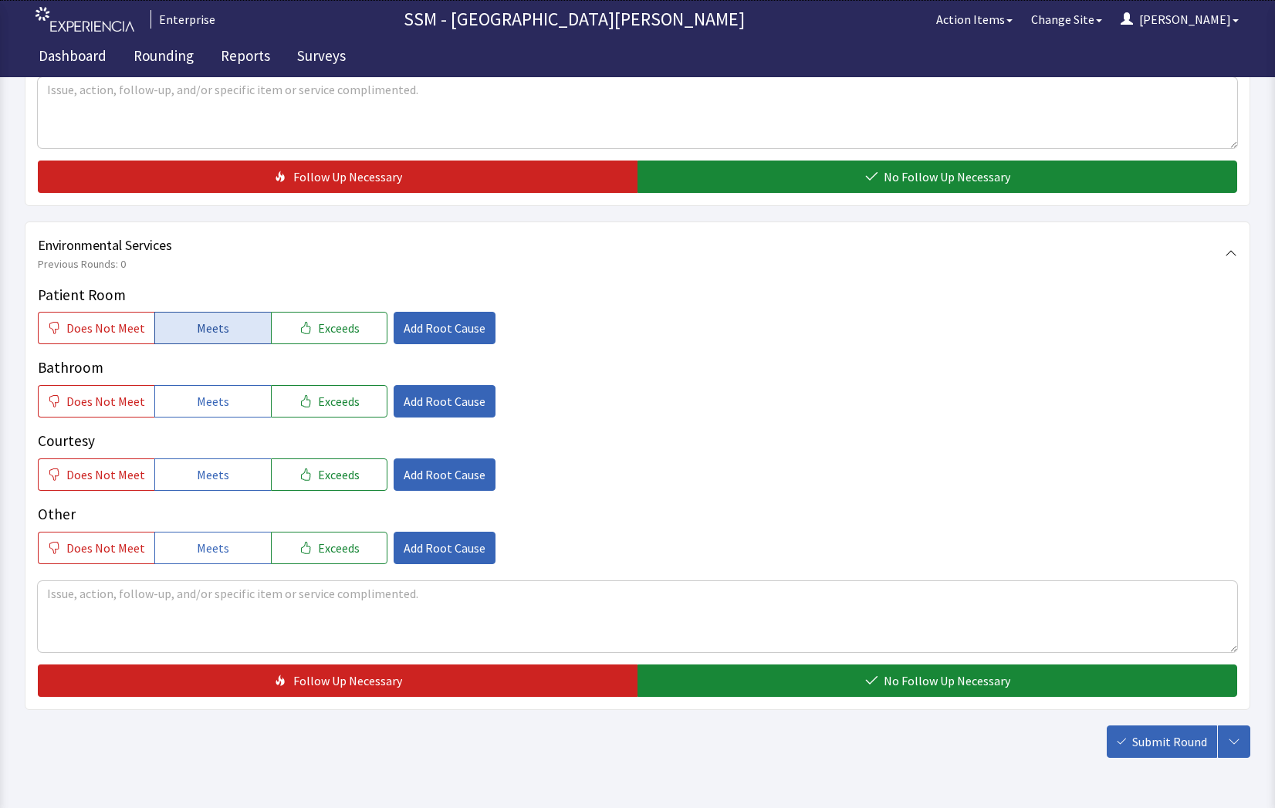
click at [169, 332] on button "Meets" at bounding box center [212, 328] width 117 height 32
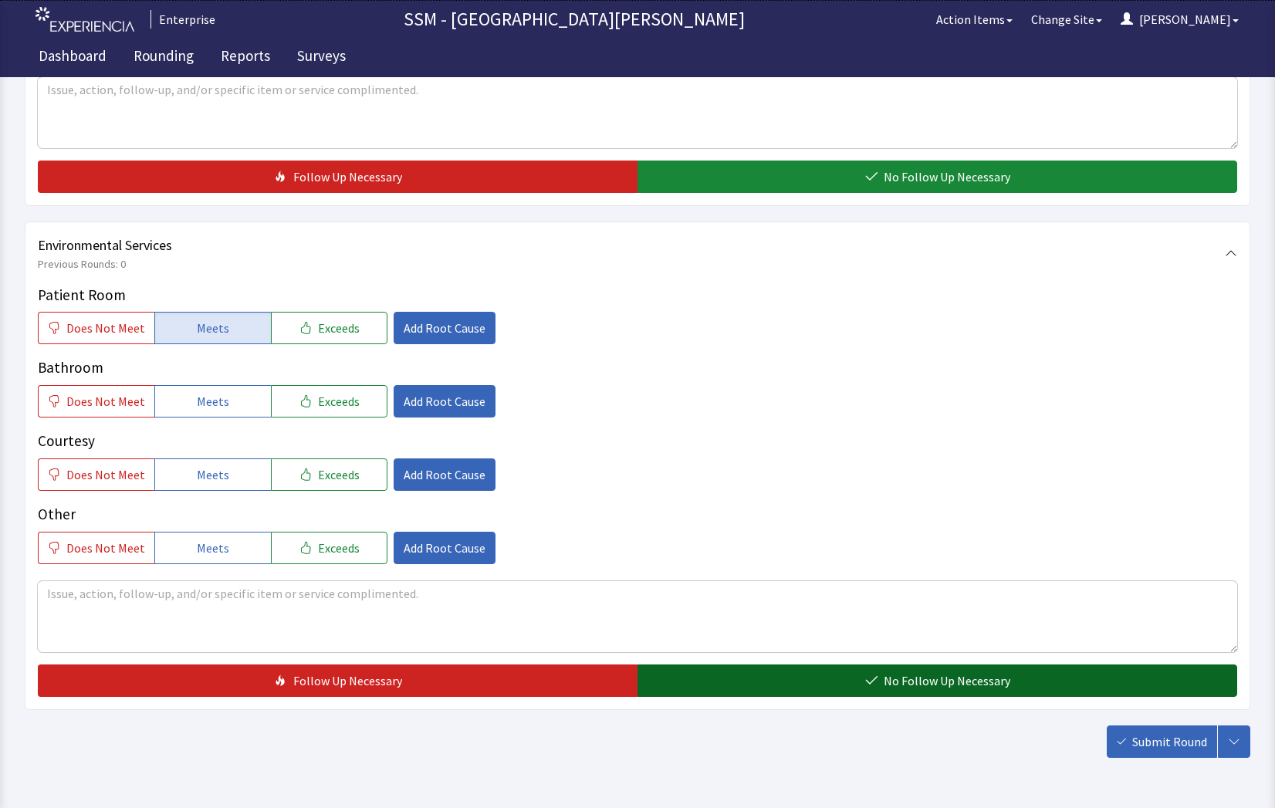
click at [669, 680] on button "No Follow Up Necessary" at bounding box center [938, 681] width 600 height 32
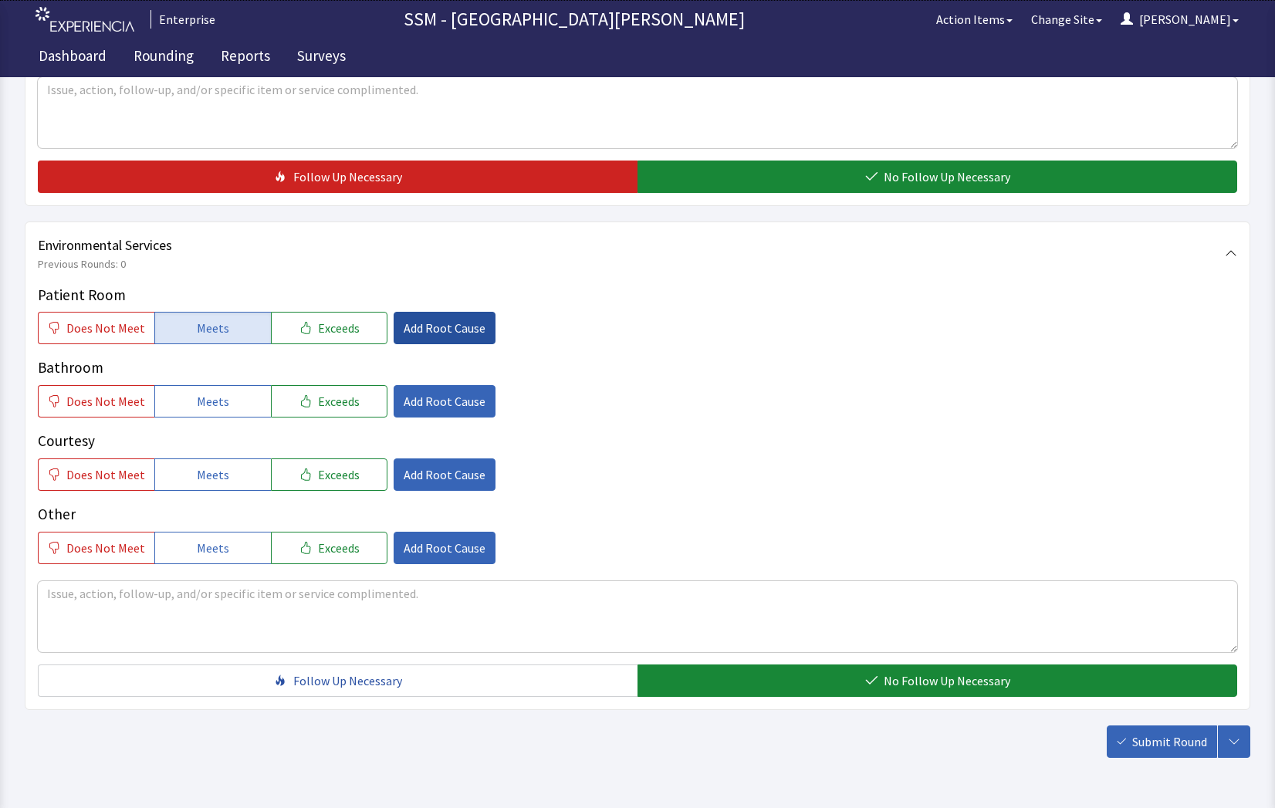
click at [404, 326] on span "Add Root Cause" at bounding box center [445, 328] width 82 height 19
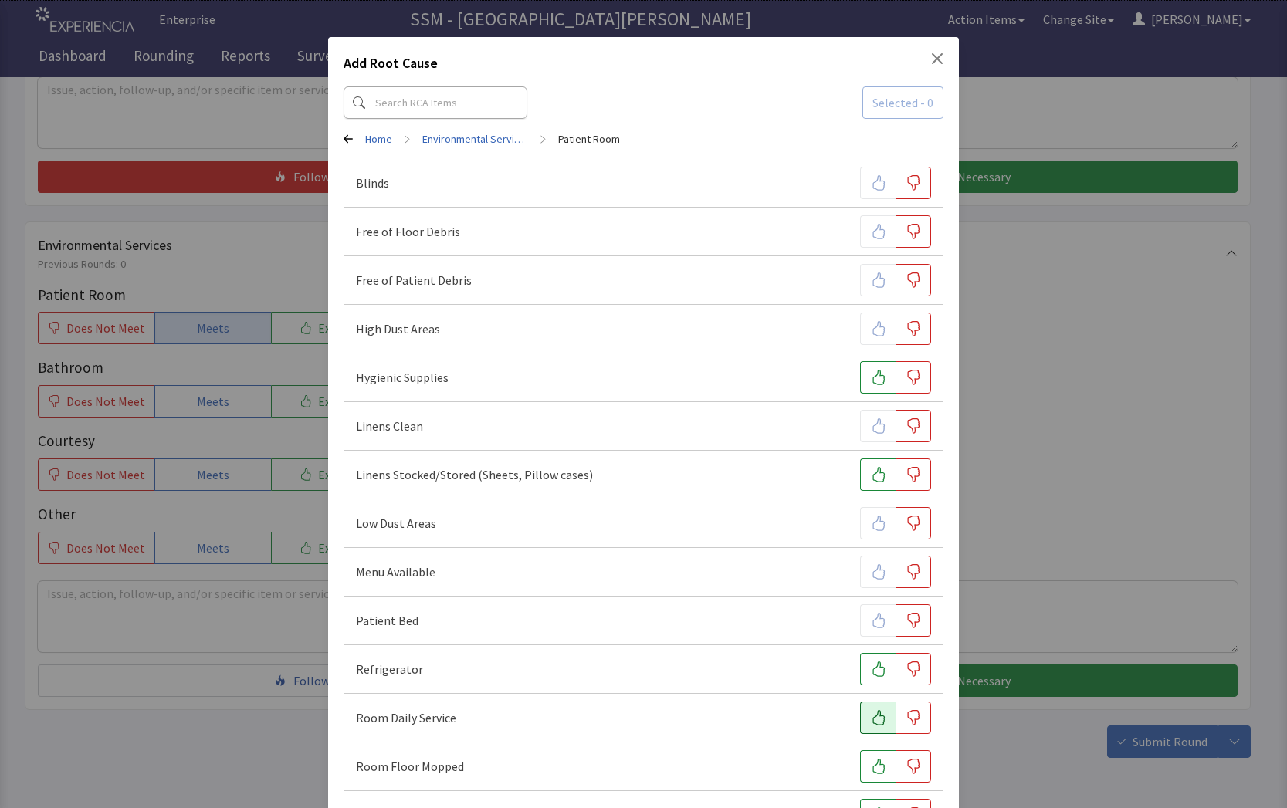
click at [877, 726] on button "button" at bounding box center [878, 718] width 36 height 32
click at [265, 767] on div "Add Root Cause Selected - 1 Home > Environmental Services > Patient Room Blinds…" at bounding box center [643, 800] width 1287 height 1600
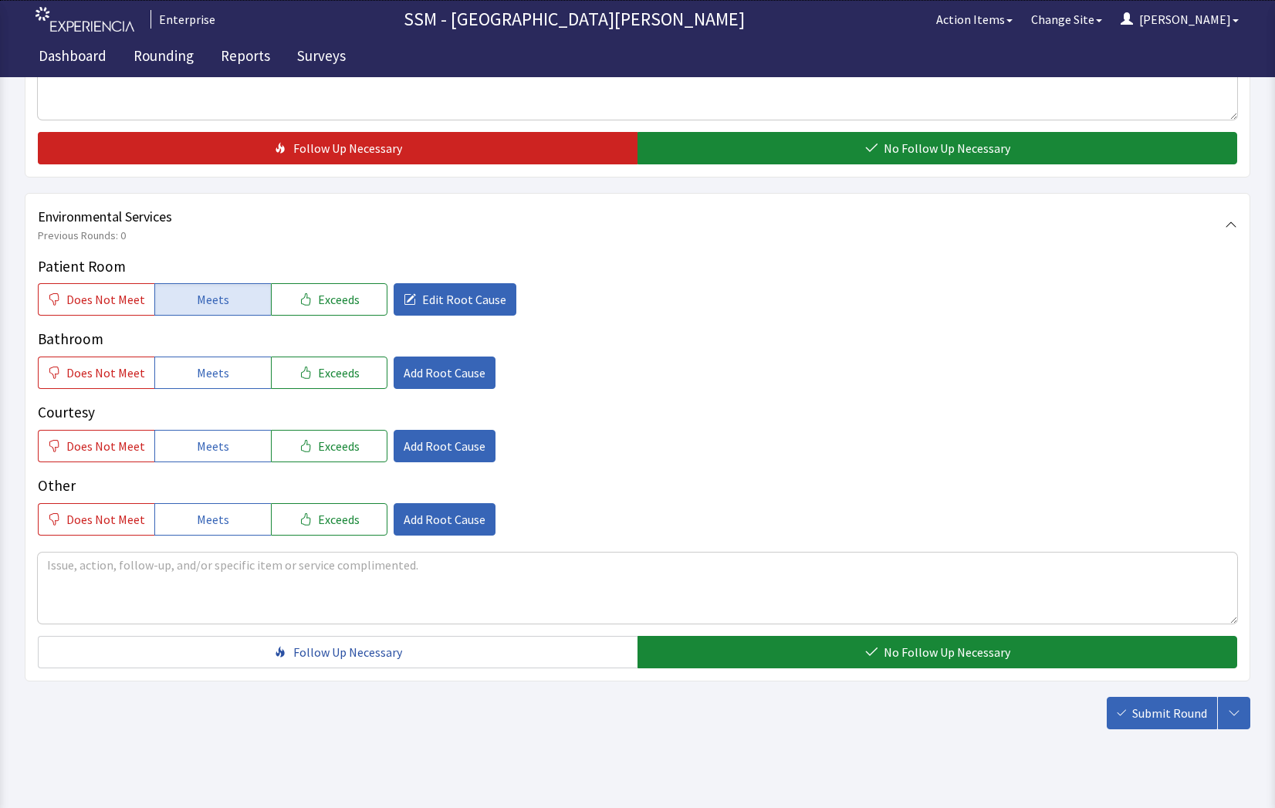
scroll to position [1441, 0]
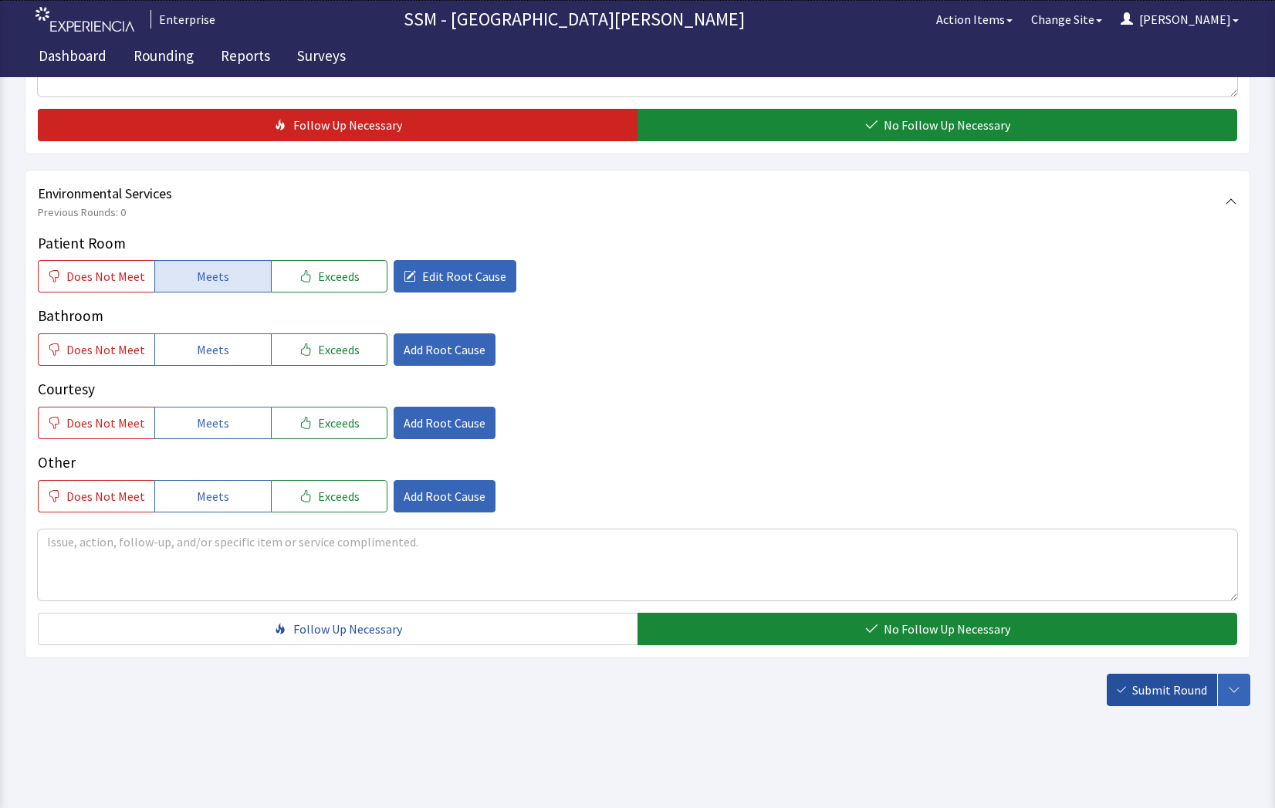
click at [1160, 697] on span "Submit Round" at bounding box center [1170, 690] width 75 height 19
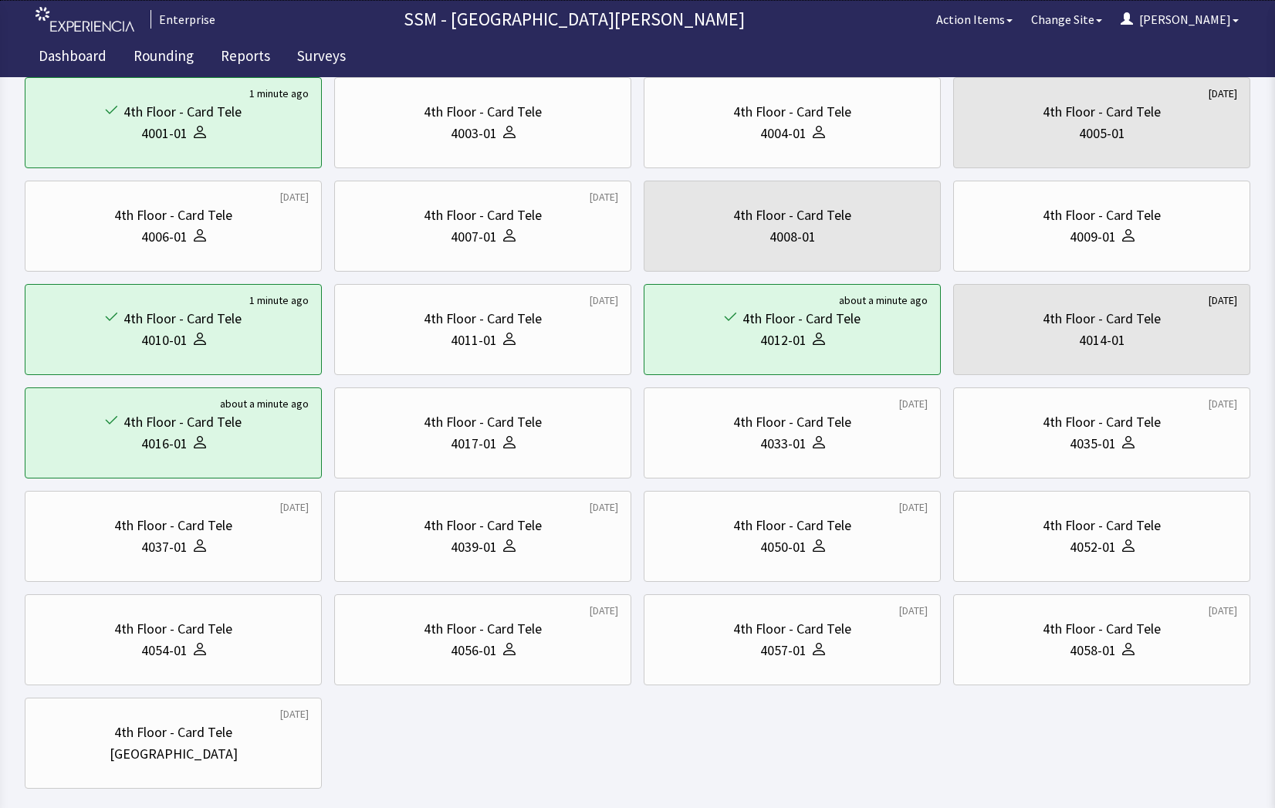
scroll to position [225, 0]
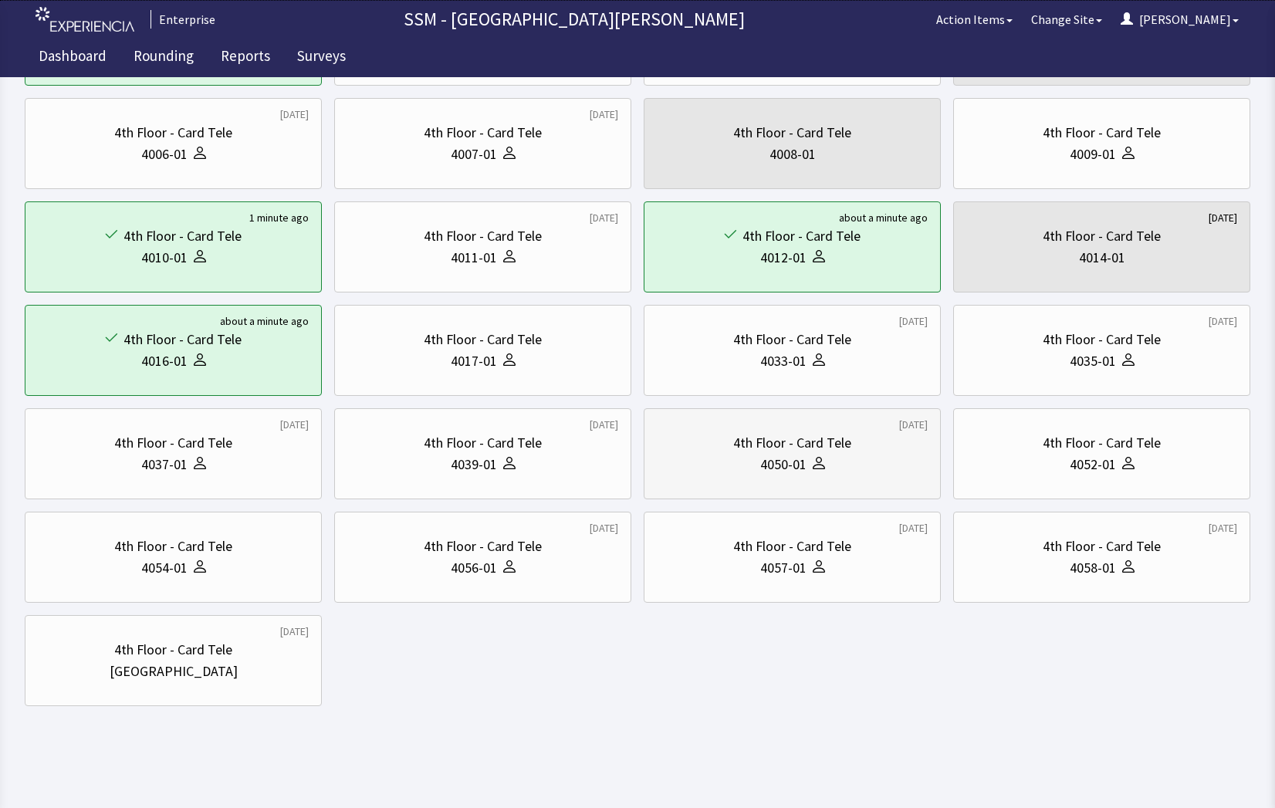
click at [765, 445] on div "4th Floor - Card Tele" at bounding box center [792, 443] width 118 height 22
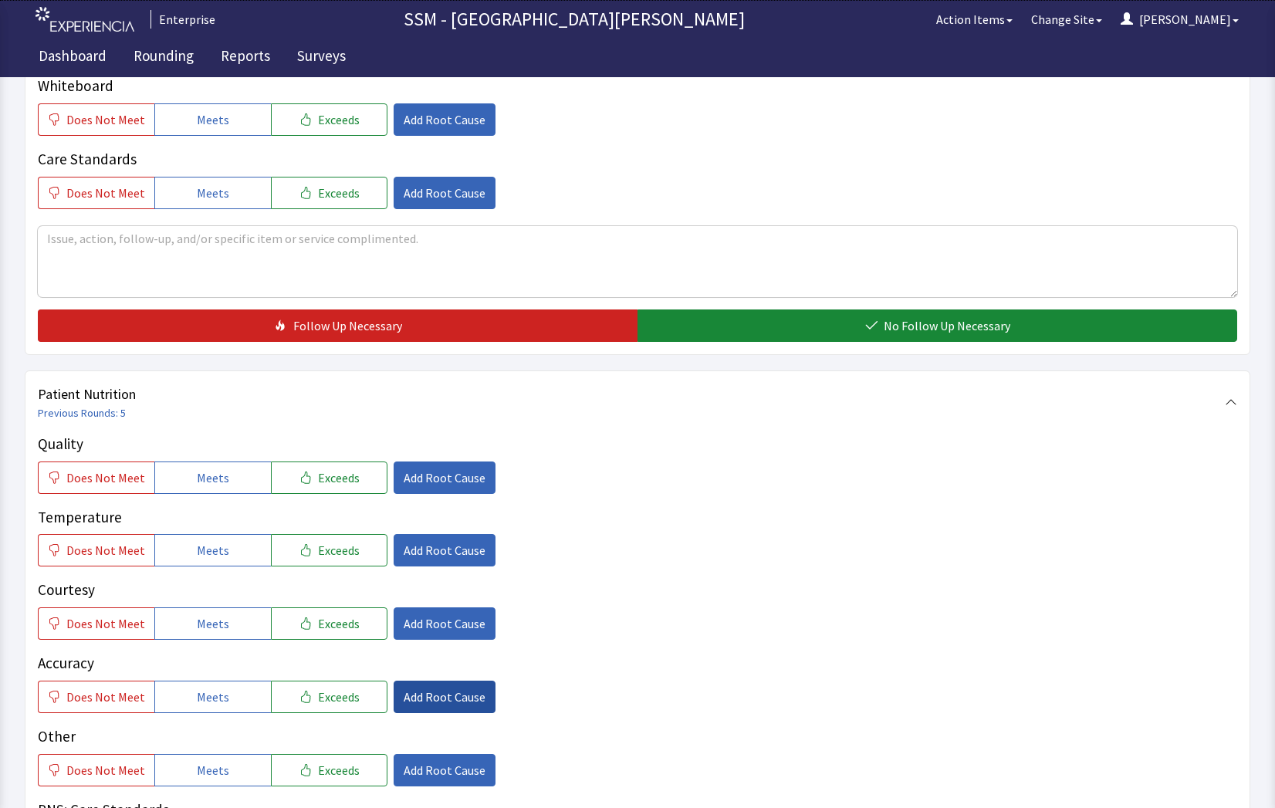
scroll to position [772, 0]
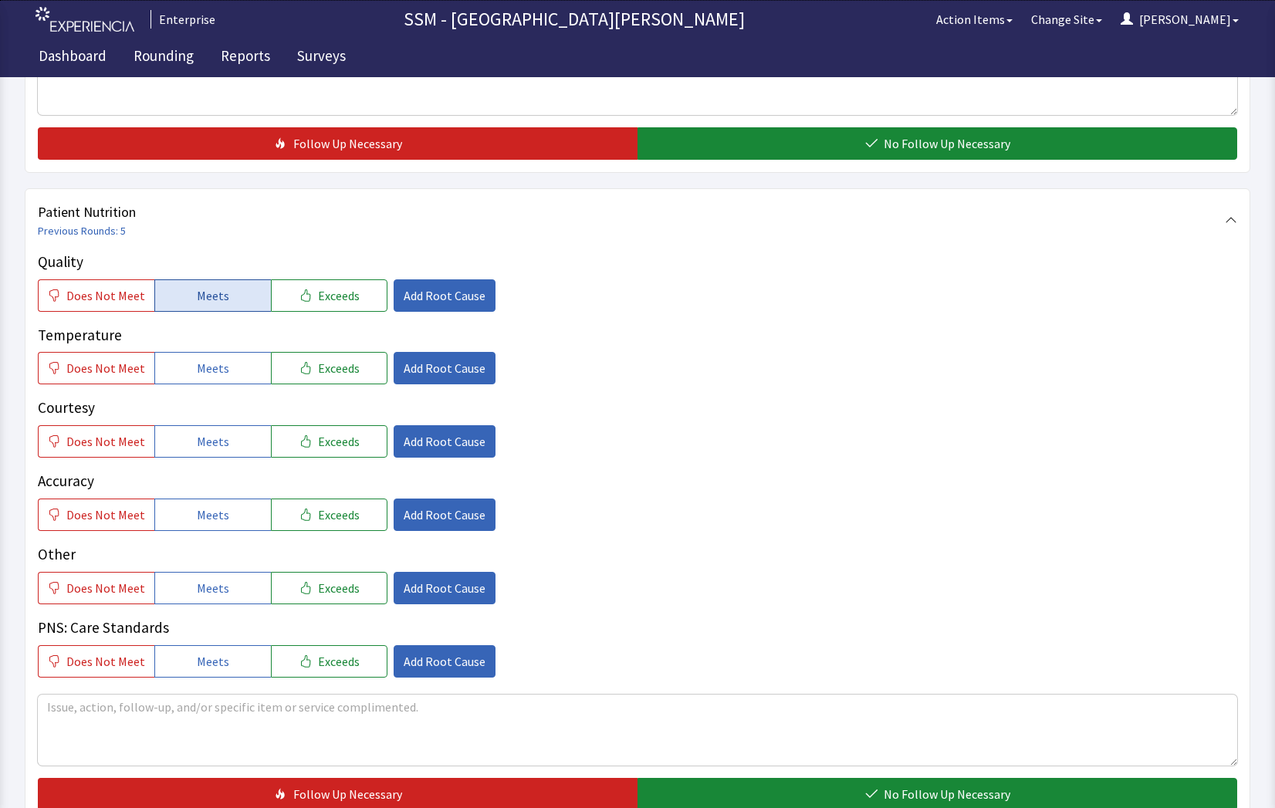
click at [222, 300] on button "Meets" at bounding box center [212, 295] width 117 height 32
click at [245, 374] on button "Meets" at bounding box center [212, 368] width 117 height 32
click at [249, 457] on button "Meets" at bounding box center [212, 441] width 117 height 32
click at [247, 521] on button "Meets" at bounding box center [212, 515] width 117 height 32
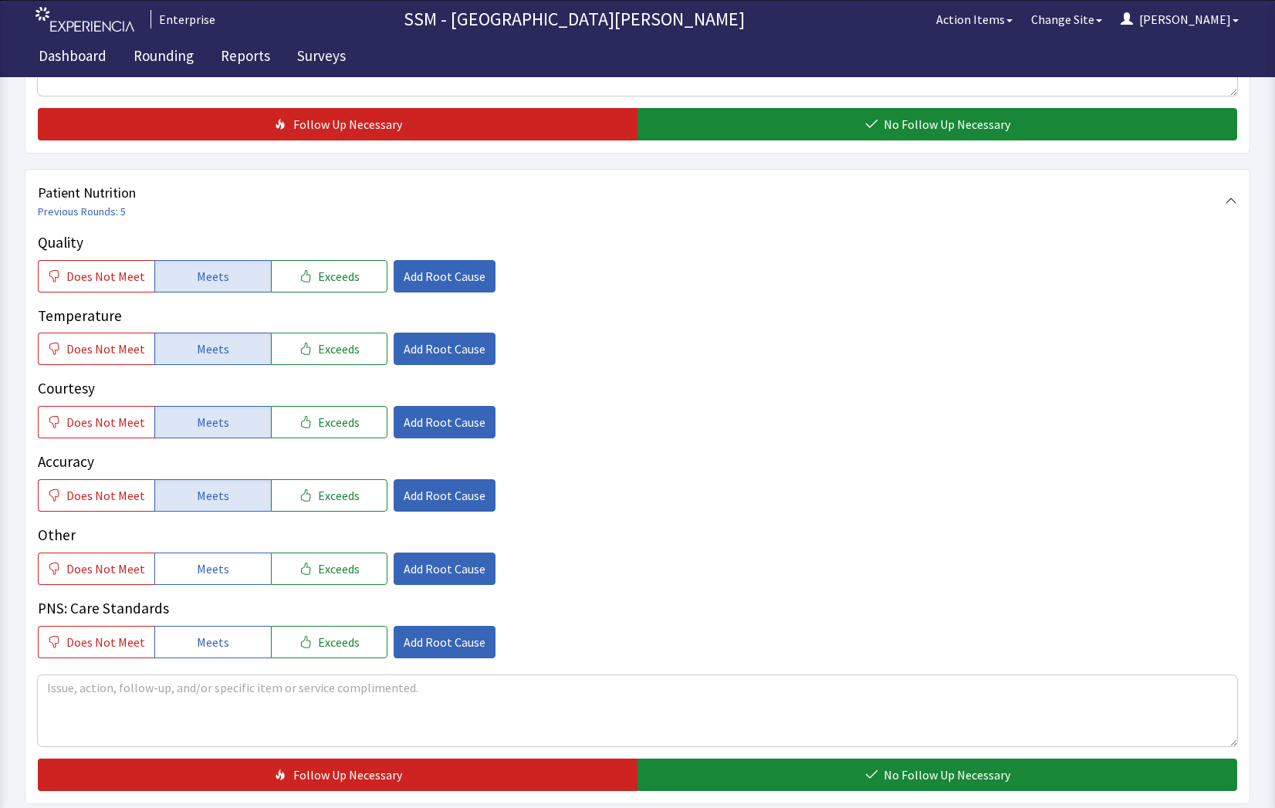
scroll to position [1235, 0]
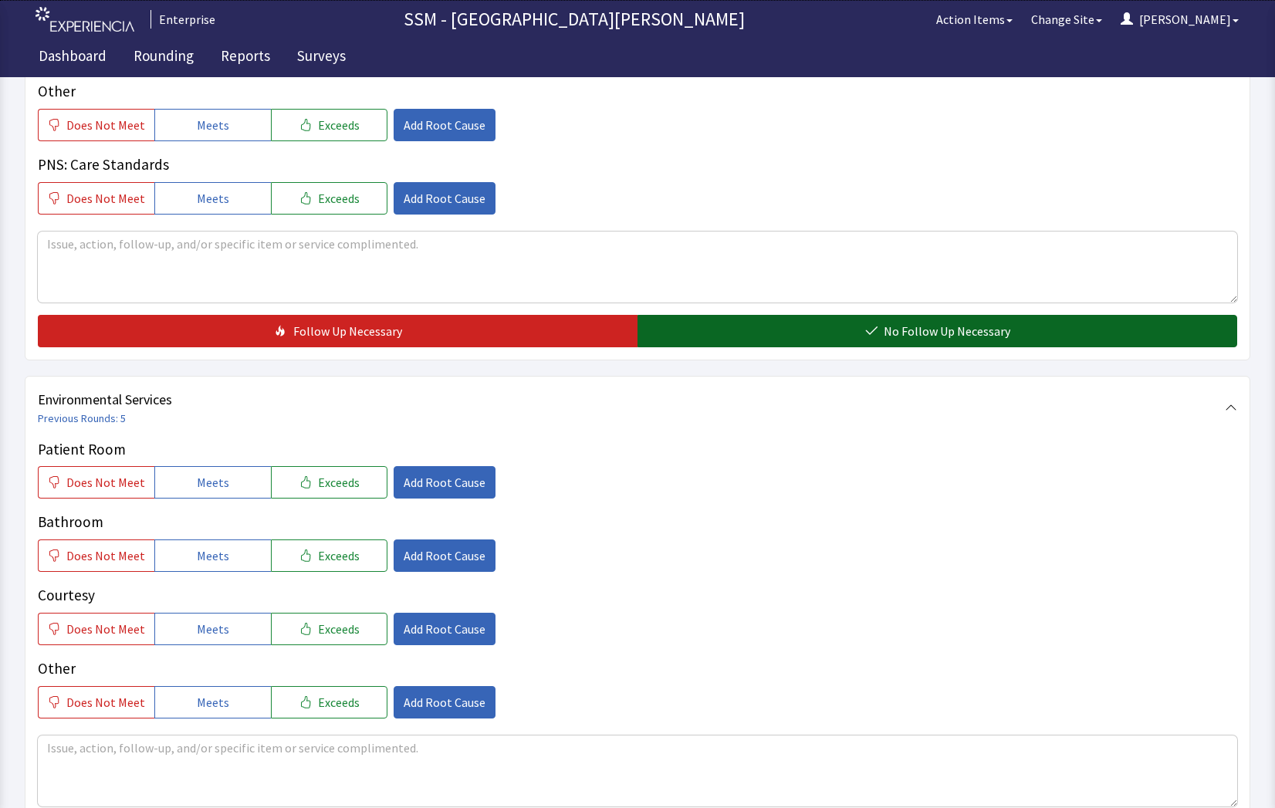
click at [826, 322] on button "No Follow Up Necessary" at bounding box center [938, 331] width 600 height 32
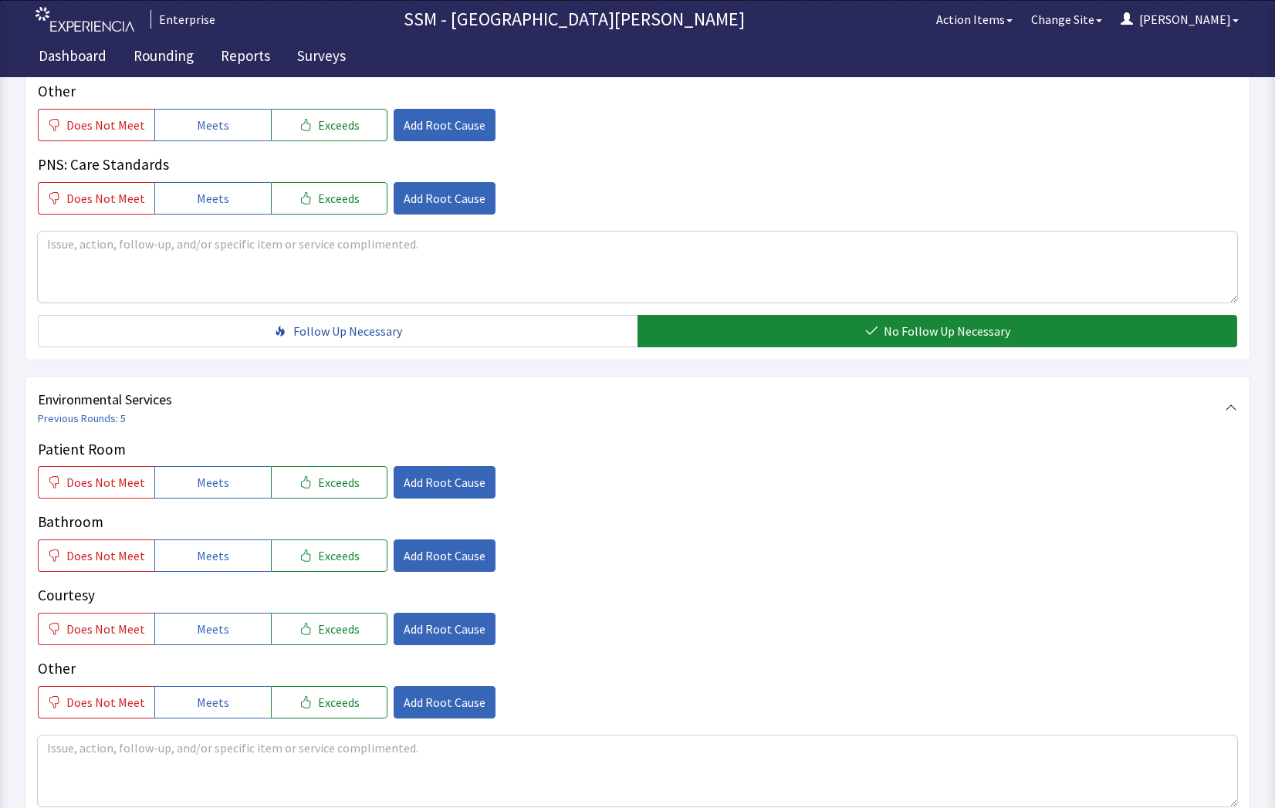
drag, startPoint x: 221, startPoint y: 476, endPoint x: 230, endPoint y: 513, distance: 38.2
click at [220, 476] on span "Meets" at bounding box center [213, 482] width 32 height 19
click at [230, 549] on button "Meets" at bounding box center [212, 556] width 117 height 32
click at [232, 622] on button "Meets" at bounding box center [212, 629] width 117 height 32
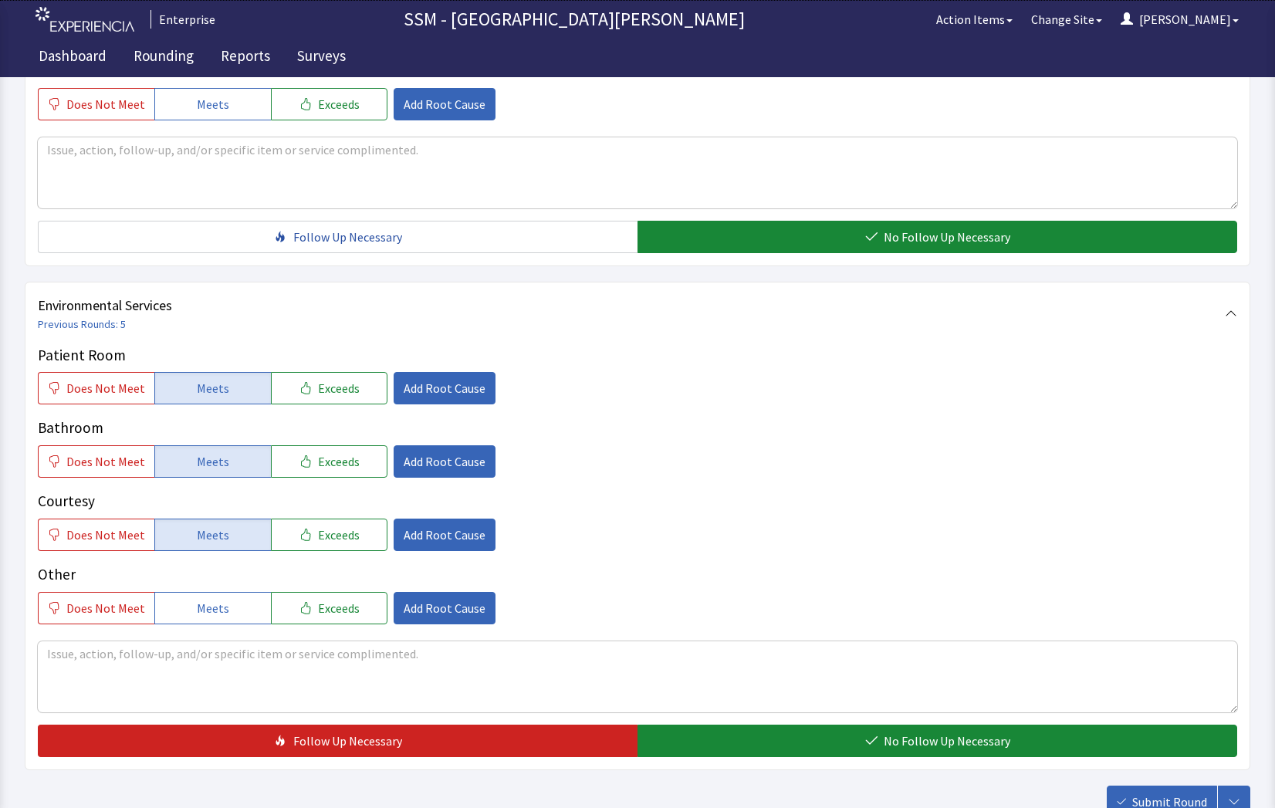
scroll to position [1441, 0]
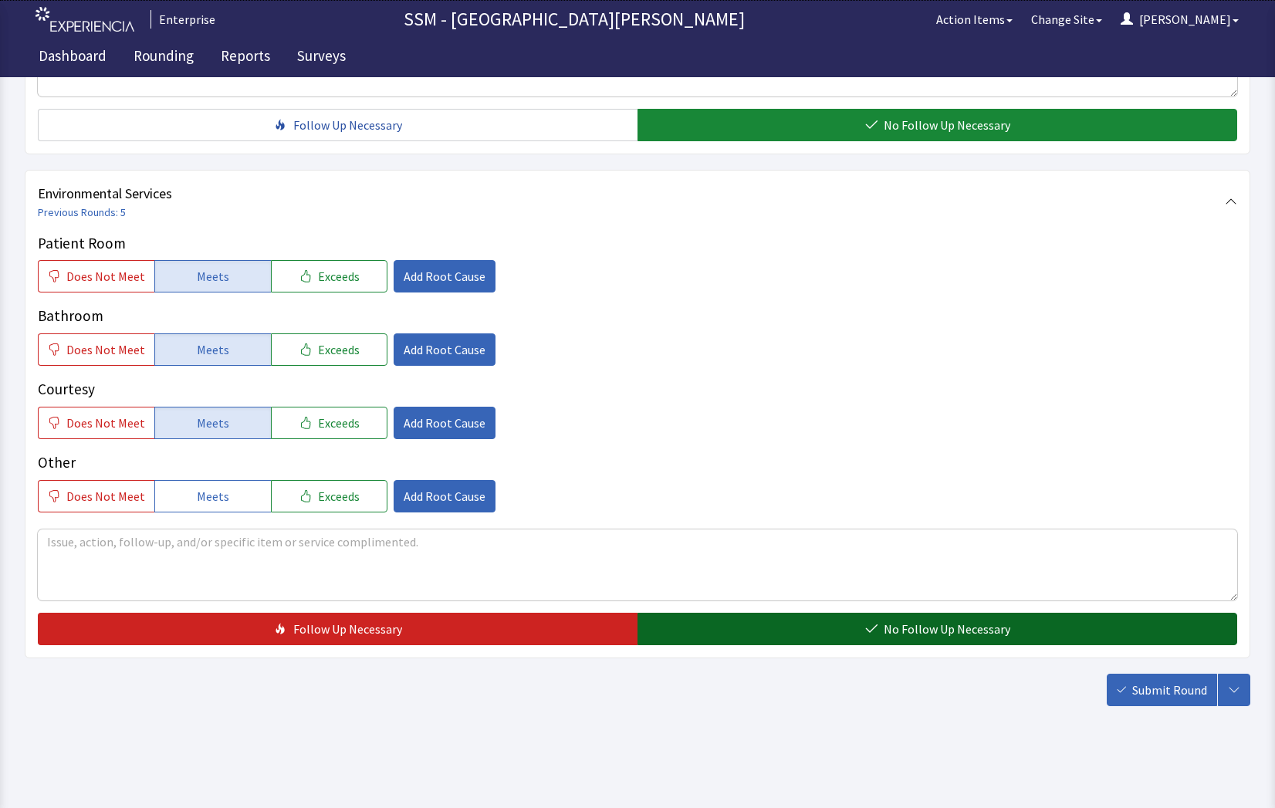
click at [947, 637] on span "No Follow Up Necessary" at bounding box center [947, 629] width 127 height 19
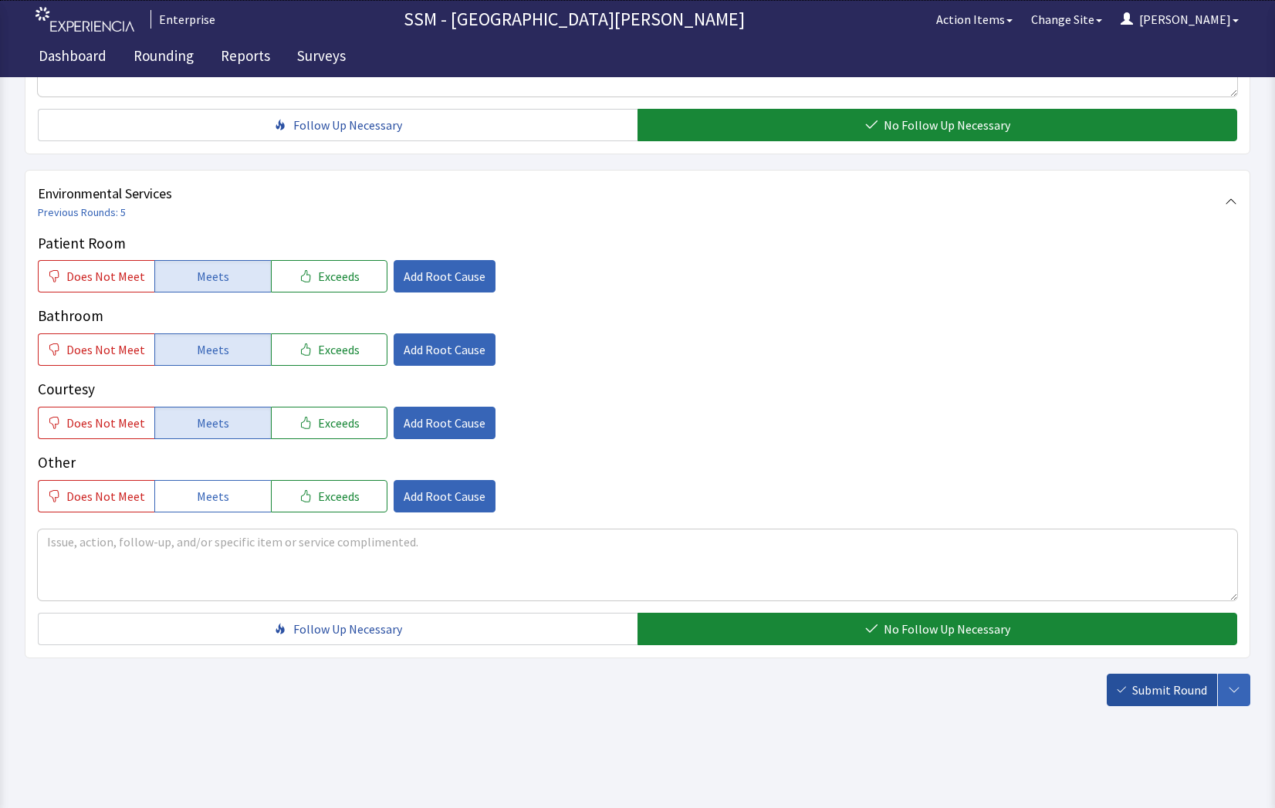
click at [1159, 691] on span "Submit Round" at bounding box center [1170, 690] width 75 height 19
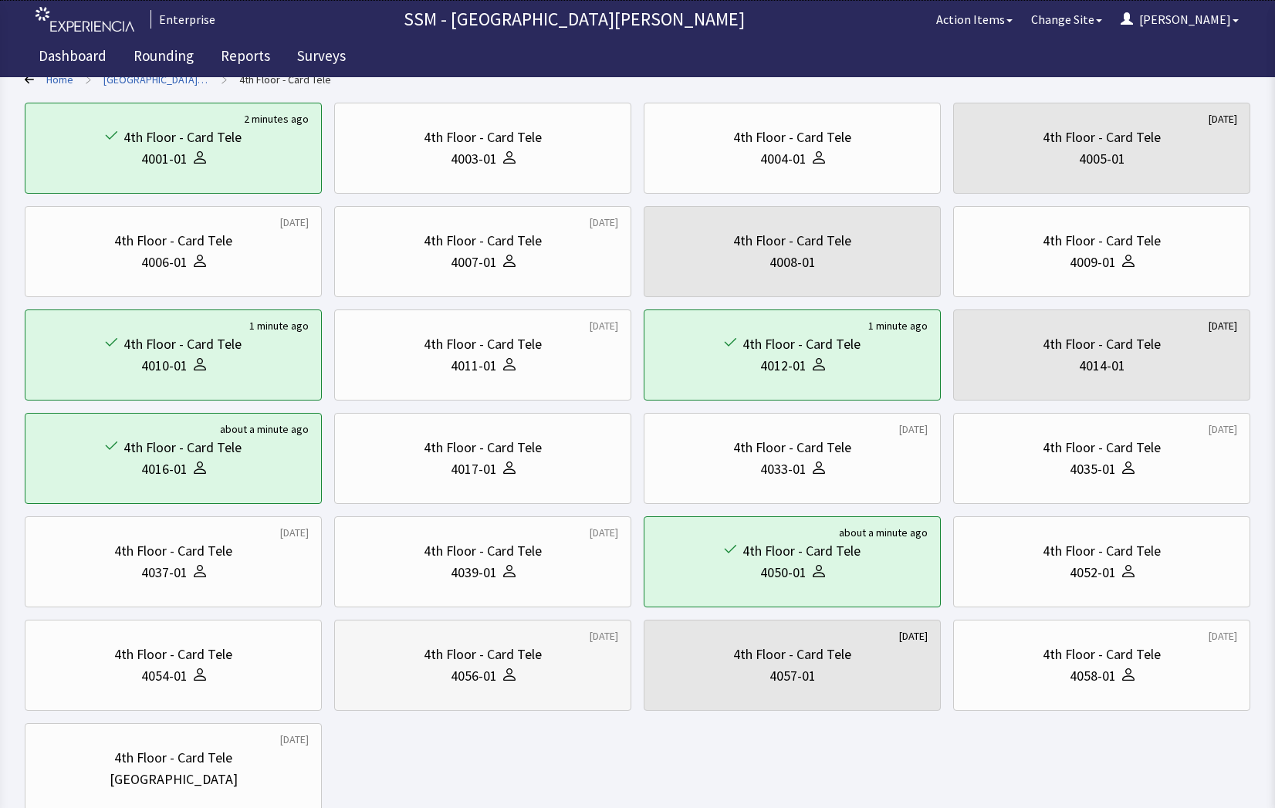
scroll to position [225, 0]
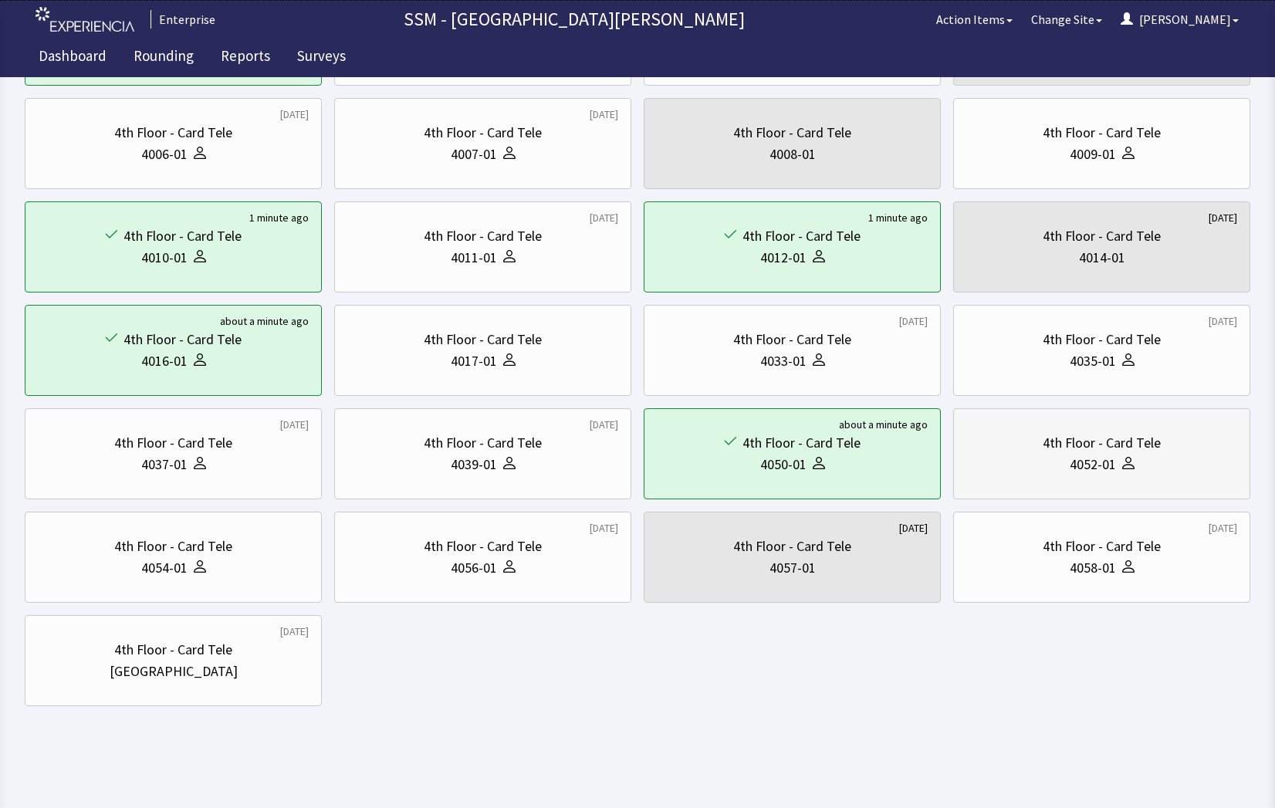
click at [1044, 467] on div "4052-01" at bounding box center [1102, 465] width 271 height 22
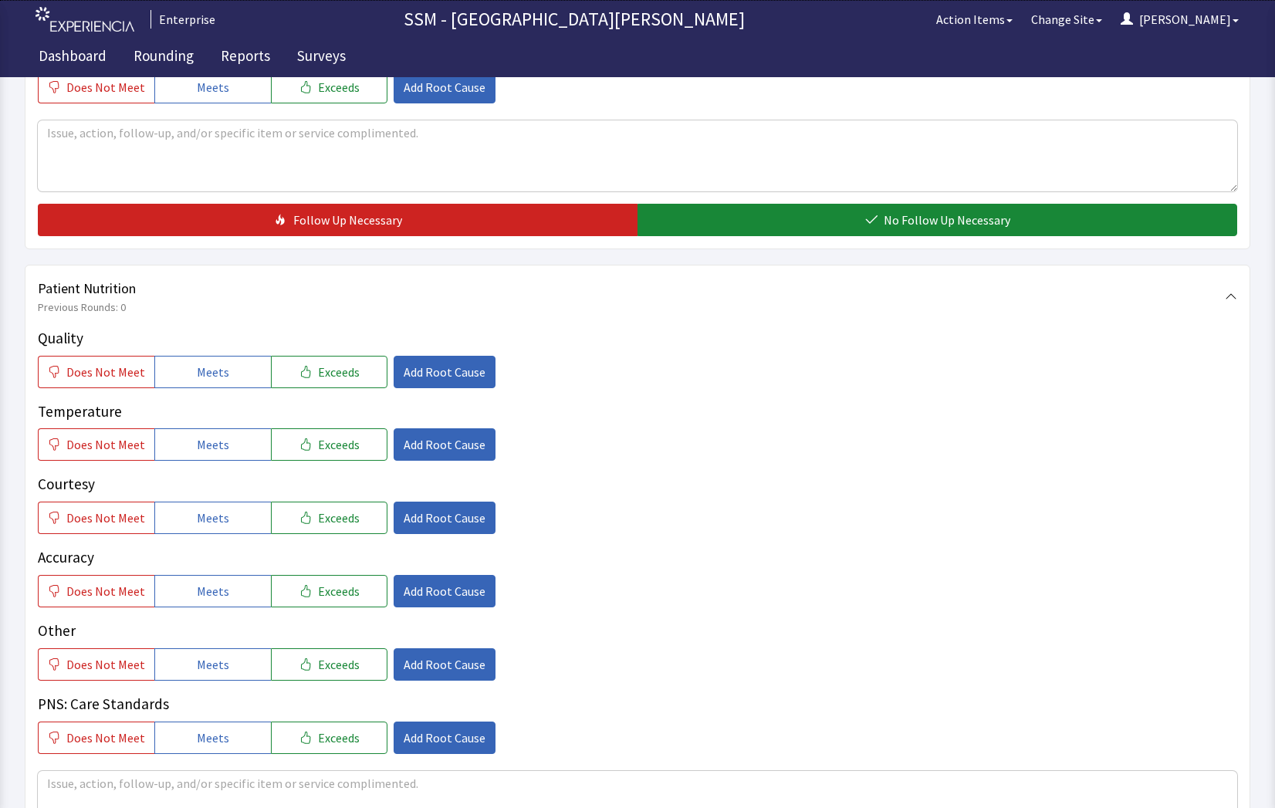
scroll to position [849, 0]
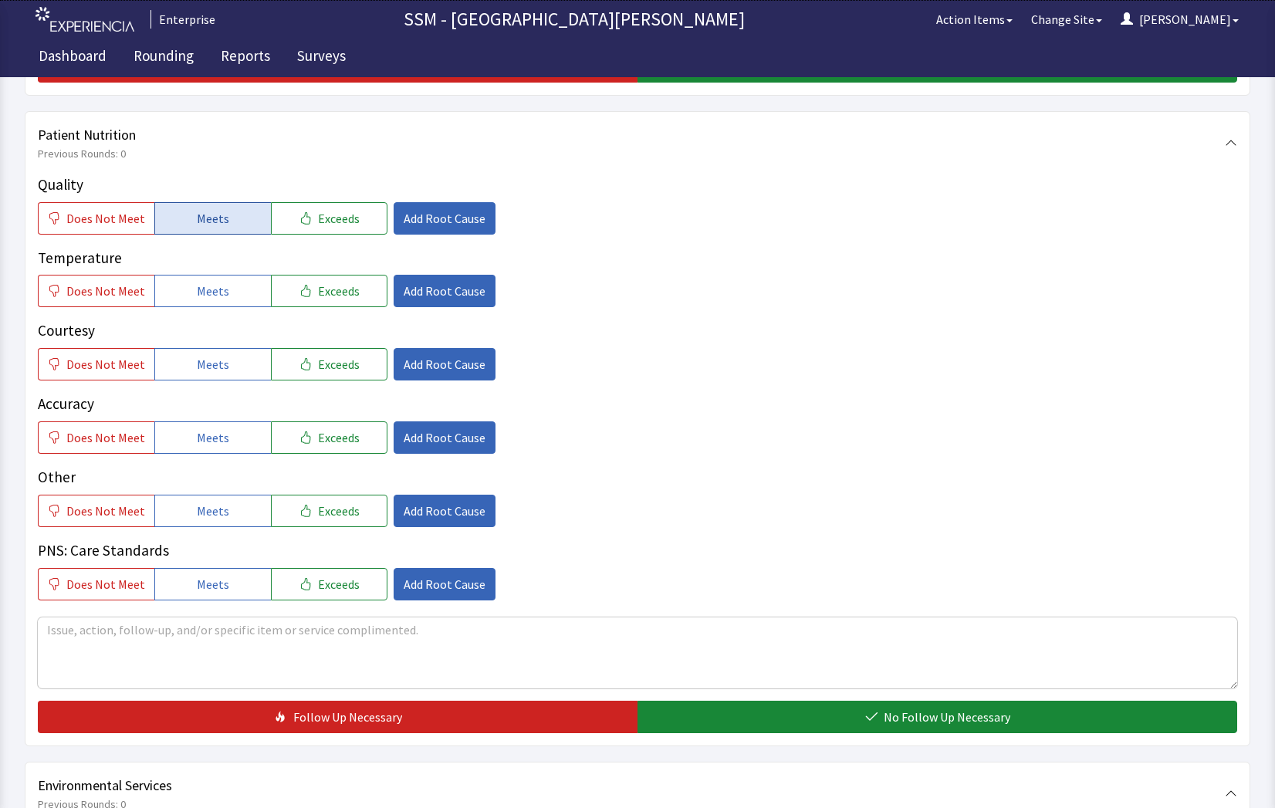
click at [190, 224] on button "Meets" at bounding box center [212, 218] width 117 height 32
click at [224, 296] on button "Meets" at bounding box center [212, 291] width 117 height 32
click at [218, 361] on span "Meets" at bounding box center [213, 364] width 32 height 19
click at [203, 427] on button "Meets" at bounding box center [212, 438] width 117 height 32
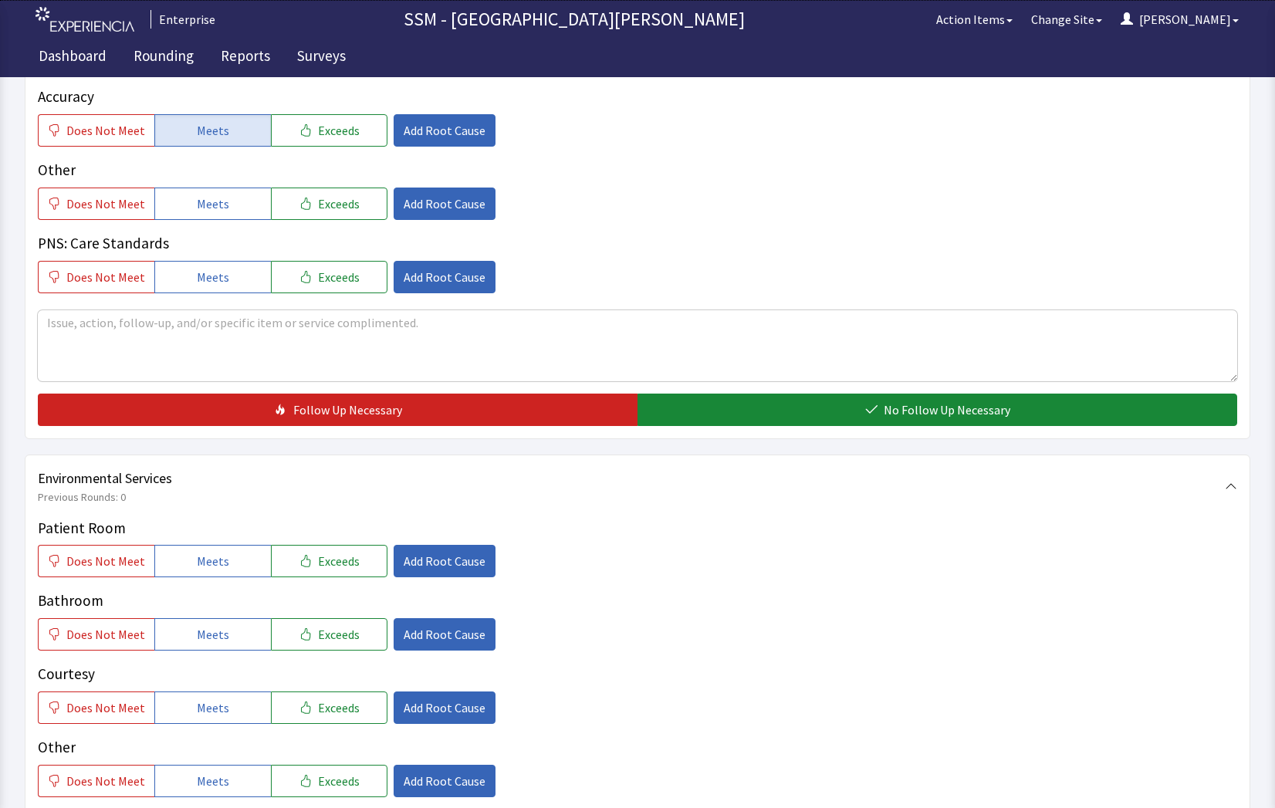
scroll to position [1158, 0]
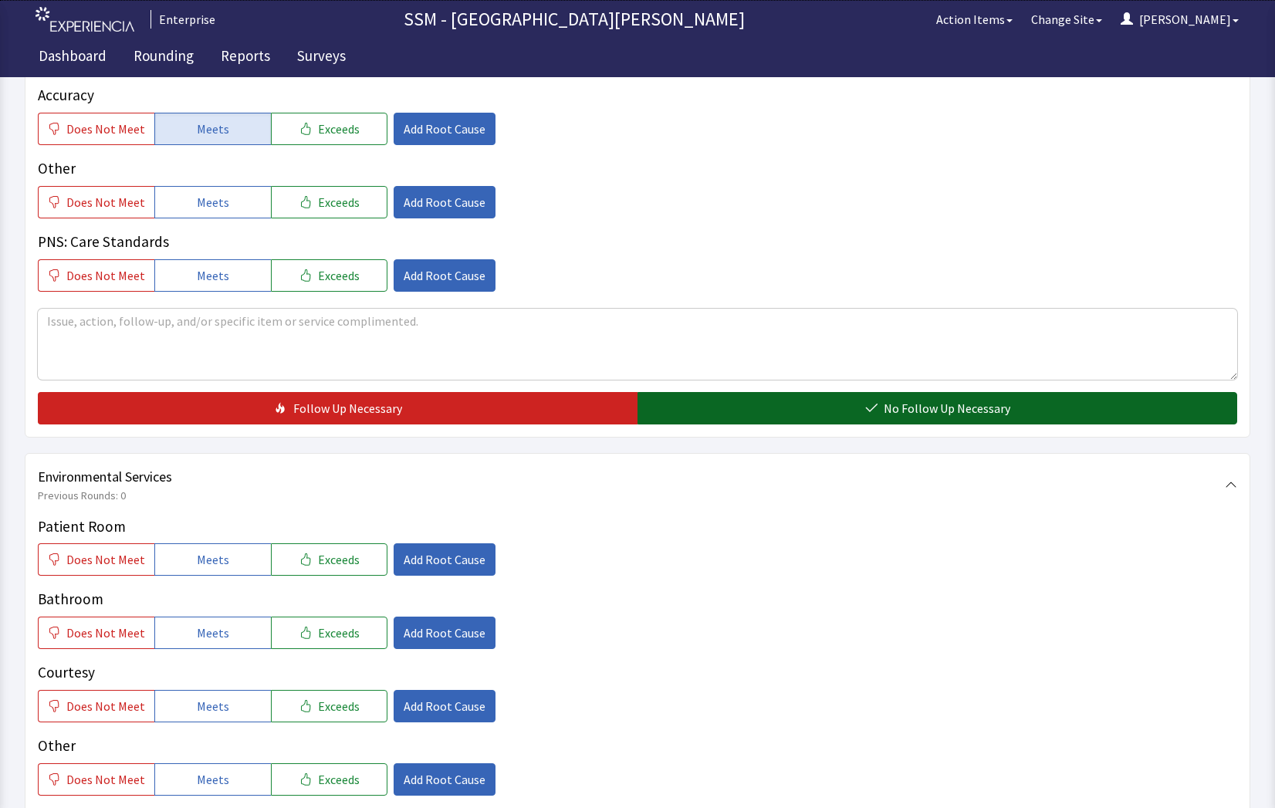
click at [876, 403] on icon "button" at bounding box center [871, 408] width 12 height 12
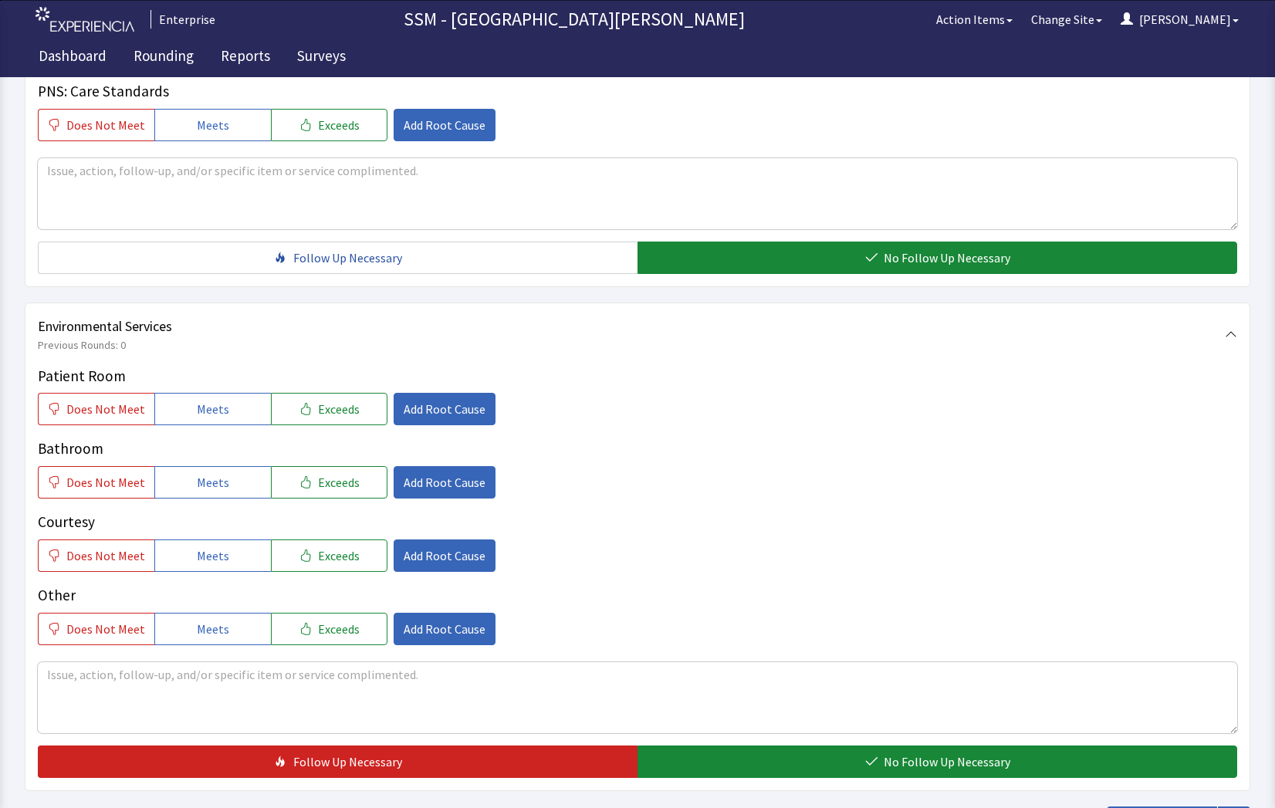
scroll to position [1312, 0]
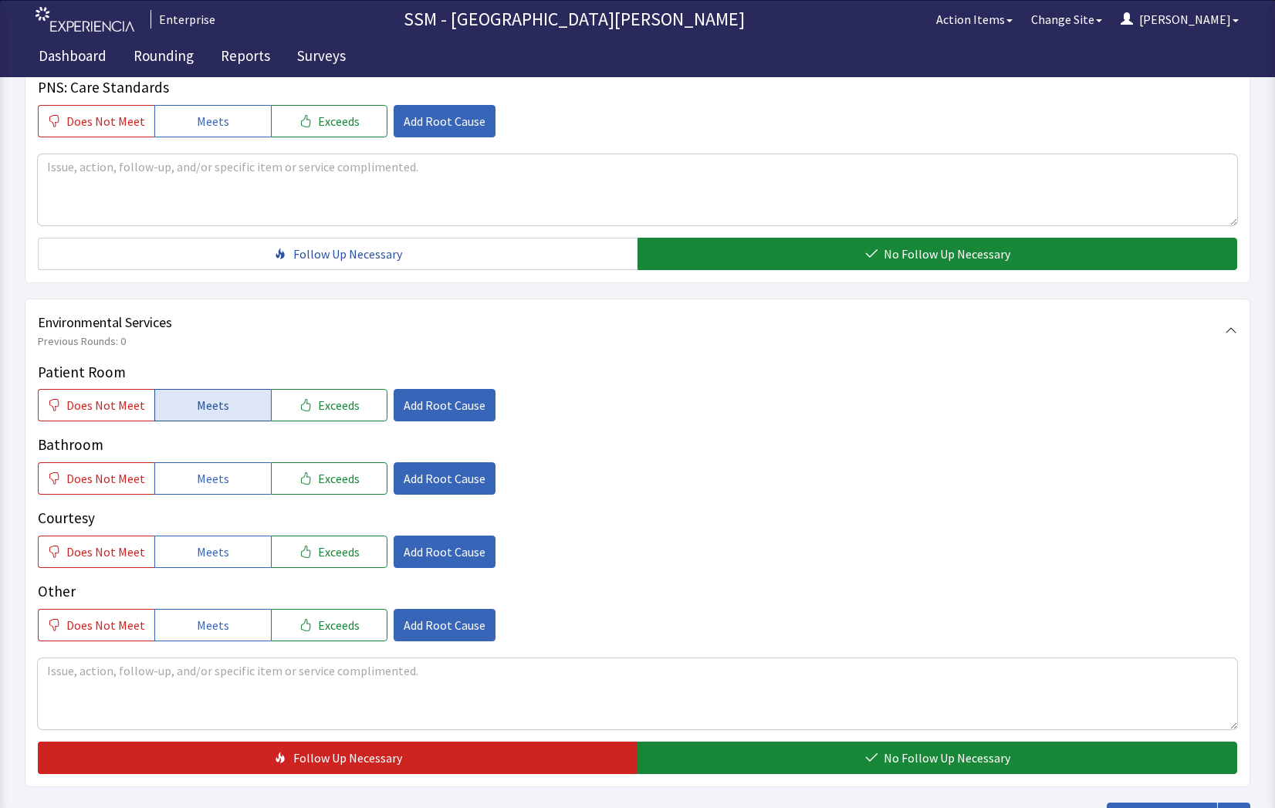
click at [197, 406] on span "Meets" at bounding box center [213, 405] width 32 height 19
click at [189, 477] on button "Meets" at bounding box center [212, 478] width 117 height 32
click at [200, 557] on span "Meets" at bounding box center [213, 552] width 32 height 19
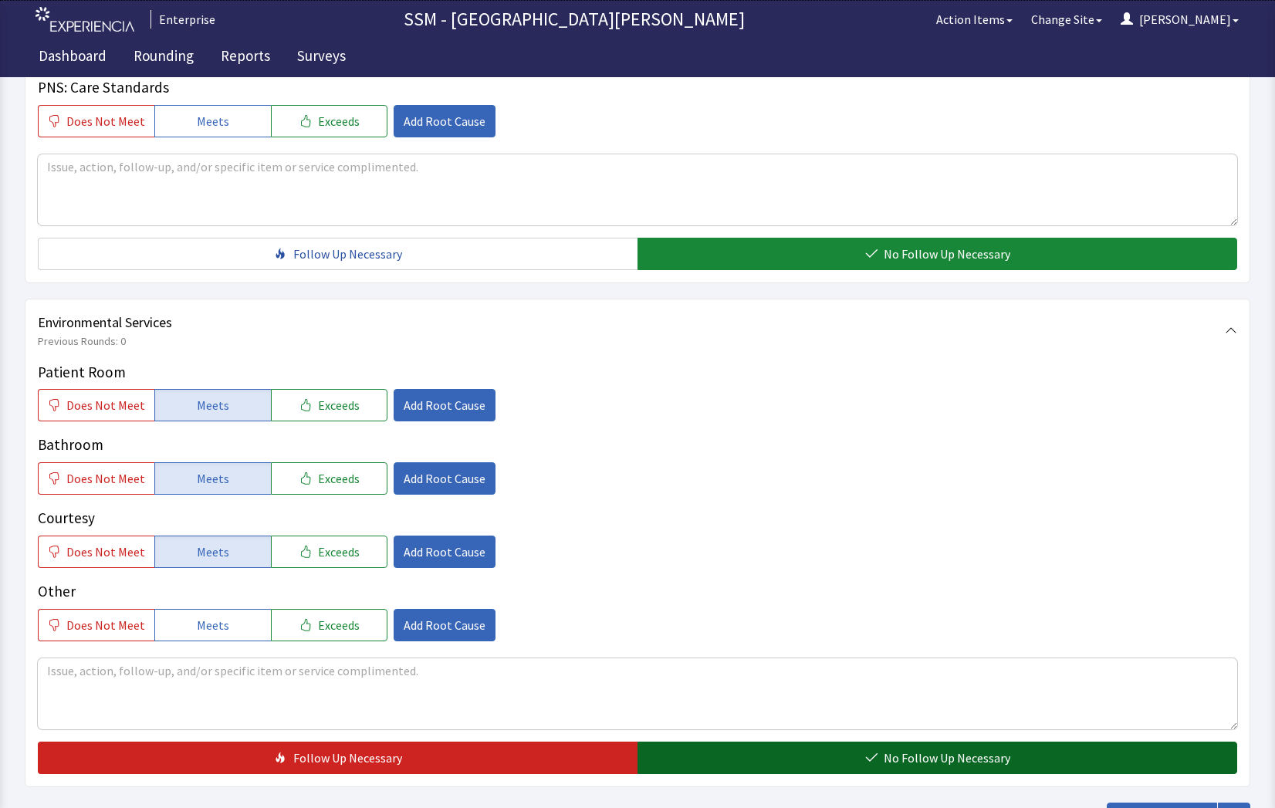
click at [838, 754] on button "No Follow Up Necessary" at bounding box center [938, 758] width 600 height 32
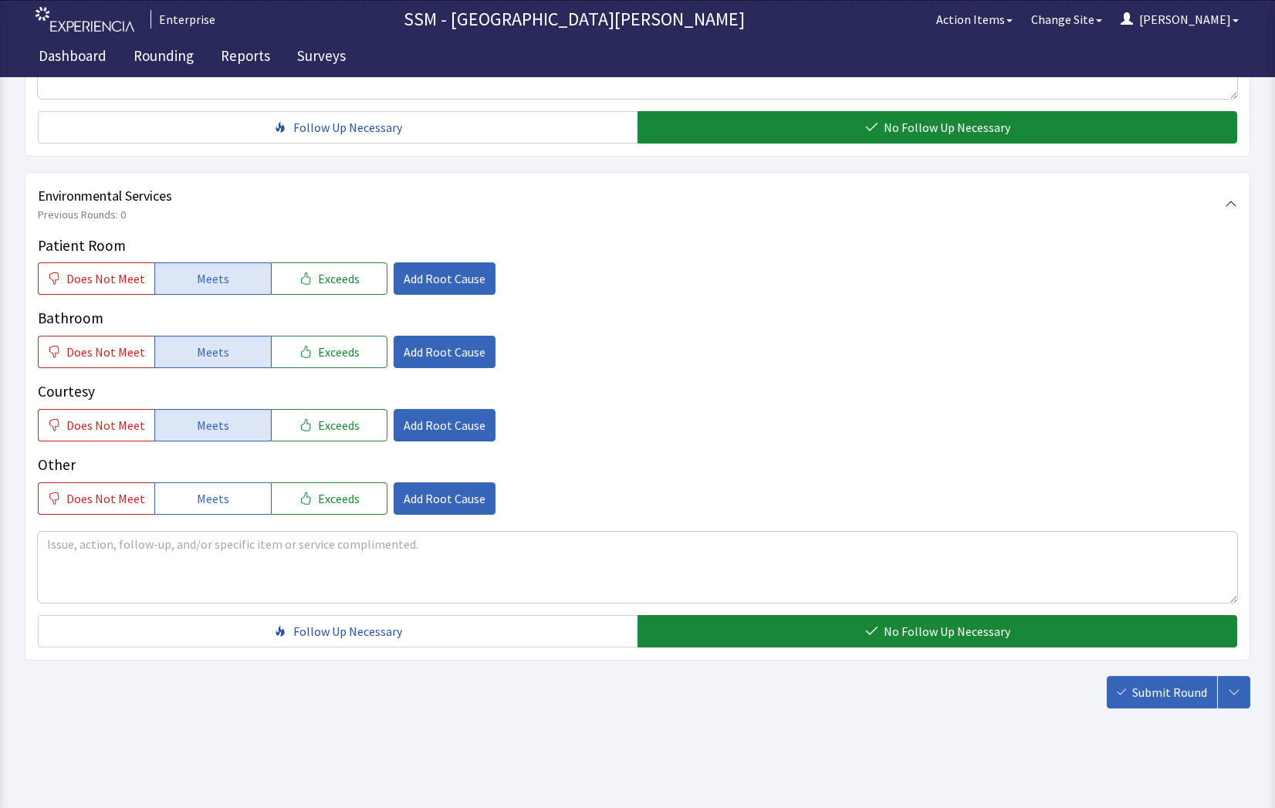
scroll to position [1441, 0]
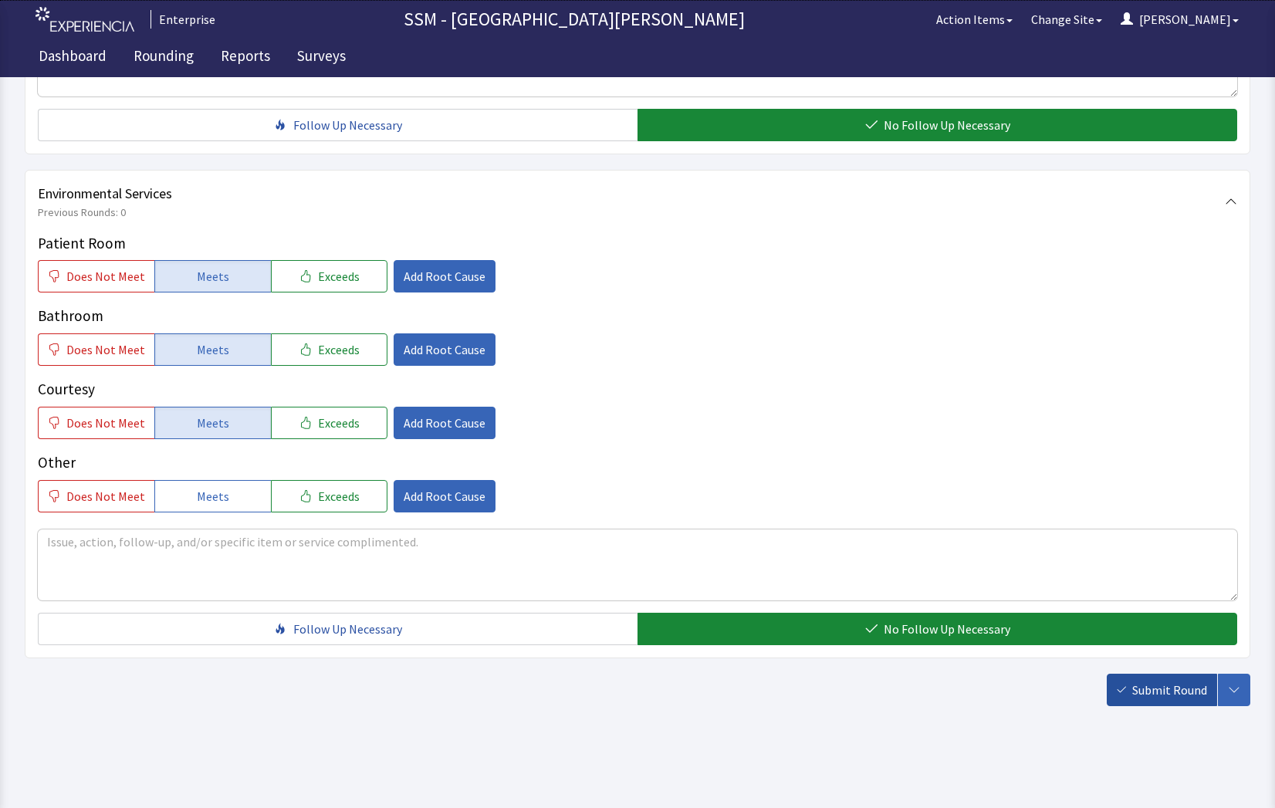
click at [1157, 699] on span "Submit Round" at bounding box center [1170, 690] width 75 height 19
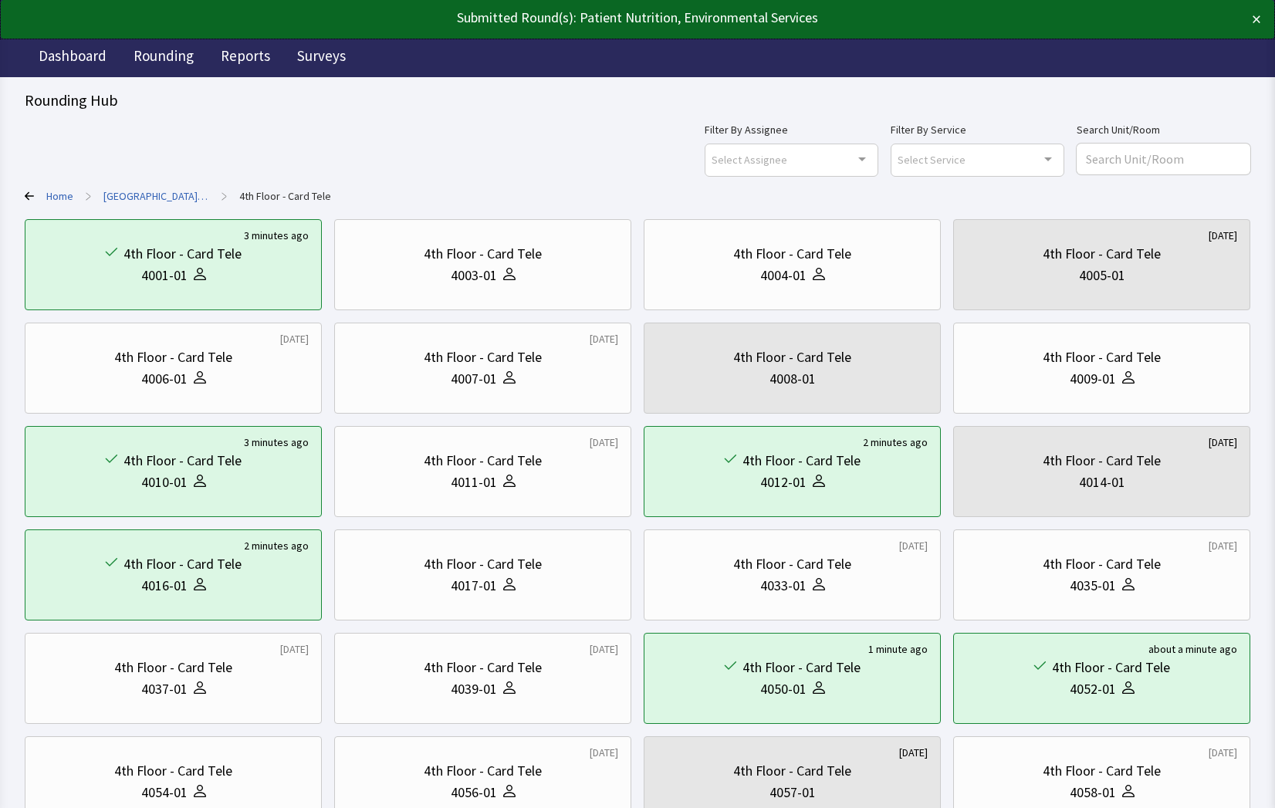
click at [445, 107] on div "Rounding Hub" at bounding box center [638, 101] width 1226 height 22
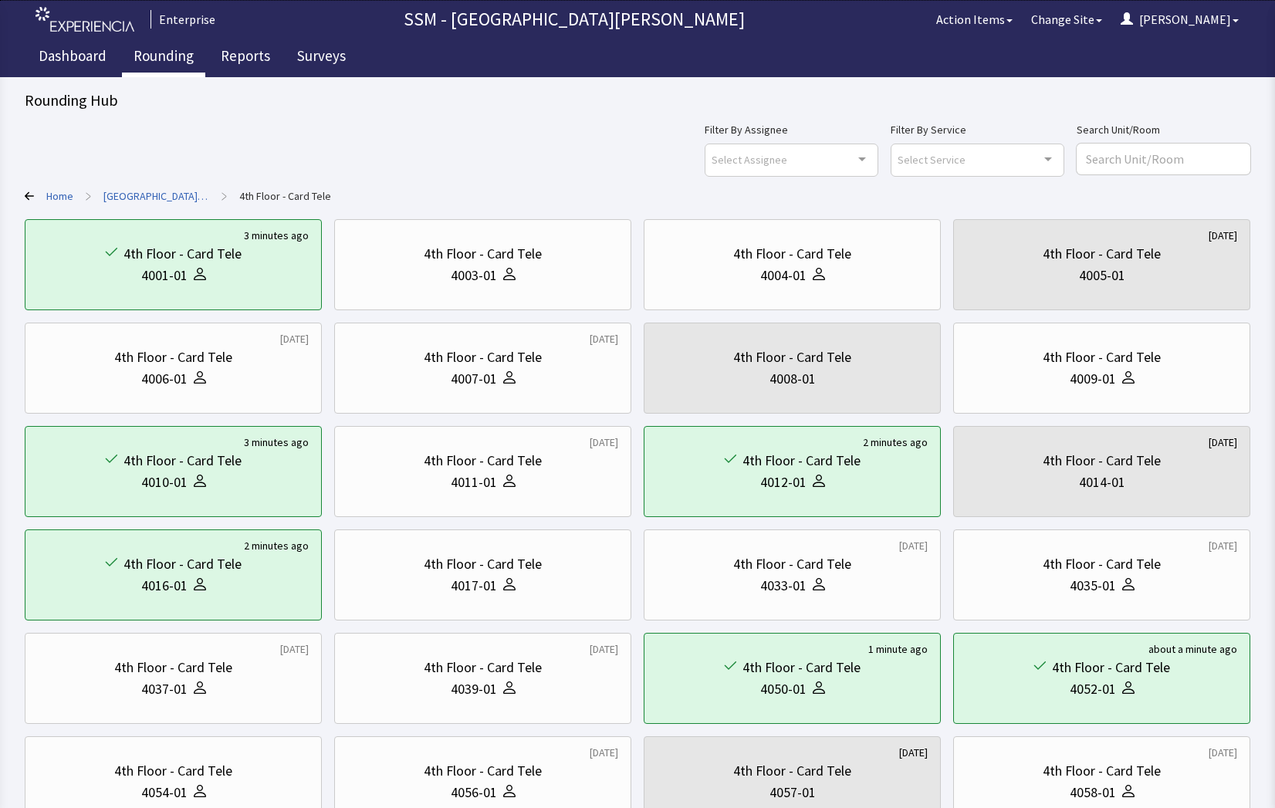
click at [141, 56] on link "Rounding" at bounding box center [163, 58] width 83 height 39
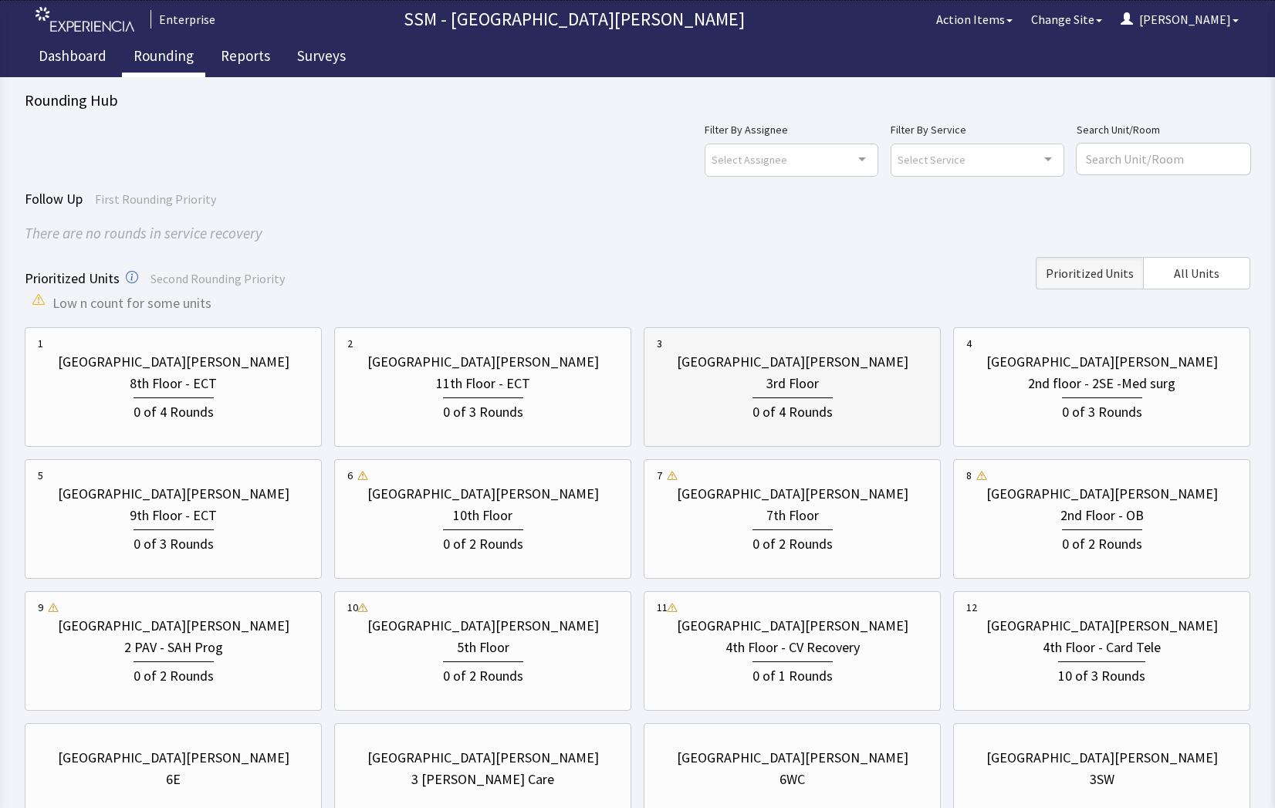
click at [815, 413] on div "0 of 4 Rounds" at bounding box center [793, 410] width 80 height 25
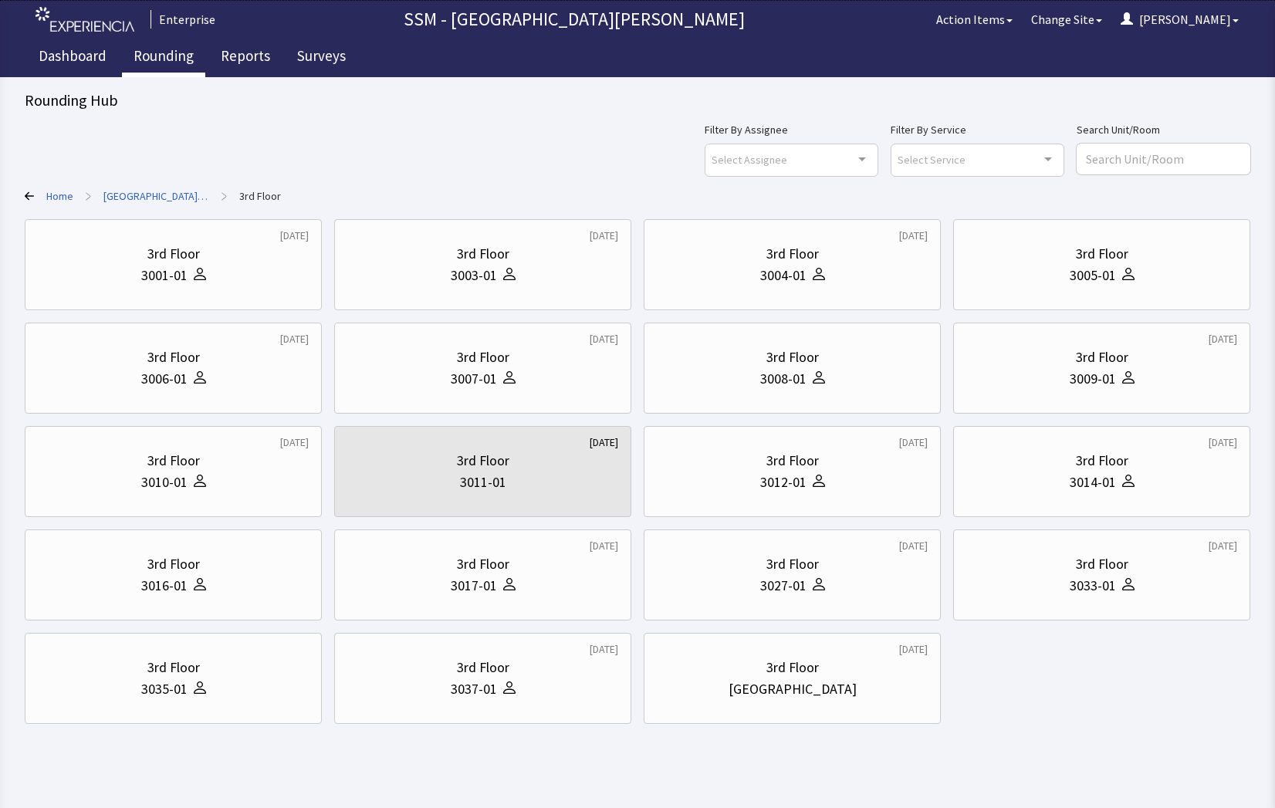
click at [1161, 744] on body "Enterprise SSM - St. [PERSON_NAME] Hospital Action Items Change Site [PERSON_NA…" at bounding box center [637, 376] width 1275 height 752
drag, startPoint x: 43, startPoint y: 464, endPoint x: 178, endPoint y: 465, distance: 135.1
click at [49, 462] on div "3rd Floor" at bounding box center [173, 461] width 271 height 22
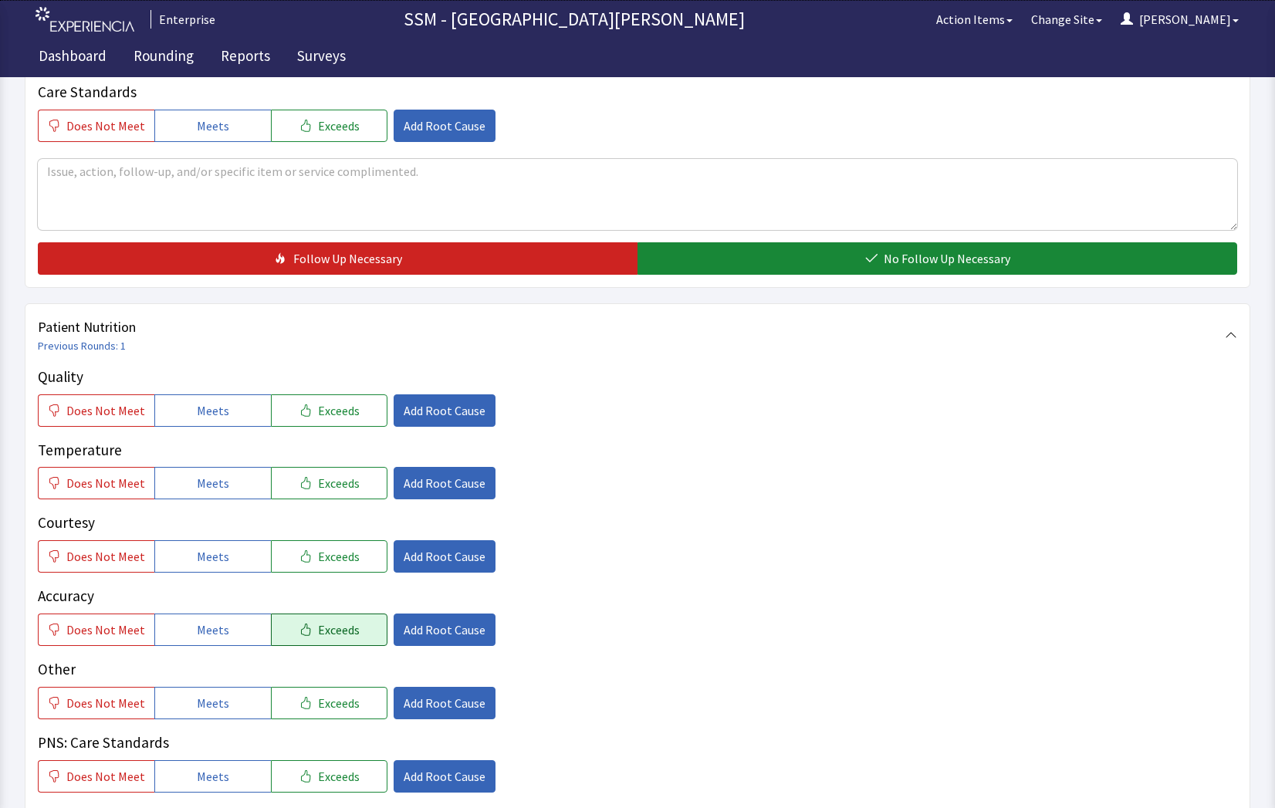
scroll to position [695, 0]
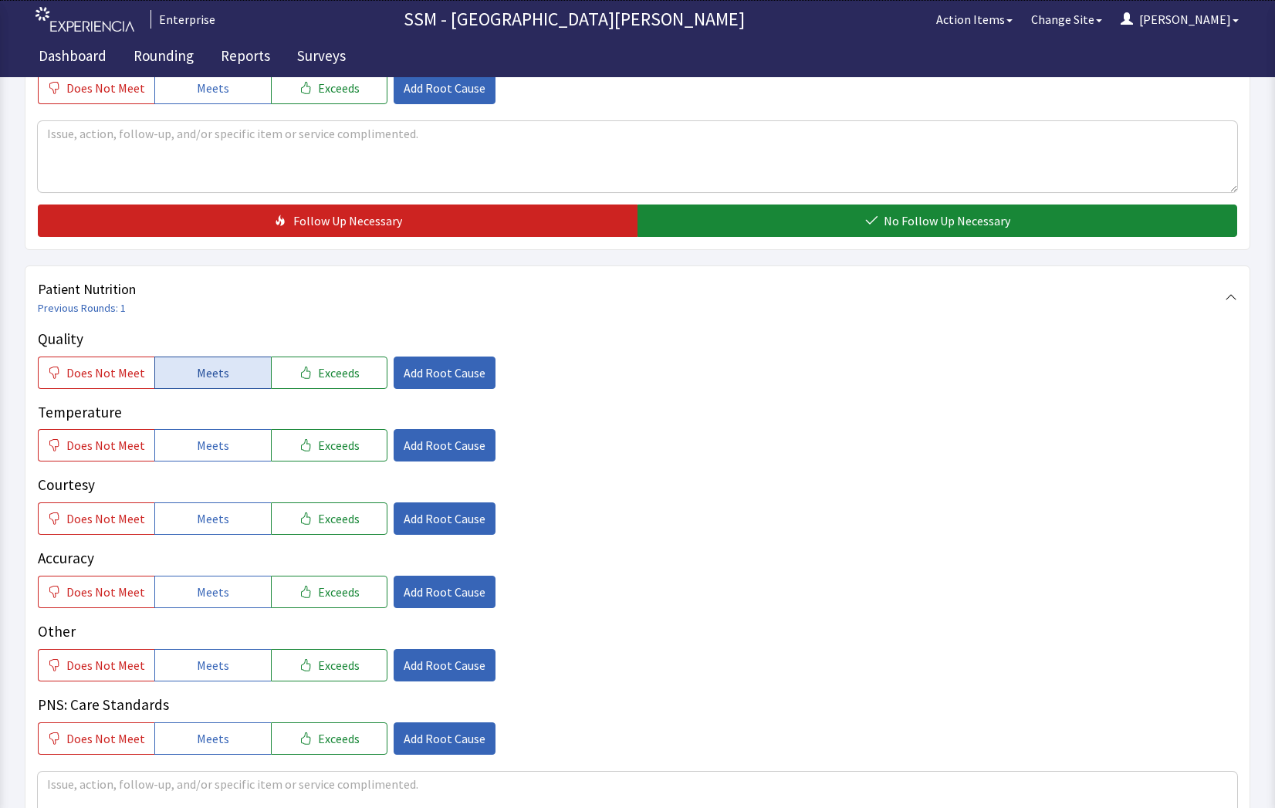
click at [184, 371] on button "Meets" at bounding box center [212, 373] width 117 height 32
click at [192, 458] on button "Meets" at bounding box center [212, 445] width 117 height 32
click at [207, 515] on span "Meets" at bounding box center [213, 519] width 32 height 19
click at [225, 582] on button "Meets" at bounding box center [212, 592] width 117 height 32
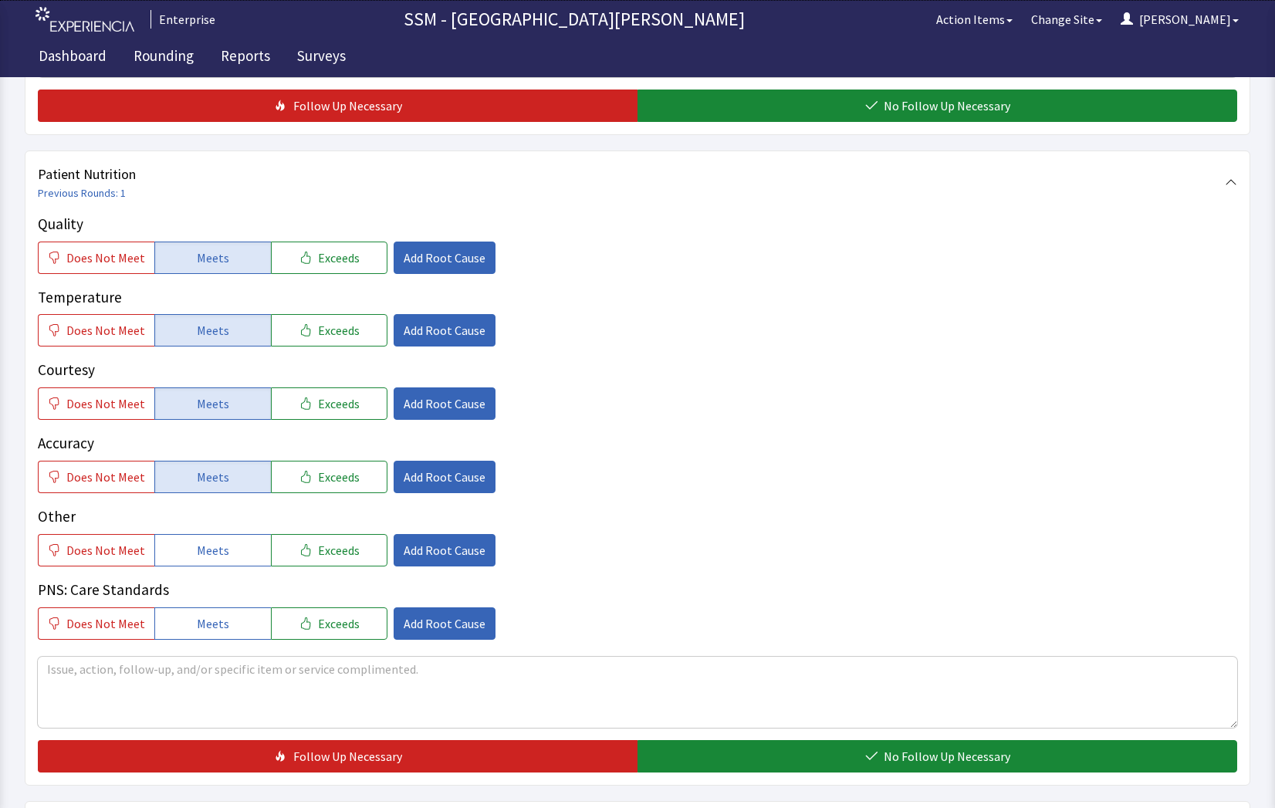
scroll to position [926, 0]
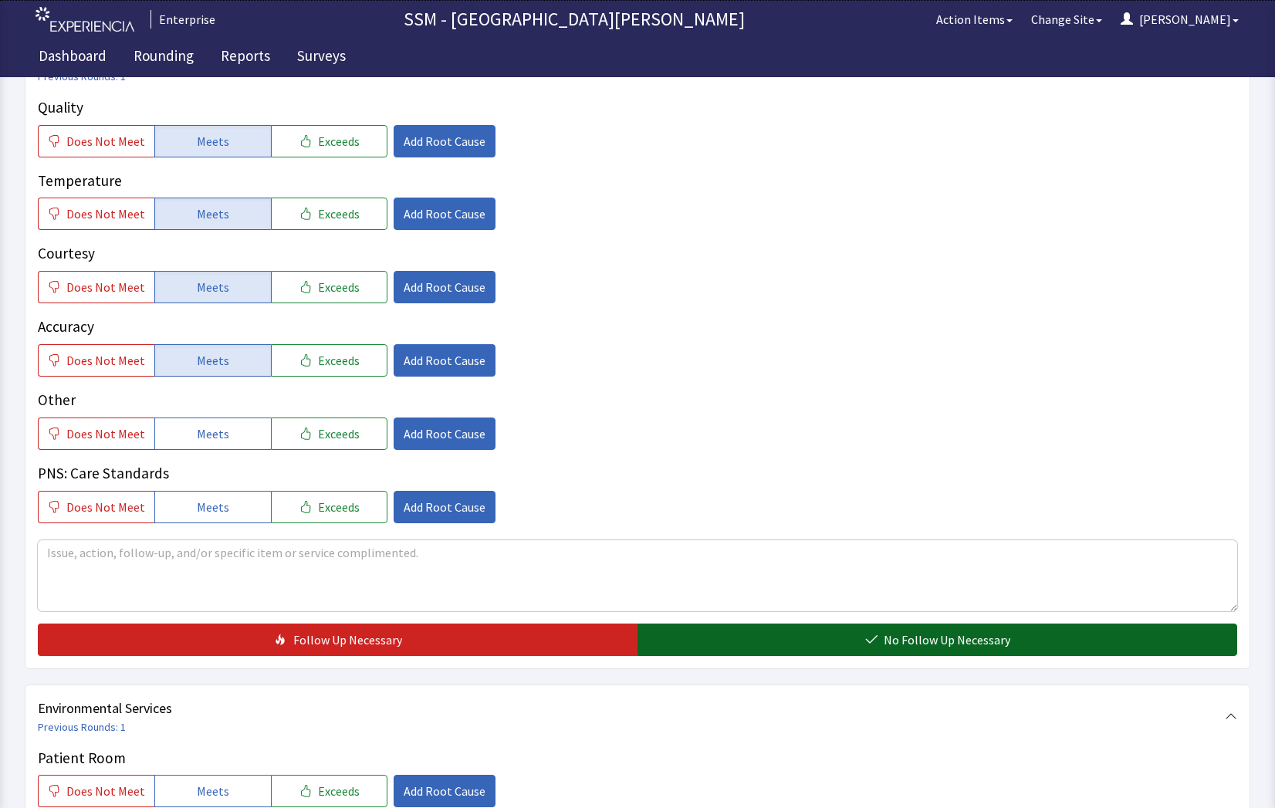
click at [877, 635] on icon "button" at bounding box center [871, 640] width 12 height 12
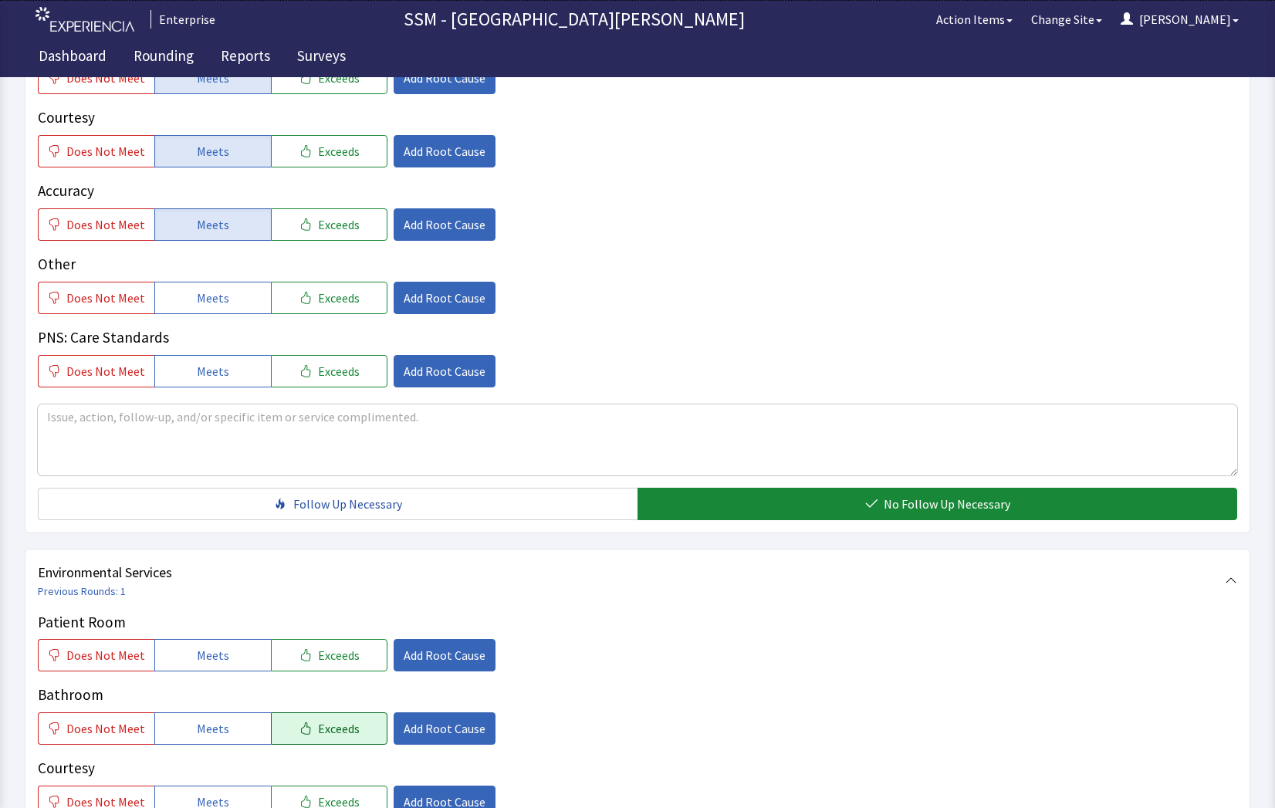
scroll to position [1235, 0]
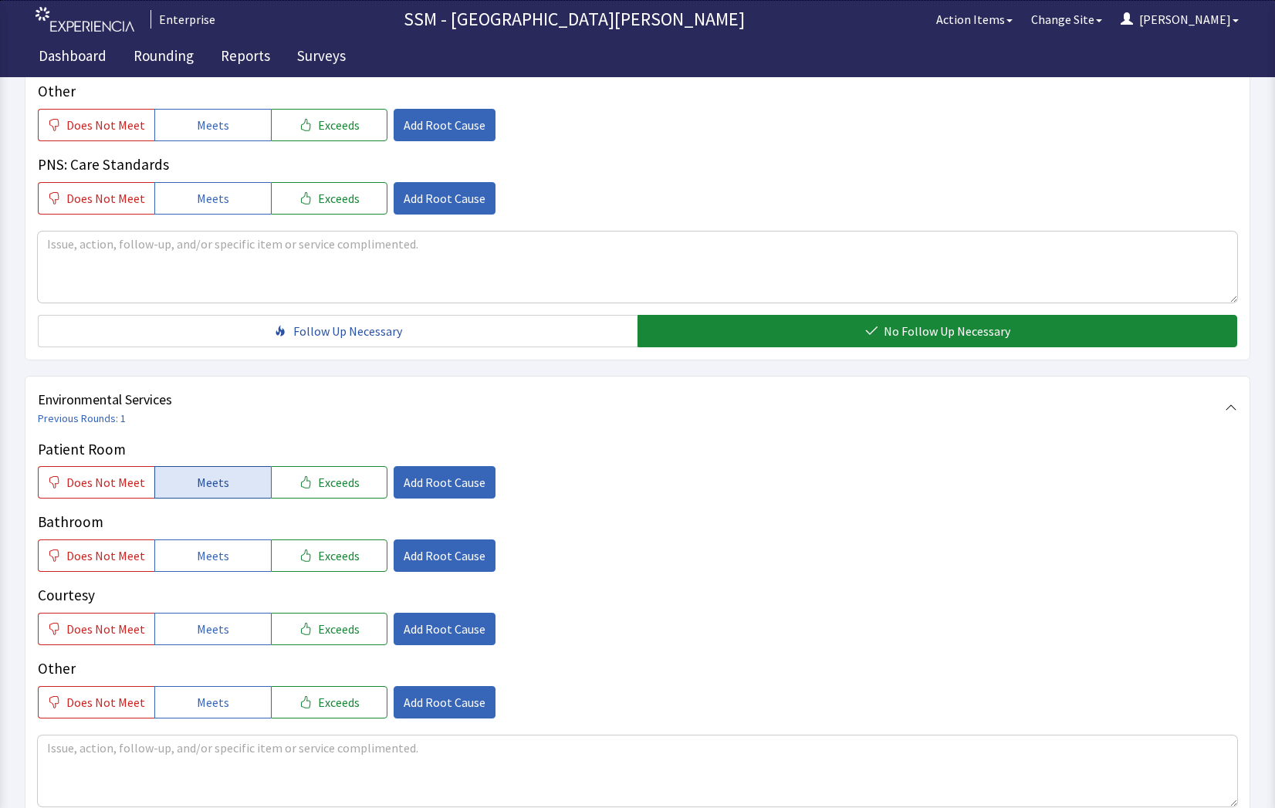
click at [212, 479] on span "Meets" at bounding box center [213, 482] width 32 height 19
drag, startPoint x: 215, startPoint y: 556, endPoint x: 214, endPoint y: 580, distance: 23.9
click at [214, 560] on span "Meets" at bounding box center [213, 556] width 32 height 19
click at [212, 632] on span "Meets" at bounding box center [213, 629] width 32 height 19
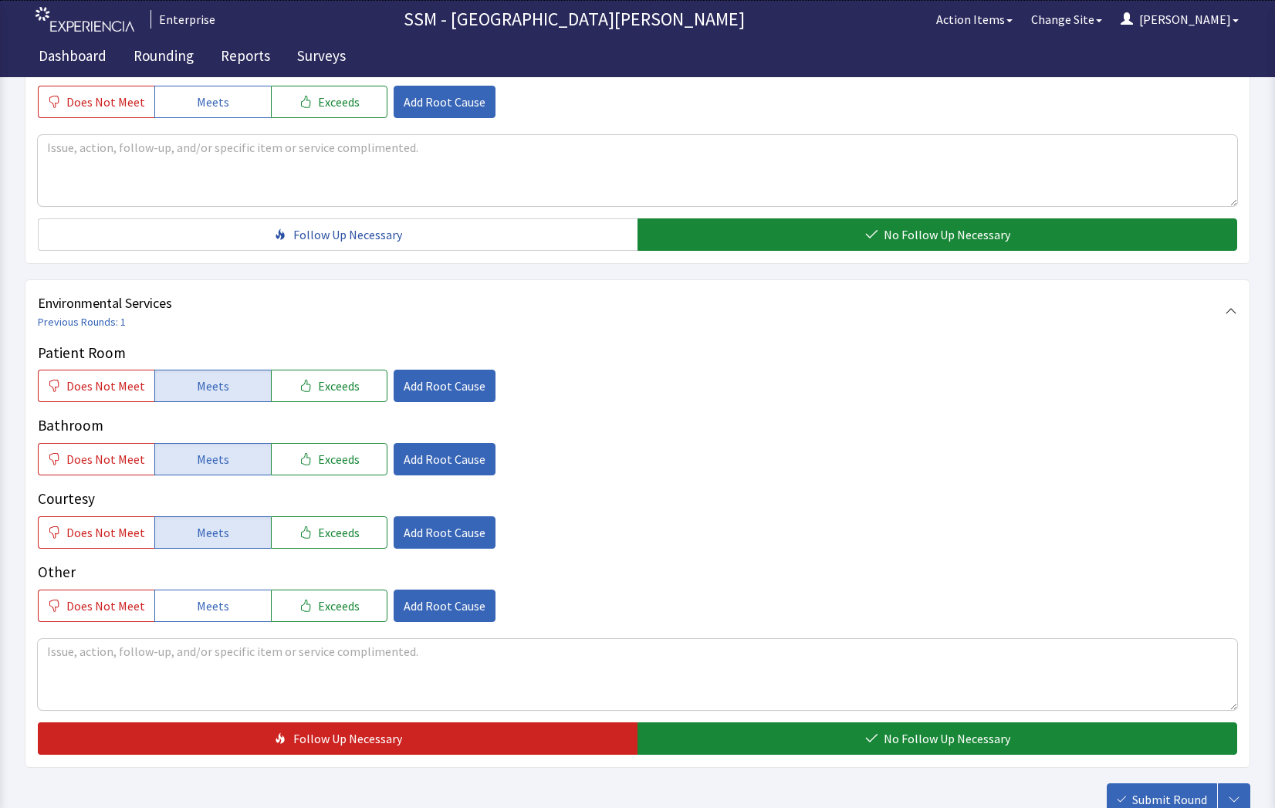
scroll to position [1441, 0]
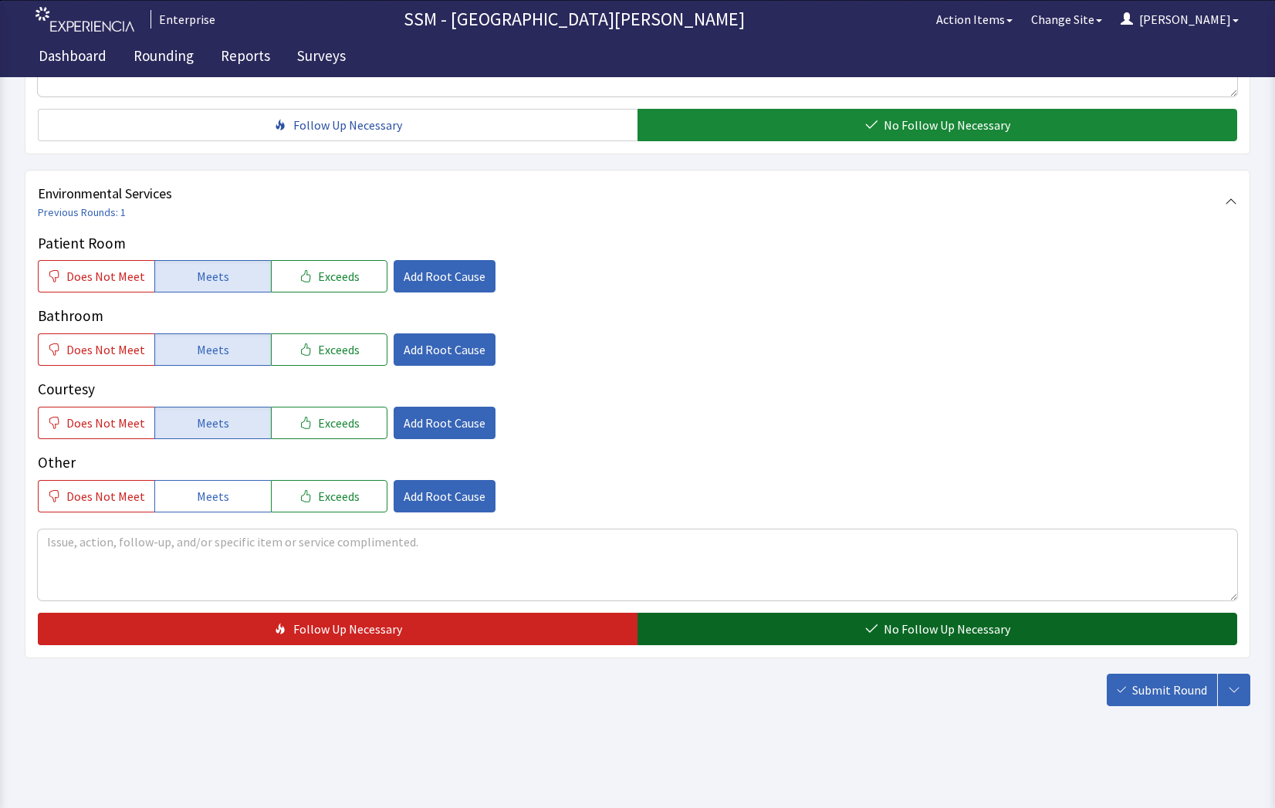
click at [889, 639] on button "No Follow Up Necessary" at bounding box center [938, 629] width 600 height 32
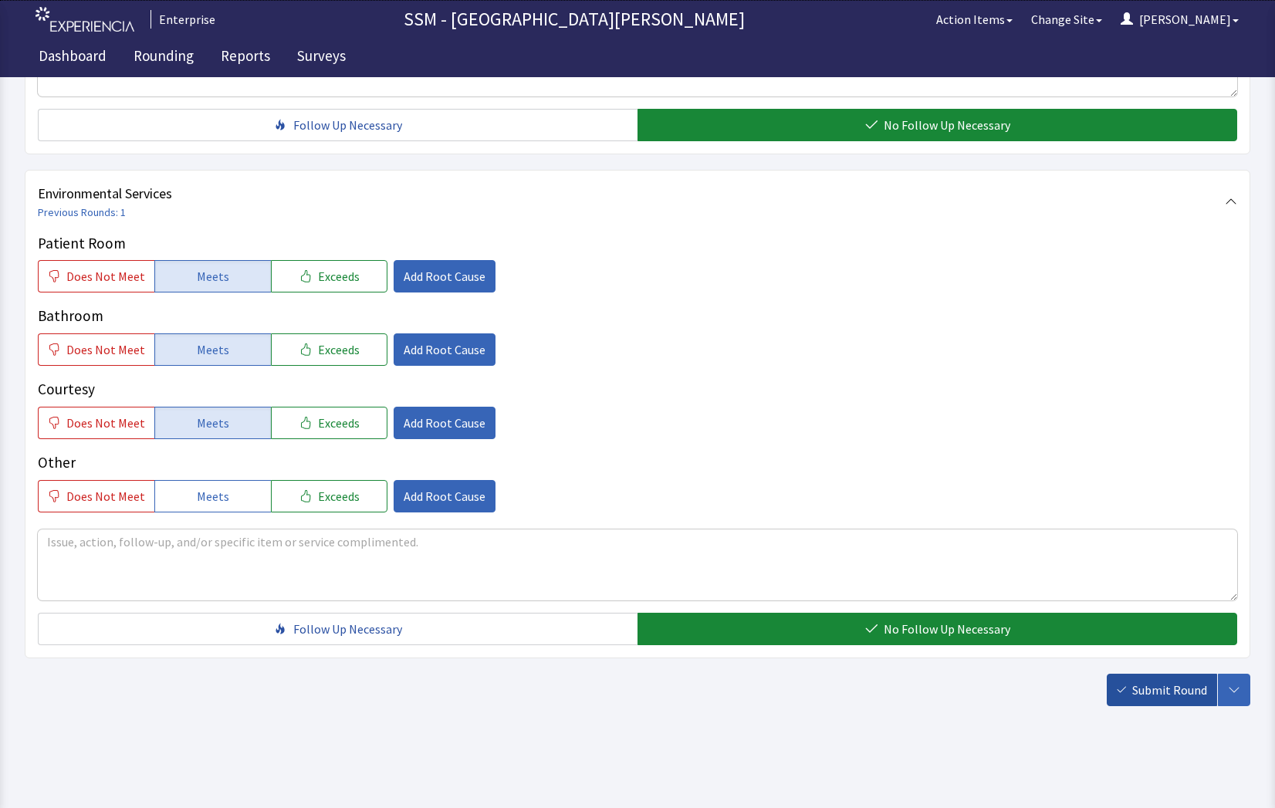
click at [1173, 688] on span "Submit Round" at bounding box center [1170, 690] width 75 height 19
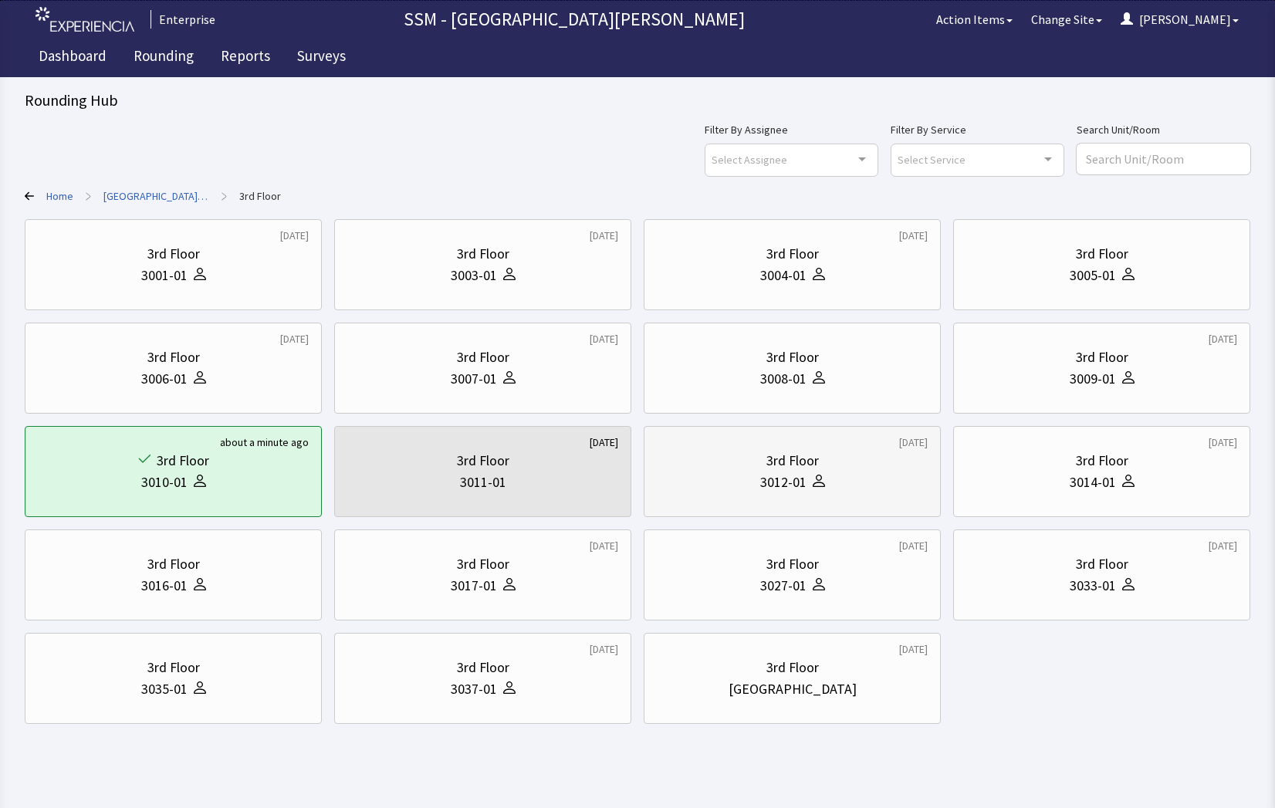
click at [760, 467] on div "3rd Floor" at bounding box center [792, 461] width 271 height 22
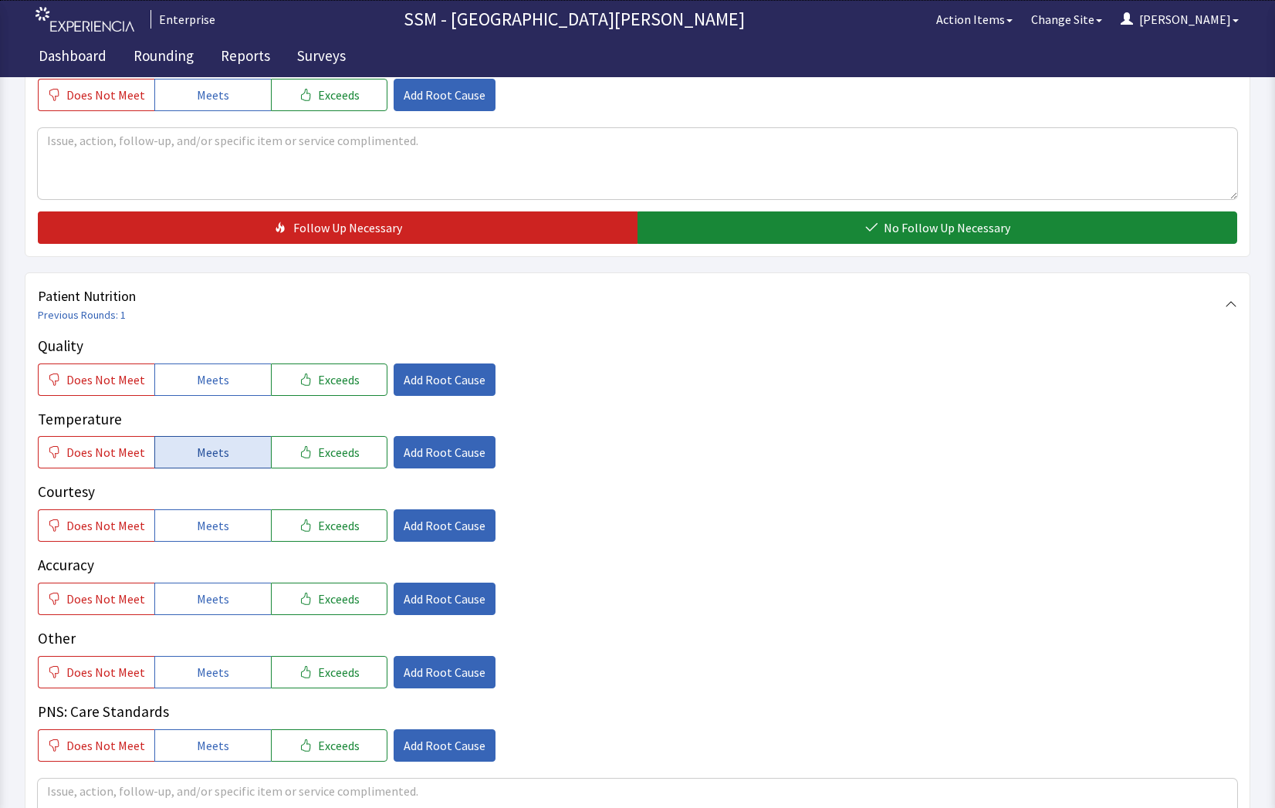
scroll to position [695, 0]
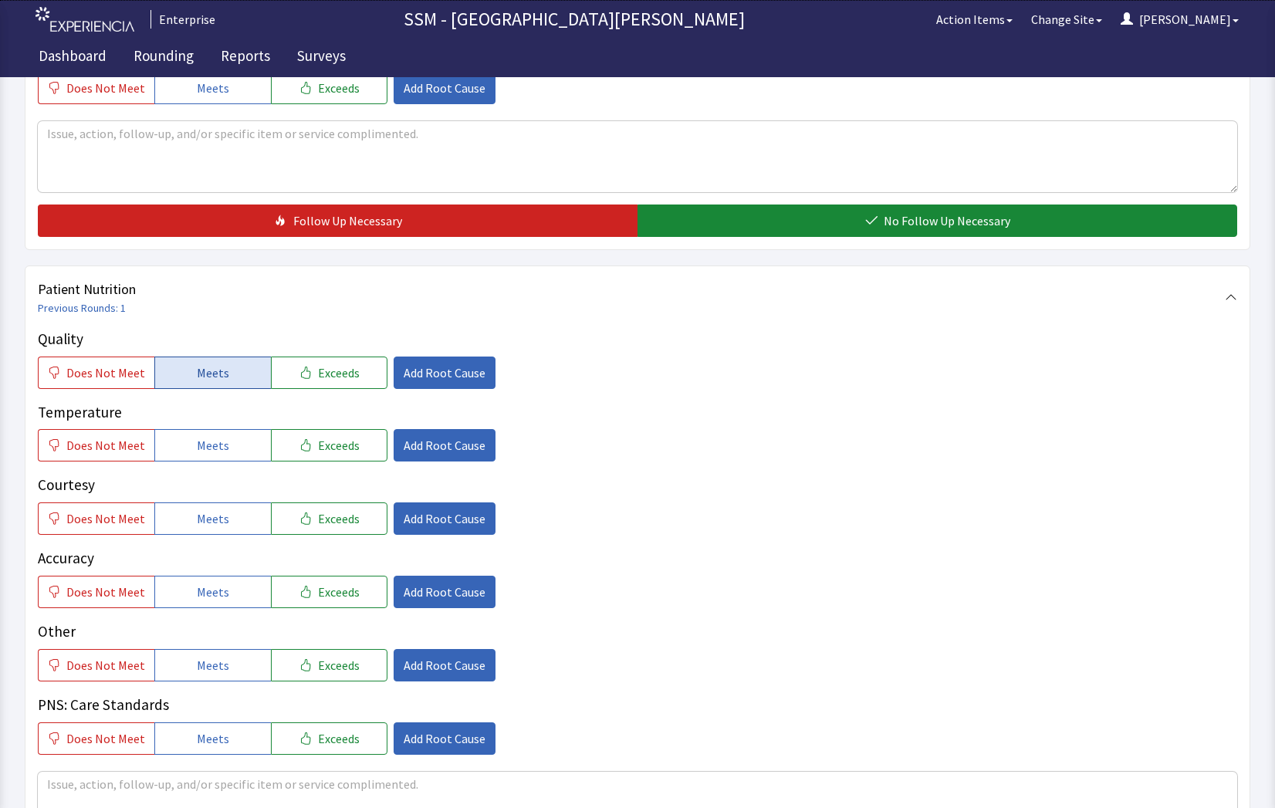
click at [201, 386] on button "Meets" at bounding box center [212, 373] width 117 height 32
click at [198, 439] on span "Meets" at bounding box center [213, 445] width 32 height 19
click at [211, 504] on button "Meets" at bounding box center [212, 519] width 117 height 32
click at [233, 590] on button "Meets" at bounding box center [212, 592] width 117 height 32
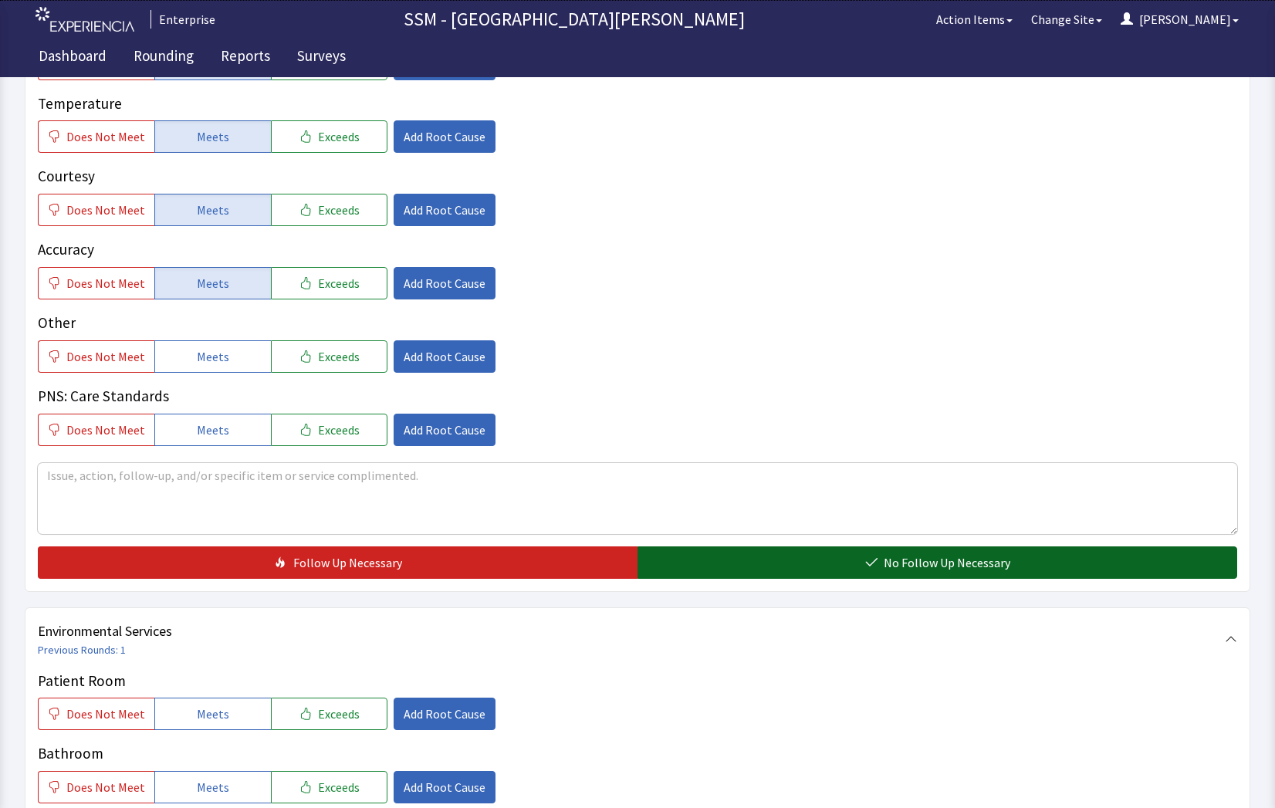
click at [780, 569] on button "No Follow Up Necessary" at bounding box center [938, 563] width 600 height 32
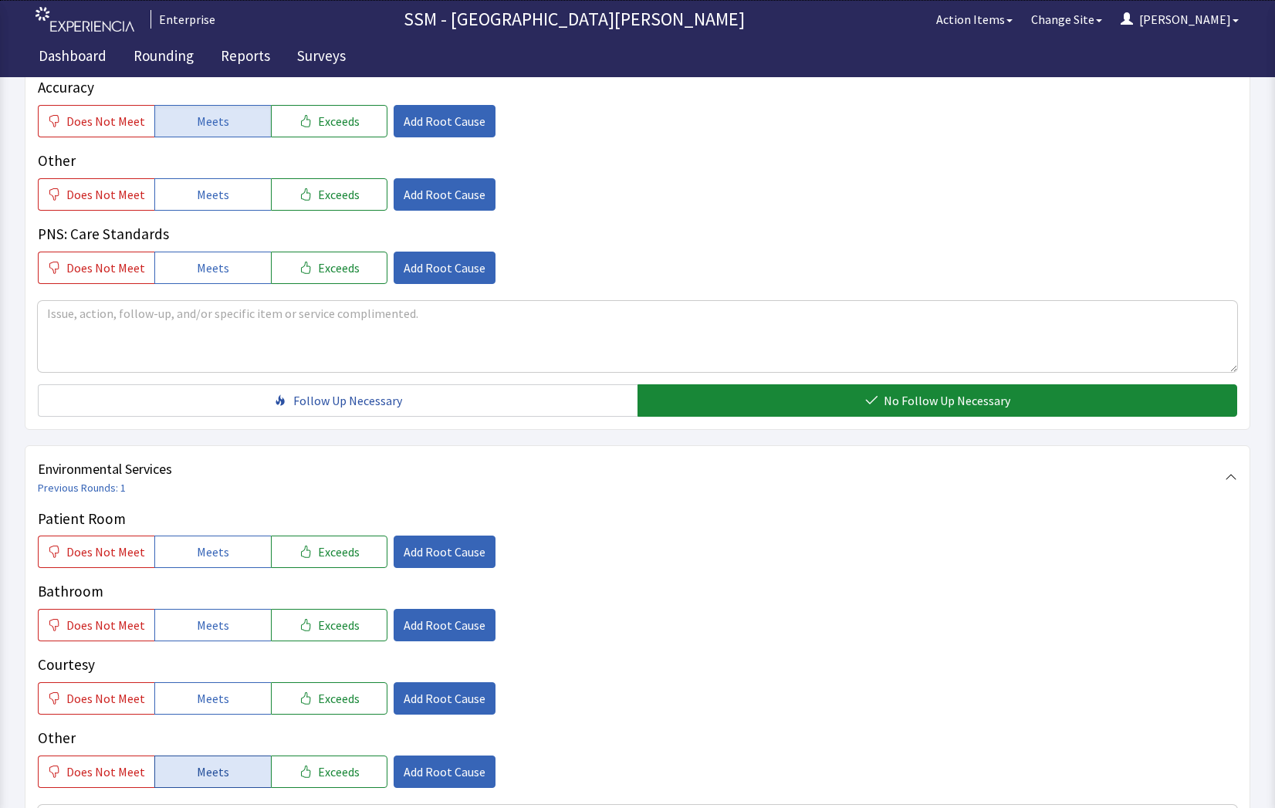
scroll to position [1312, 0]
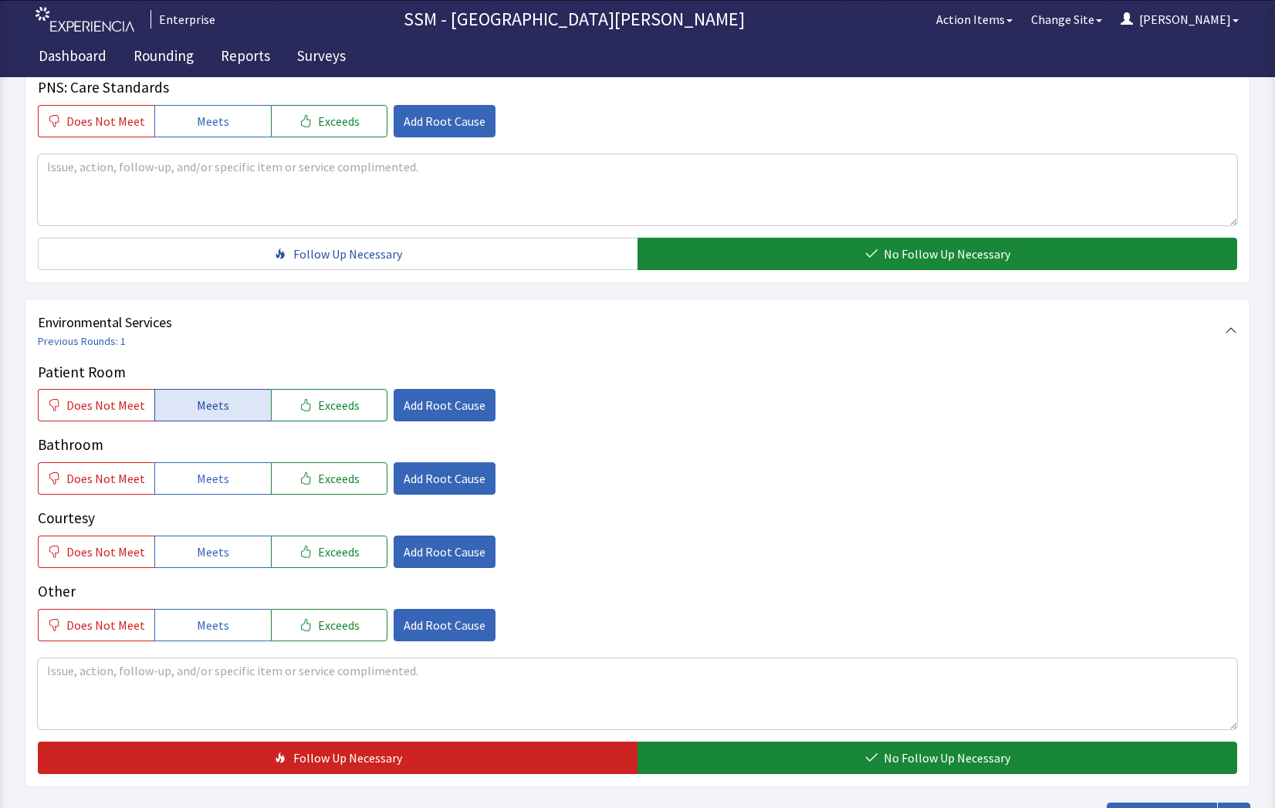
click at [214, 412] on span "Meets" at bounding box center [213, 405] width 32 height 19
click at [216, 486] on span "Meets" at bounding box center [213, 478] width 32 height 19
click at [218, 554] on span "Meets" at bounding box center [213, 552] width 32 height 19
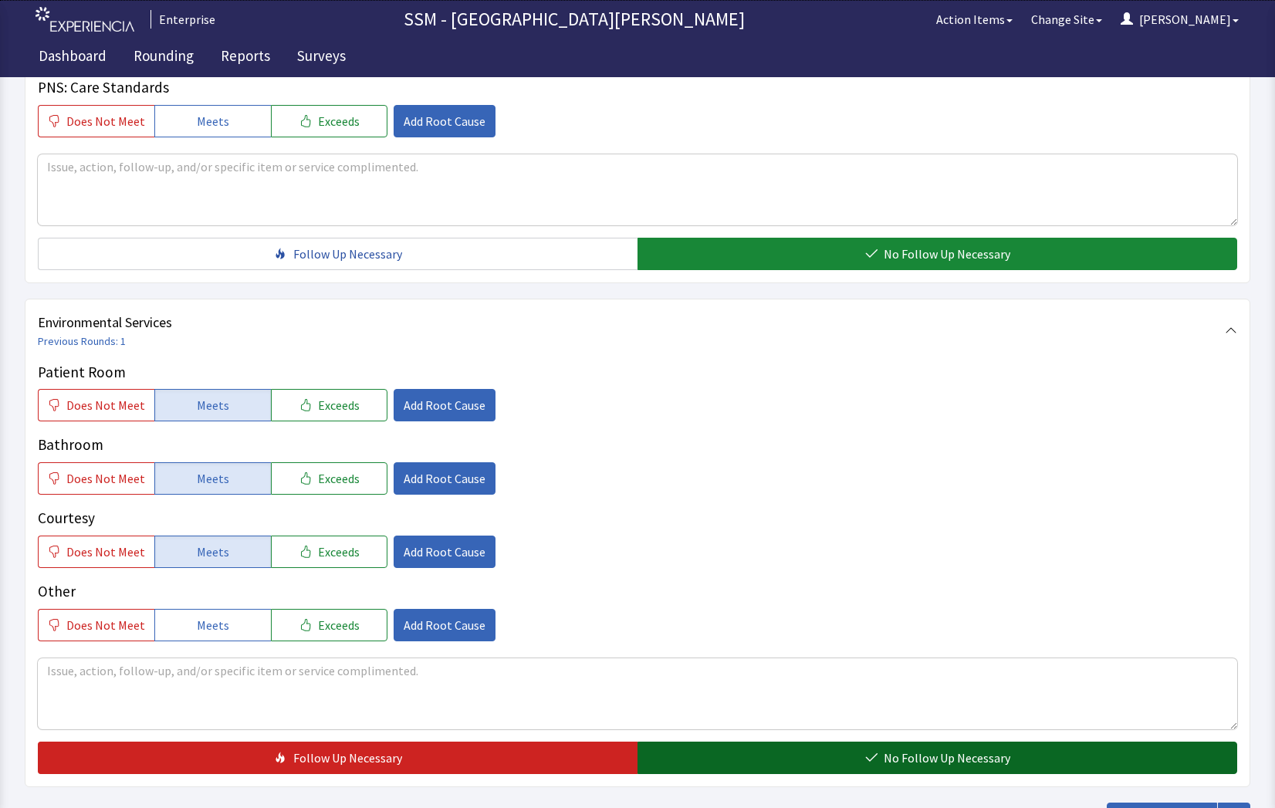
click at [802, 755] on button "No Follow Up Necessary" at bounding box center [938, 758] width 600 height 32
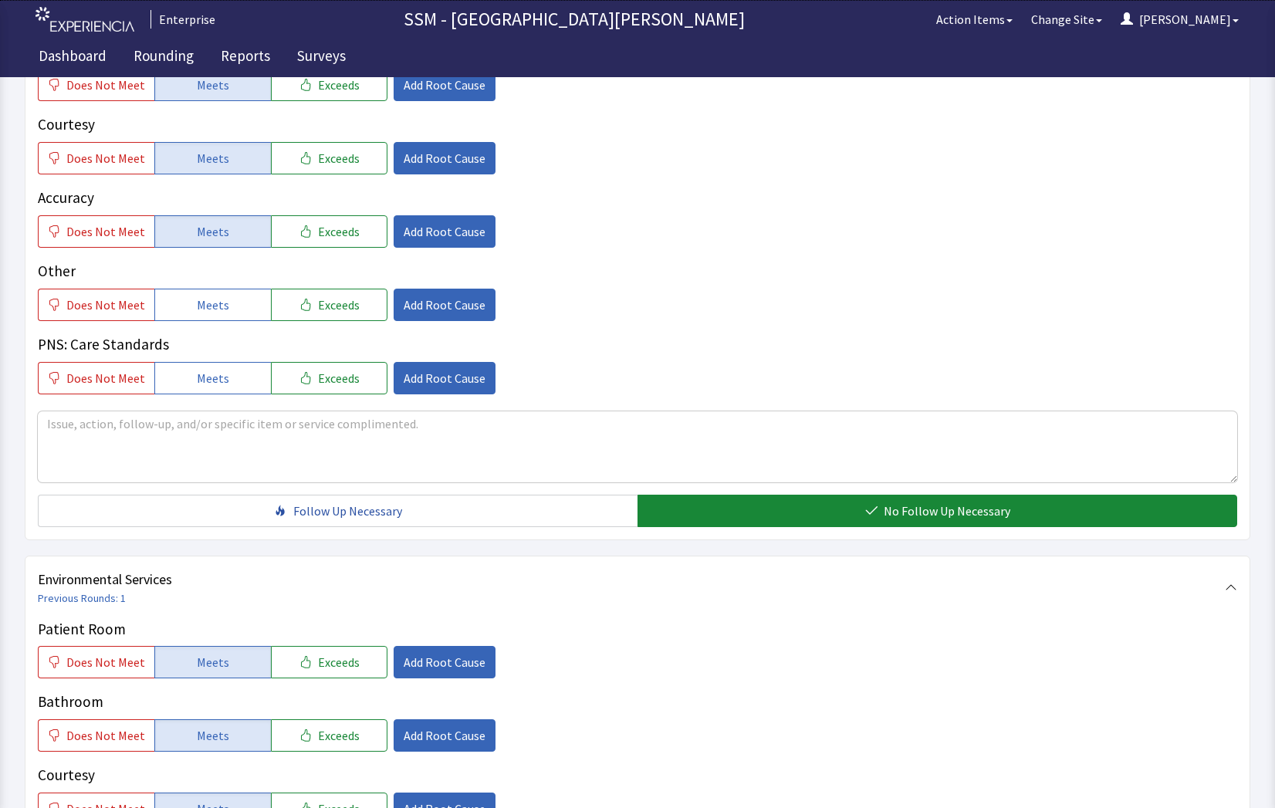
scroll to position [1441, 0]
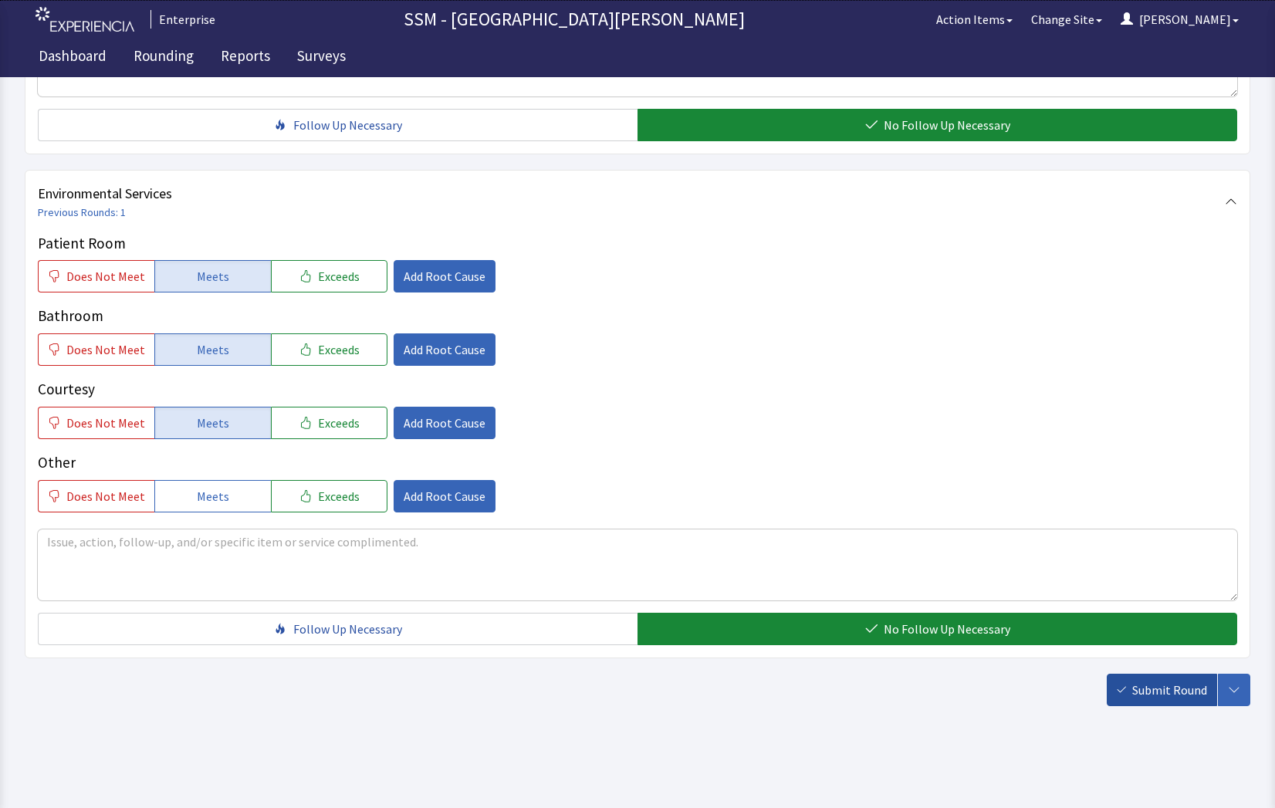
click at [1150, 699] on button "Submit Round" at bounding box center [1162, 690] width 110 height 32
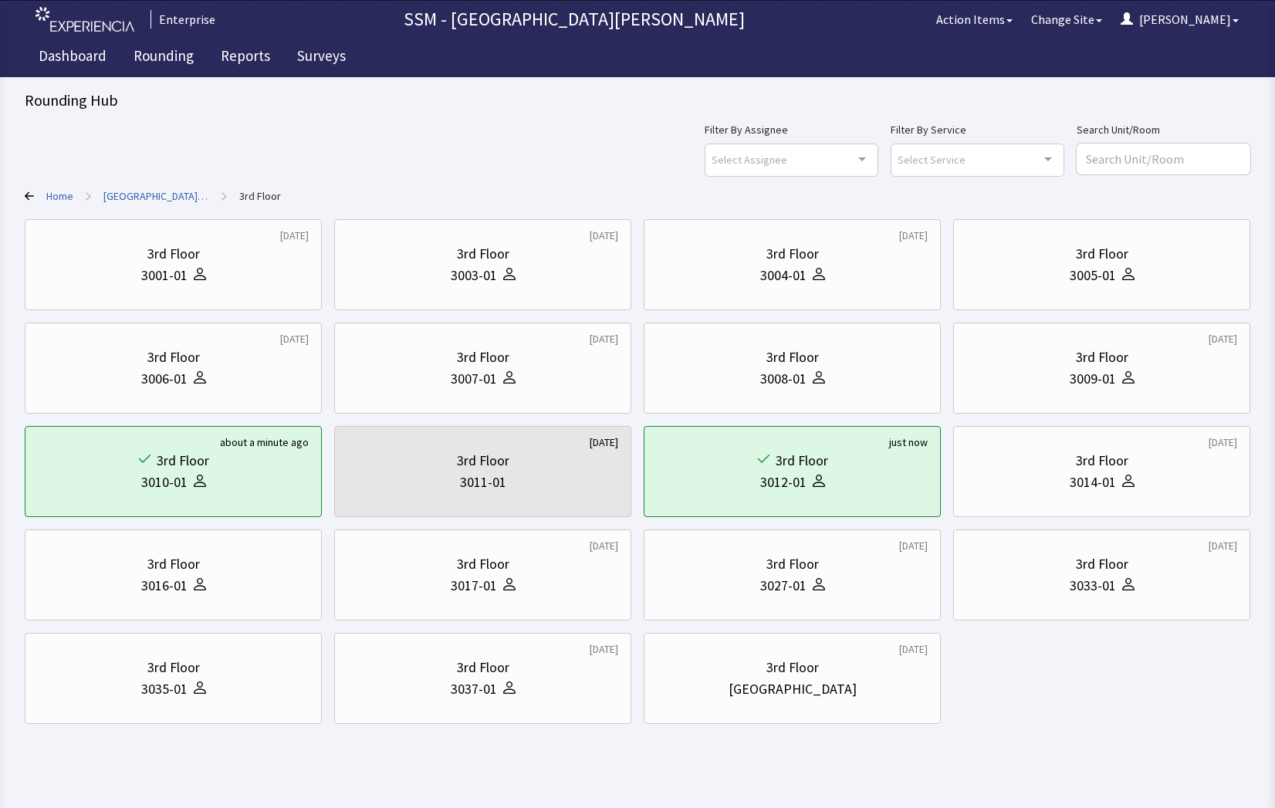
click at [1173, 640] on div "[DATE] 3rd Floor 3001-01 [DATE] 3rd Floor 3003-01 [DATE] 3rd Floor 3004-01 3rd …" at bounding box center [638, 471] width 1226 height 505
click at [517, 588] on div "3017-01" at bounding box center [482, 586] width 271 height 22
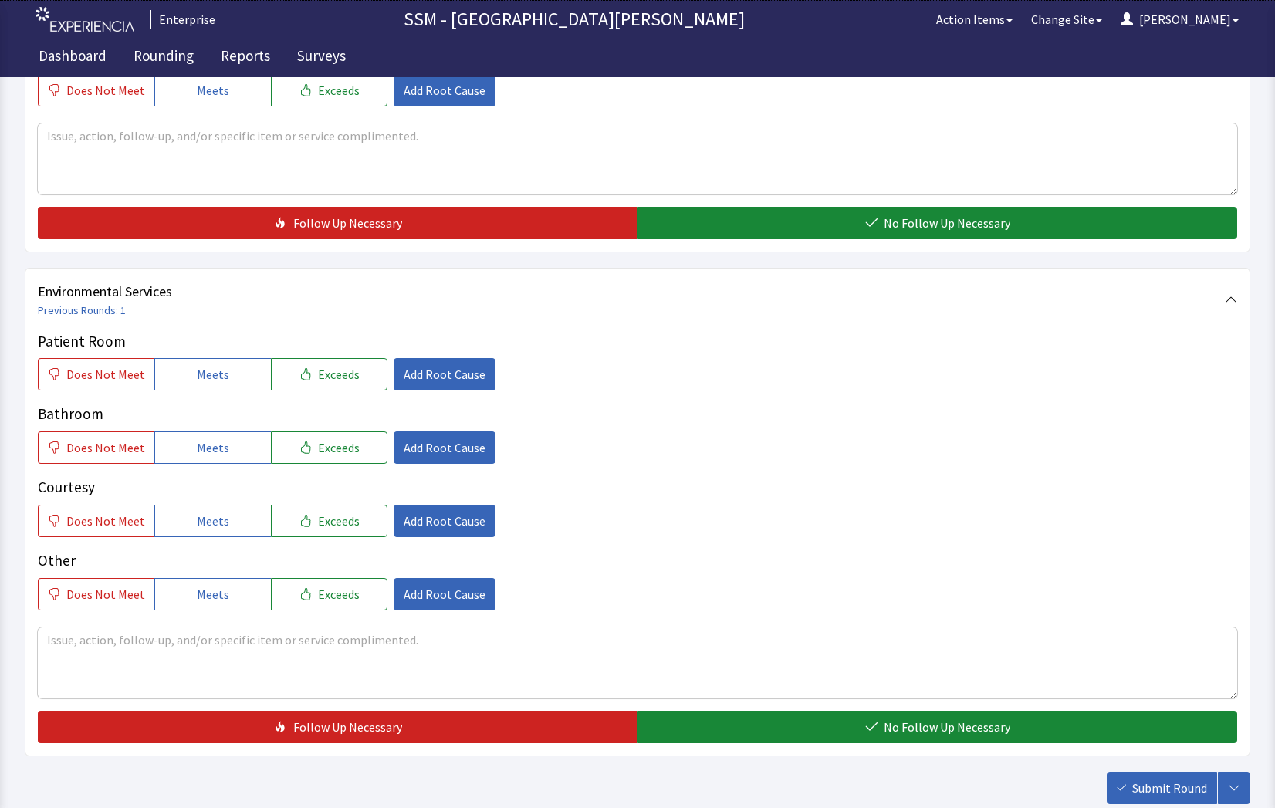
scroll to position [1441, 0]
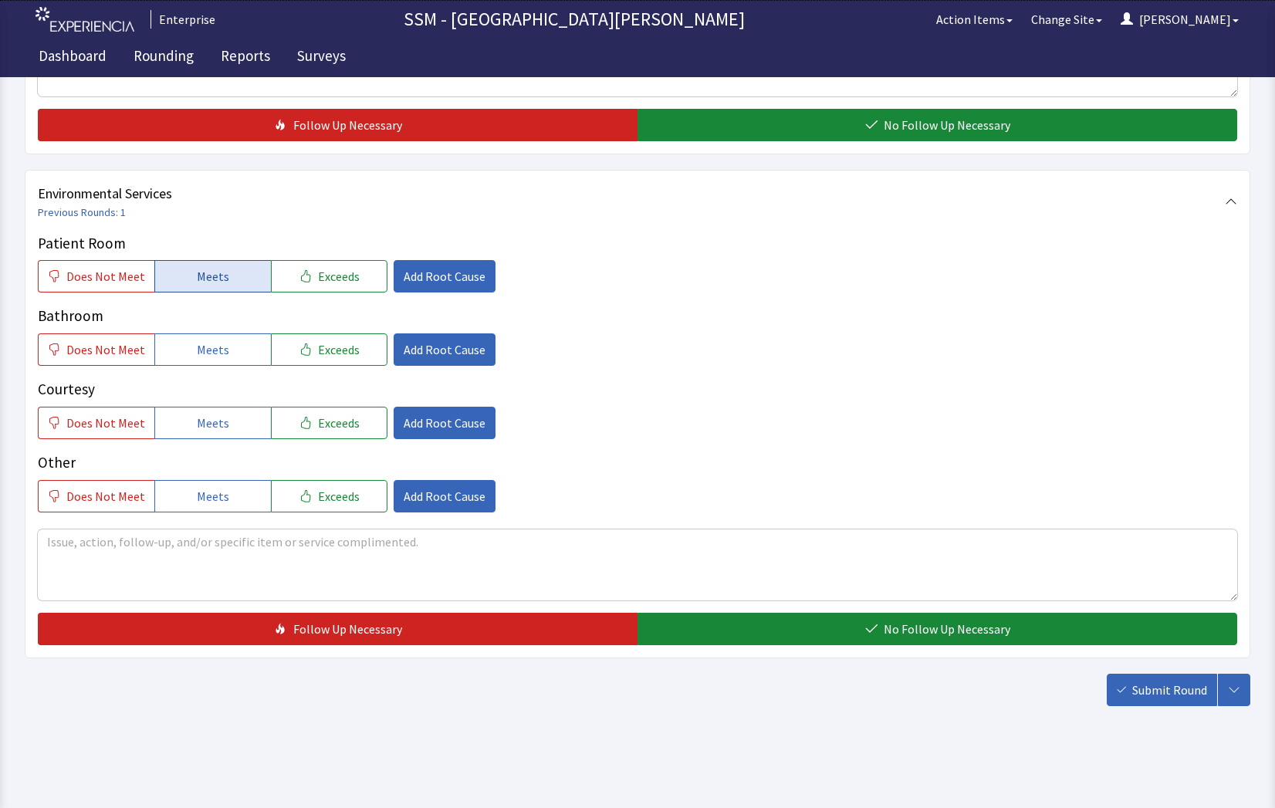
click at [224, 269] on button "Meets" at bounding box center [212, 276] width 117 height 32
drag, startPoint x: 239, startPoint y: 350, endPoint x: 238, endPoint y: 371, distance: 20.9
click at [239, 354] on button "Meets" at bounding box center [212, 350] width 117 height 32
click at [232, 423] on button "Meets" at bounding box center [212, 423] width 117 height 32
drag, startPoint x: 945, startPoint y: 625, endPoint x: 1136, endPoint y: 654, distance: 192.9
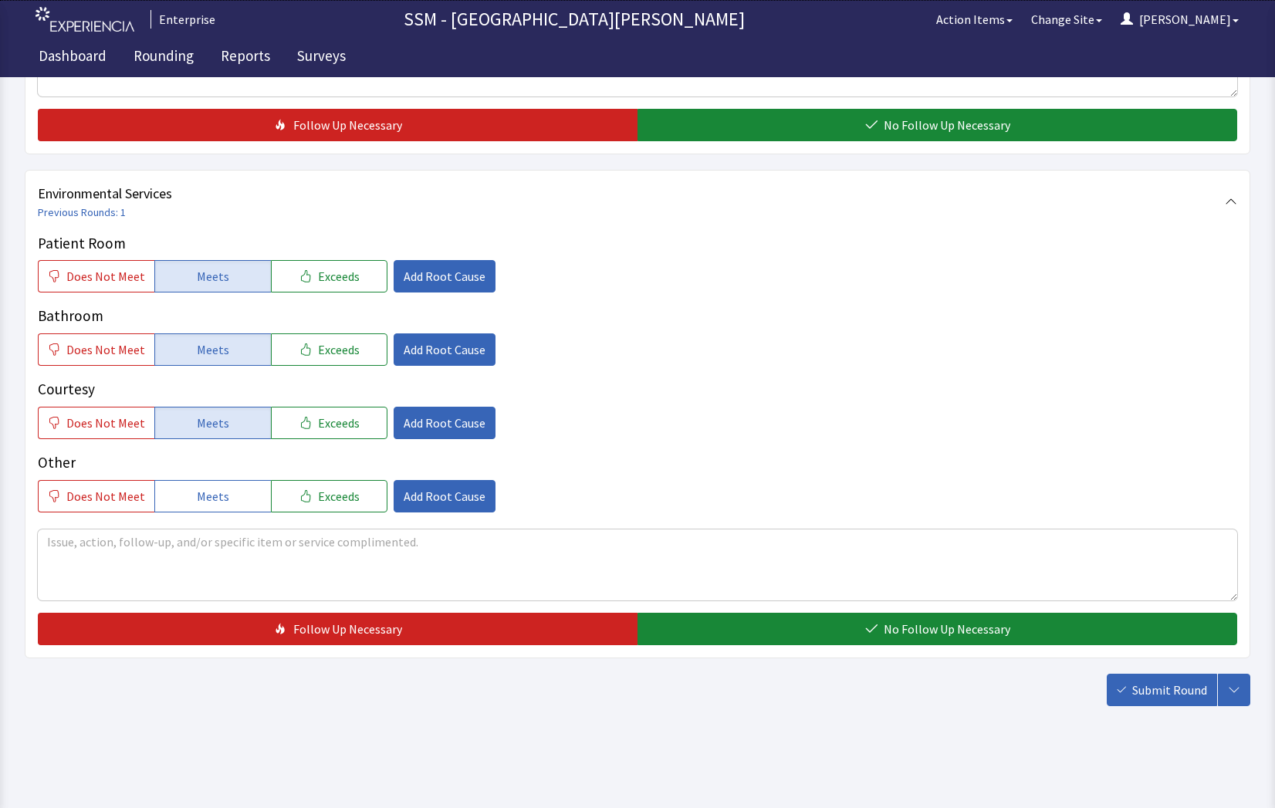
click at [946, 626] on span "No Follow Up Necessary" at bounding box center [947, 629] width 127 height 19
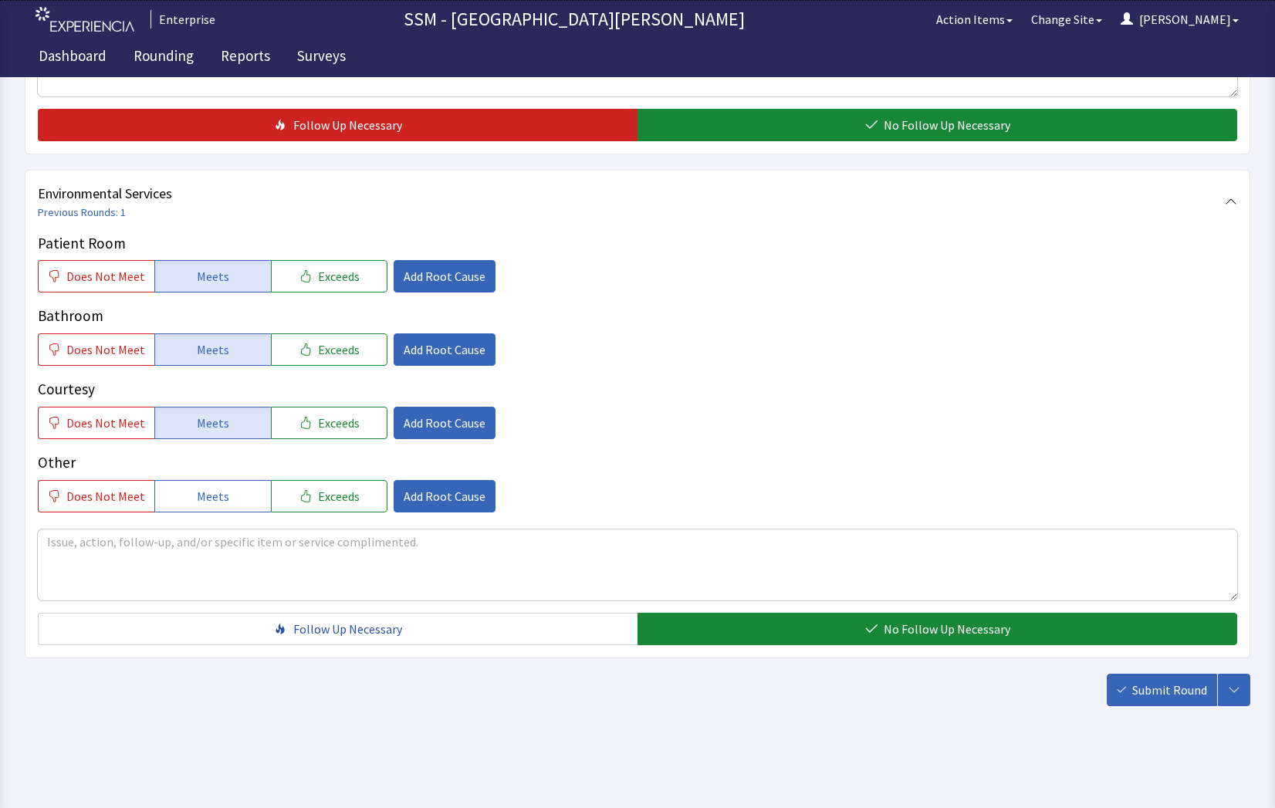
click at [1198, 698] on span "Submit Round" at bounding box center [1170, 690] width 75 height 19
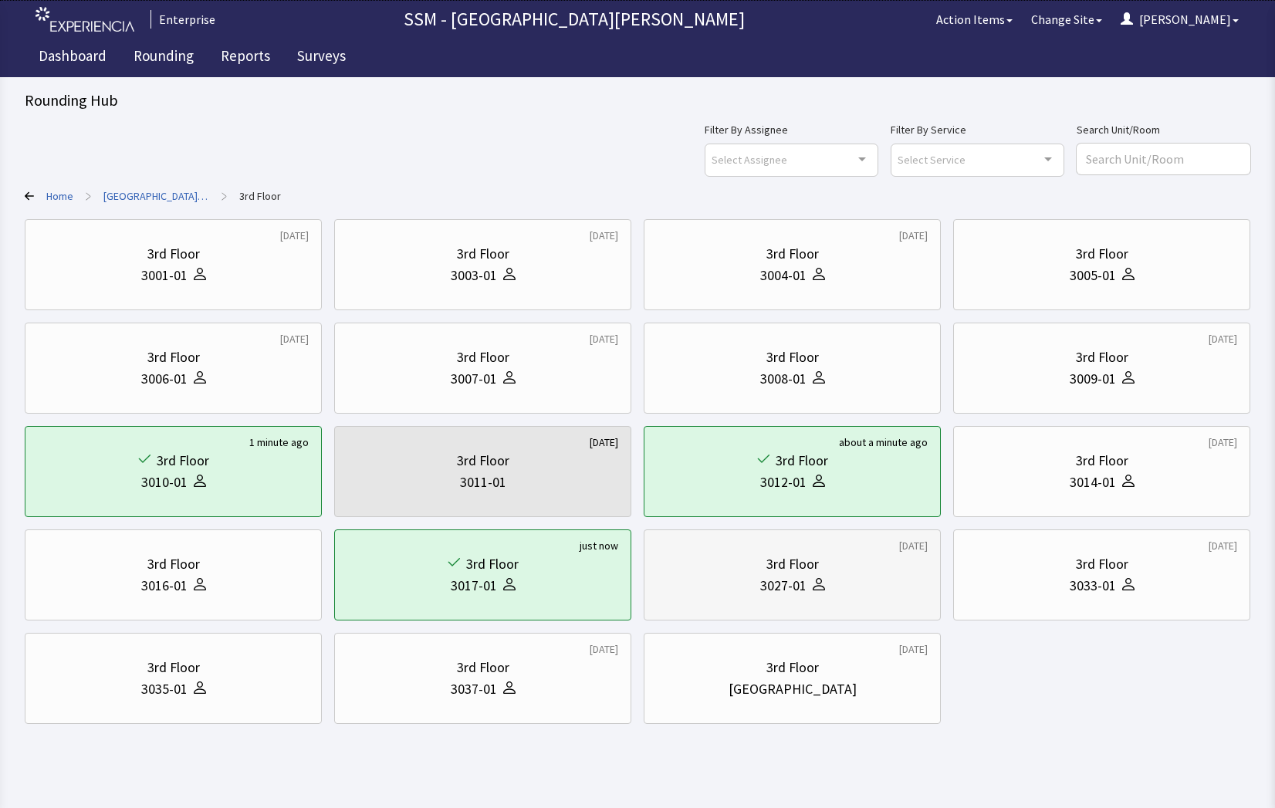
click at [862, 577] on div "3027-01" at bounding box center [792, 586] width 271 height 22
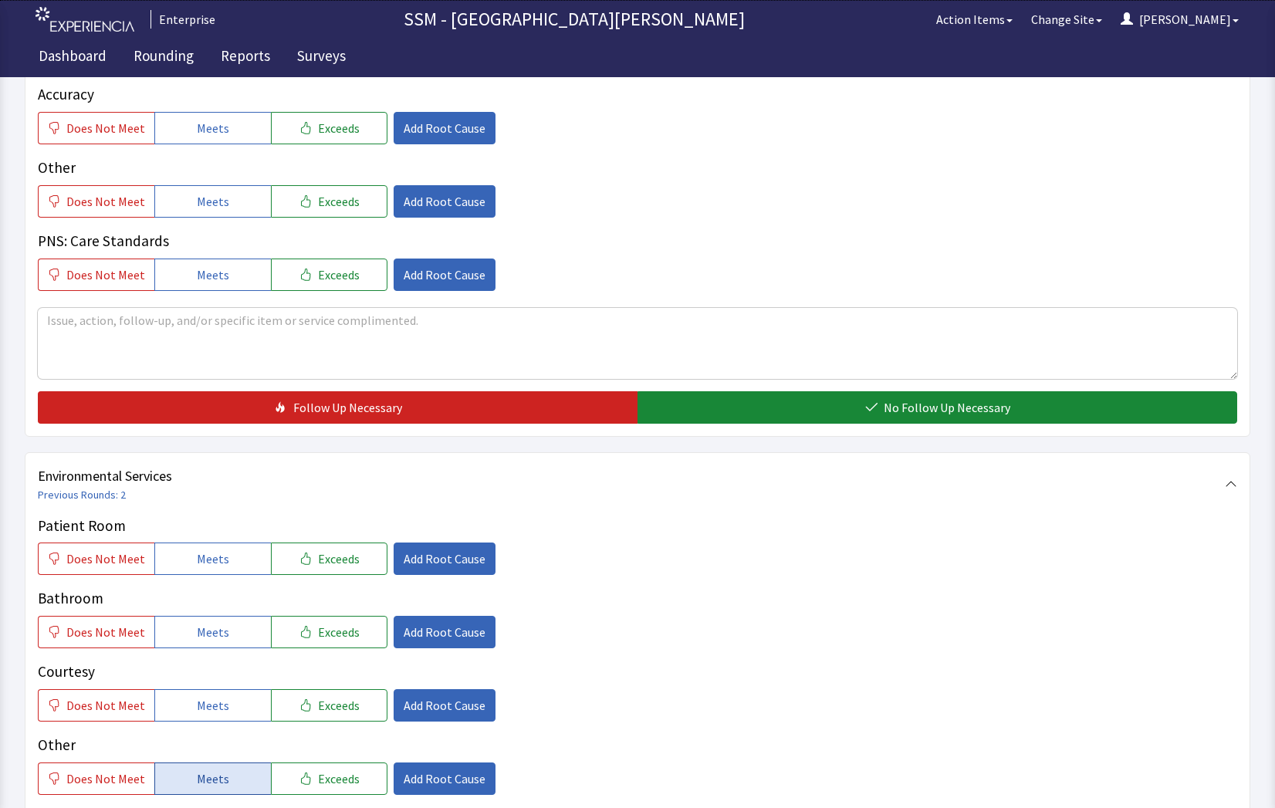
scroll to position [1441, 0]
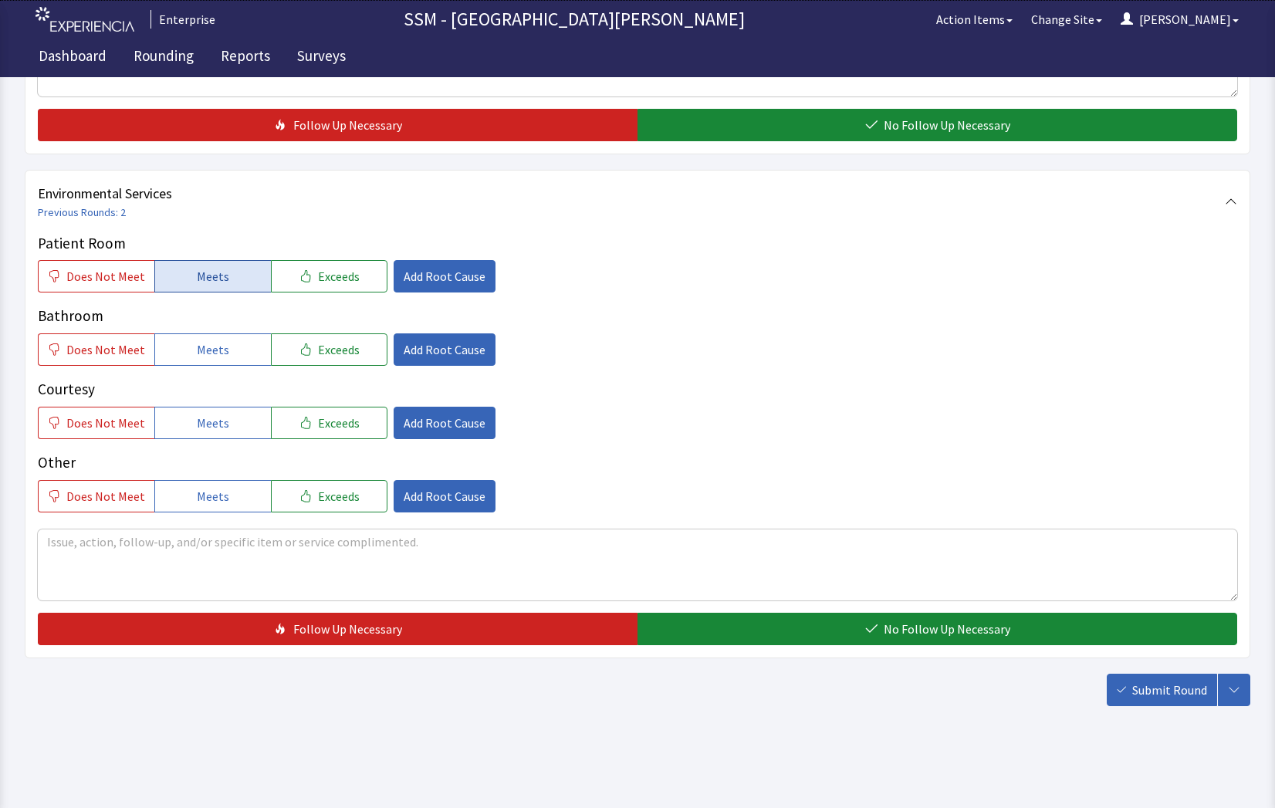
click at [198, 278] on span "Meets" at bounding box center [213, 276] width 32 height 19
click at [195, 369] on div "Patient Room Does Not Meet Meets Exceeds Add Root Cause Bathroom Does Not Meet …" at bounding box center [638, 372] width 1200 height 280
click at [198, 357] on span "Meets" at bounding box center [213, 349] width 32 height 19
click at [198, 418] on span "Meets" at bounding box center [213, 423] width 32 height 19
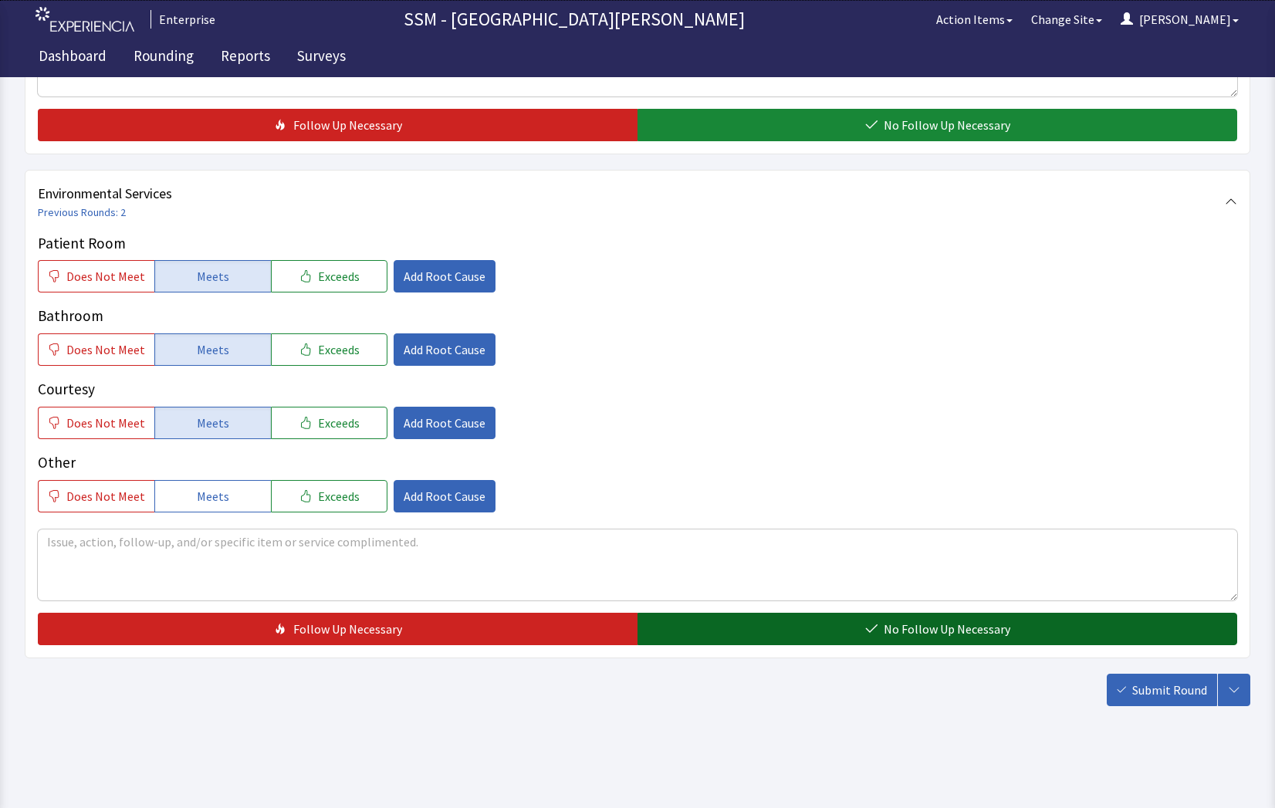
click at [760, 622] on button "No Follow Up Necessary" at bounding box center [938, 629] width 600 height 32
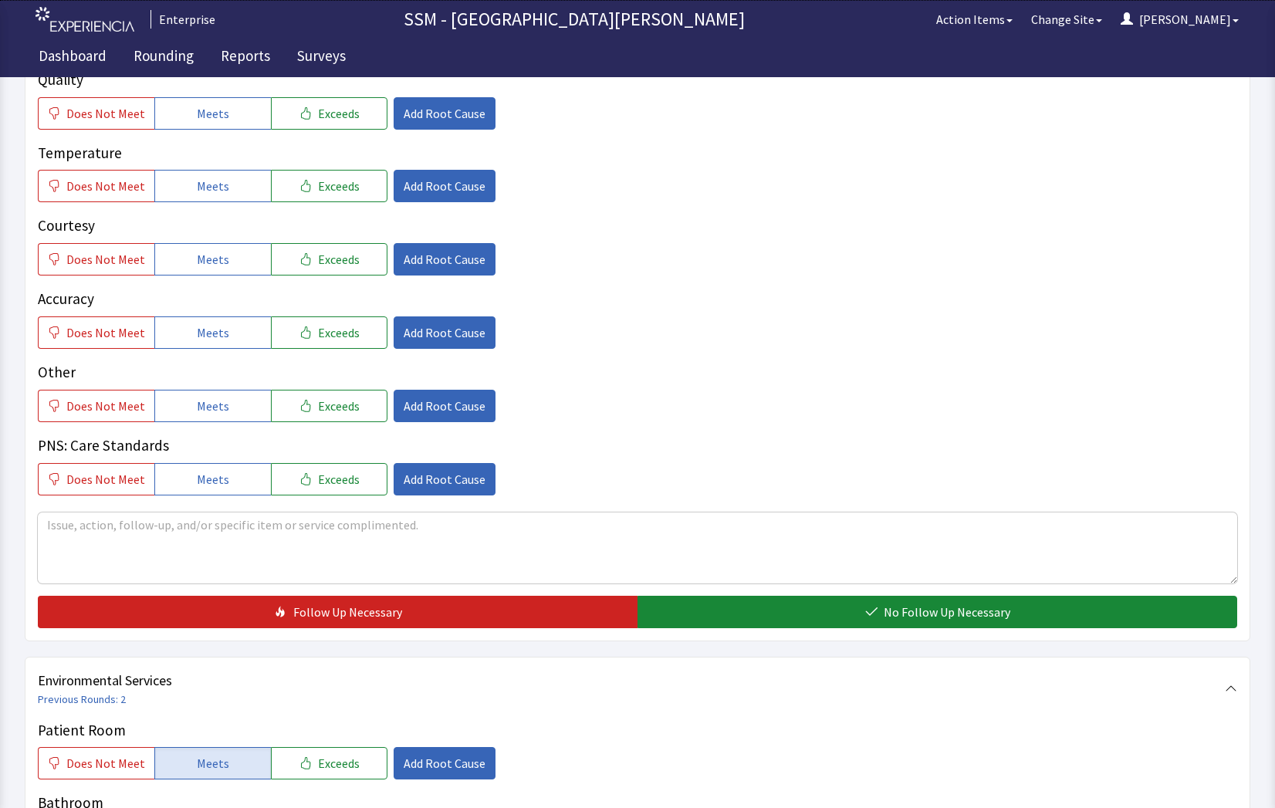
scroll to position [669, 0]
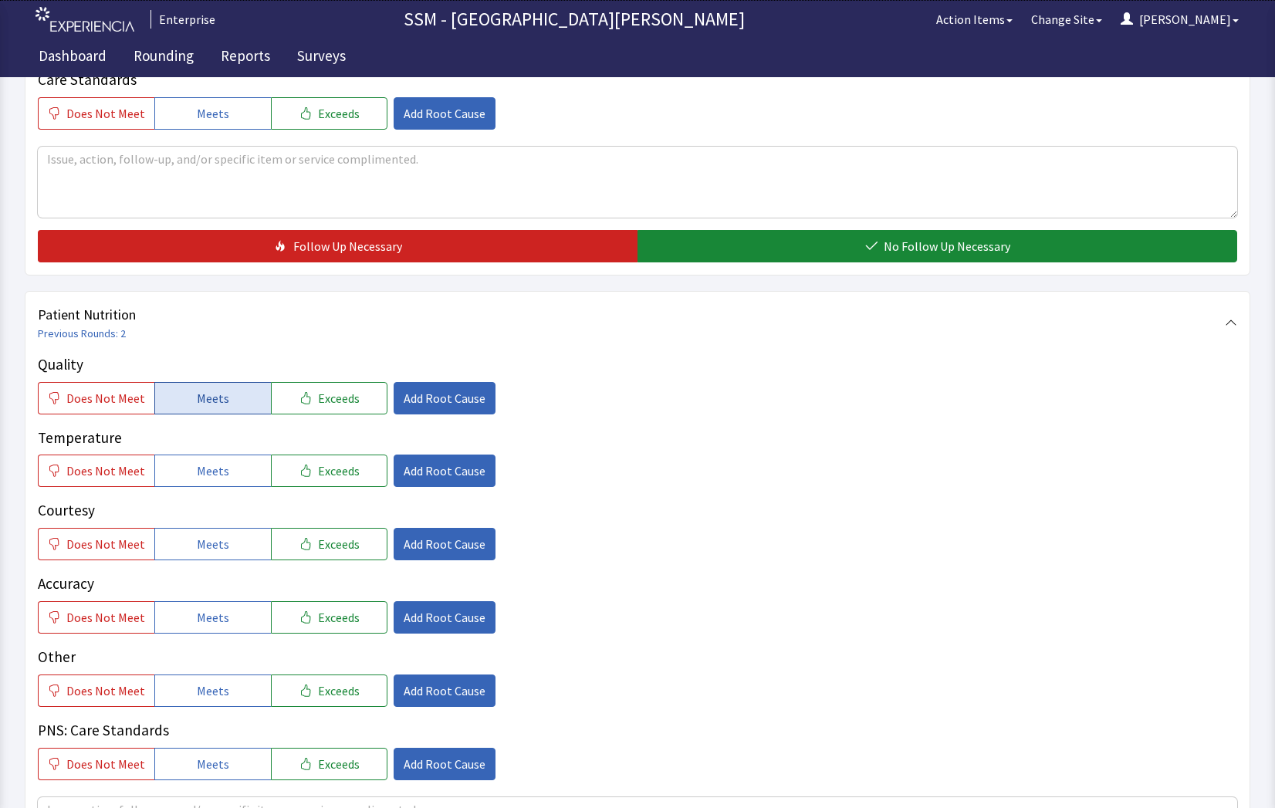
click at [188, 403] on button "Meets" at bounding box center [212, 398] width 117 height 32
click at [200, 476] on span "Meets" at bounding box center [213, 471] width 32 height 19
drag, startPoint x: 235, startPoint y: 560, endPoint x: 246, endPoint y: 619, distance: 60.6
click at [235, 566] on div "Quality Does Not Meet Meets Exceeds Add Root Cause Temperature Does Not Meet Me…" at bounding box center [638, 567] width 1200 height 427
click at [246, 633] on button "Meets" at bounding box center [212, 617] width 117 height 32
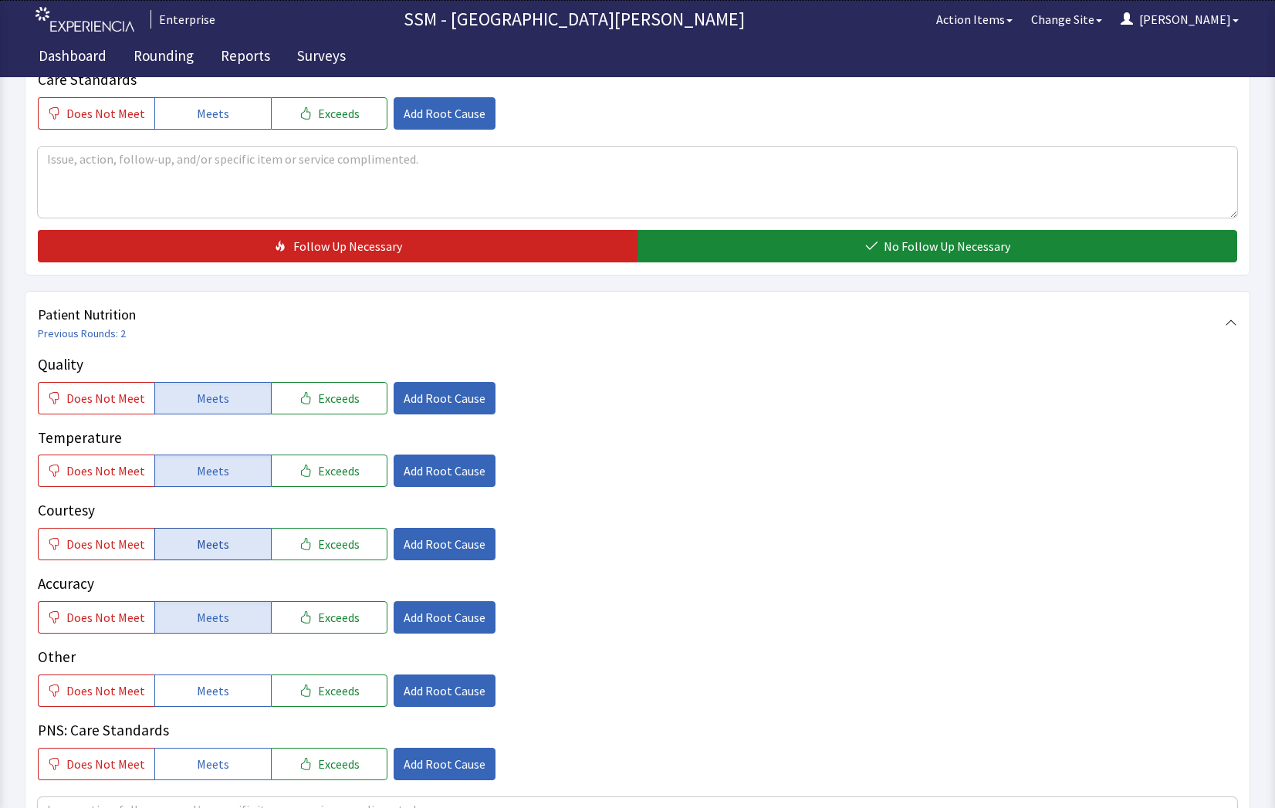
click at [222, 548] on button "Meets" at bounding box center [212, 544] width 117 height 32
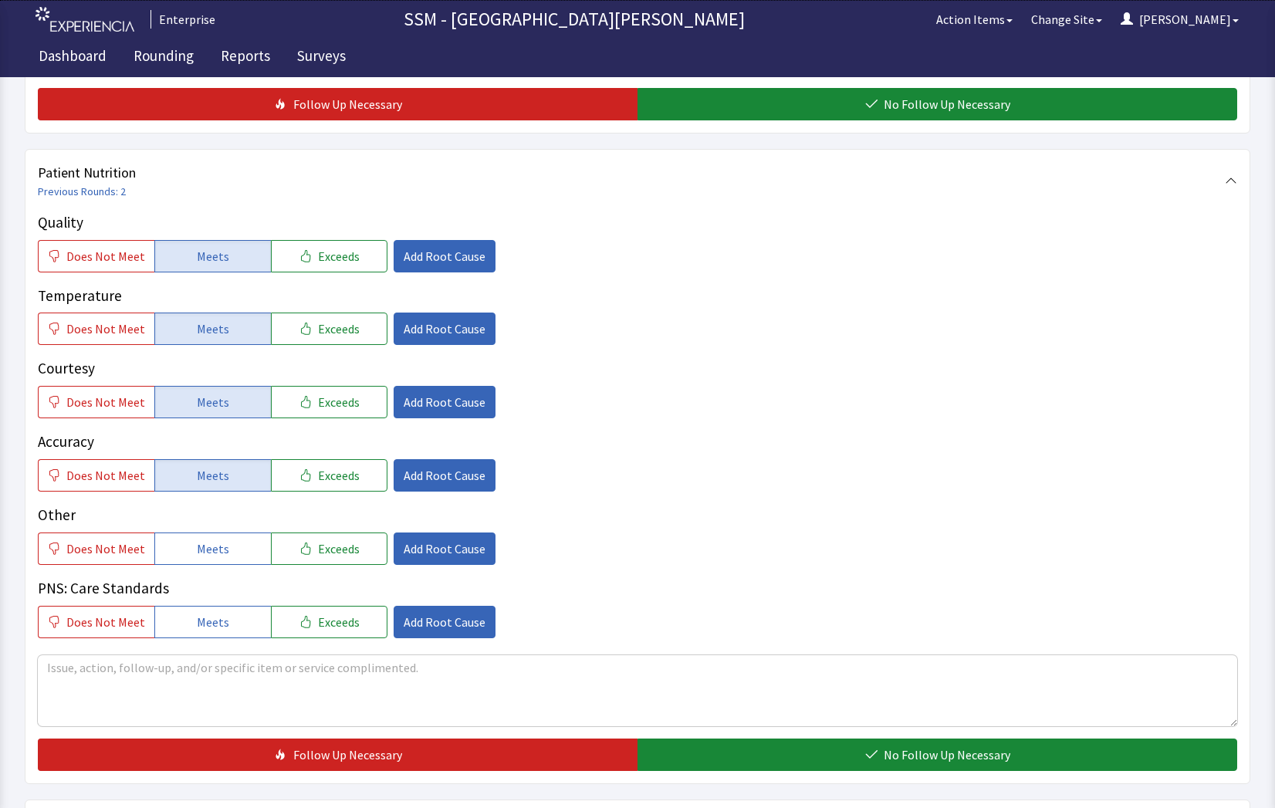
scroll to position [901, 0]
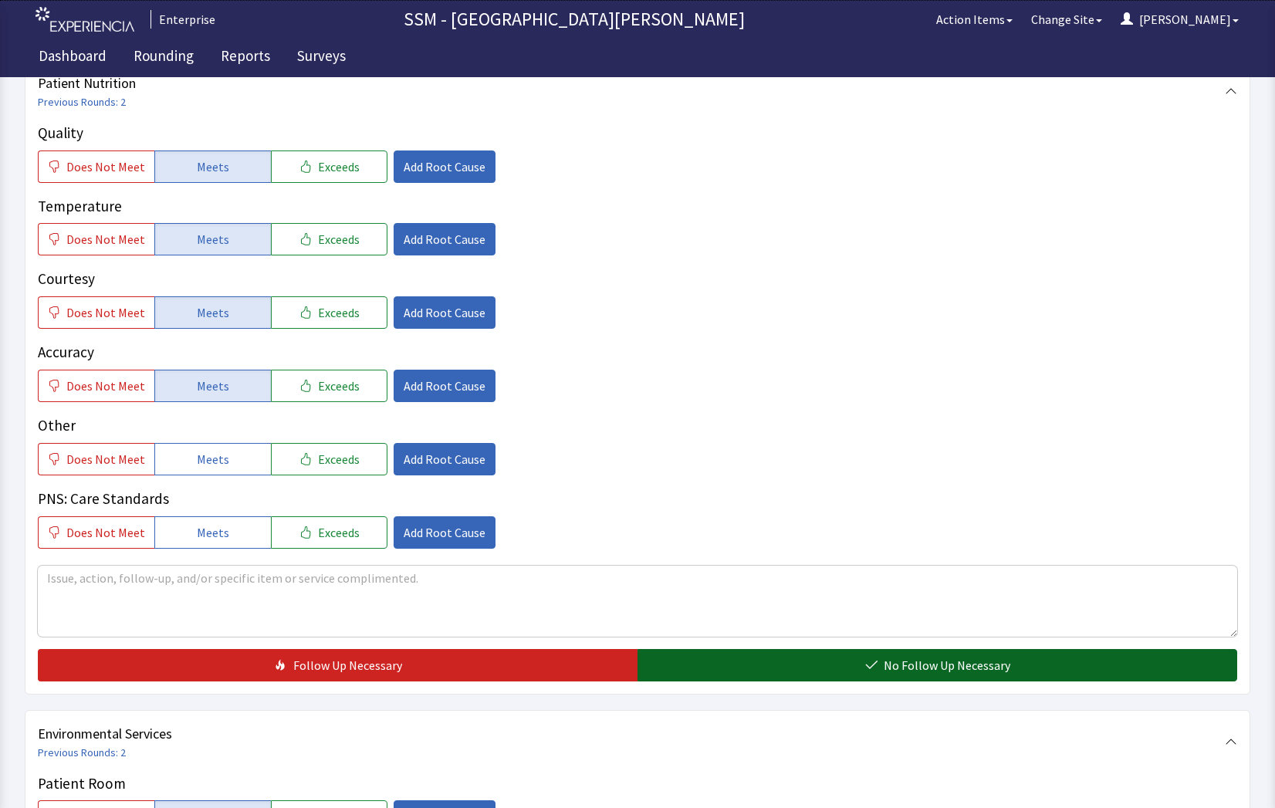
click at [826, 653] on button "No Follow Up Necessary" at bounding box center [938, 665] width 600 height 32
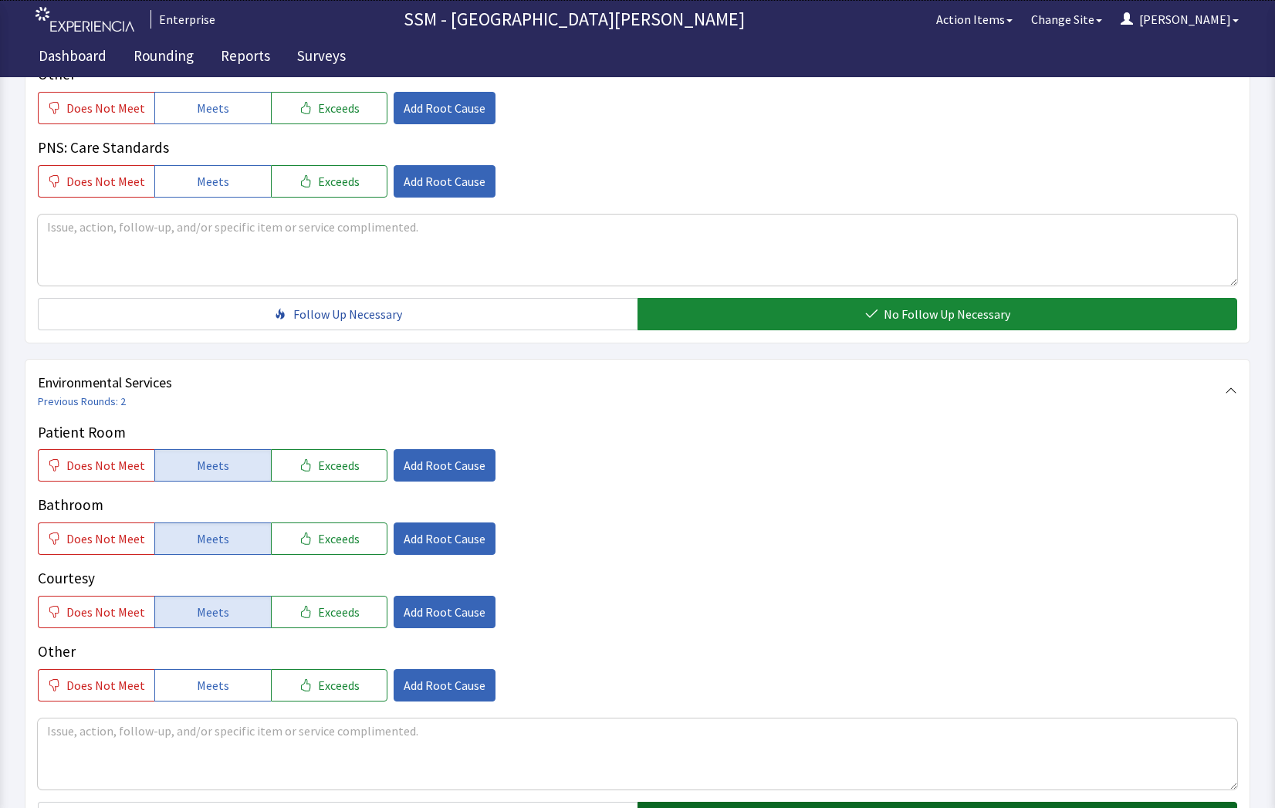
scroll to position [1441, 0]
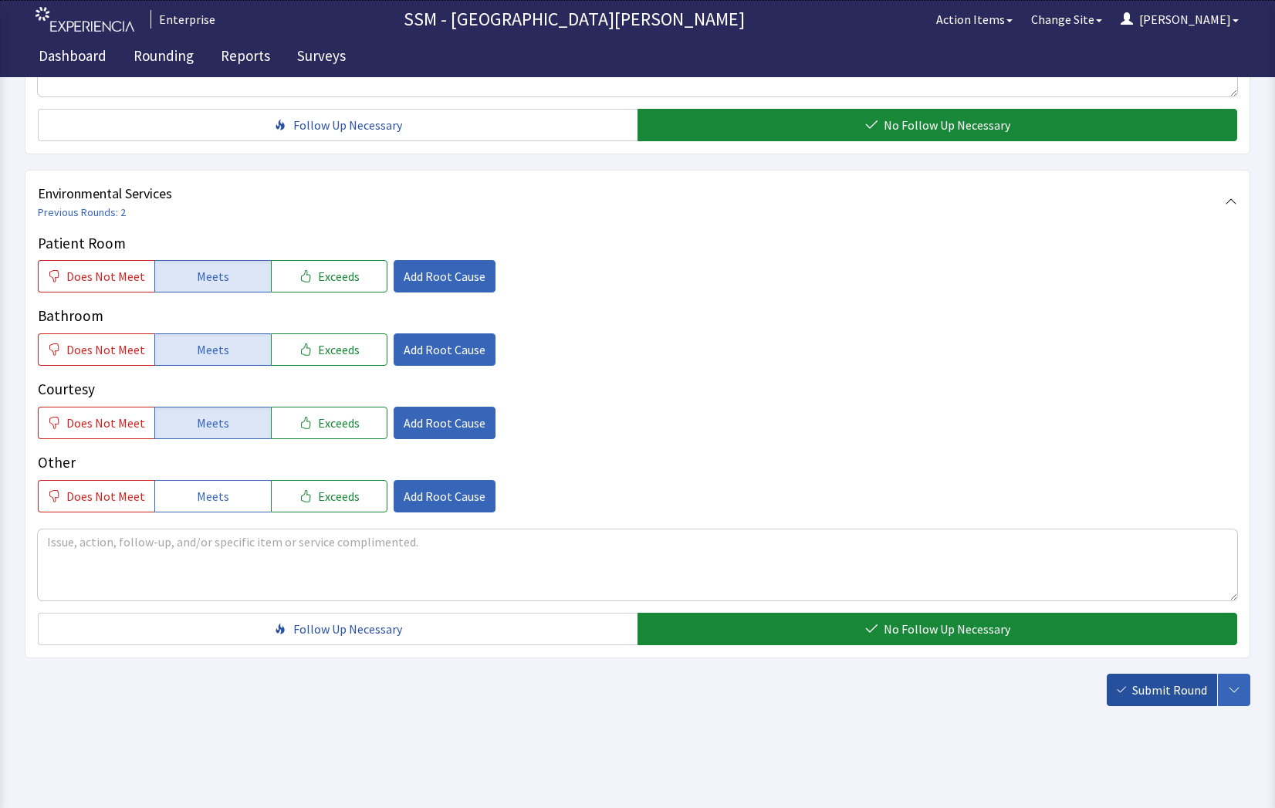
click at [1195, 692] on span "Submit Round" at bounding box center [1170, 690] width 75 height 19
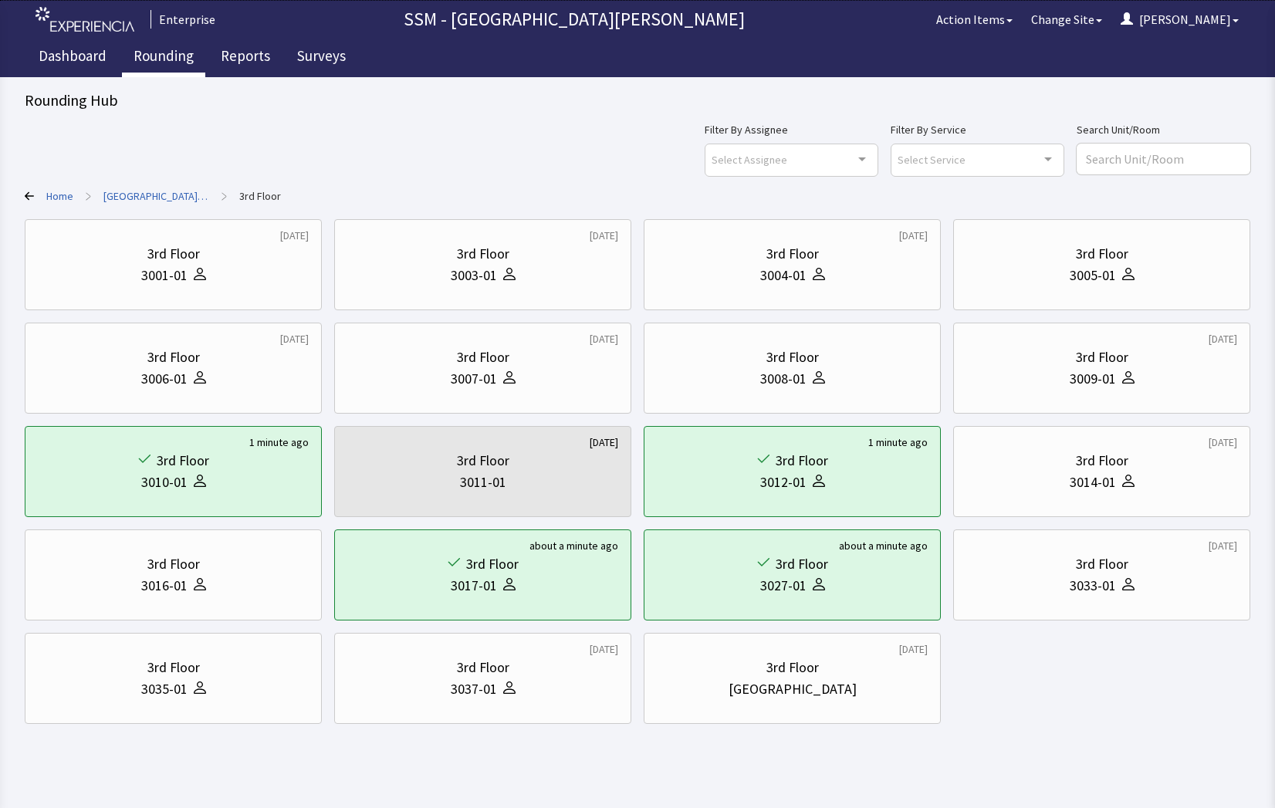
click at [154, 58] on link "Rounding" at bounding box center [163, 58] width 83 height 39
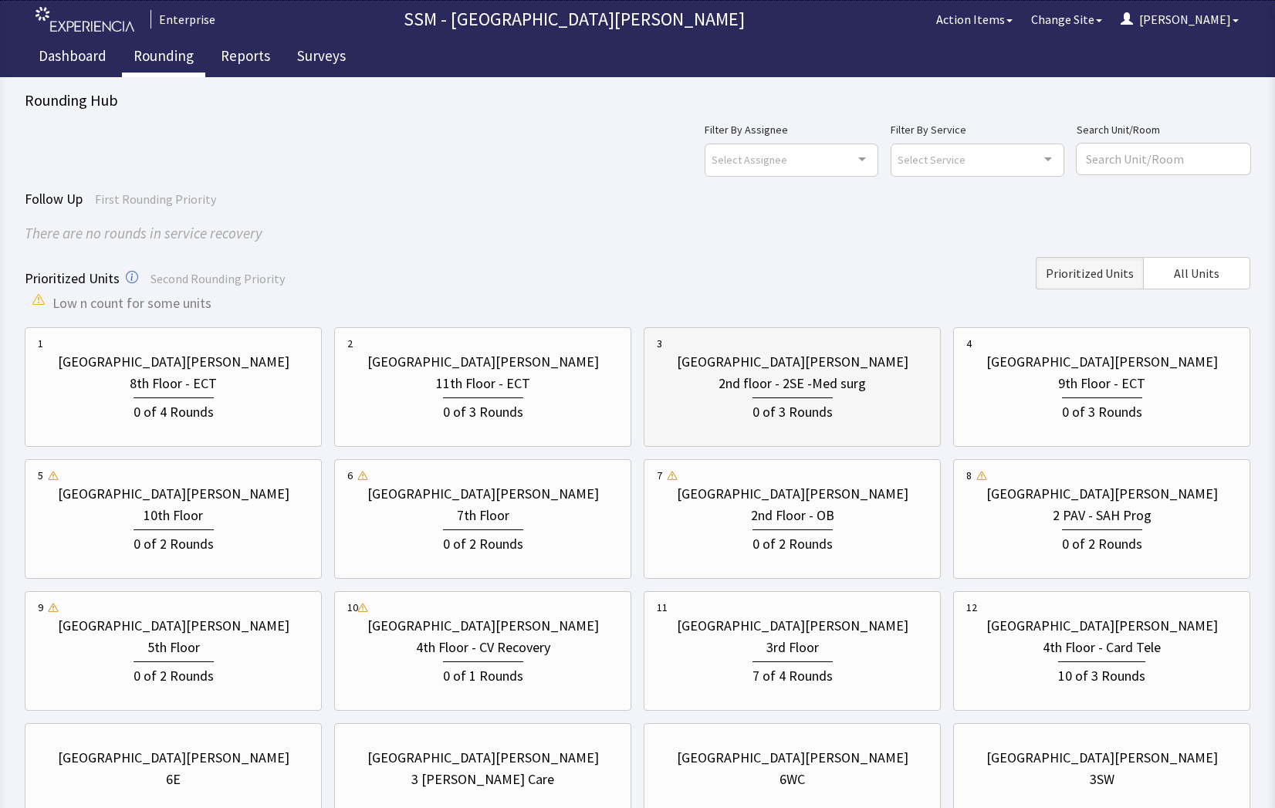
click at [842, 405] on div "0 of 3 Rounds" at bounding box center [792, 409] width 271 height 29
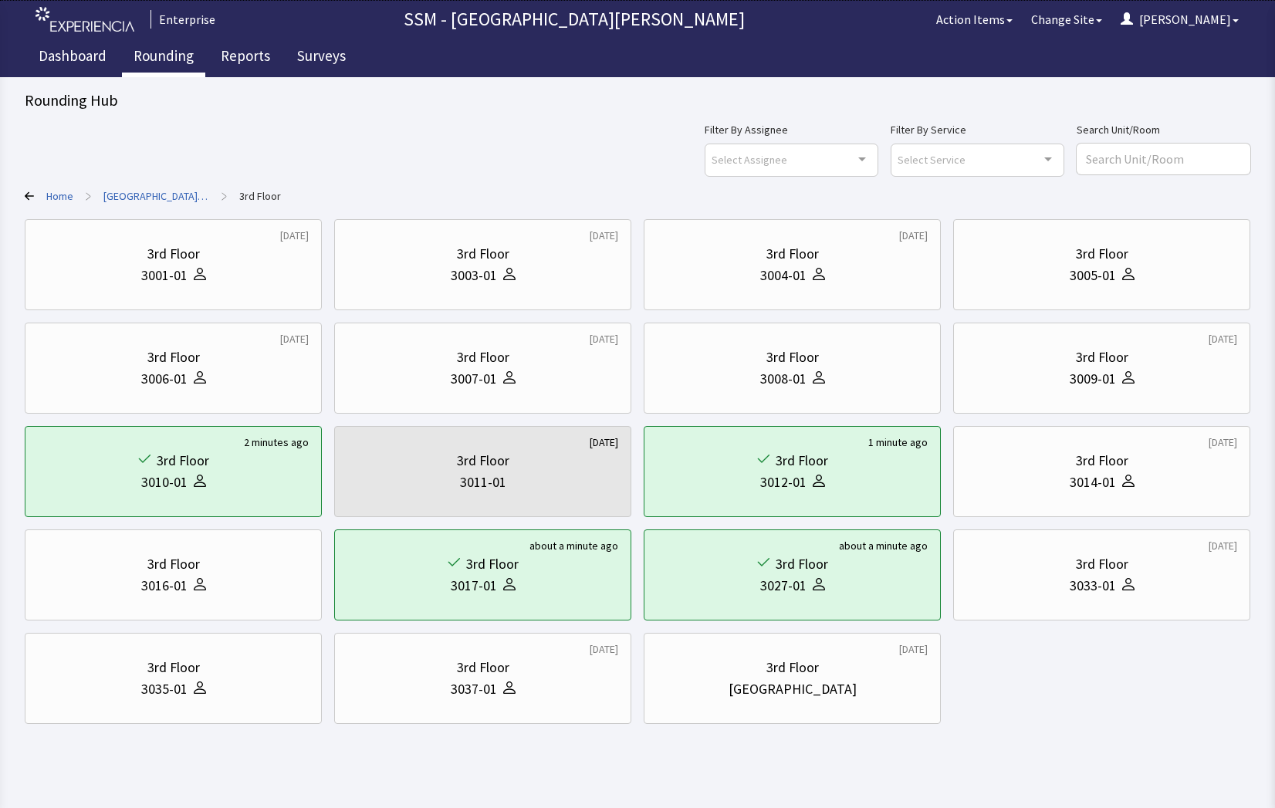
click at [159, 52] on link "Rounding" at bounding box center [163, 58] width 83 height 39
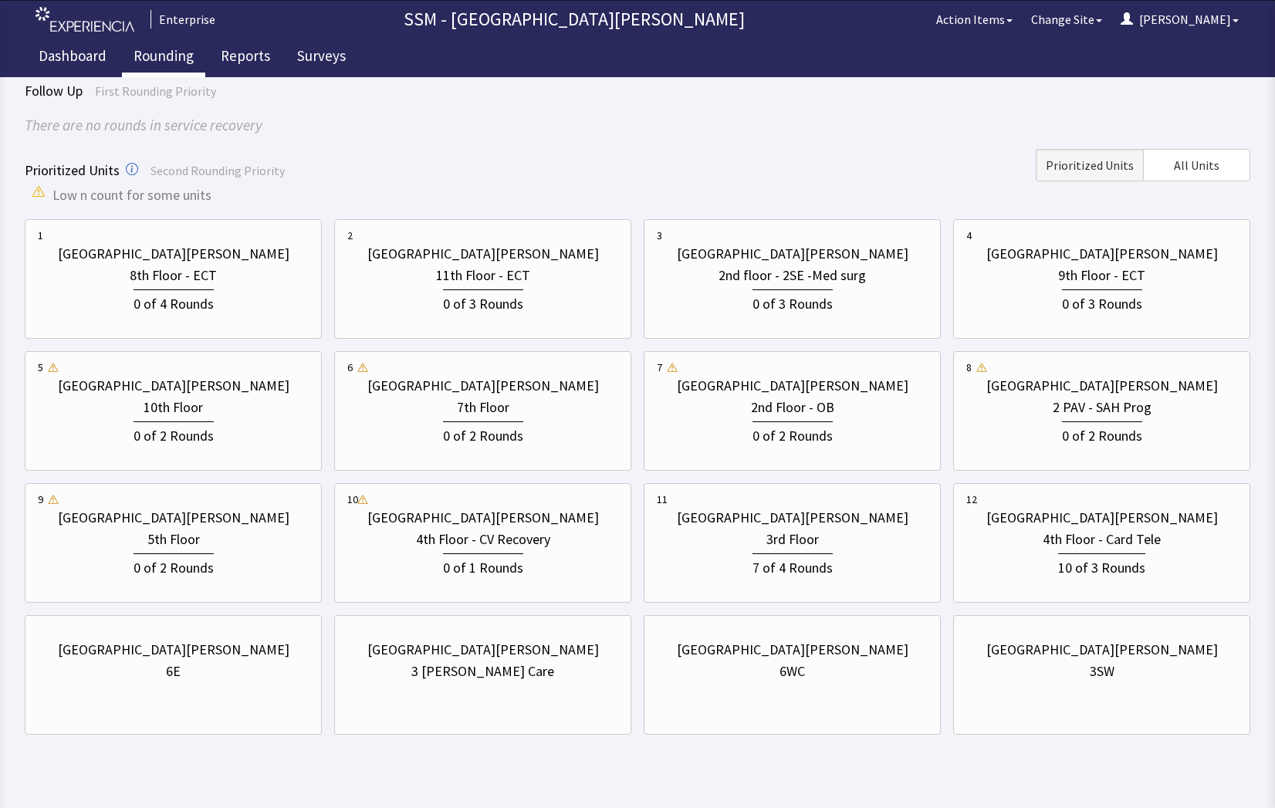
scroll to position [137, 0]
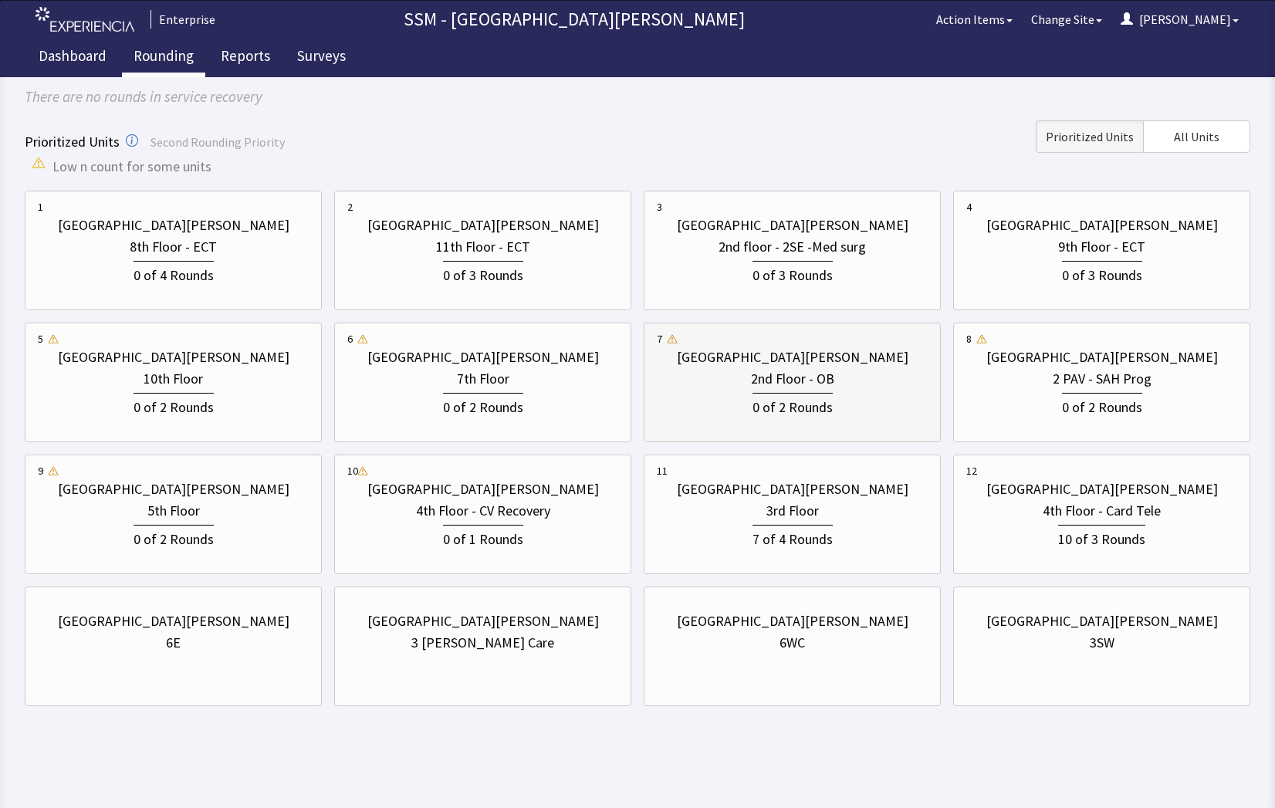
click at [803, 404] on div "0 of 2 Rounds" at bounding box center [793, 405] width 80 height 25
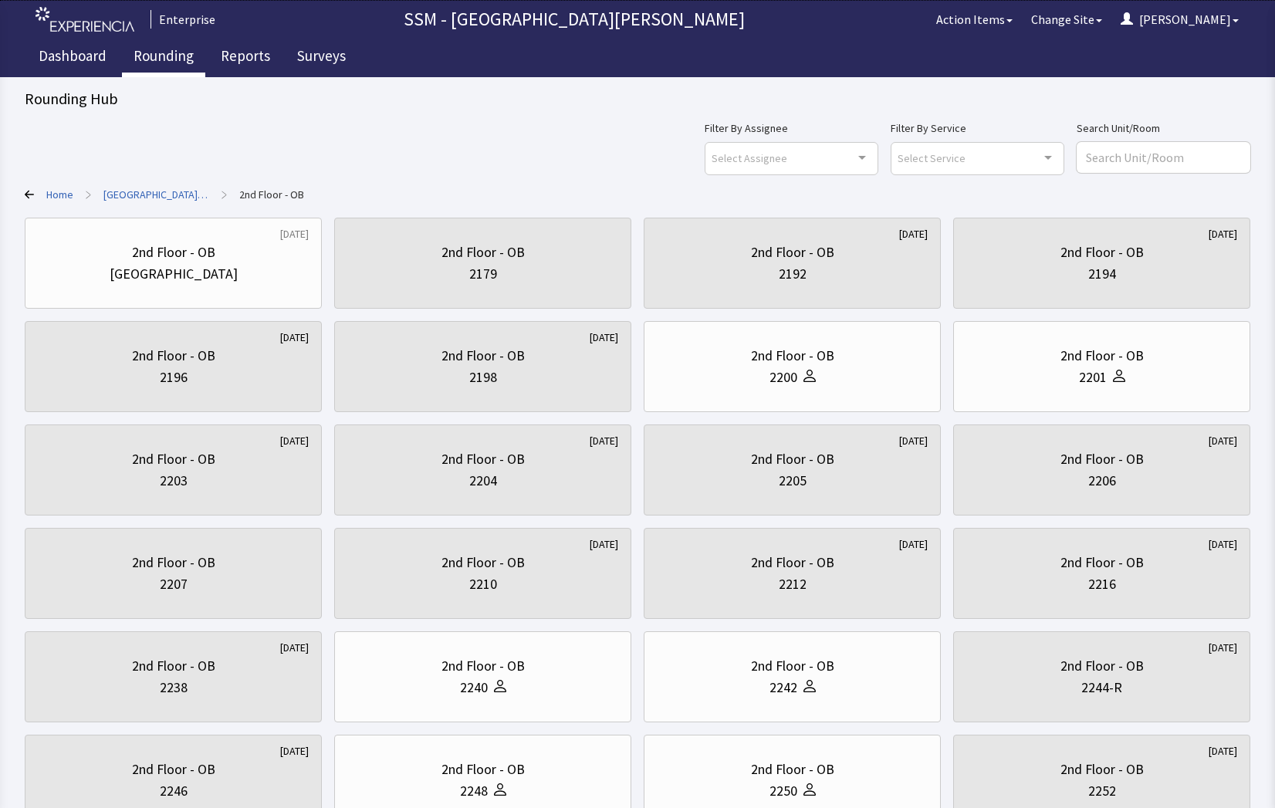
scroll to position [0, 0]
click at [716, 382] on div "2200" at bounding box center [792, 379] width 271 height 22
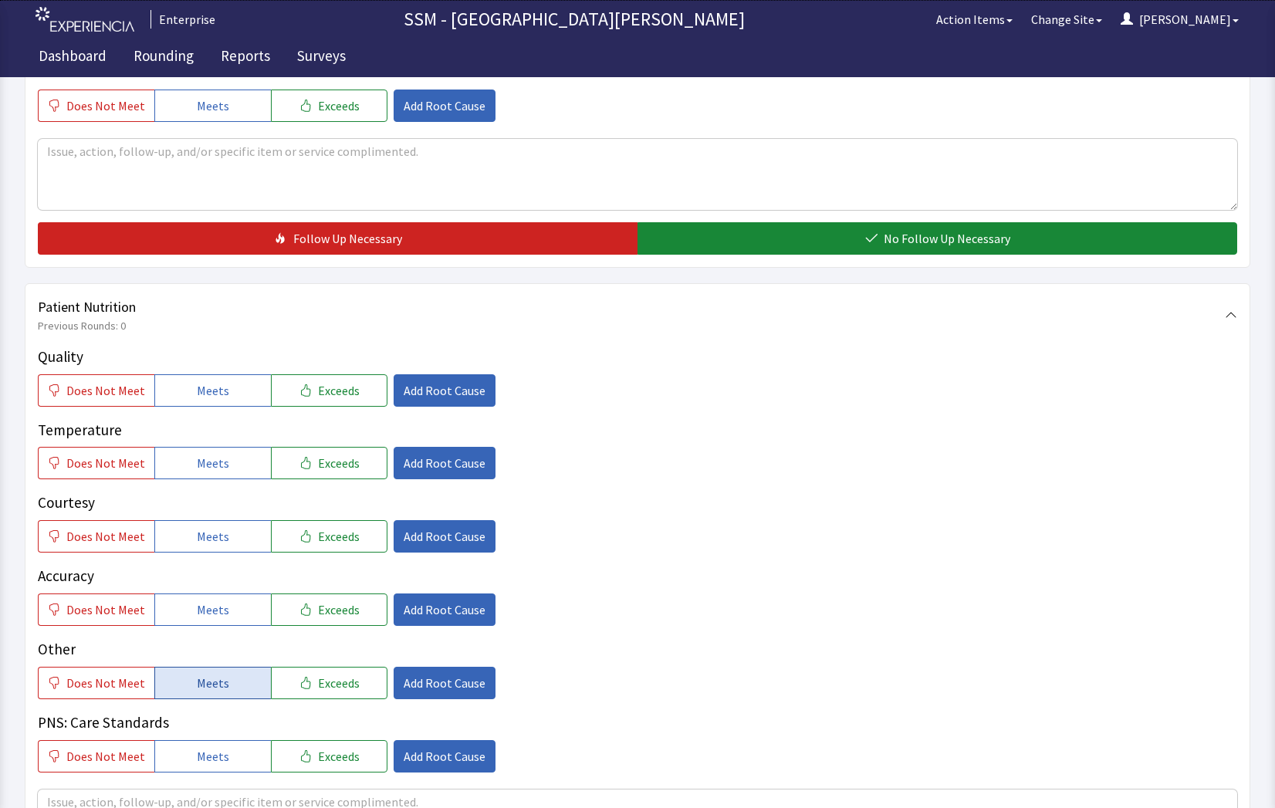
scroll to position [849, 0]
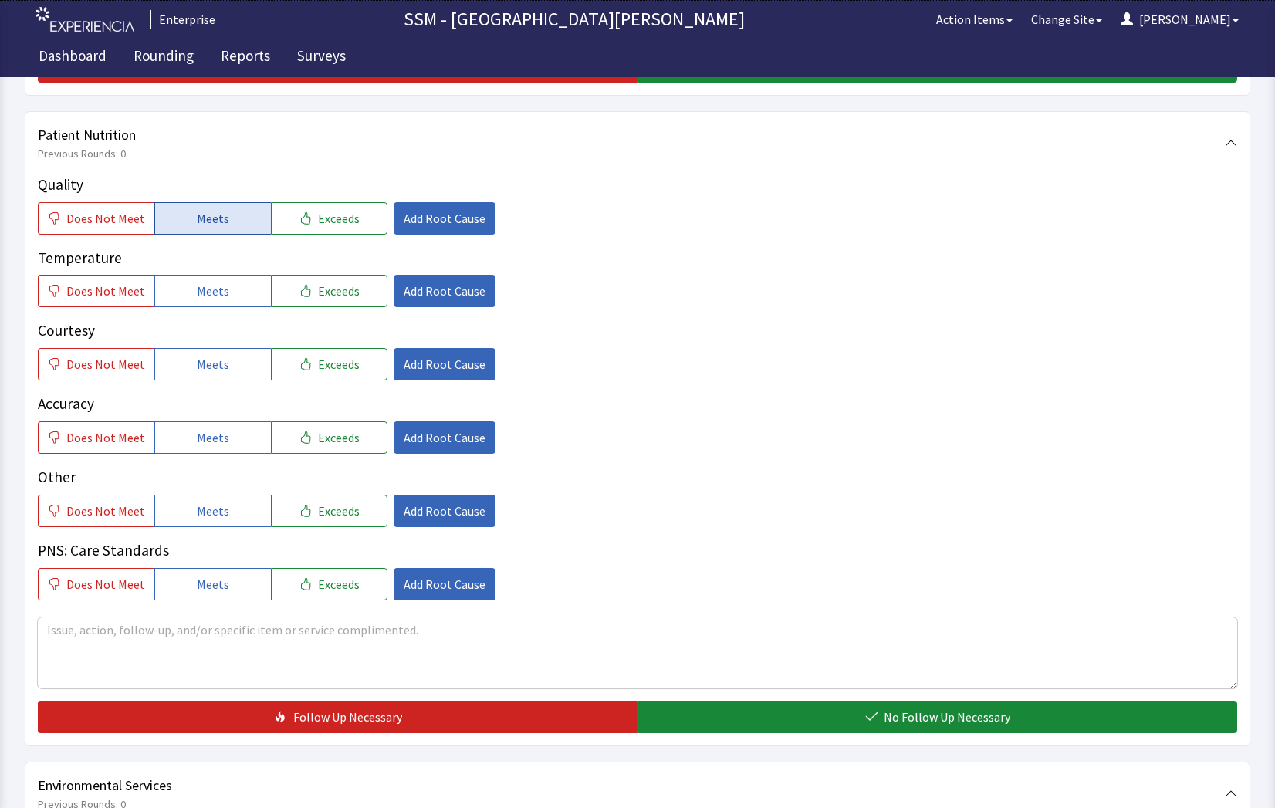
click at [178, 223] on button "Meets" at bounding box center [212, 218] width 117 height 32
click at [181, 298] on button "Meets" at bounding box center [212, 291] width 117 height 32
drag, startPoint x: 181, startPoint y: 364, endPoint x: 207, endPoint y: 414, distance: 56.6
click at [181, 366] on button "Meets" at bounding box center [212, 364] width 117 height 32
click at [211, 434] on span "Meets" at bounding box center [213, 437] width 32 height 19
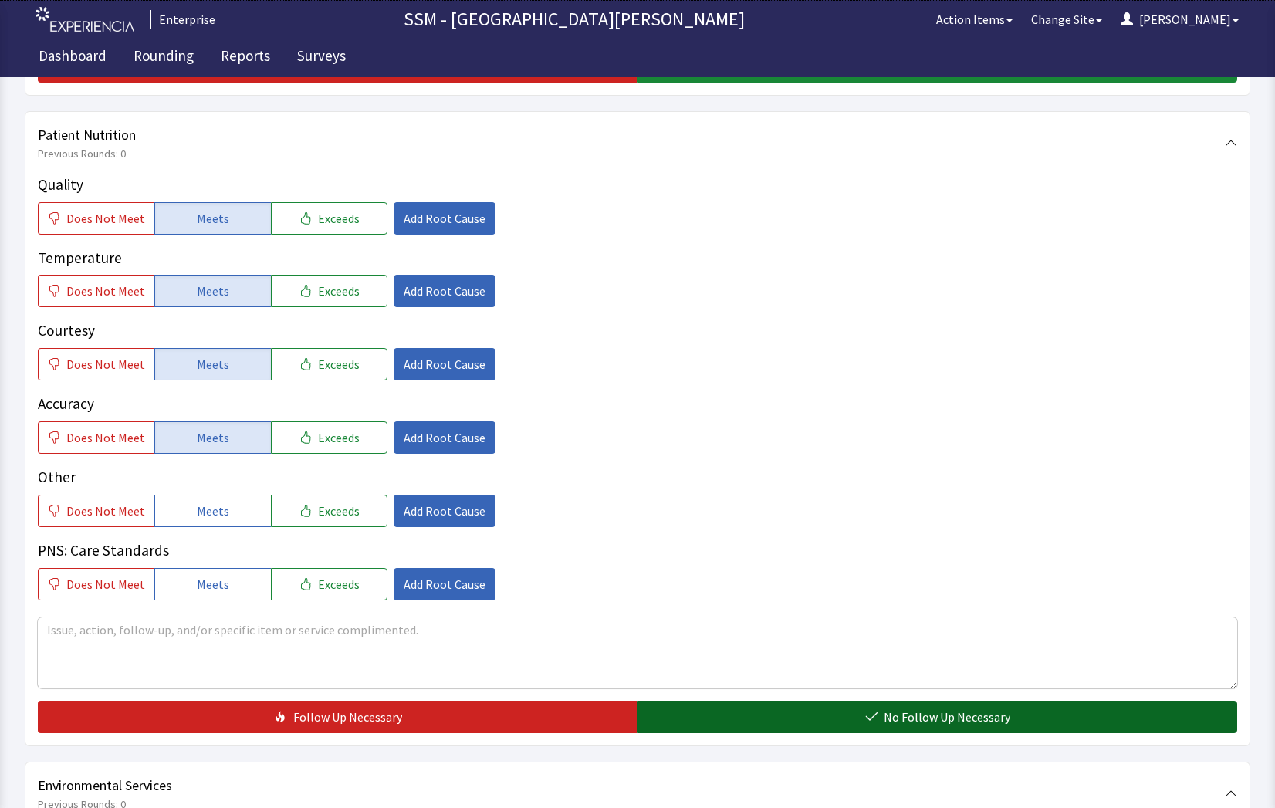
click at [918, 718] on span "No Follow Up Necessary" at bounding box center [947, 717] width 127 height 19
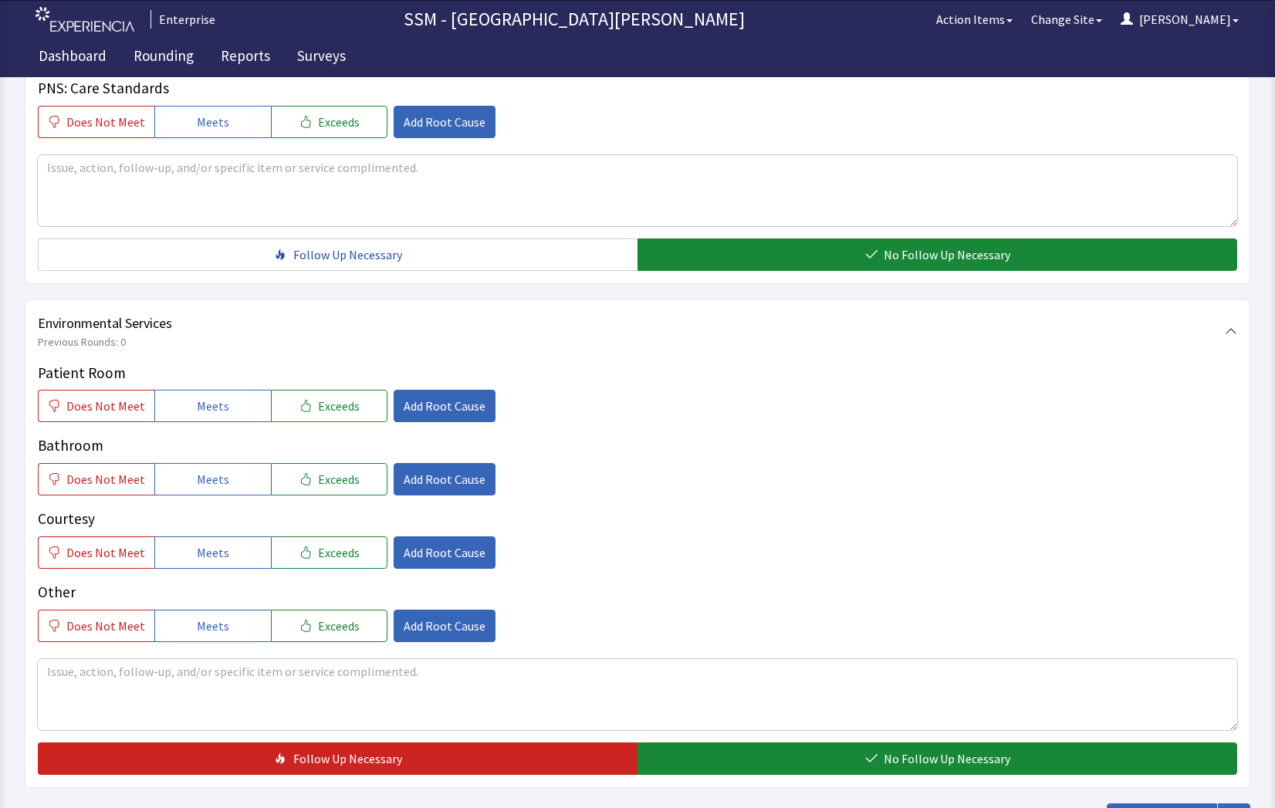
scroll to position [1312, 0]
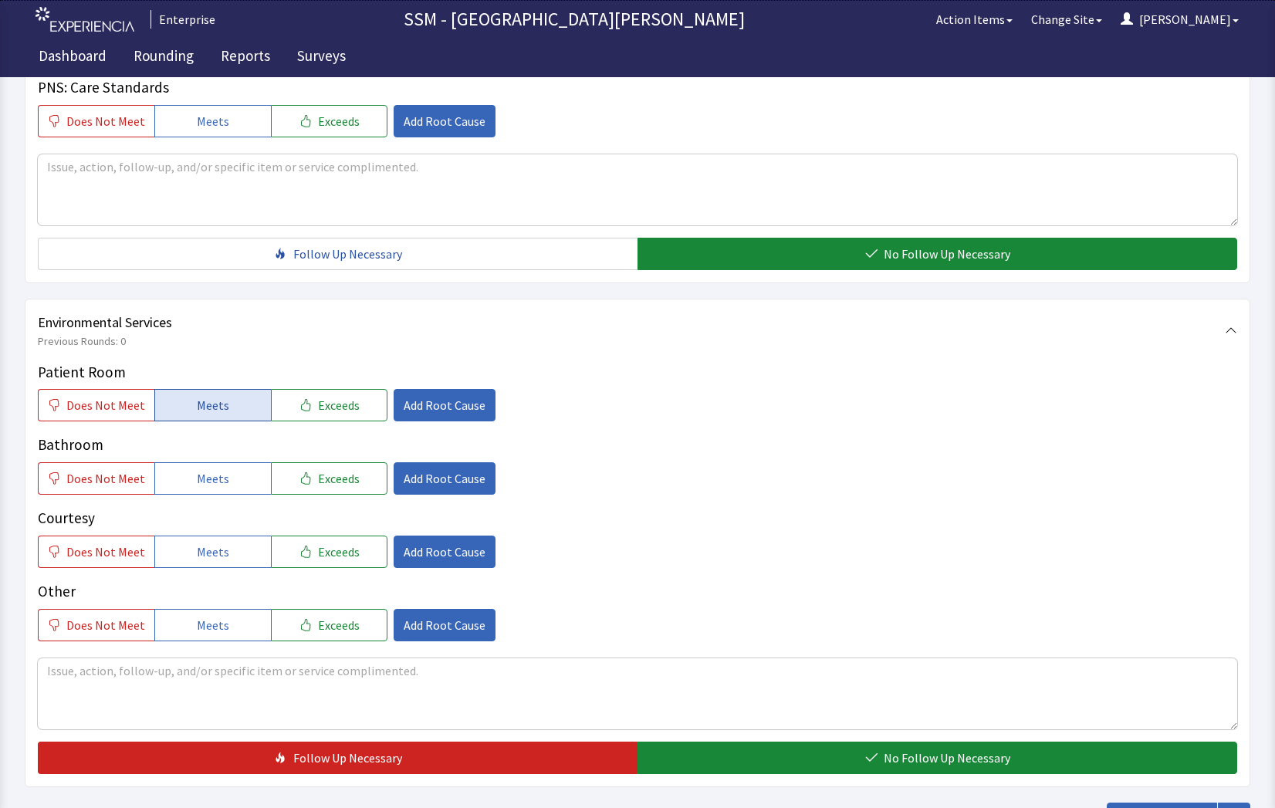
click at [197, 408] on span "Meets" at bounding box center [213, 405] width 32 height 19
click at [221, 481] on span "Meets" at bounding box center [213, 478] width 32 height 19
click at [208, 552] on span "Meets" at bounding box center [213, 552] width 32 height 19
drag, startPoint x: 873, startPoint y: 750, endPoint x: 926, endPoint y: 732, distance: 55.7
click at [872, 750] on button "No Follow Up Necessary" at bounding box center [938, 758] width 600 height 32
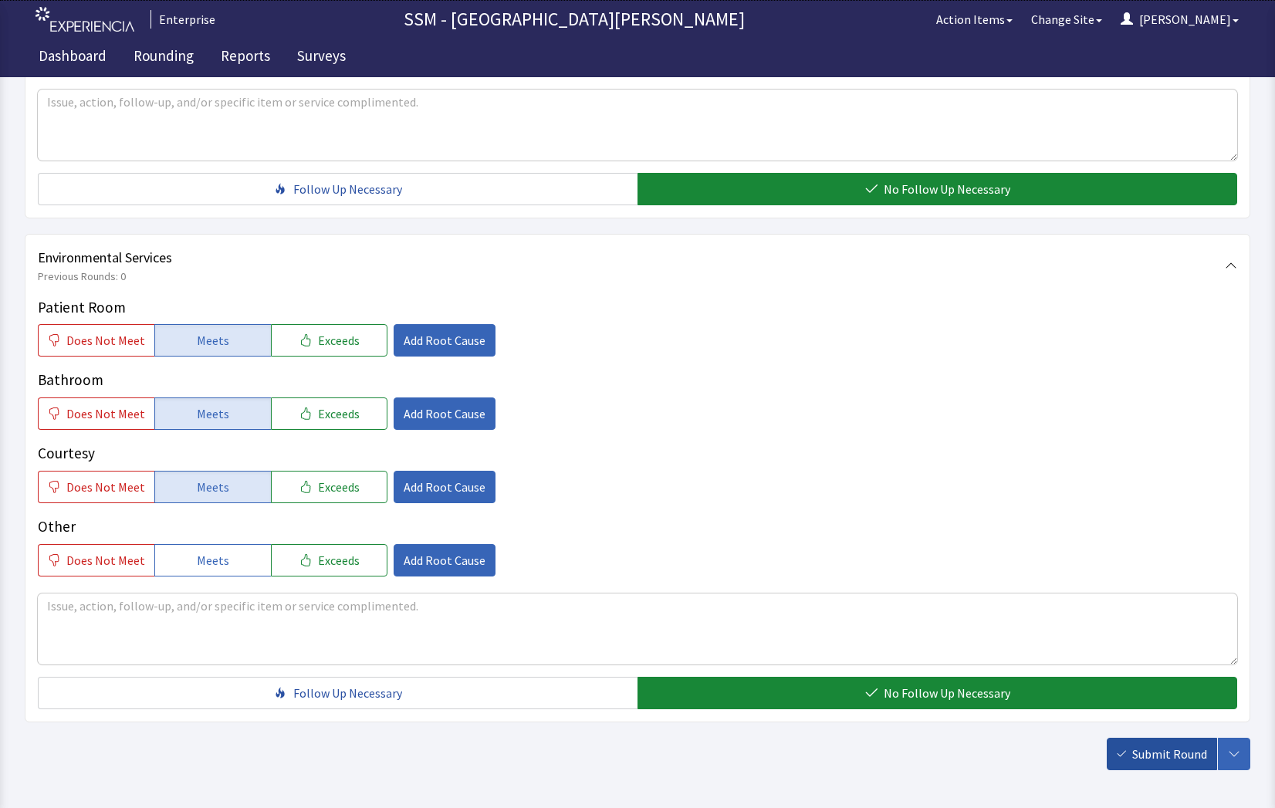
scroll to position [1441, 0]
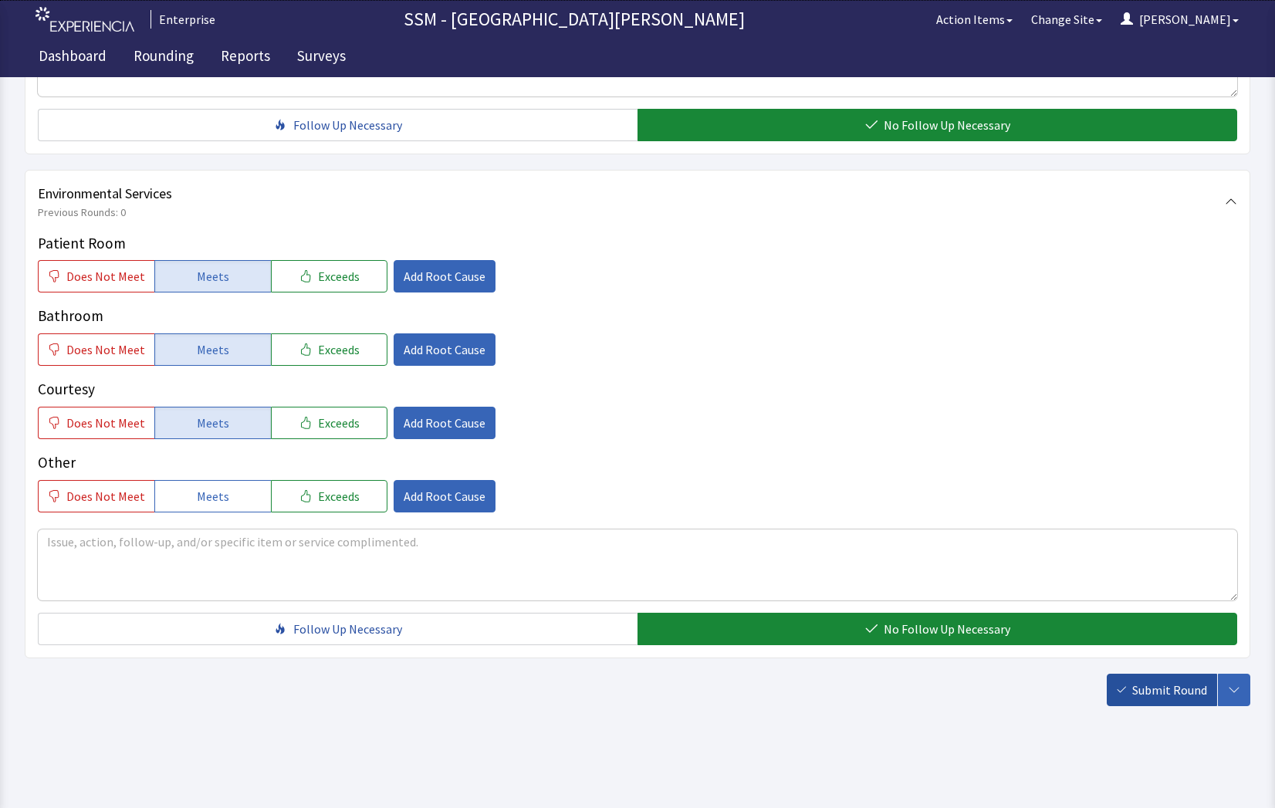
click at [1160, 686] on span "Submit Round" at bounding box center [1170, 690] width 75 height 19
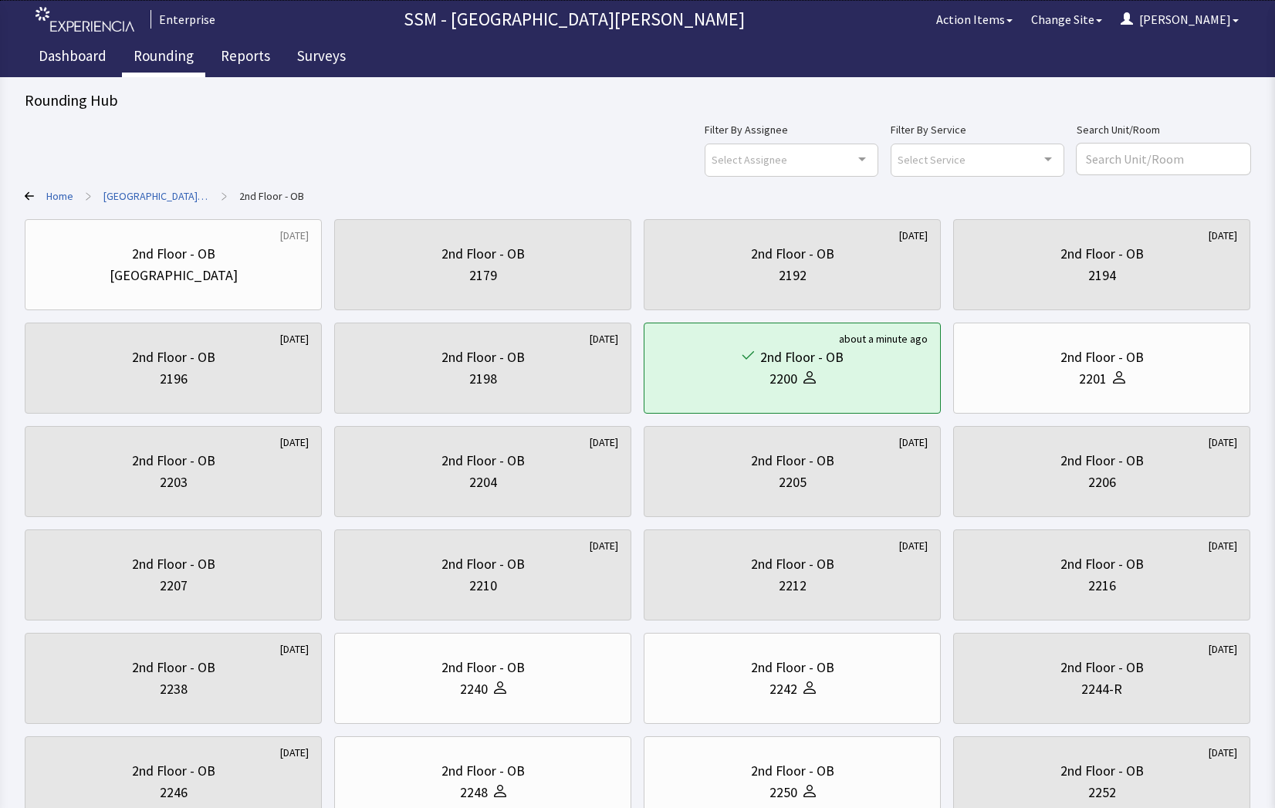
click at [139, 55] on link "Rounding" at bounding box center [163, 58] width 83 height 39
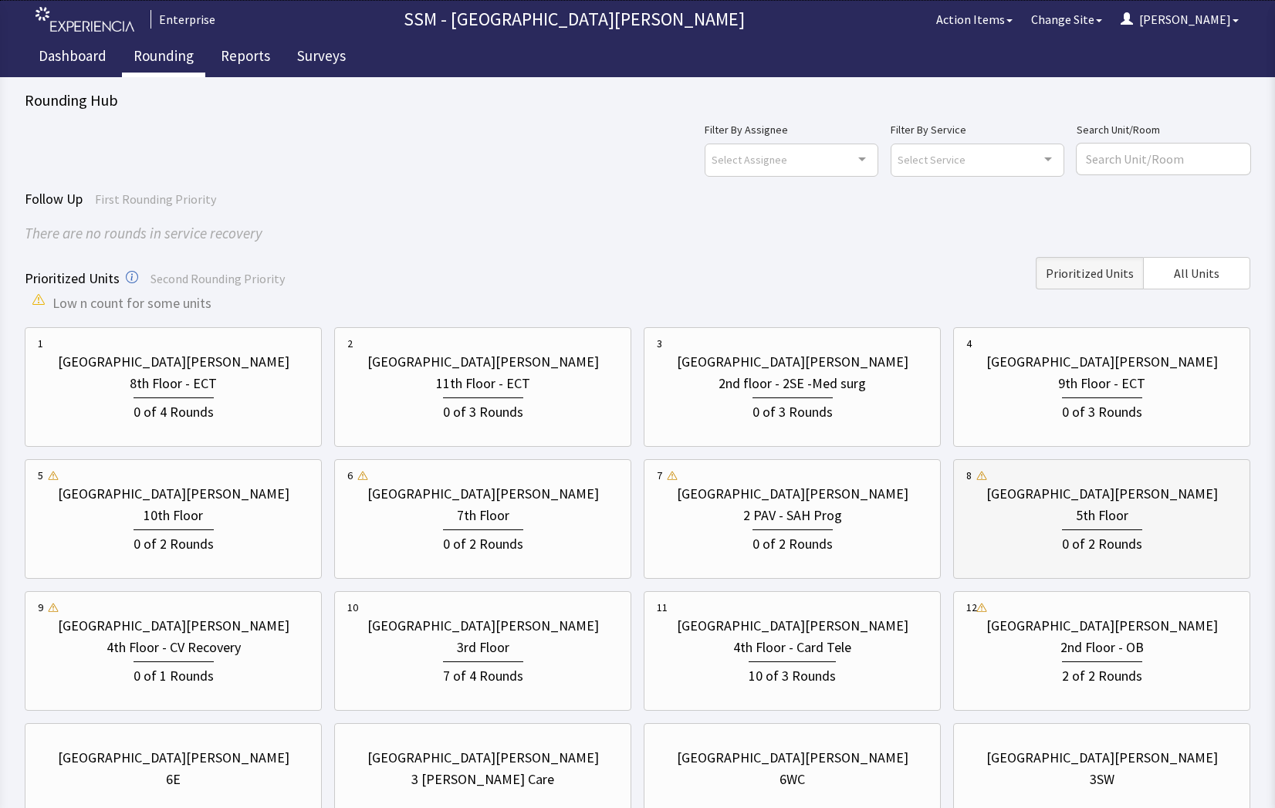
click at [1119, 523] on div "5th Floor" at bounding box center [1102, 516] width 52 height 22
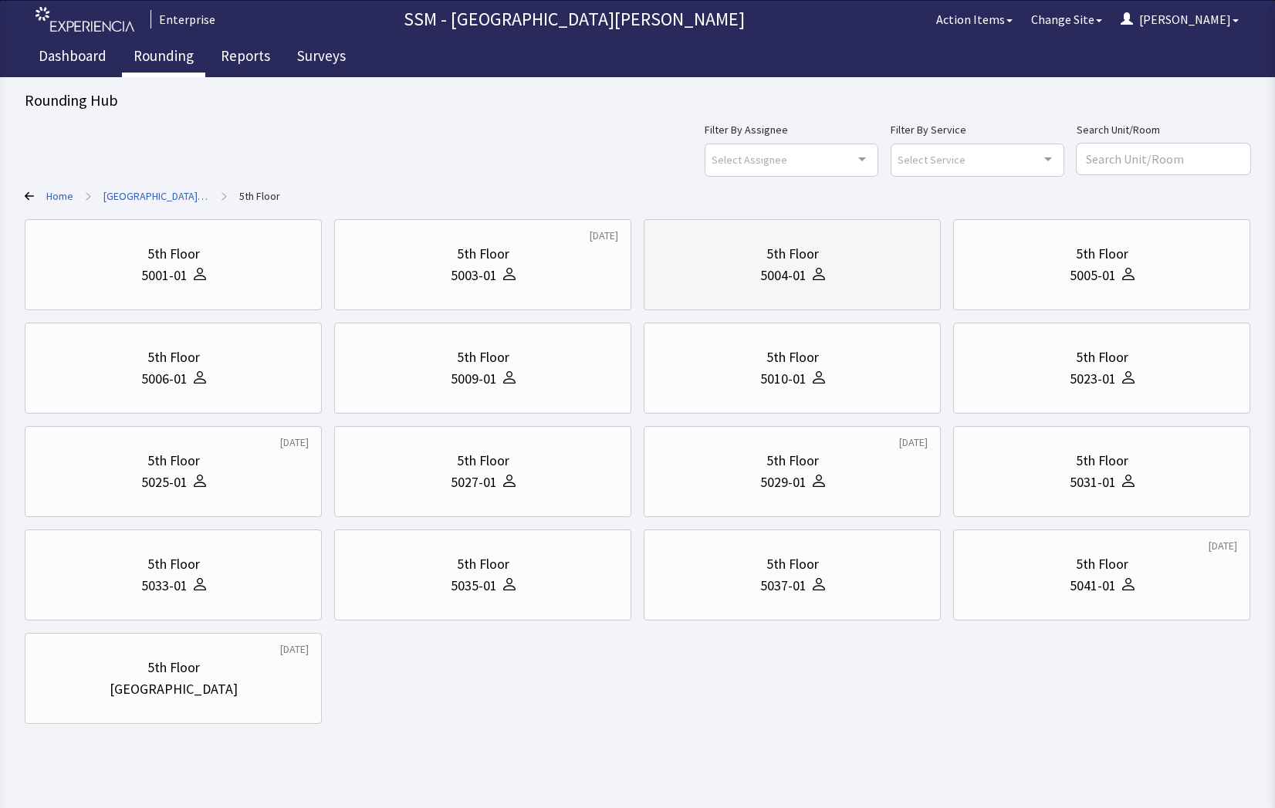
click at [812, 265] on div at bounding box center [816, 276] width 19 height 22
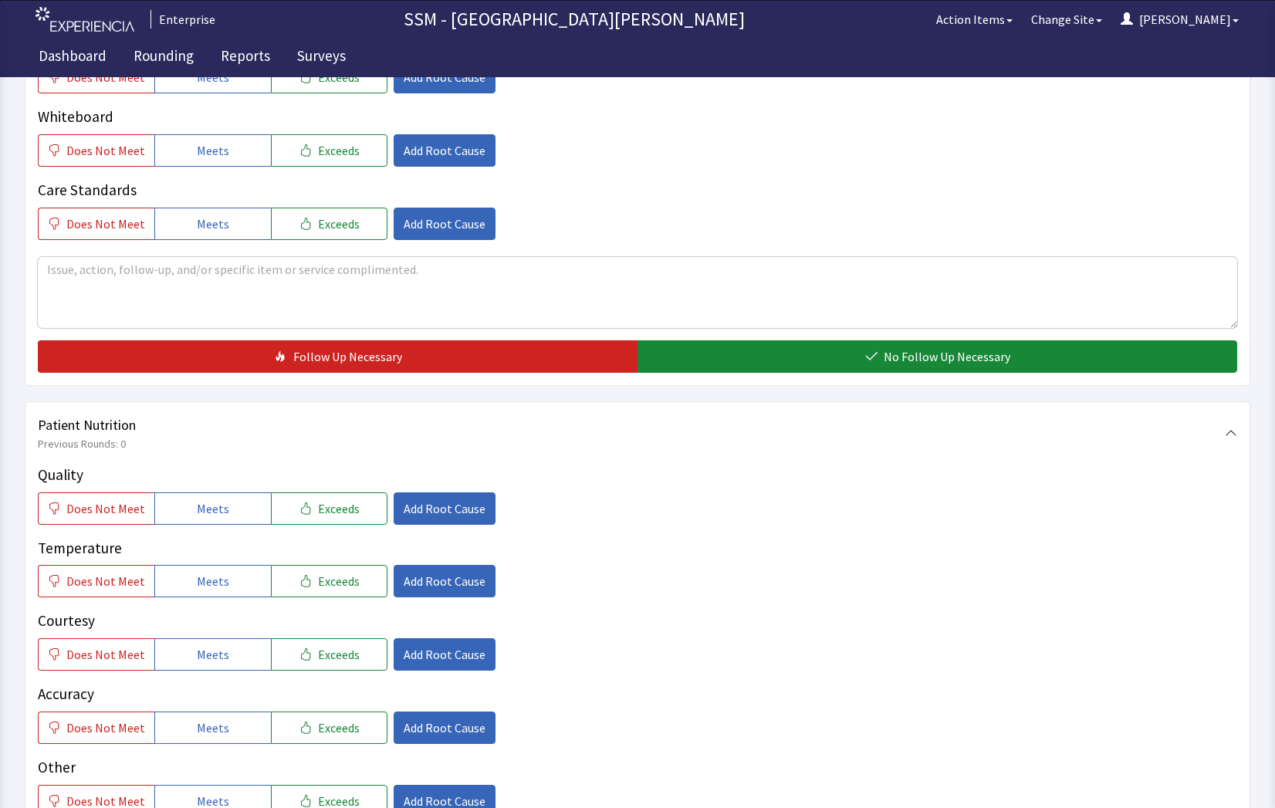
scroll to position [695, 0]
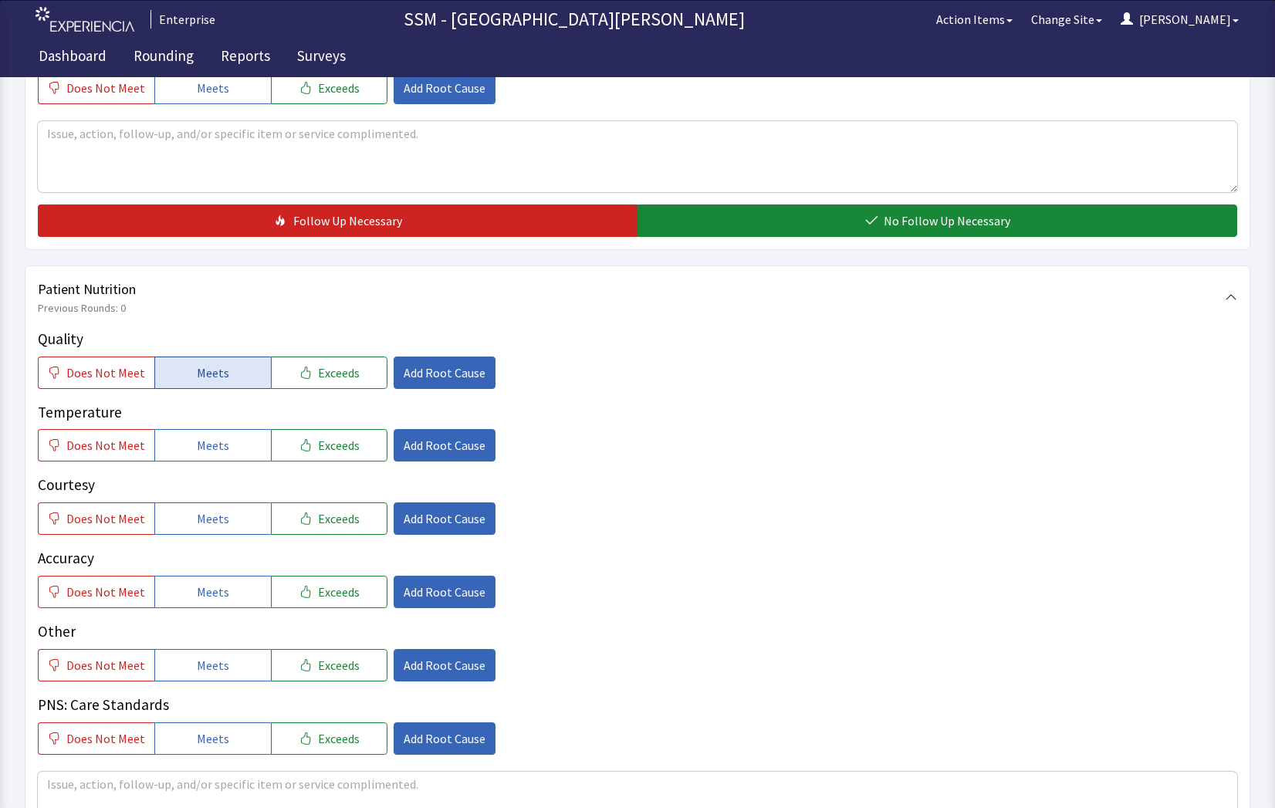
click at [197, 378] on span "Meets" at bounding box center [213, 373] width 32 height 19
drag, startPoint x: 200, startPoint y: 437, endPoint x: 202, endPoint y: 449, distance: 12.4
click at [200, 440] on span "Meets" at bounding box center [213, 445] width 32 height 19
click at [213, 526] on span "Meets" at bounding box center [213, 519] width 32 height 19
click at [223, 591] on button "Meets" at bounding box center [212, 592] width 117 height 32
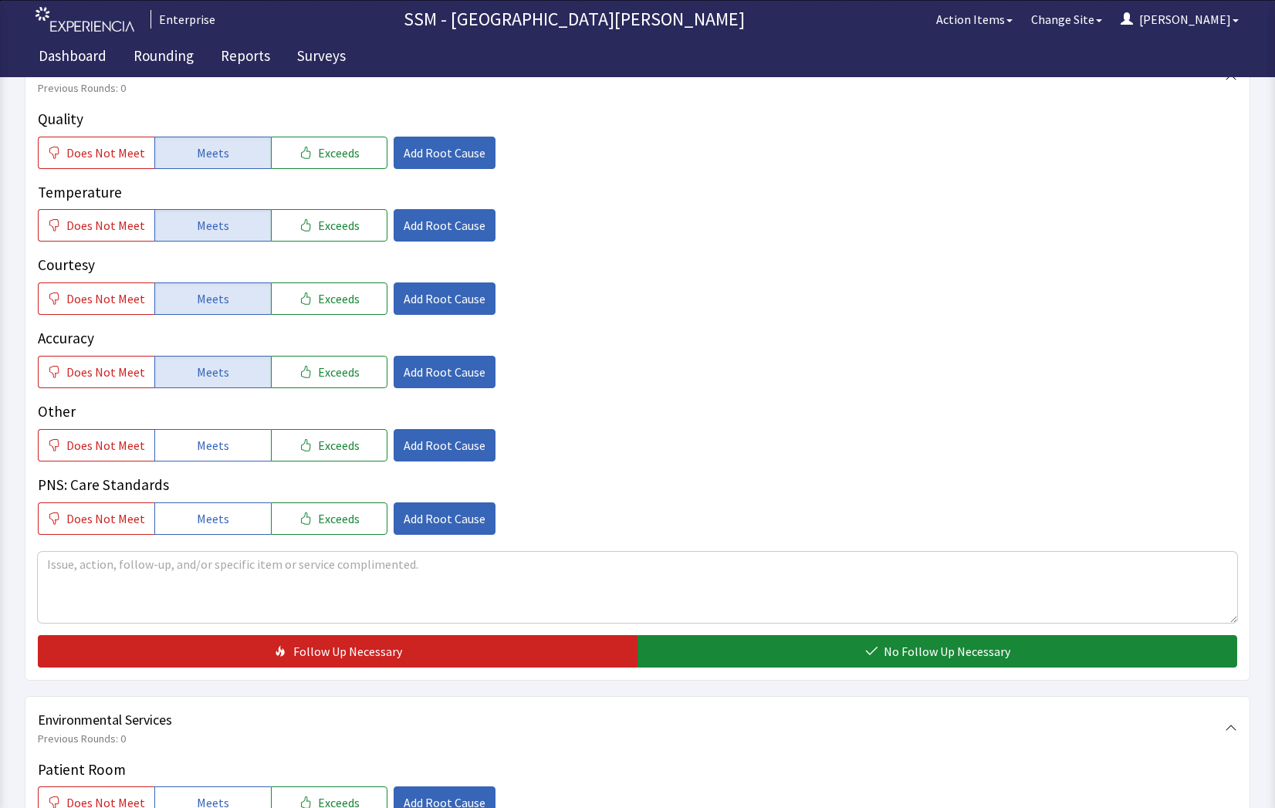
scroll to position [1081, 0]
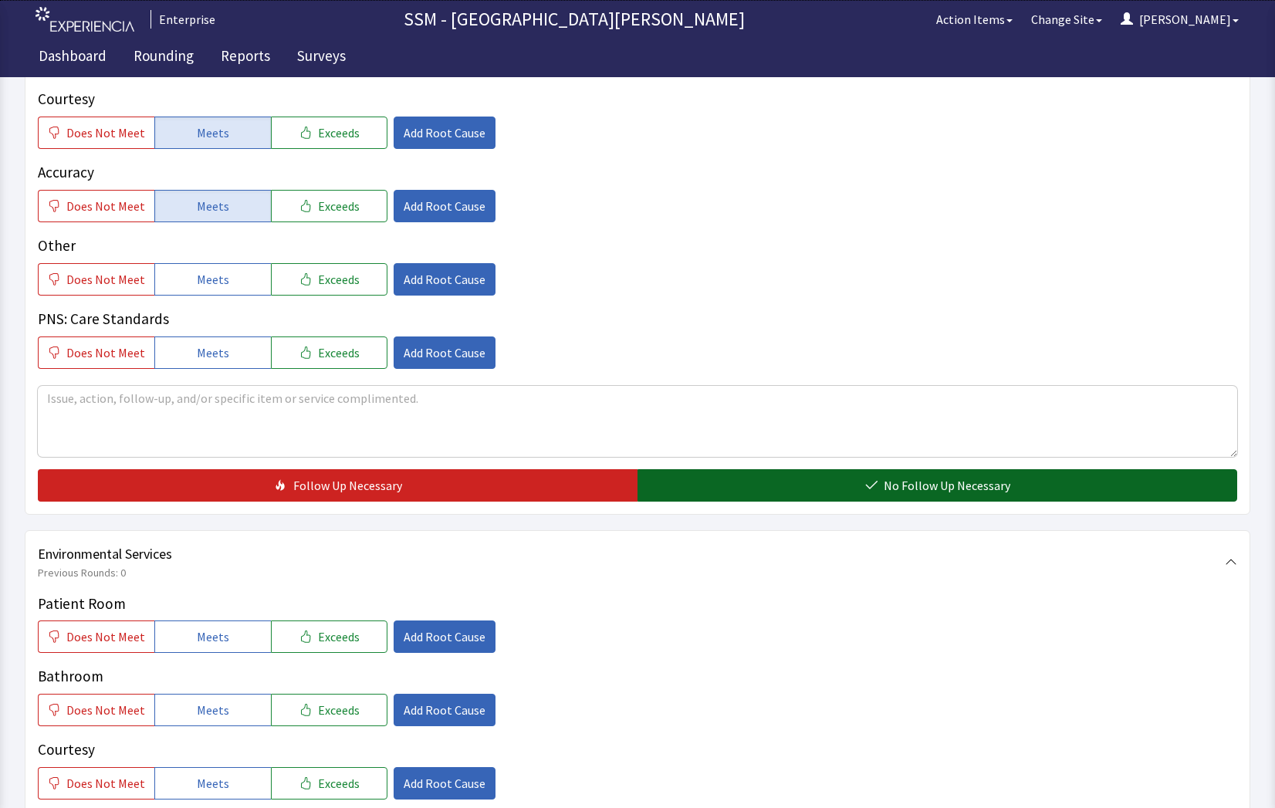
click at [811, 485] on button "No Follow Up Necessary" at bounding box center [938, 485] width 600 height 32
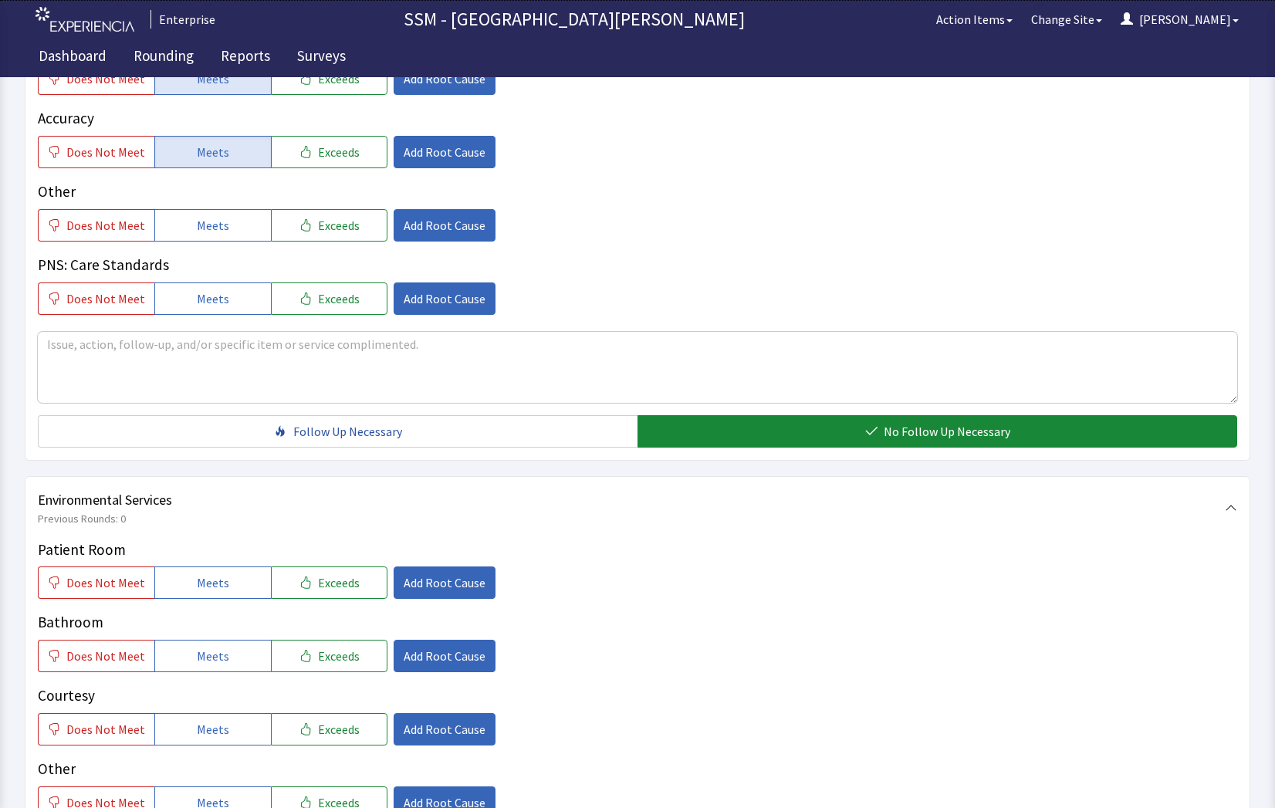
scroll to position [1158, 0]
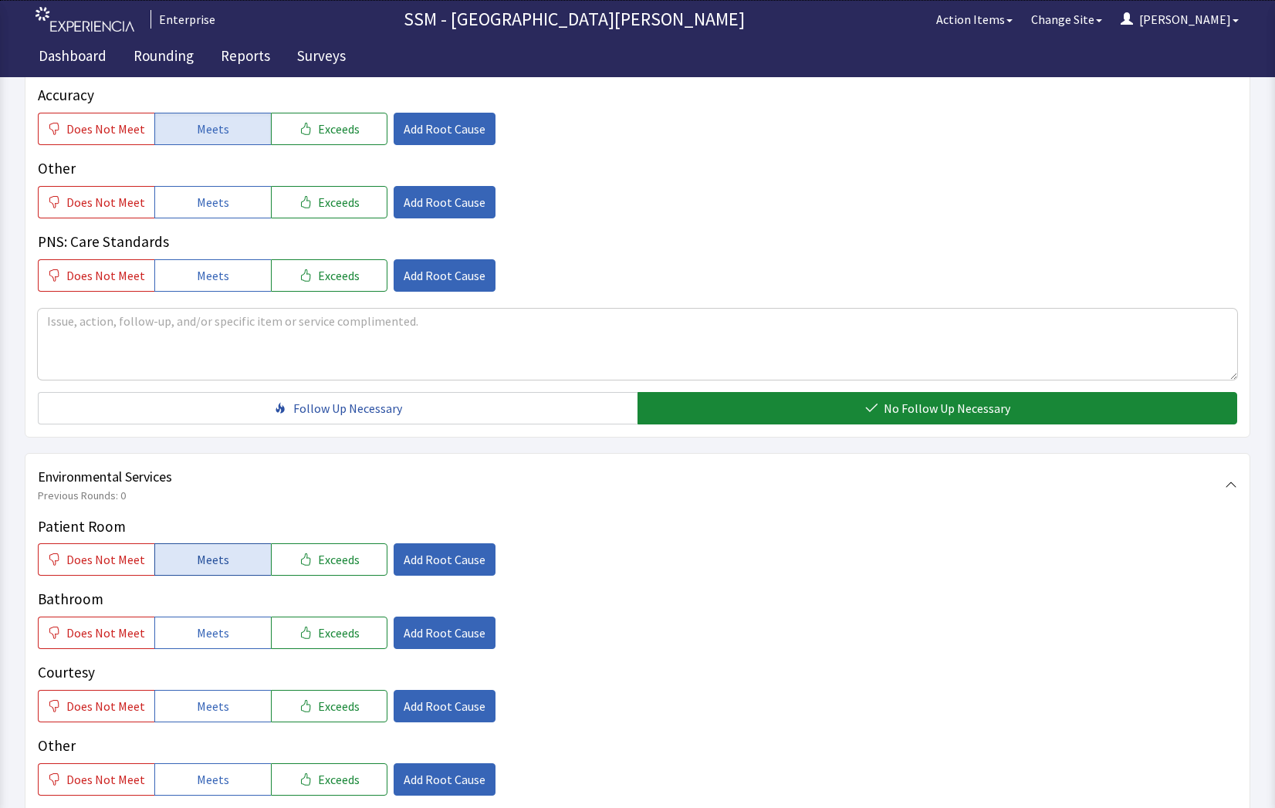
click at [222, 563] on span "Meets" at bounding box center [213, 559] width 32 height 19
drag, startPoint x: 208, startPoint y: 626, endPoint x: 205, endPoint y: 686, distance: 59.5
click at [208, 632] on span "Meets" at bounding box center [213, 633] width 32 height 19
click at [199, 709] on span "Meets" at bounding box center [213, 706] width 32 height 19
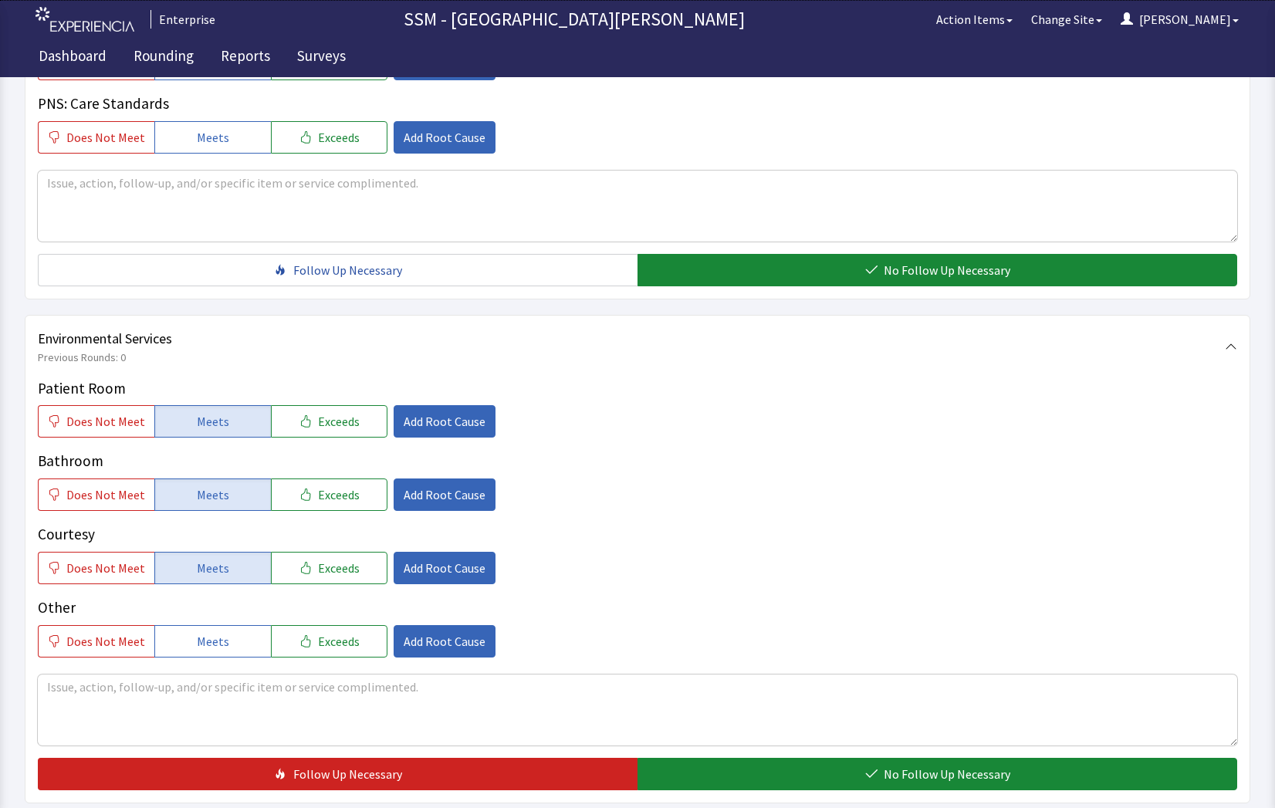
scroll to position [1441, 0]
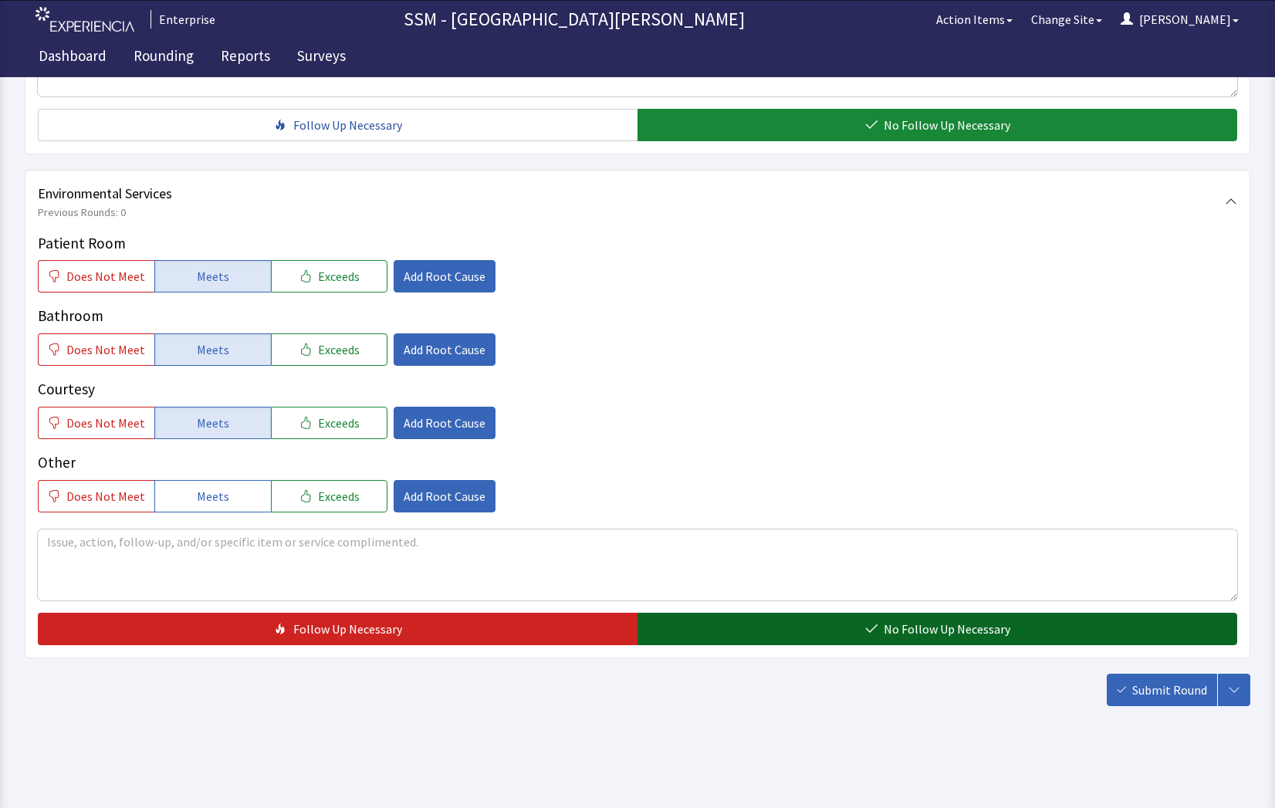
click at [818, 637] on button "No Follow Up Necessary" at bounding box center [938, 629] width 600 height 32
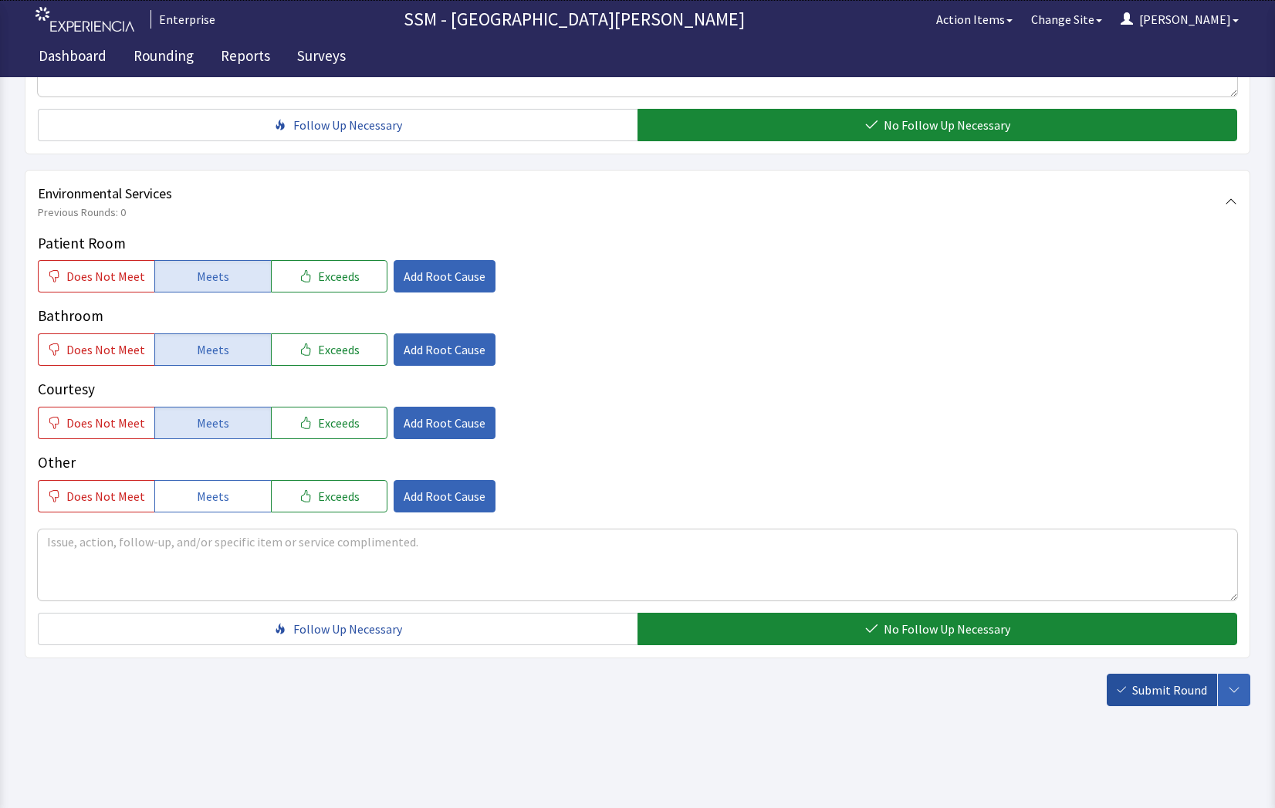
click at [1140, 685] on span "Submit Round" at bounding box center [1170, 690] width 75 height 19
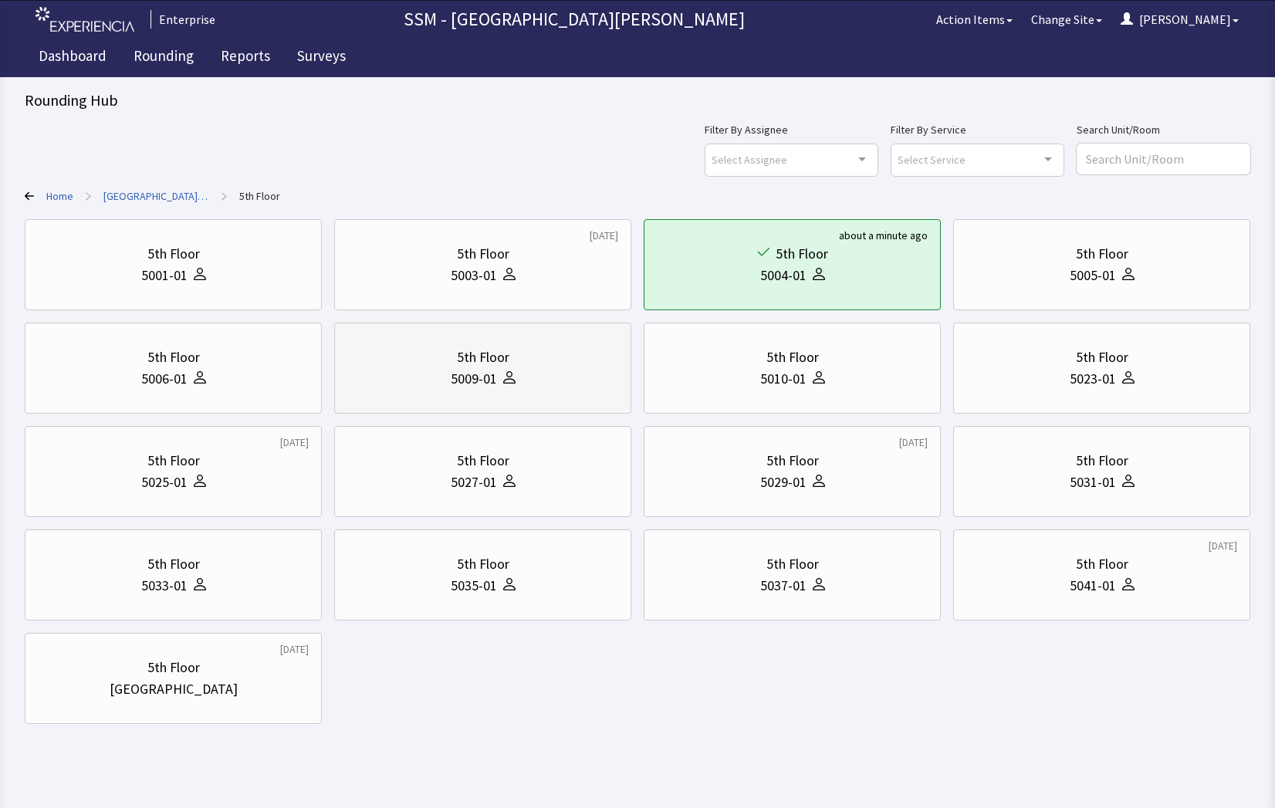
click at [533, 394] on div "5th Floor 5009-01" at bounding box center [482, 368] width 271 height 74
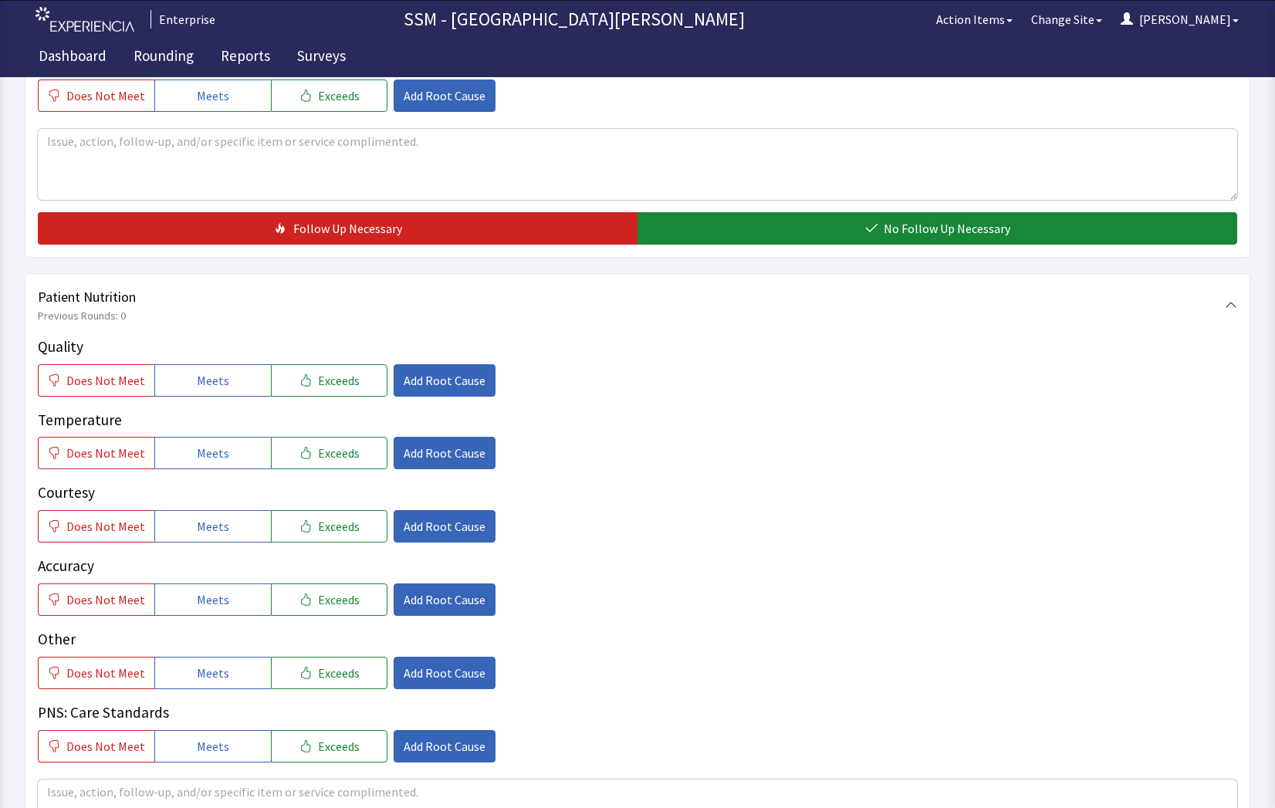
scroll to position [926, 0]
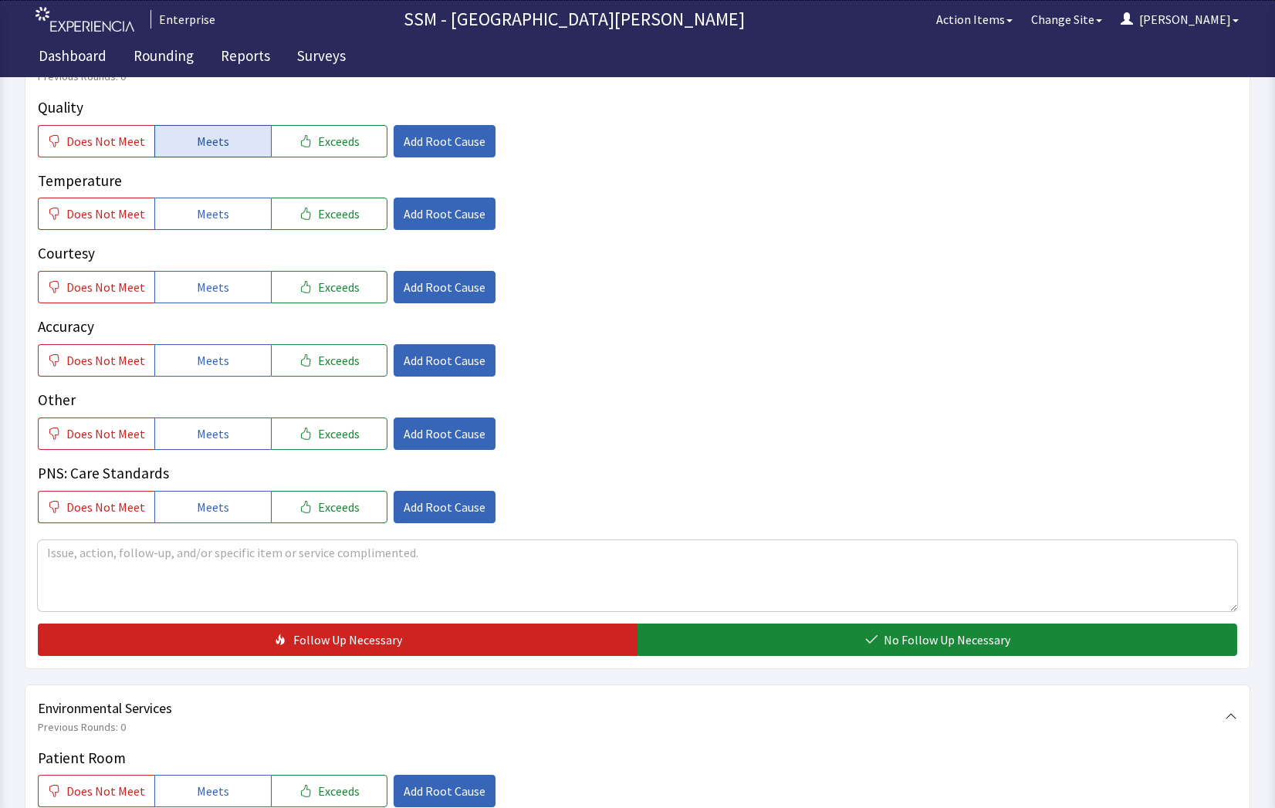
click at [202, 145] on span "Meets" at bounding box center [213, 141] width 32 height 19
click at [186, 217] on button "Meets" at bounding box center [212, 214] width 117 height 32
click at [197, 290] on span "Meets" at bounding box center [213, 287] width 32 height 19
click at [215, 366] on span "Meets" at bounding box center [213, 360] width 32 height 19
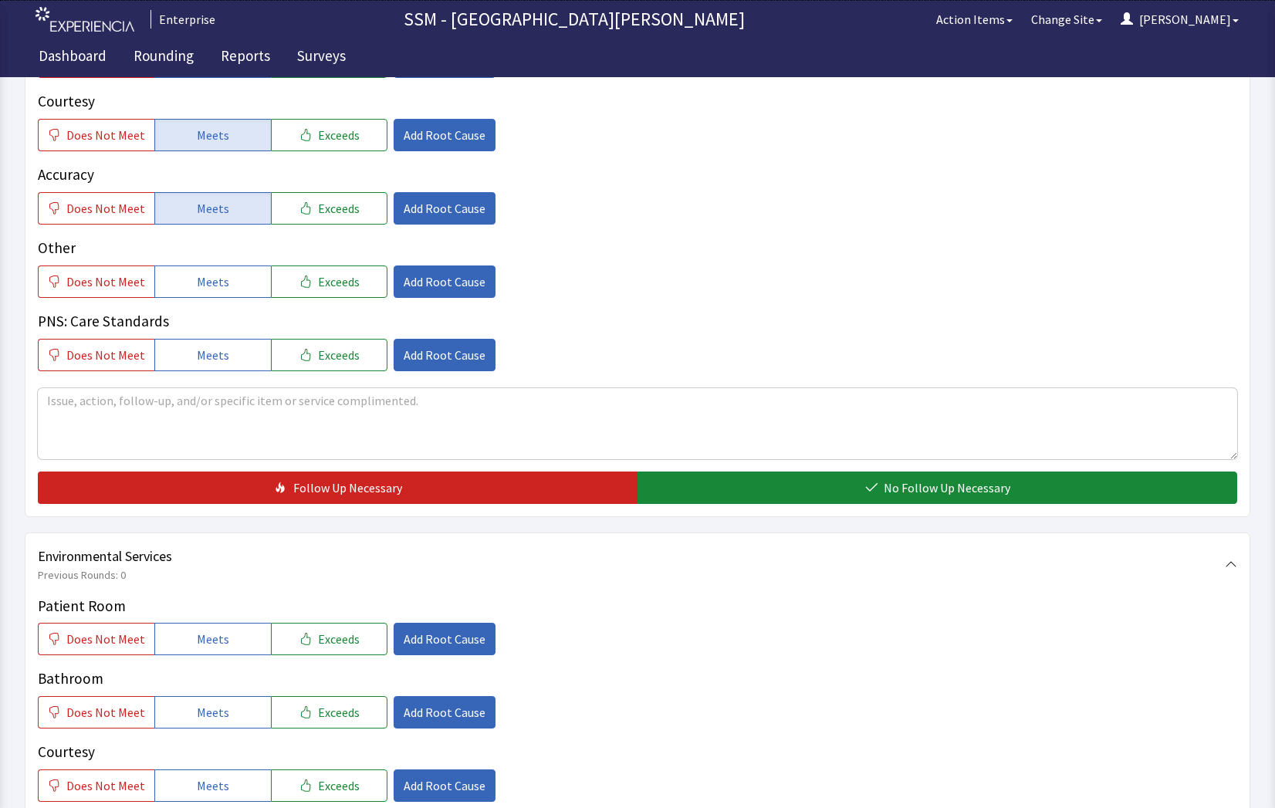
scroll to position [1235, 0]
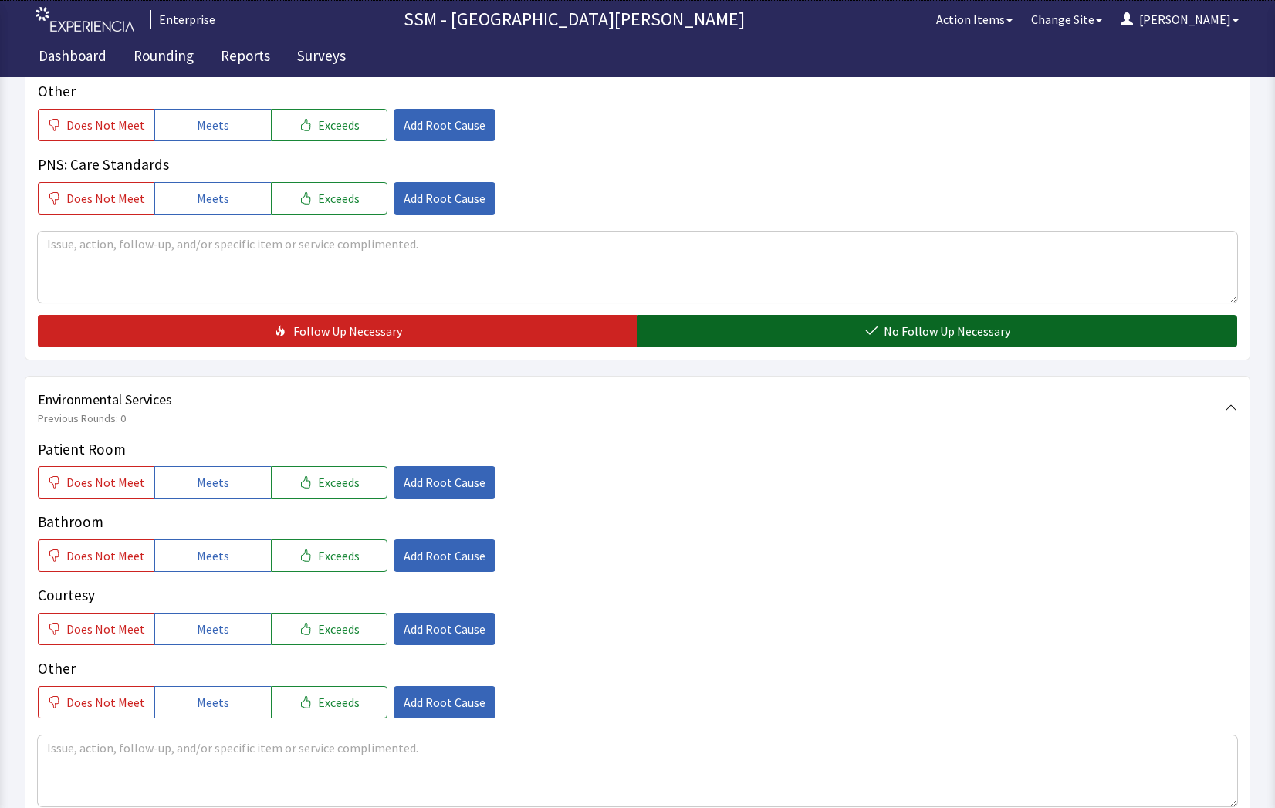
click at [825, 318] on button "No Follow Up Necessary" at bounding box center [938, 331] width 600 height 32
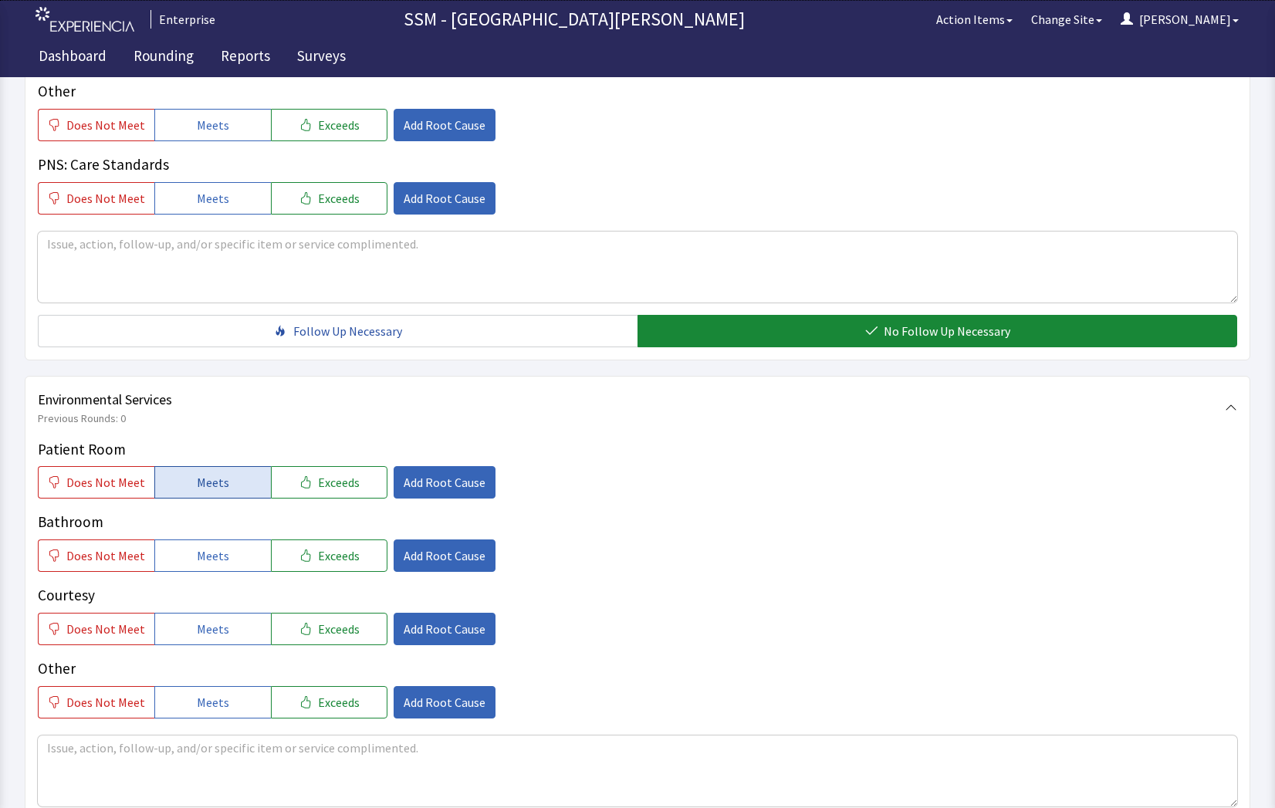
click at [196, 472] on button "Meets" at bounding box center [212, 482] width 117 height 32
drag, startPoint x: 203, startPoint y: 551, endPoint x: 206, endPoint y: 610, distance: 58.8
click at [203, 564] on span "Meets" at bounding box center [213, 556] width 32 height 19
click at [206, 621] on span "Meets" at bounding box center [213, 629] width 32 height 19
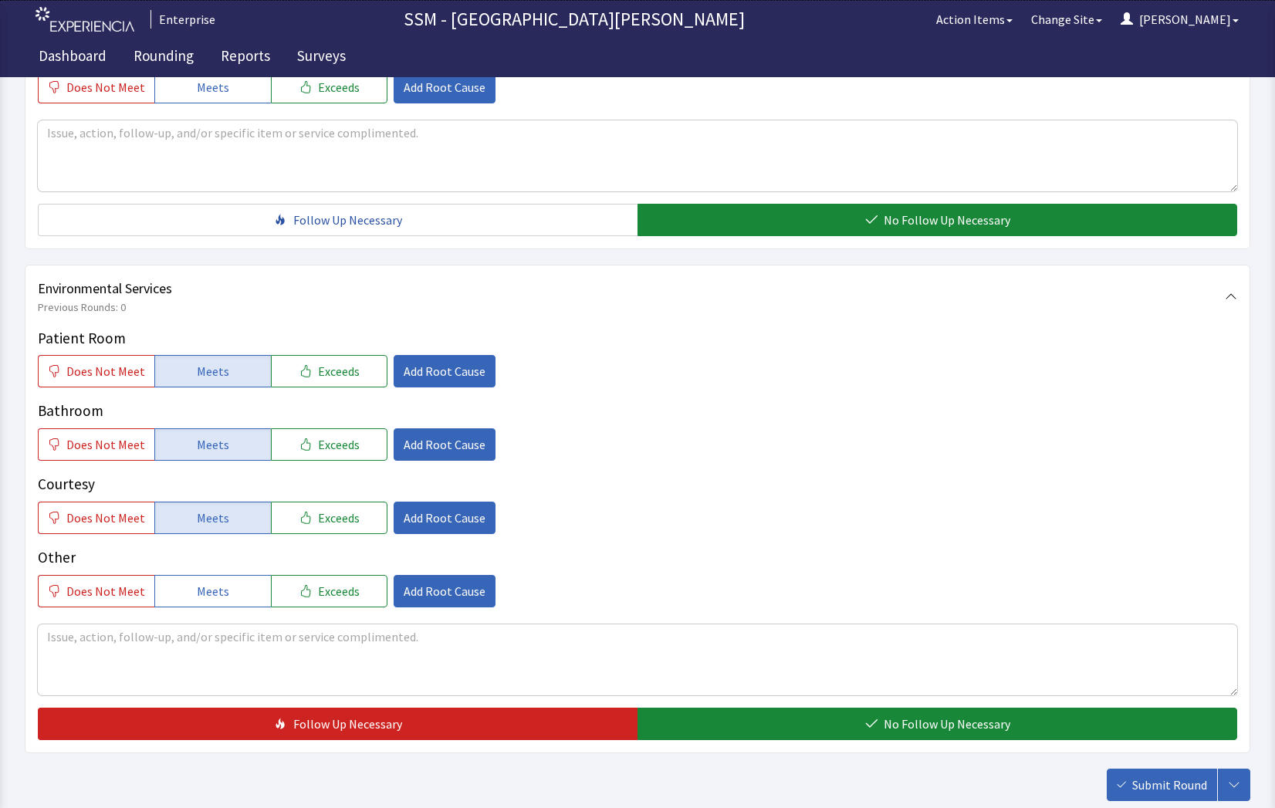
scroll to position [1441, 0]
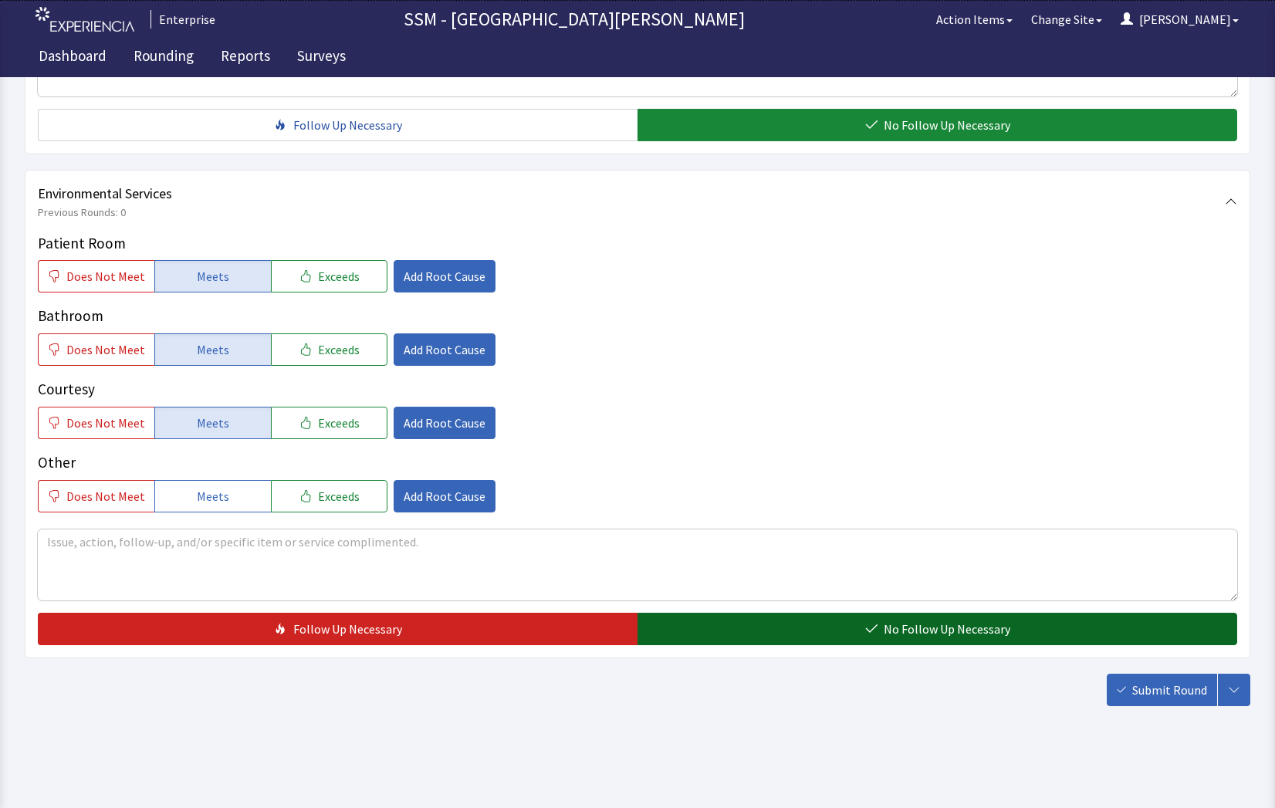
click at [1102, 638] on button "No Follow Up Necessary" at bounding box center [938, 629] width 600 height 32
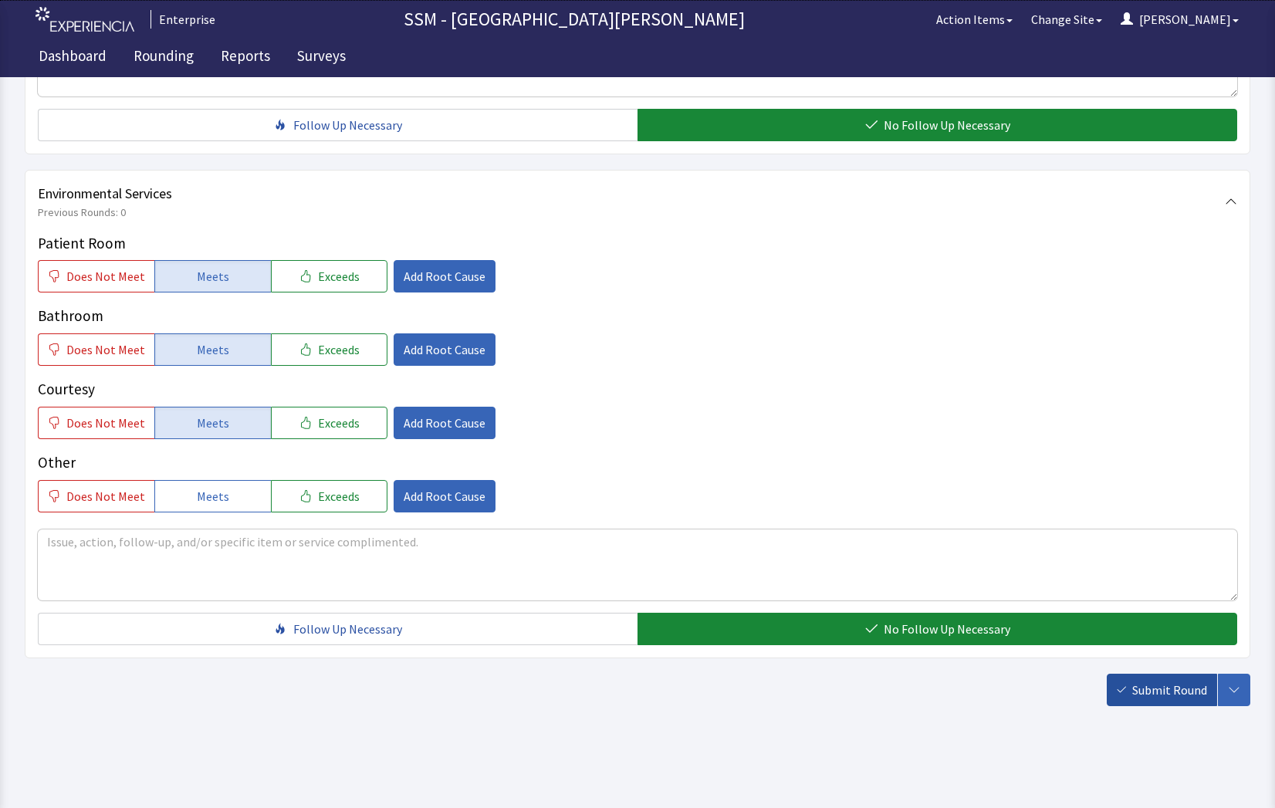
click at [1138, 692] on span "Submit Round" at bounding box center [1170, 690] width 75 height 19
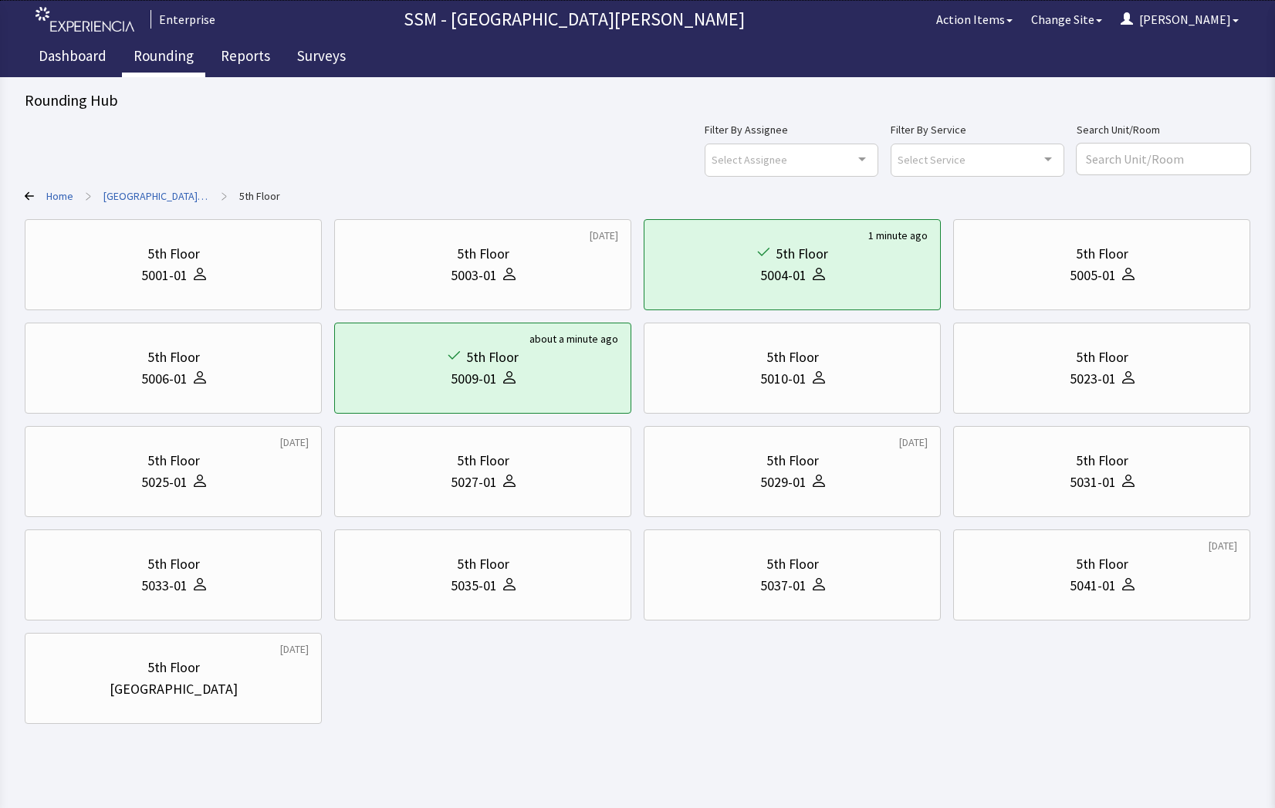
click at [140, 53] on link "Rounding" at bounding box center [163, 58] width 83 height 39
